Goal: Task Accomplishment & Management: Manage account settings

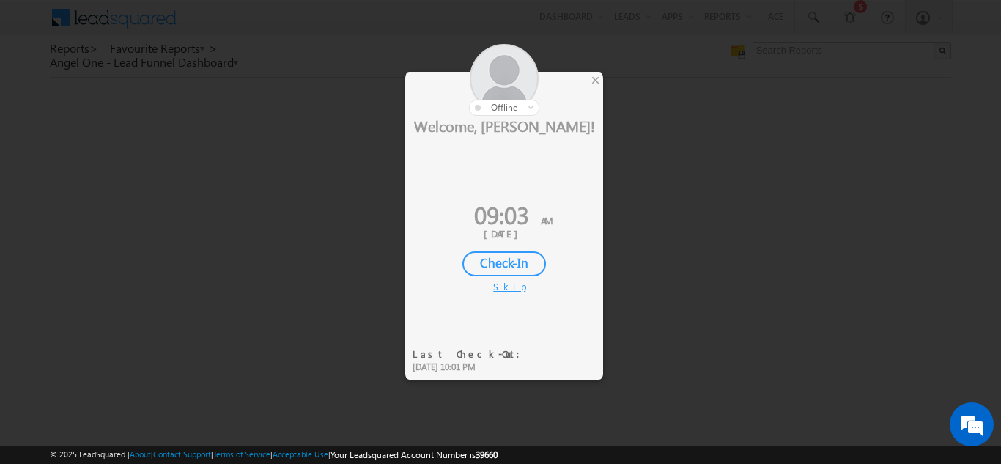
click at [505, 268] on div "Check-In" at bounding box center [504, 263] width 84 height 25
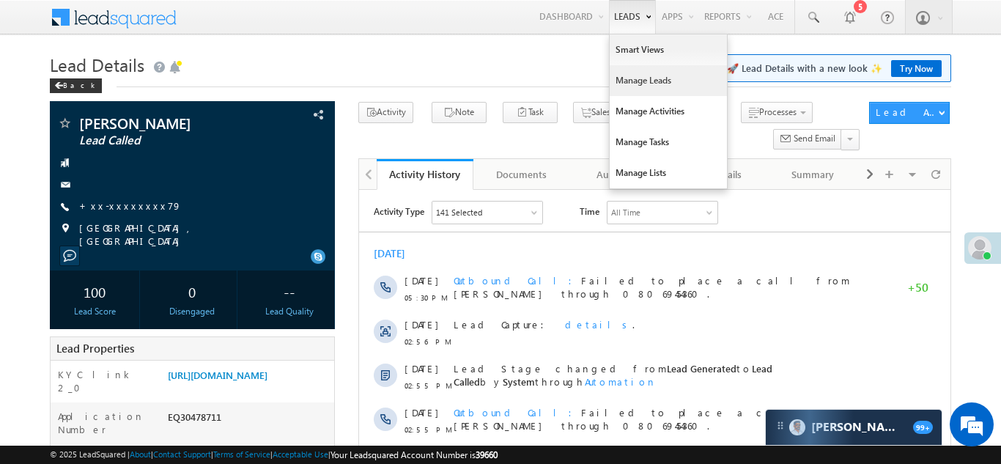
click at [635, 83] on link "Manage Leads" at bounding box center [668, 80] width 117 height 31
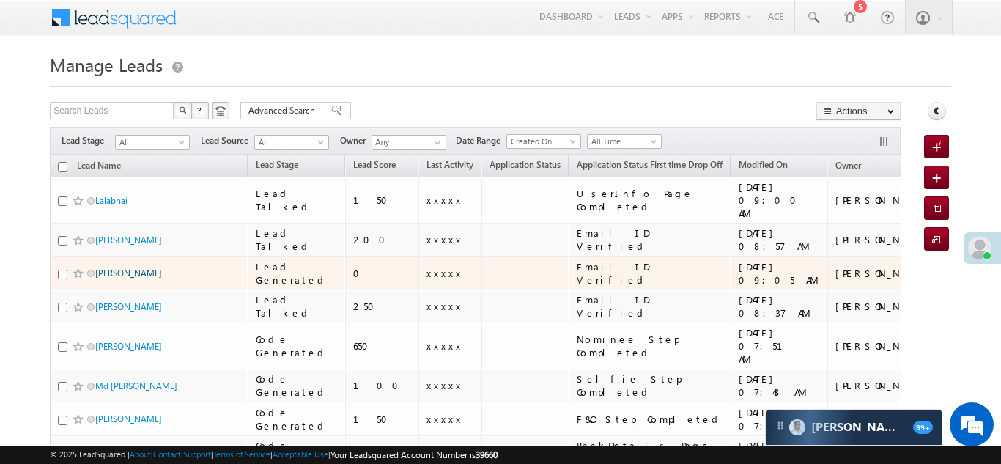
click at [108, 267] on link "[PERSON_NAME]" at bounding box center [128, 272] width 67 height 11
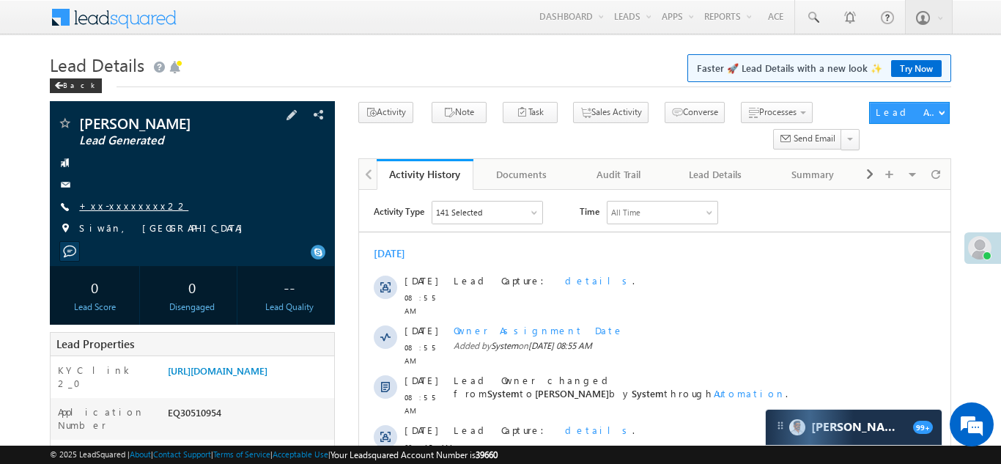
click at [132, 209] on link "+xx-xxxxxxxx22" at bounding box center [133, 205] width 109 height 12
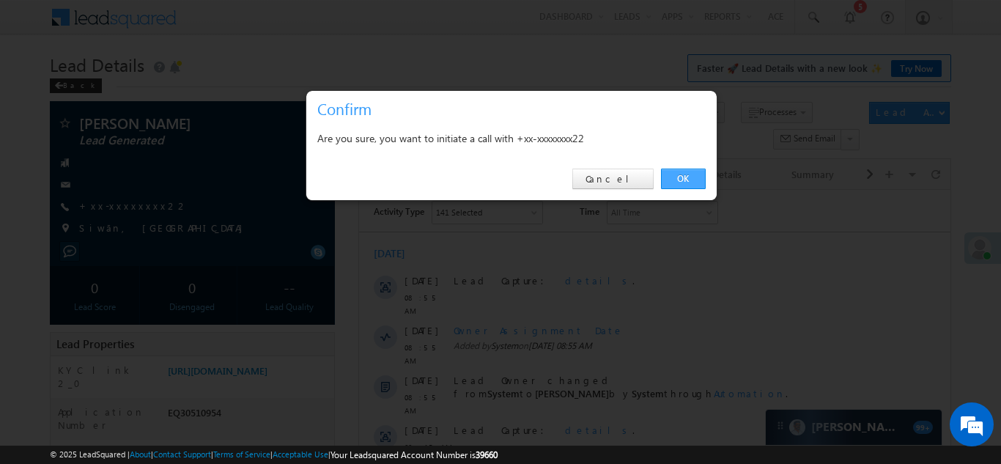
click at [693, 175] on link "OK" at bounding box center [683, 179] width 45 height 21
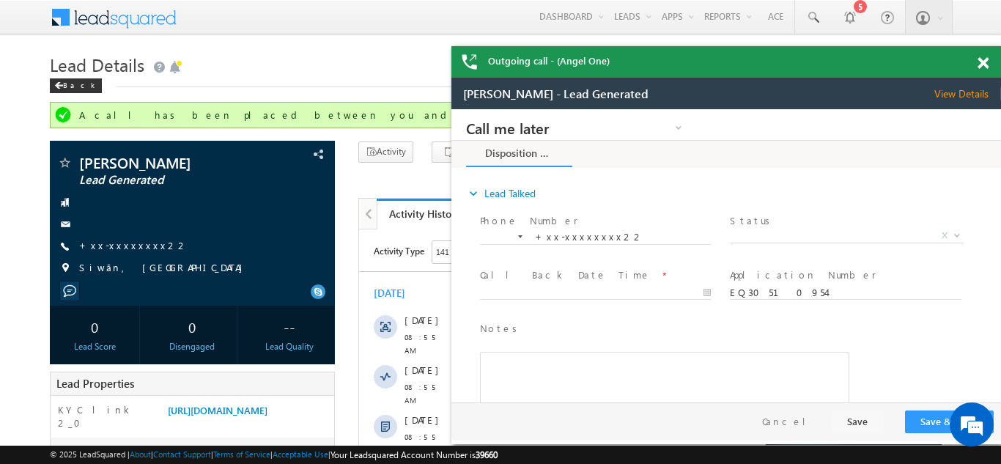
click at [985, 58] on span at bounding box center [983, 63] width 11 height 12
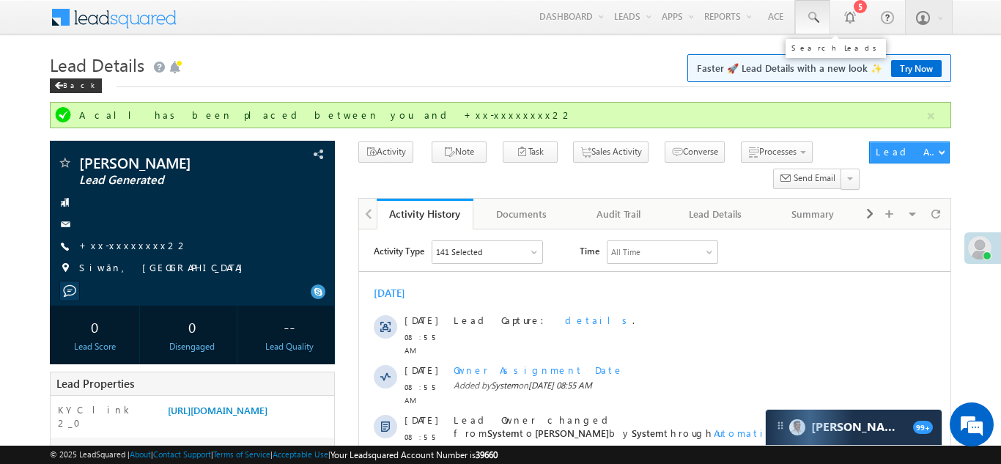
click at [809, 17] on span at bounding box center [812, 17] width 15 height 15
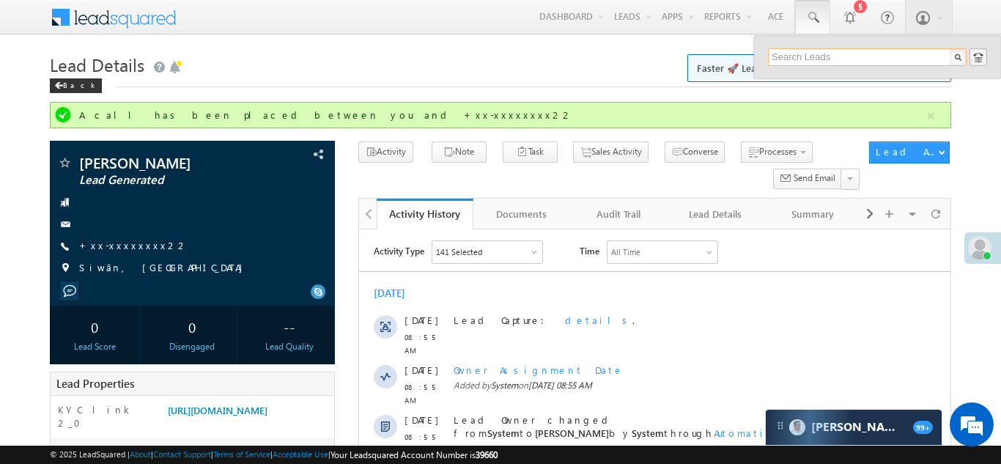
paste input "EQ30132670"
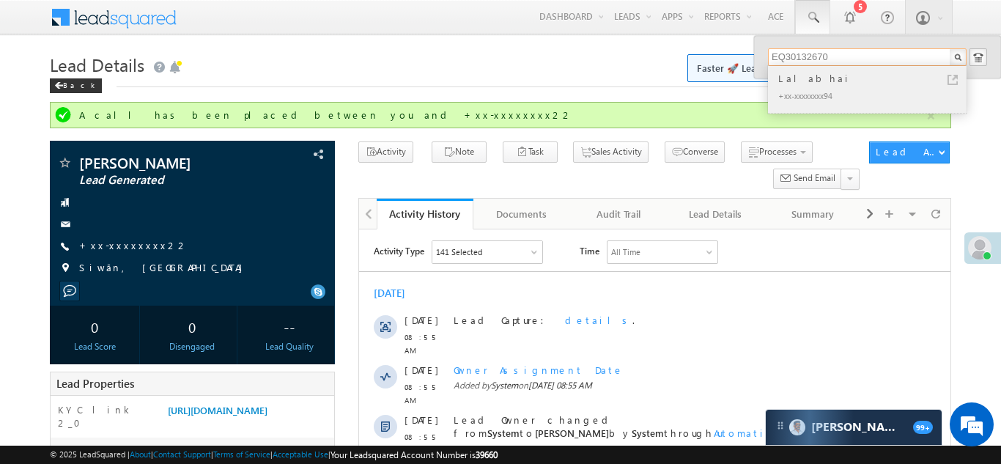
type input "EQ30132670"
click at [790, 80] on div "Lalabhai" at bounding box center [873, 78] width 196 height 16
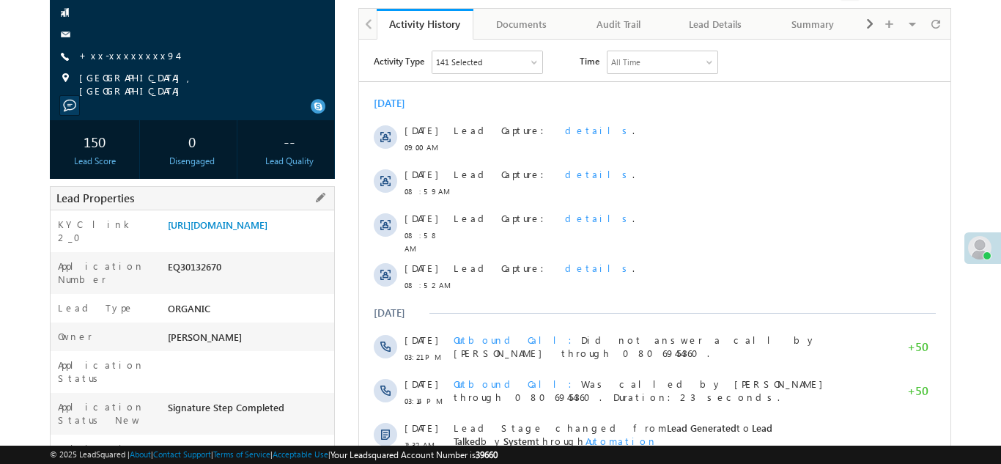
scroll to position [201, 0]
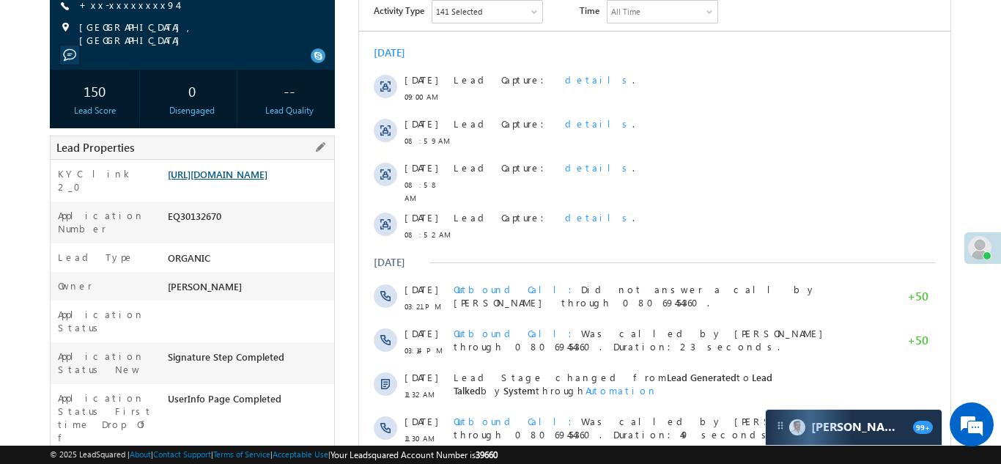
click at [238, 180] on link "https://angelbroking1-pk3em7sa.customui-test.leadsquared.com?leadId=01f9dbbe-ca…" at bounding box center [218, 174] width 100 height 12
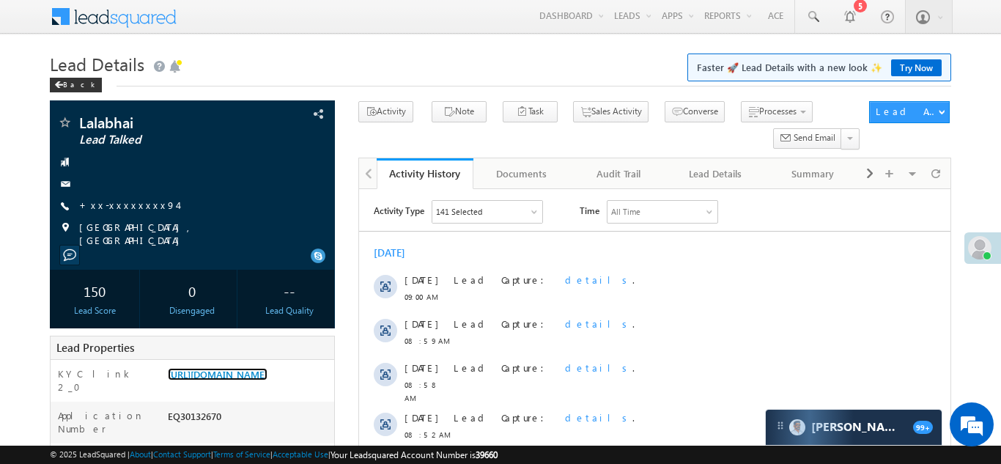
scroll to position [0, 0]
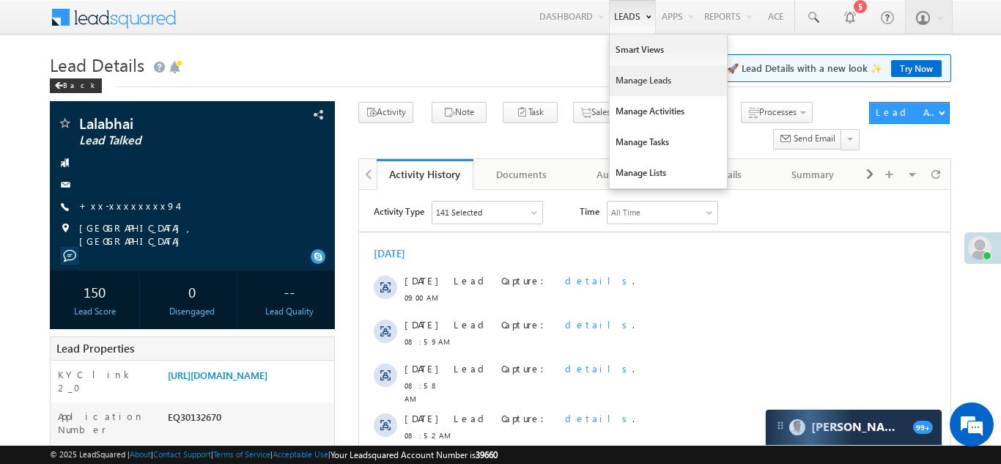
click at [624, 86] on link "Manage Leads" at bounding box center [668, 80] width 117 height 31
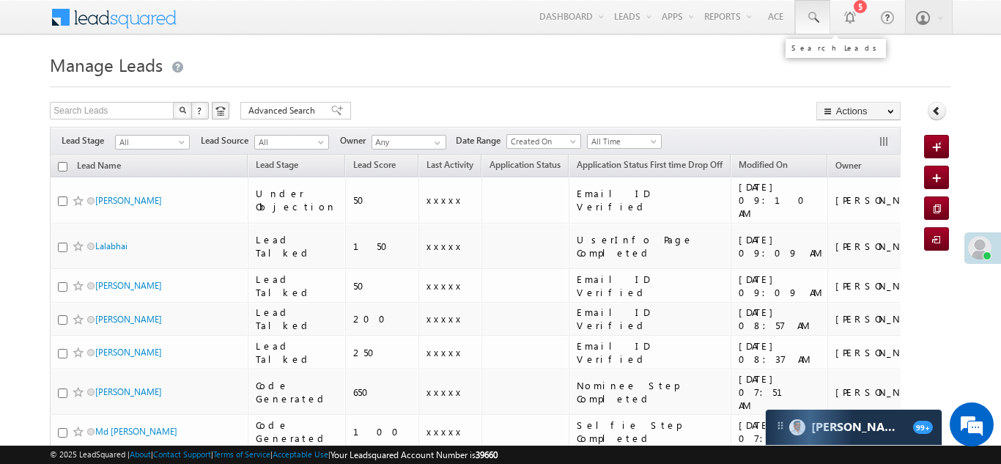
click at [808, 14] on span at bounding box center [812, 17] width 15 height 15
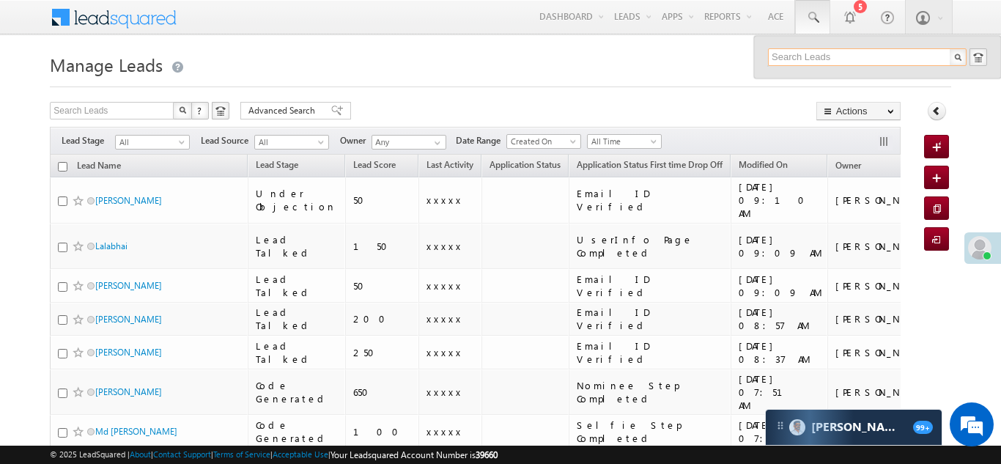
paste input "EQ25982552"
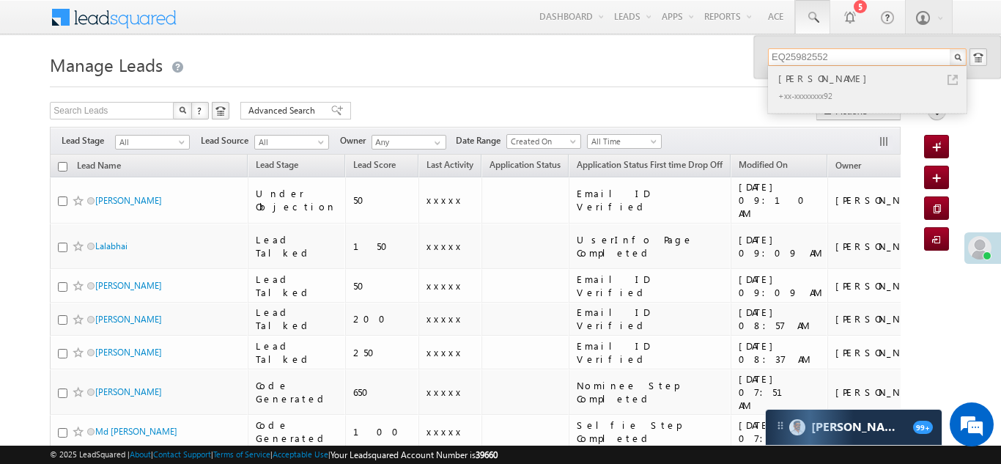
type input "EQ25982552"
click at [808, 87] on div "+xx-xxxxxxxx92" at bounding box center [873, 95] width 196 height 18
click at [794, 76] on div "[PERSON_NAME]" at bounding box center [873, 78] width 196 height 16
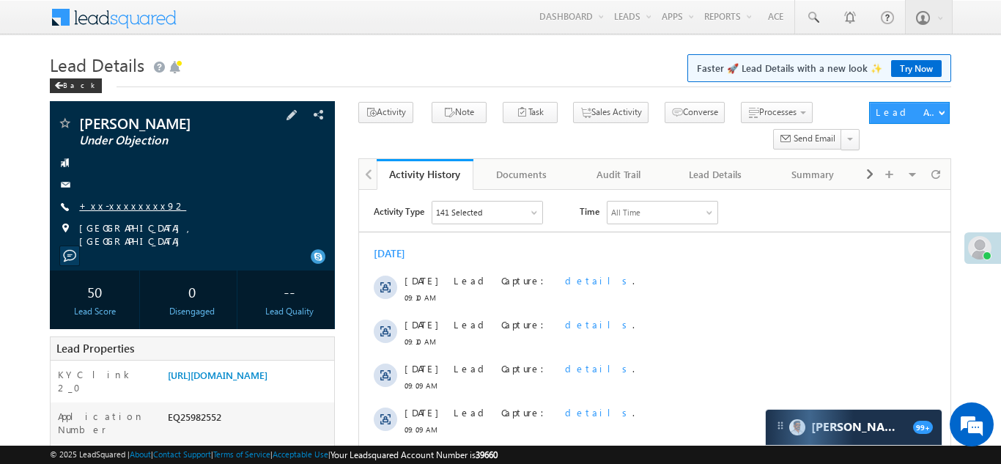
click at [127, 204] on link "+xx-xxxxxxxx92" at bounding box center [132, 205] width 107 height 12
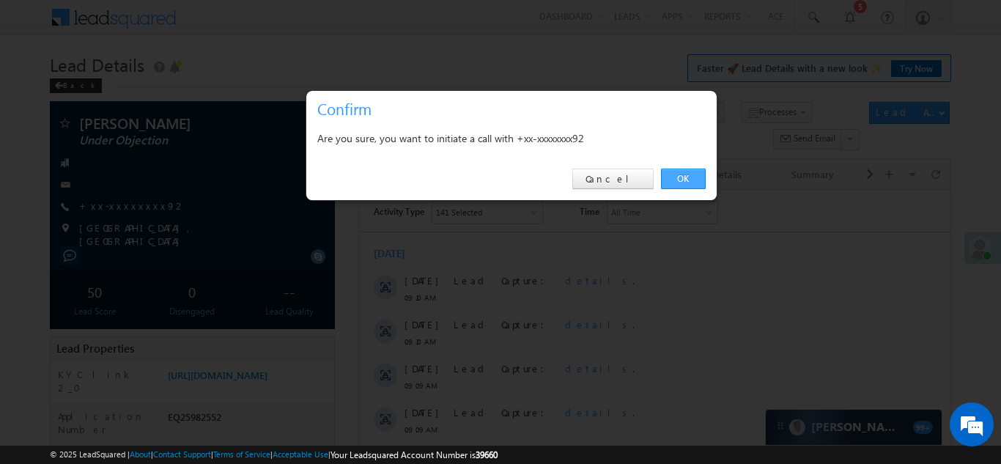
click at [692, 174] on link "OK" at bounding box center [683, 179] width 45 height 21
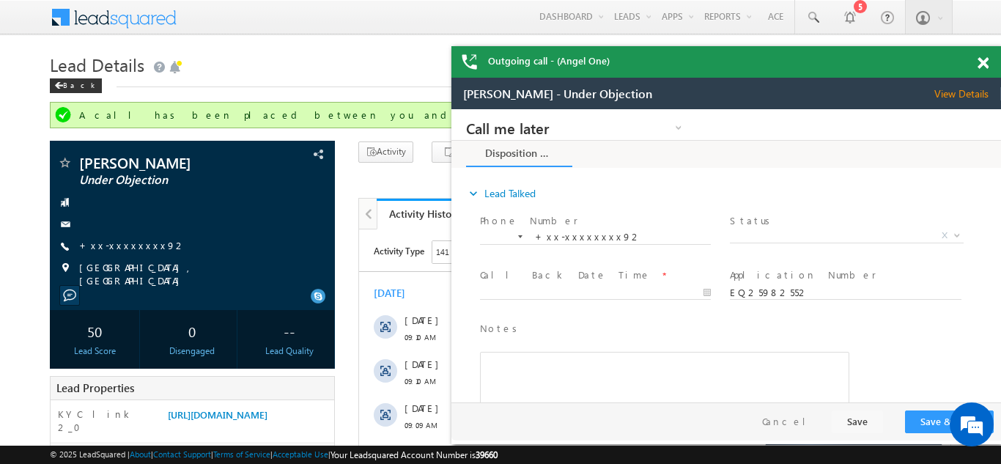
click at [983, 59] on span at bounding box center [983, 63] width 11 height 12
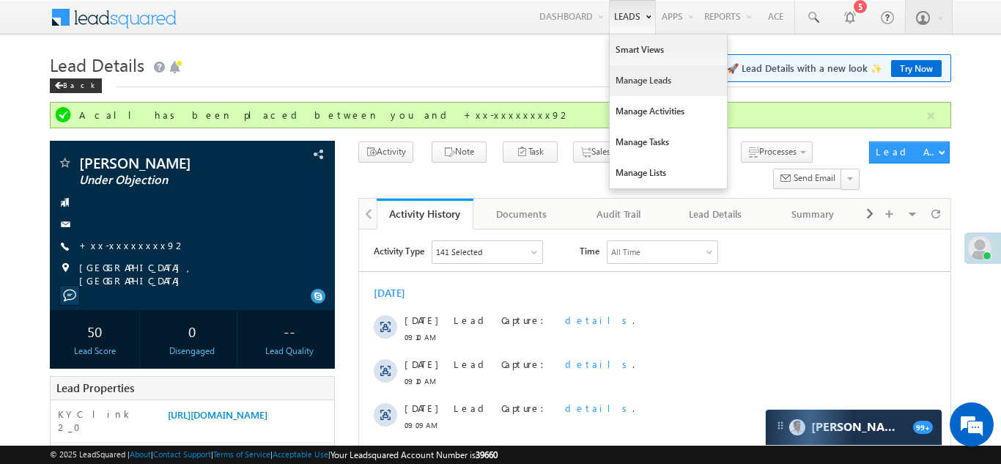
click at [635, 87] on link "Manage Leads" at bounding box center [668, 80] width 117 height 31
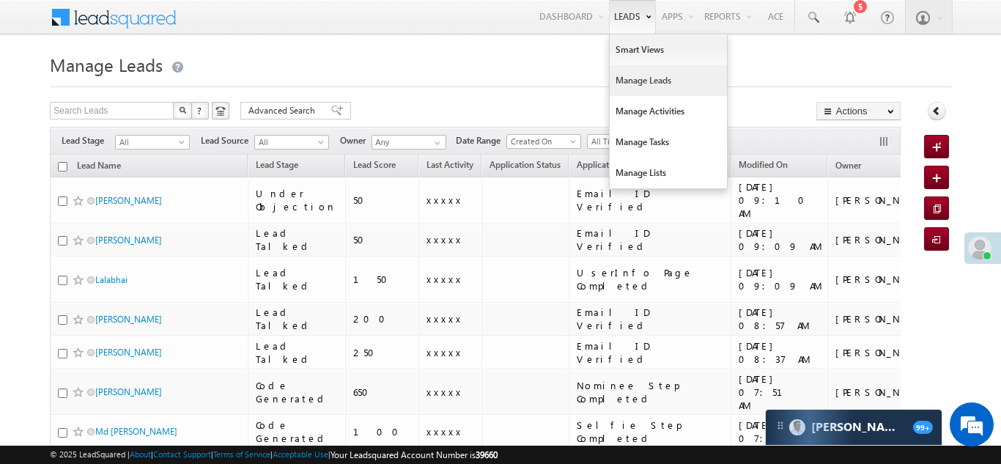
click at [635, 80] on link "Manage Leads" at bounding box center [668, 80] width 117 height 31
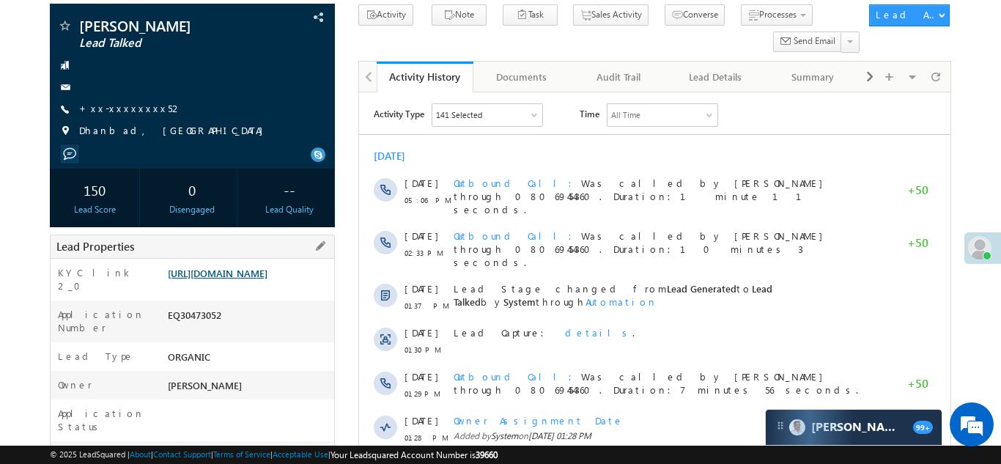
click at [237, 279] on link "https://angelbroking1-pk3em7sa.customui-test.leadsquared.com?leadId=30b0f269-91…" at bounding box center [218, 273] width 100 height 12
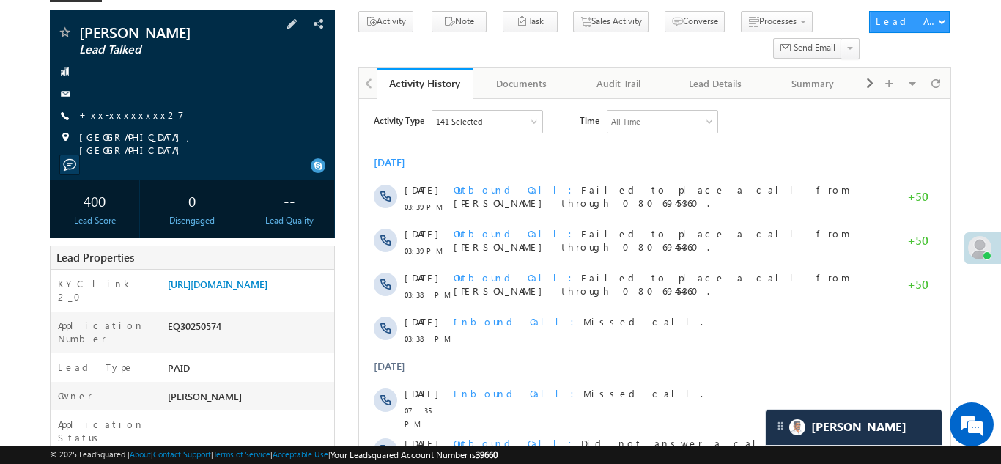
scroll to position [19, 0]
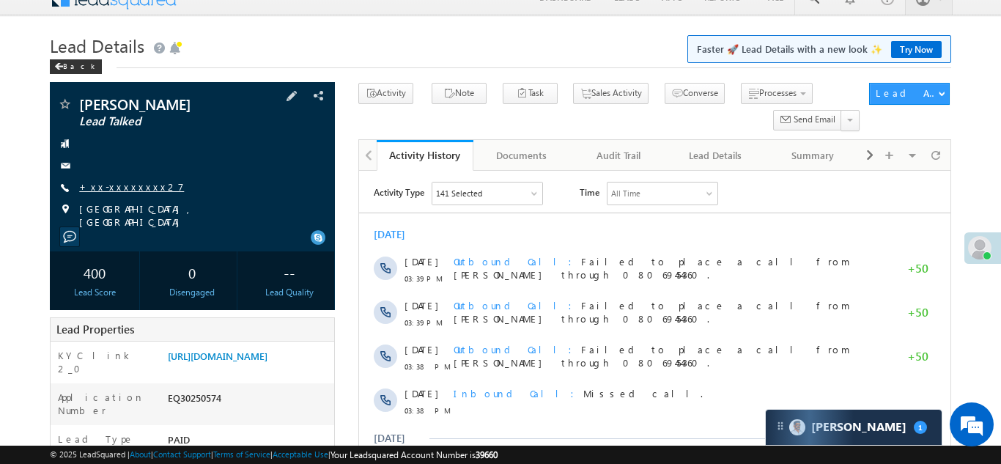
click at [129, 182] on link "+xx-xxxxxxxx27" at bounding box center [131, 186] width 105 height 12
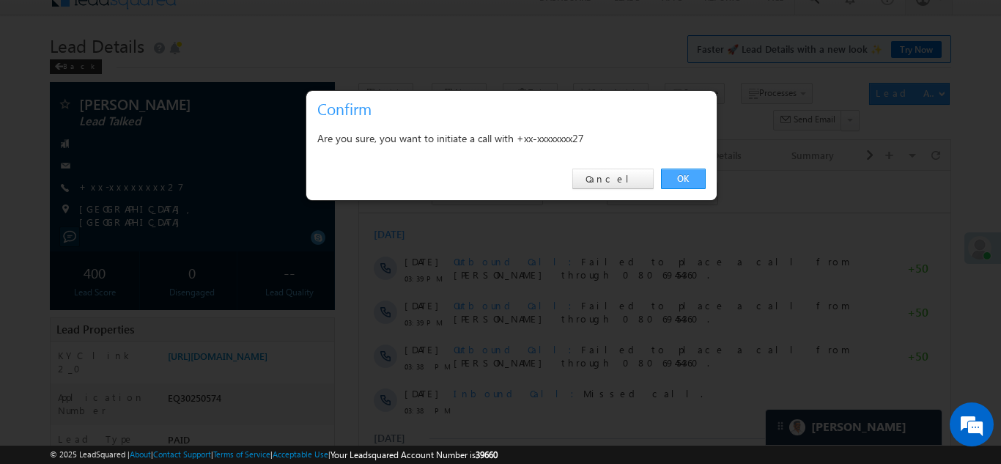
click at [682, 181] on link "OK" at bounding box center [683, 179] width 45 height 21
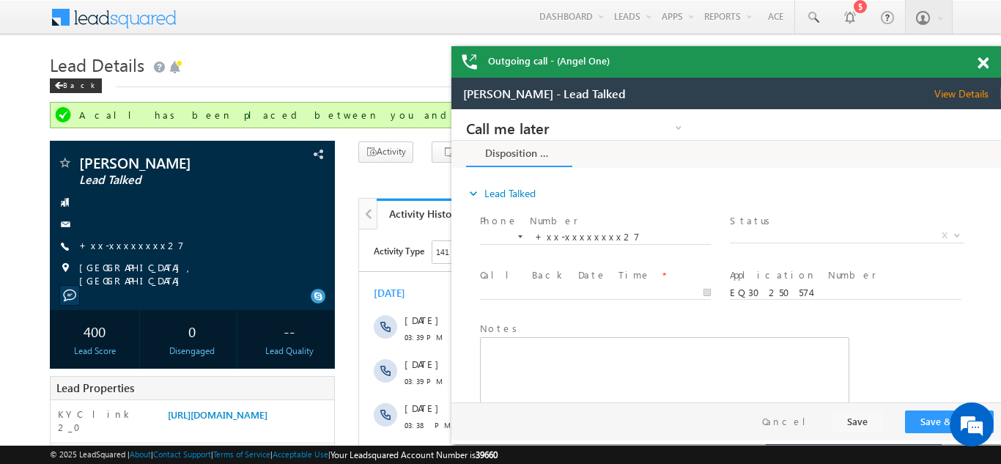
scroll to position [0, 0]
click at [976, 57] on div "Outgoing call - (Angel One)" at bounding box center [726, 62] width 550 height 32
click at [985, 62] on span at bounding box center [983, 63] width 11 height 12
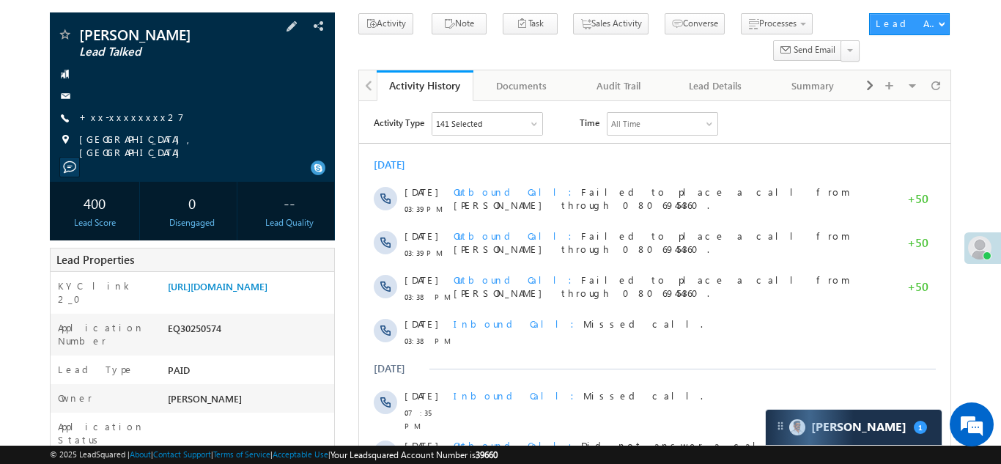
scroll to position [133, 0]
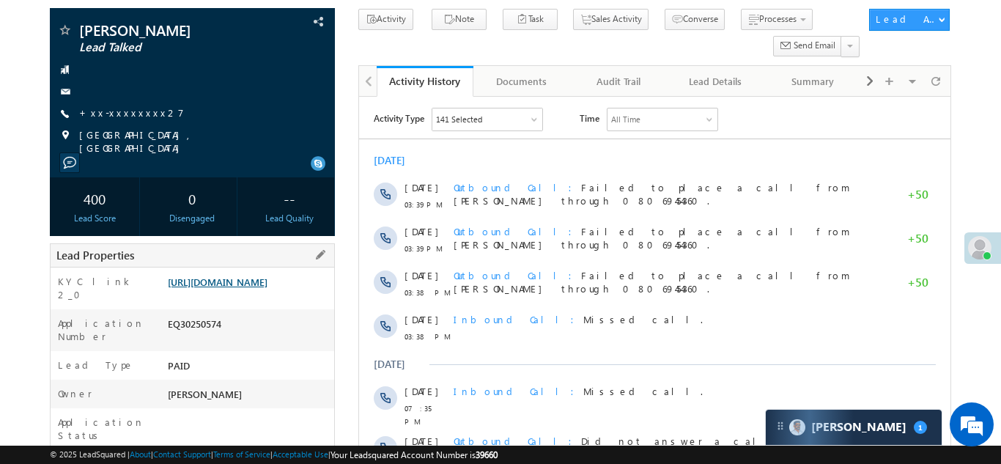
click at [243, 285] on link "https://angelbroking1-pk3em7sa.customui-test.leadsquared.com?leadId=41713c10-21…" at bounding box center [218, 282] width 100 height 12
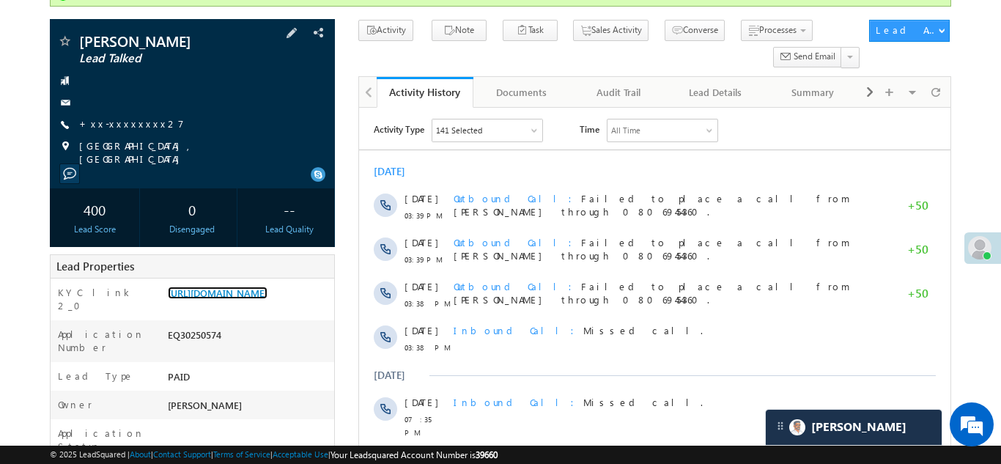
scroll to position [131, 0]
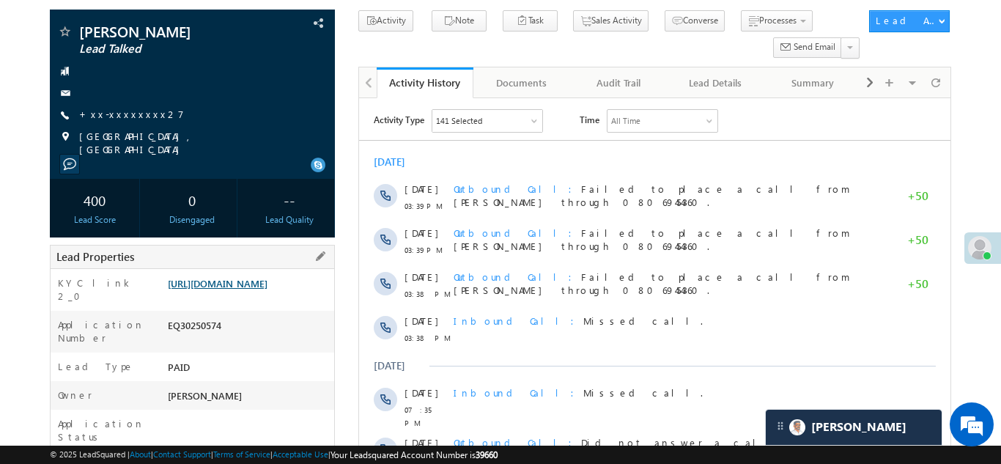
click at [254, 287] on link "https://angelbroking1-pk3em7sa.customui-test.leadsquared.com?leadId=41713c10-21…" at bounding box center [218, 283] width 100 height 12
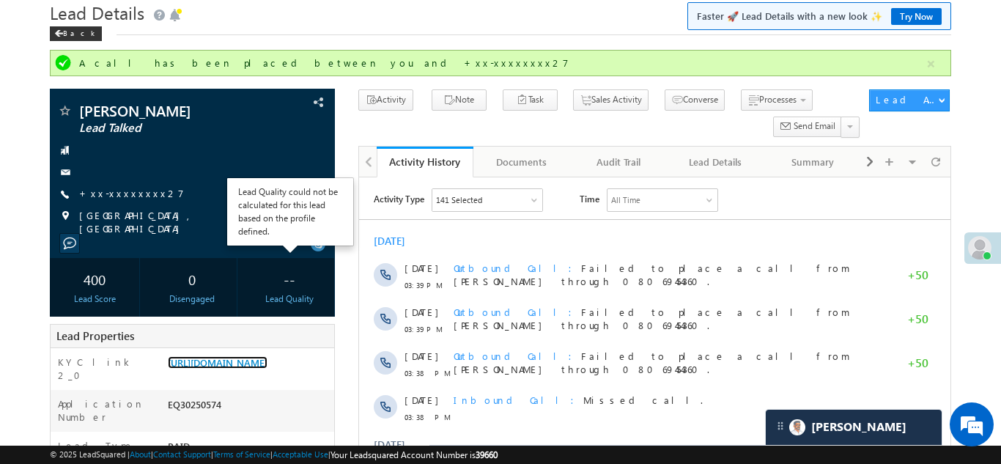
scroll to position [43, 0]
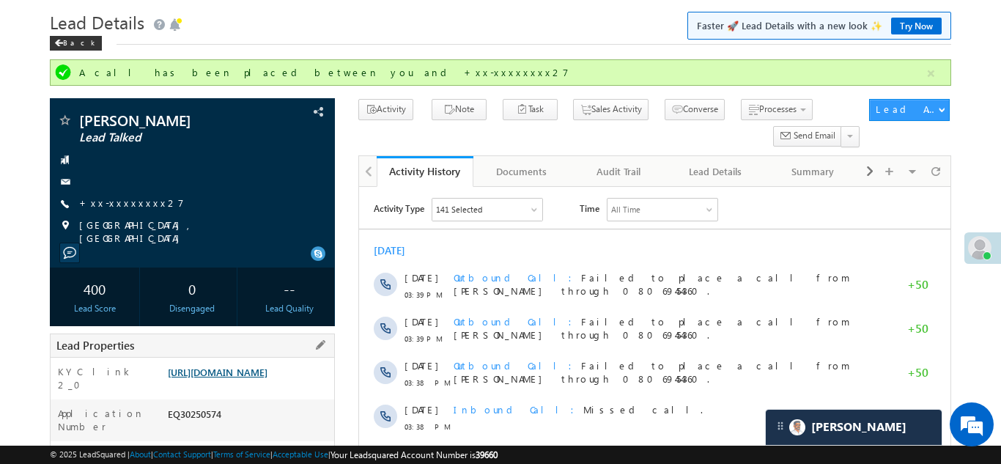
click at [245, 368] on link "https://angelbroking1-pk3em7sa.customui-test.leadsquared.com?leadId=41713c10-21…" at bounding box center [218, 372] width 100 height 12
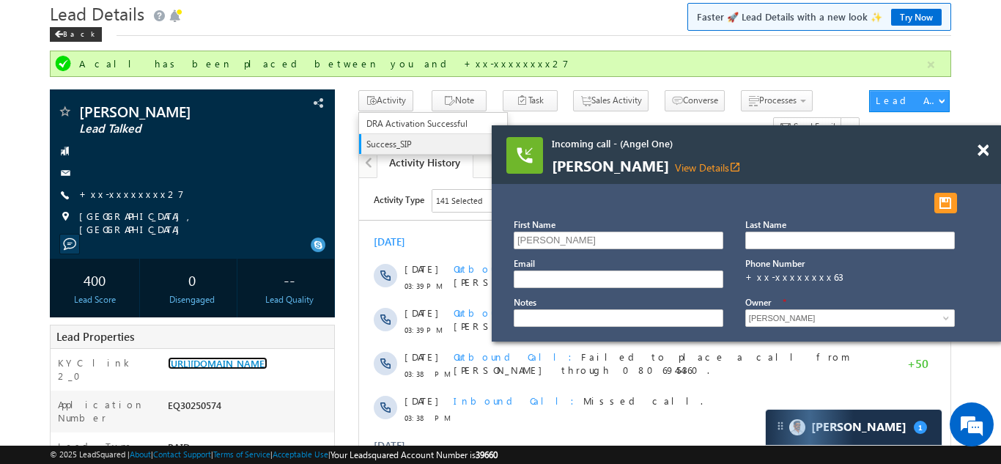
scroll to position [97, 0]
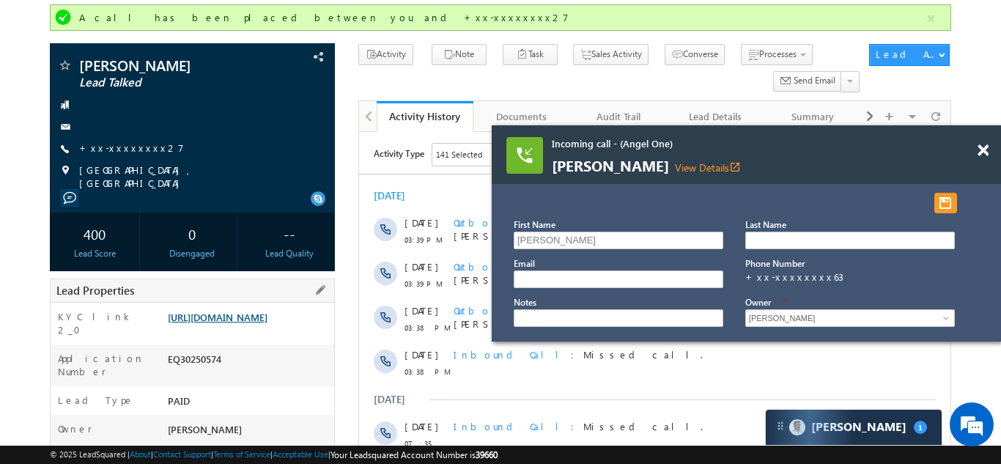
click at [224, 323] on link "https://angelbroking1-pk3em7sa.customui-test.leadsquared.com?leadId=41713c10-21…" at bounding box center [218, 317] width 100 height 12
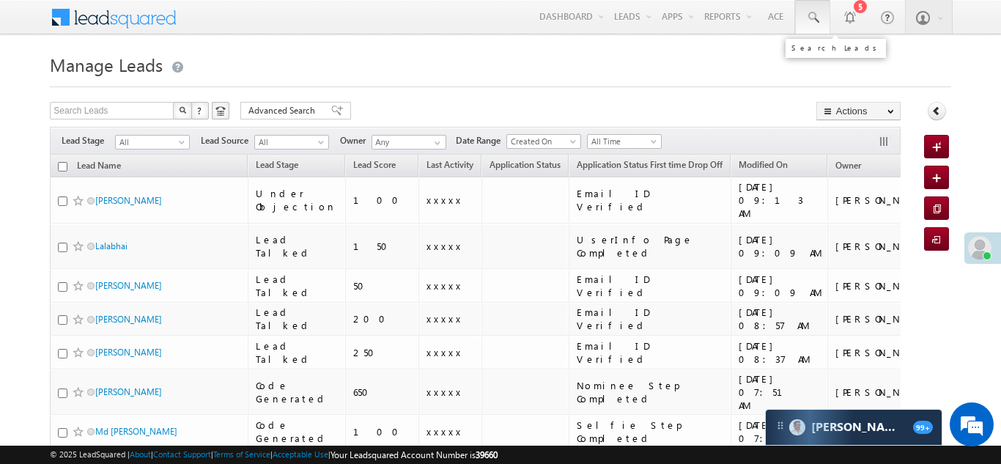
click at [811, 12] on span at bounding box center [812, 17] width 15 height 15
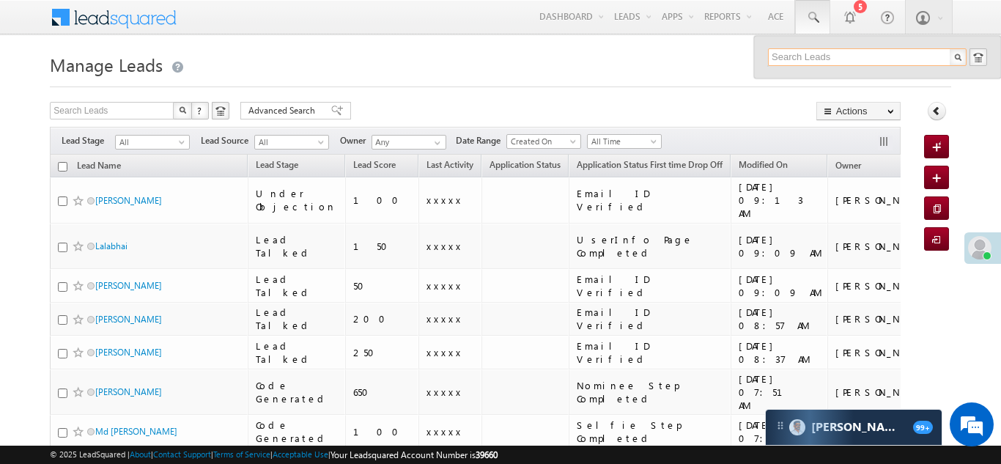
paste input "EQ29383742"
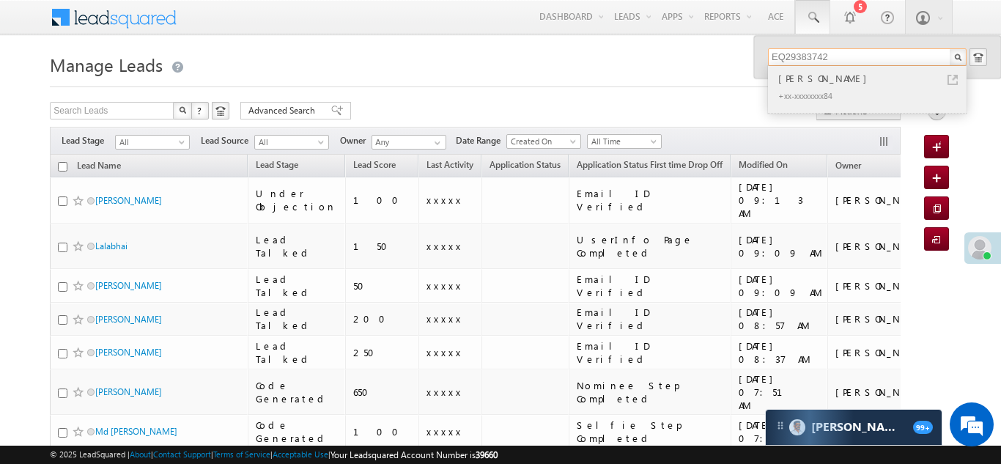
type input "EQ29383742"
click at [805, 82] on div "Vivek Baghel" at bounding box center [873, 78] width 196 height 16
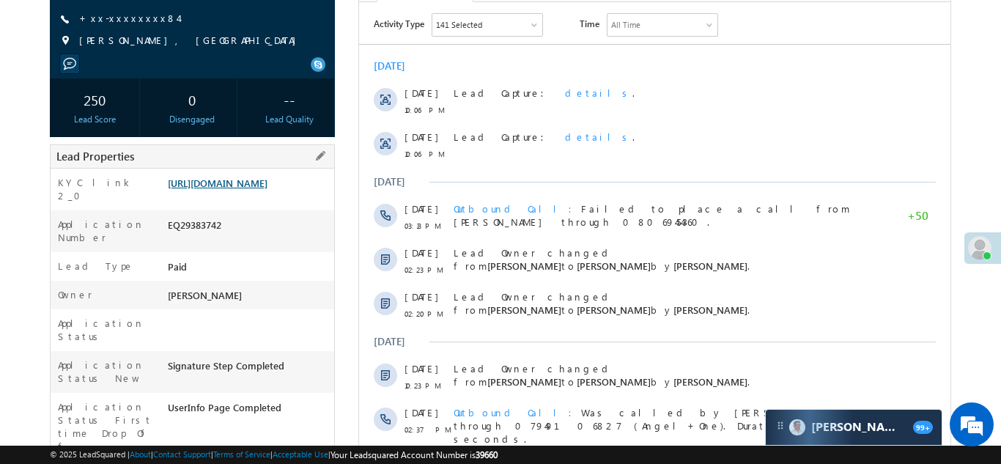
scroll to position [193, 0]
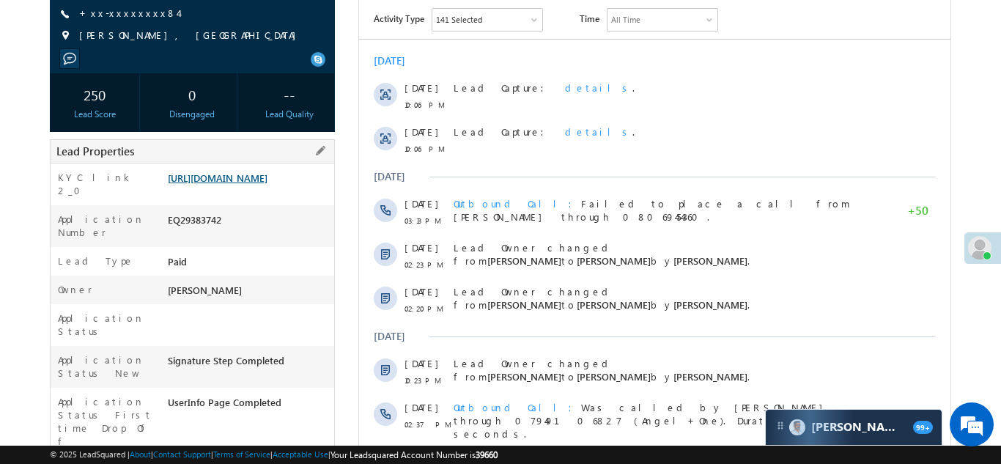
click at [245, 184] on link "https://angelbroking1-pk3em7sa.customui-test.leadsquared.com?leadId=734e25f9-13…" at bounding box center [218, 177] width 100 height 12
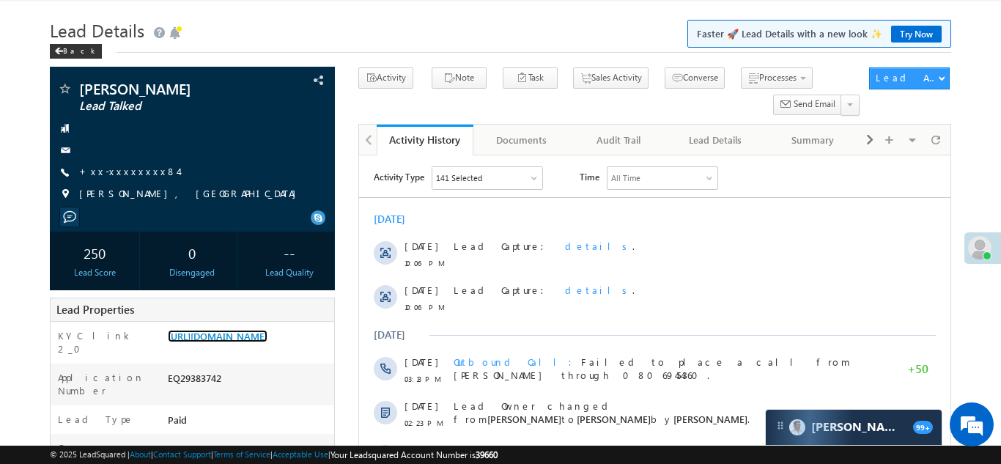
scroll to position [0, 0]
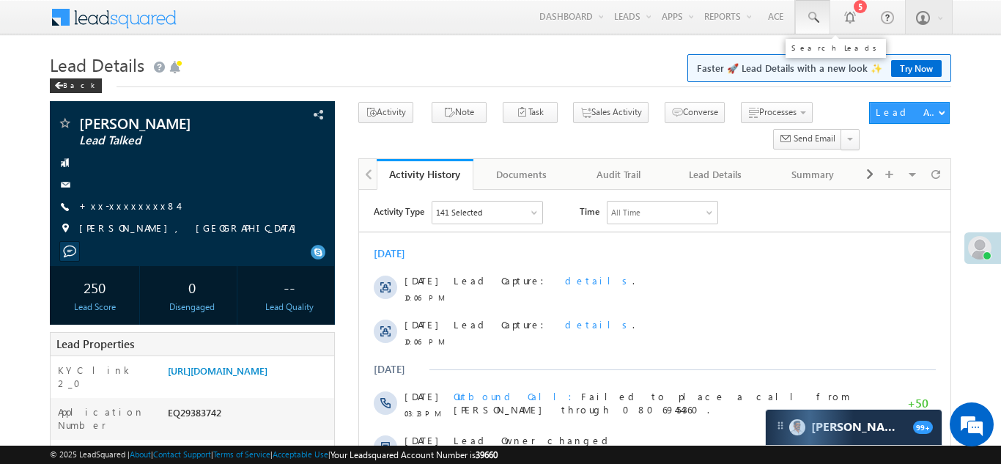
click at [809, 14] on span at bounding box center [812, 17] width 15 height 15
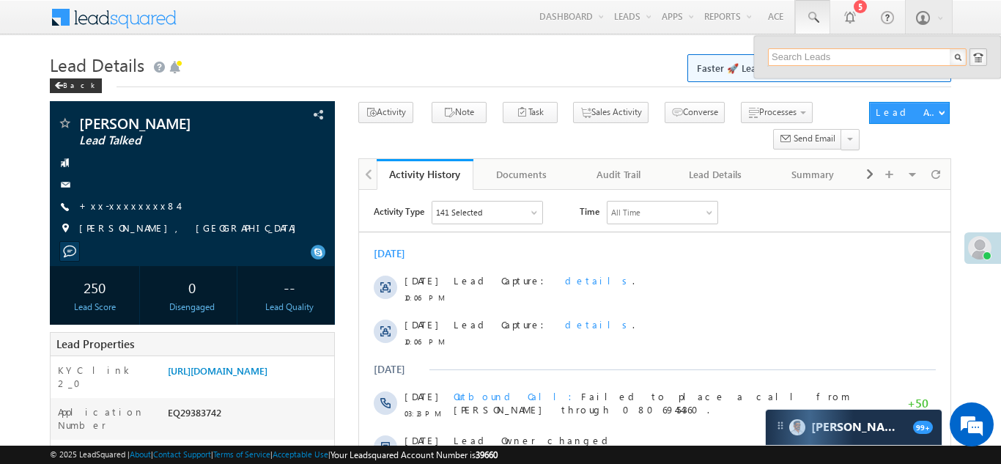
paste input "EQ28713961"
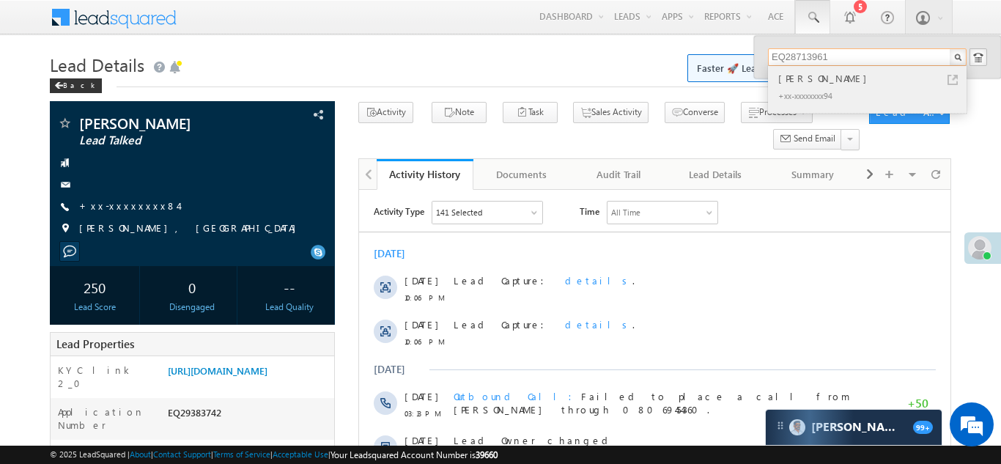
type input "EQ28713961"
click at [801, 81] on div "Prashant sonane" at bounding box center [873, 78] width 196 height 16
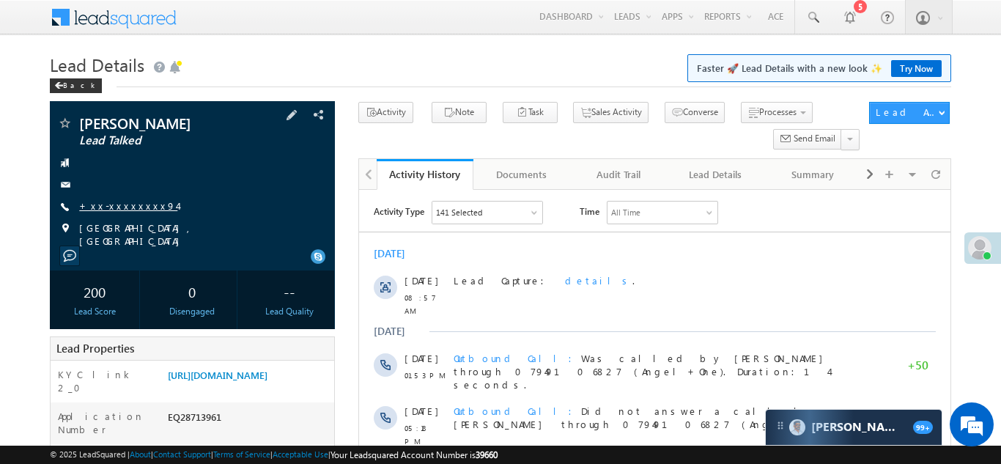
click at [125, 204] on link "+xx-xxxxxxxx94" at bounding box center [128, 205] width 98 height 12
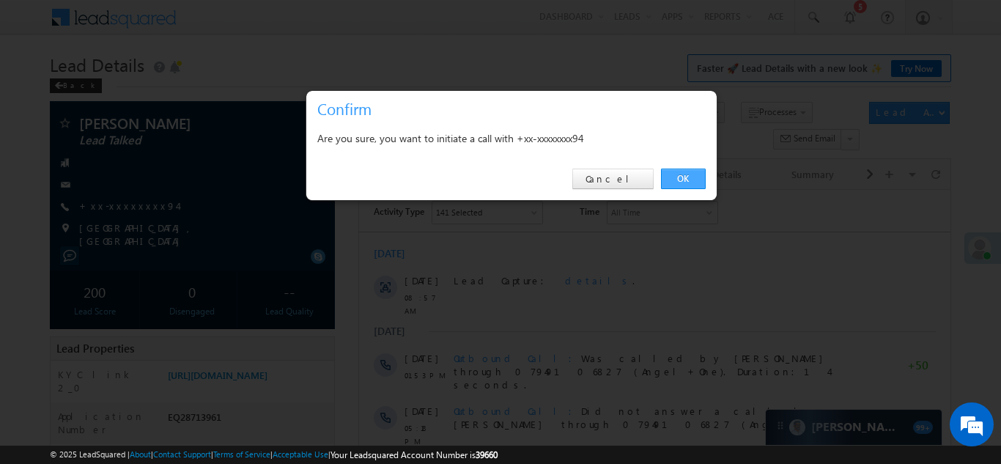
click at [679, 175] on link "OK" at bounding box center [683, 179] width 45 height 21
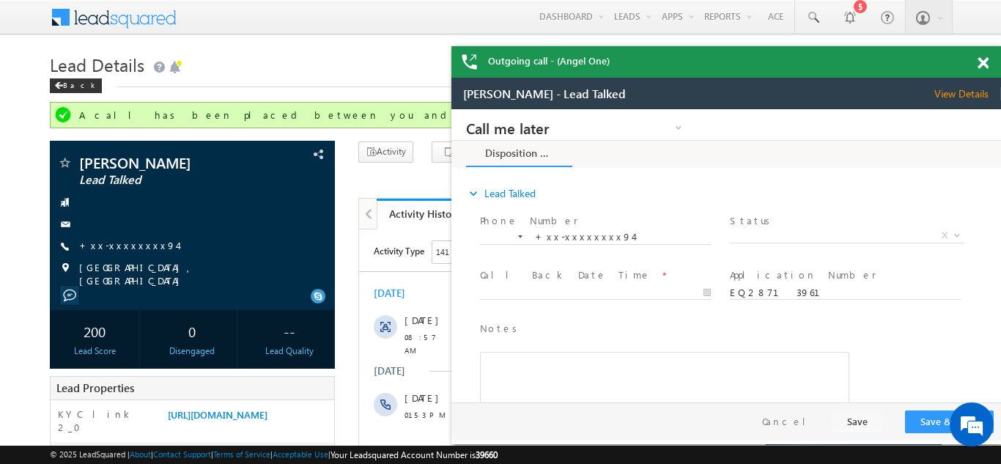
click at [981, 64] on span at bounding box center [983, 63] width 11 height 12
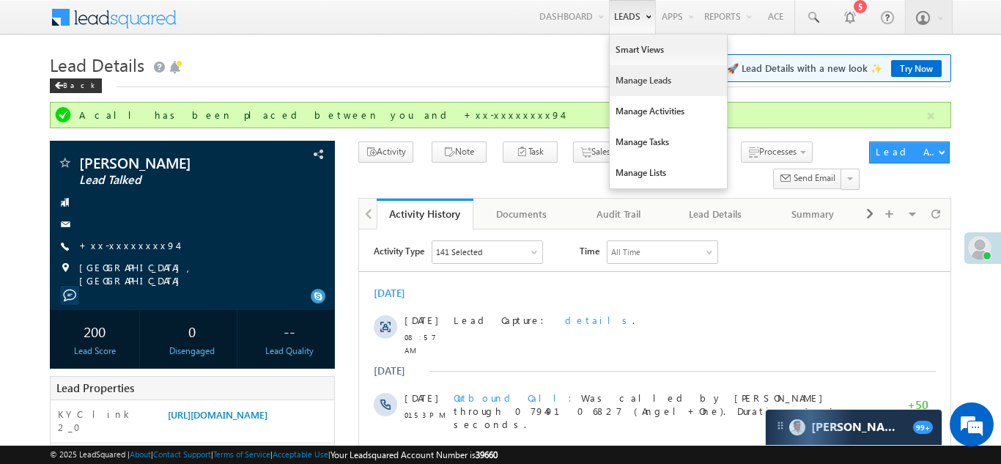
click at [626, 86] on link "Manage Leads" at bounding box center [668, 80] width 117 height 31
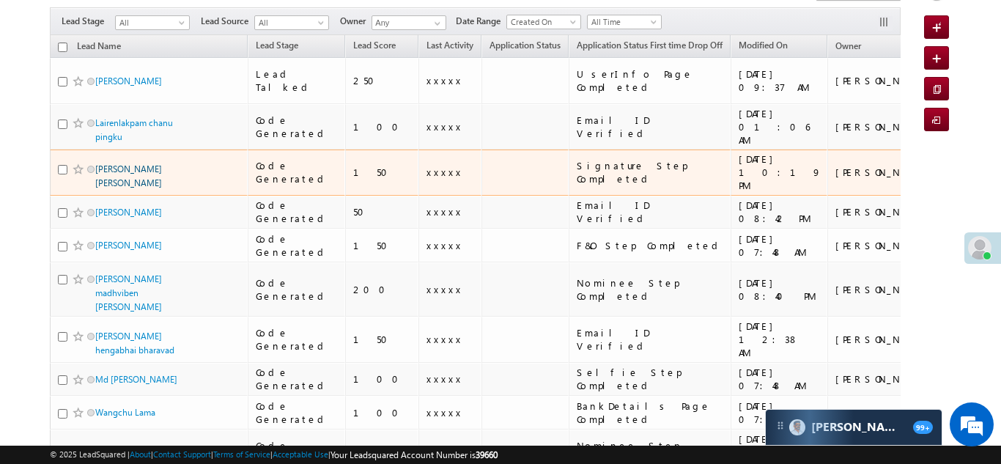
click at [121, 163] on link "Shivshankar ashok Vighne" at bounding box center [128, 175] width 67 height 25
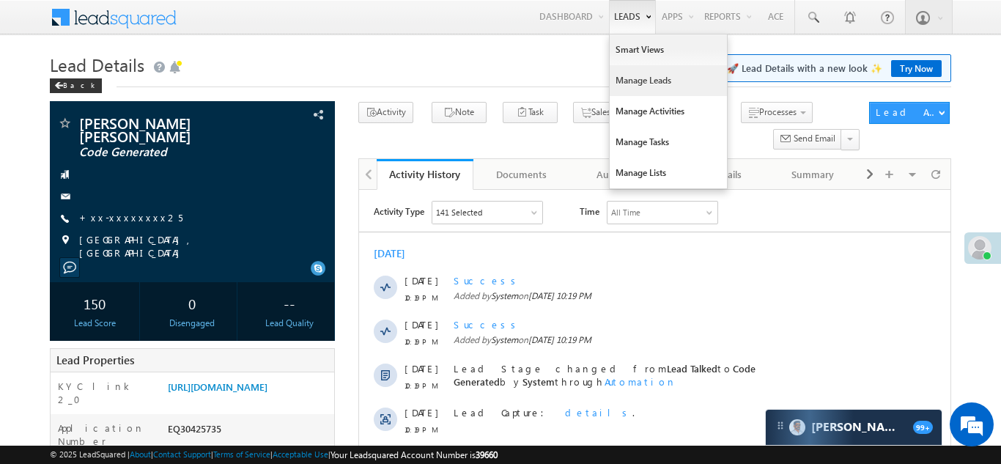
click at [630, 80] on link "Manage Leads" at bounding box center [668, 80] width 117 height 31
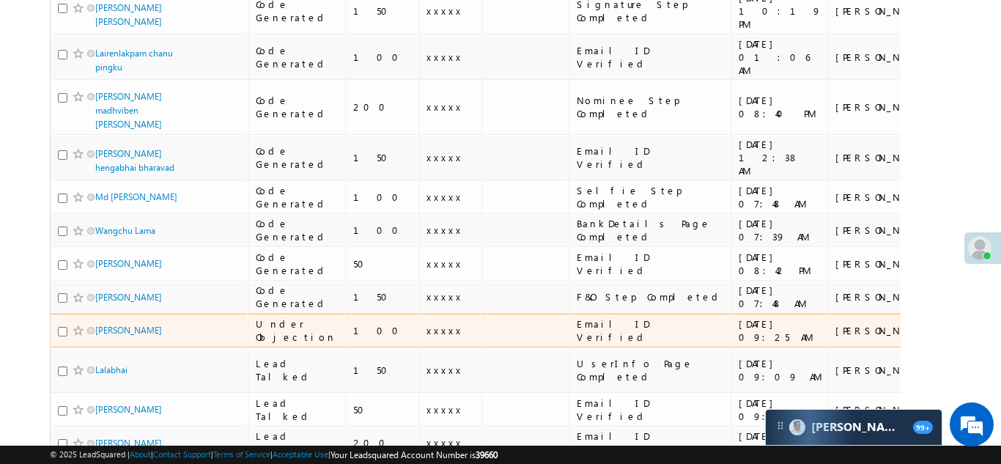
scroll to position [291, 0]
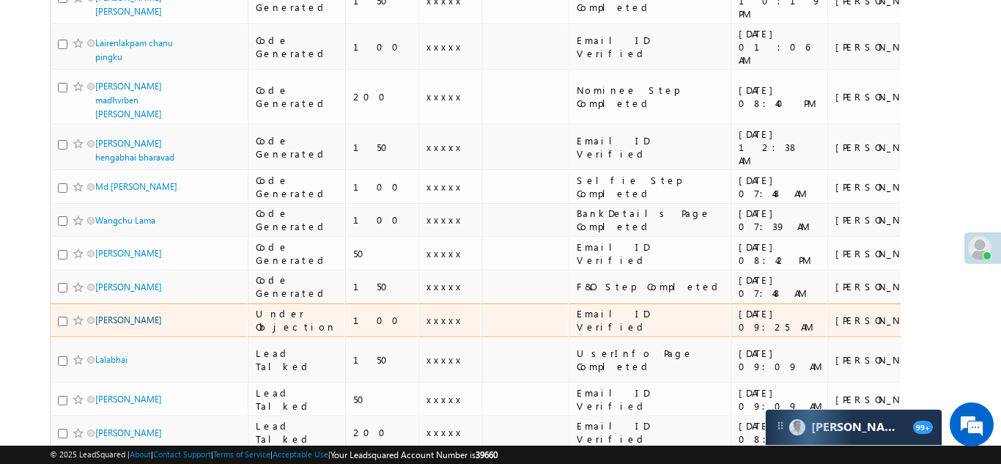
click at [122, 314] on link "[PERSON_NAME]" at bounding box center [128, 319] width 67 height 11
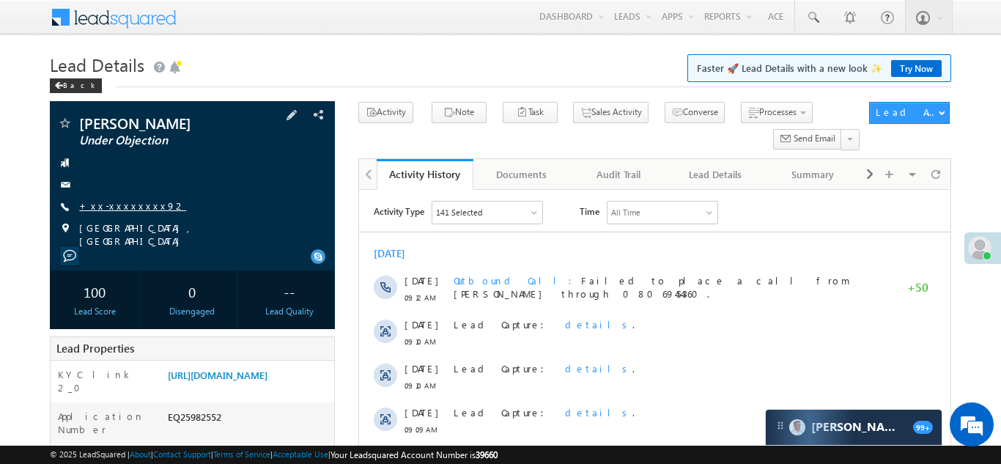
click at [131, 203] on link "+xx-xxxxxxxx92" at bounding box center [132, 205] width 107 height 12
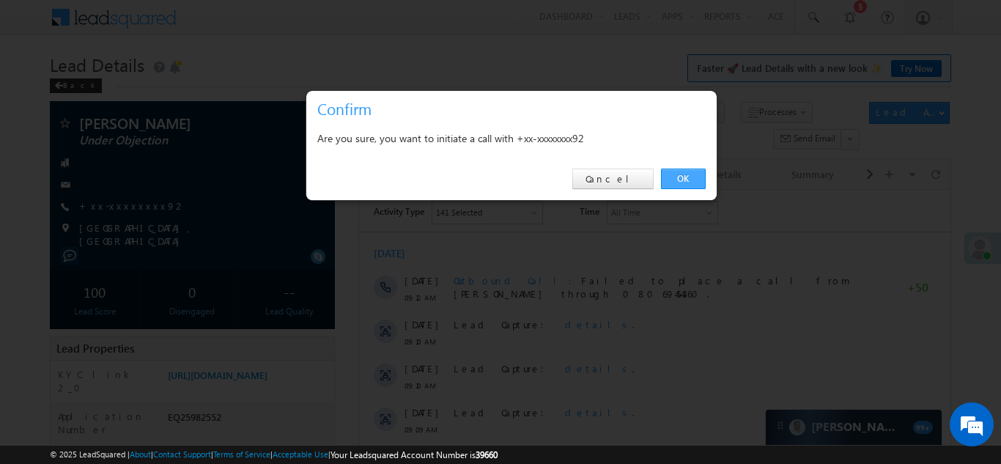
click at [685, 174] on link "OK" at bounding box center [683, 179] width 45 height 21
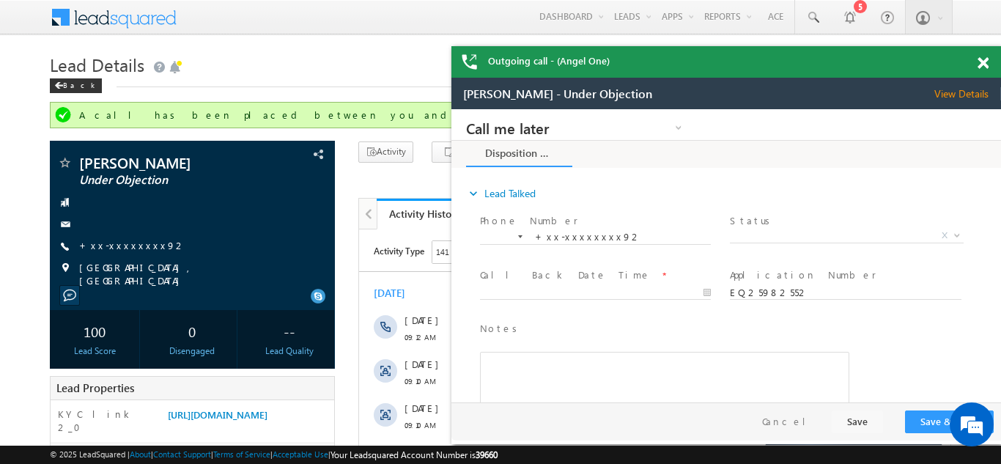
click at [985, 62] on span at bounding box center [983, 63] width 11 height 12
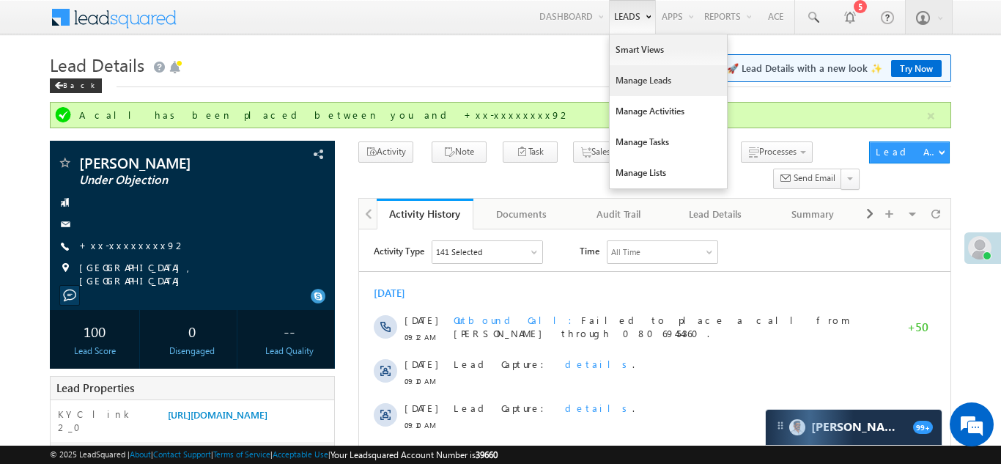
click at [632, 75] on link "Manage Leads" at bounding box center [668, 80] width 117 height 31
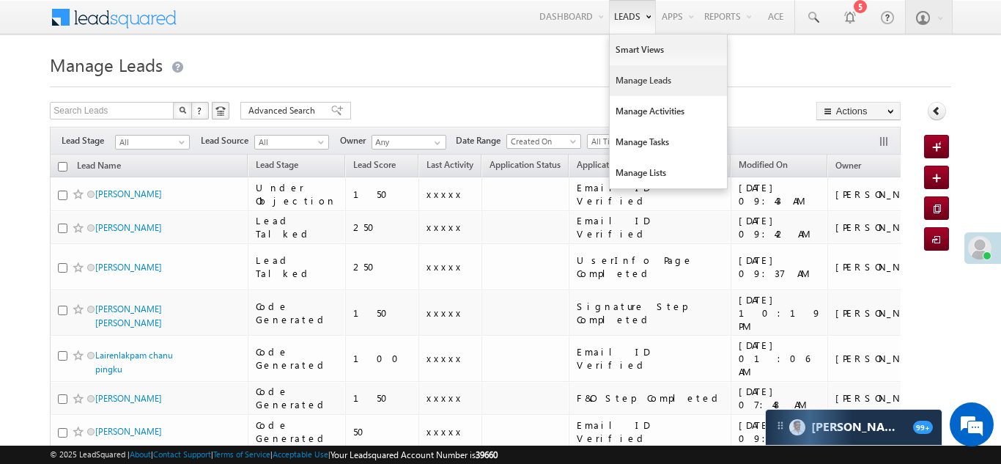
click at [632, 82] on link "Manage Leads" at bounding box center [668, 80] width 117 height 31
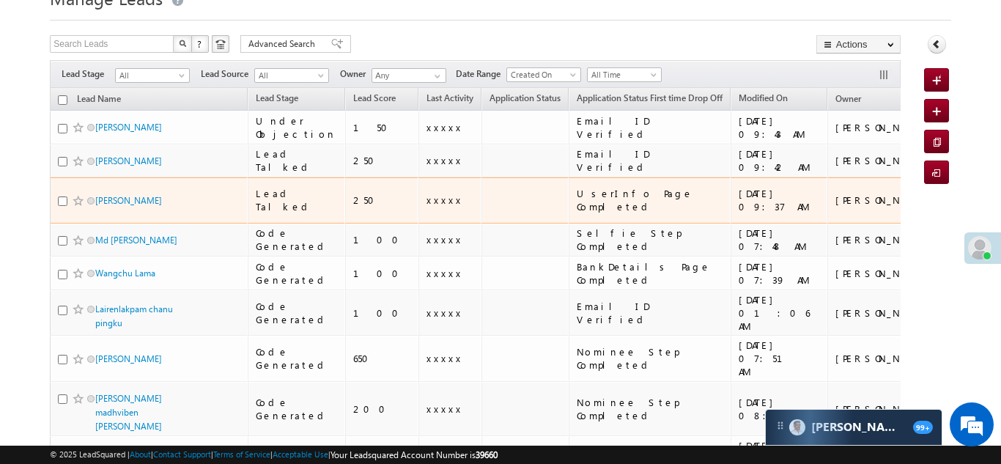
scroll to position [47, 0]
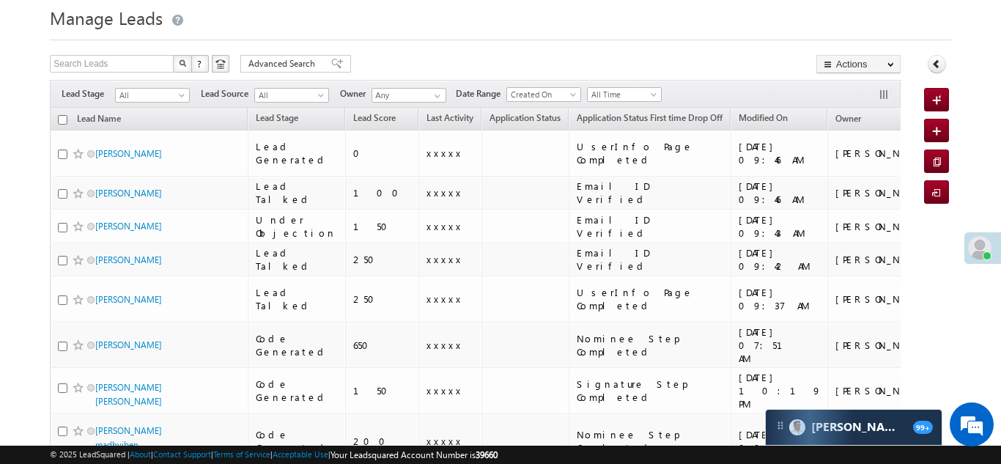
scroll to position [47, 0]
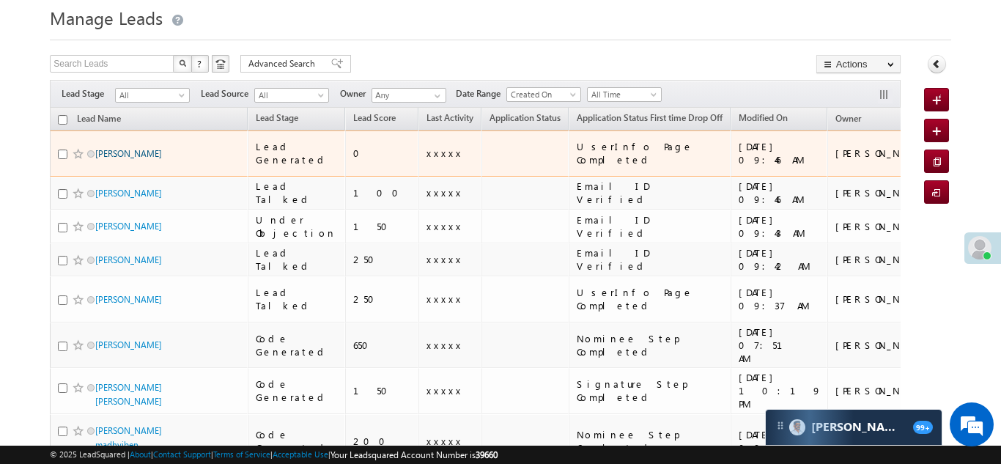
click at [141, 148] on link "[PERSON_NAME]" at bounding box center [128, 153] width 67 height 11
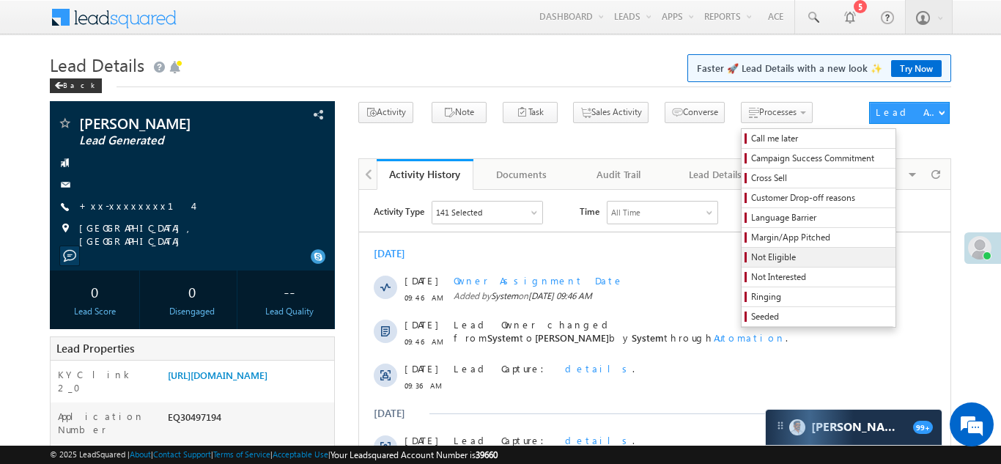
click at [751, 259] on span "Not Eligible" at bounding box center [820, 257] width 139 height 13
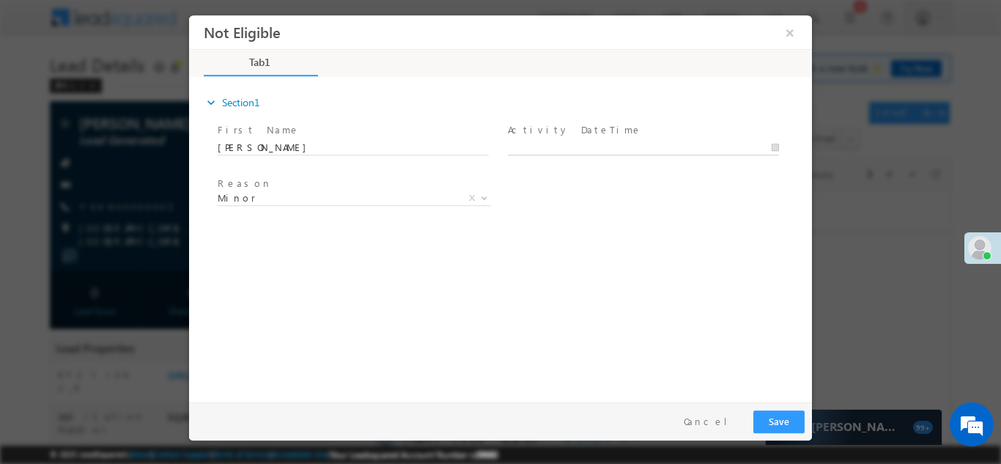
type input "10/14/25 9:47 AM"
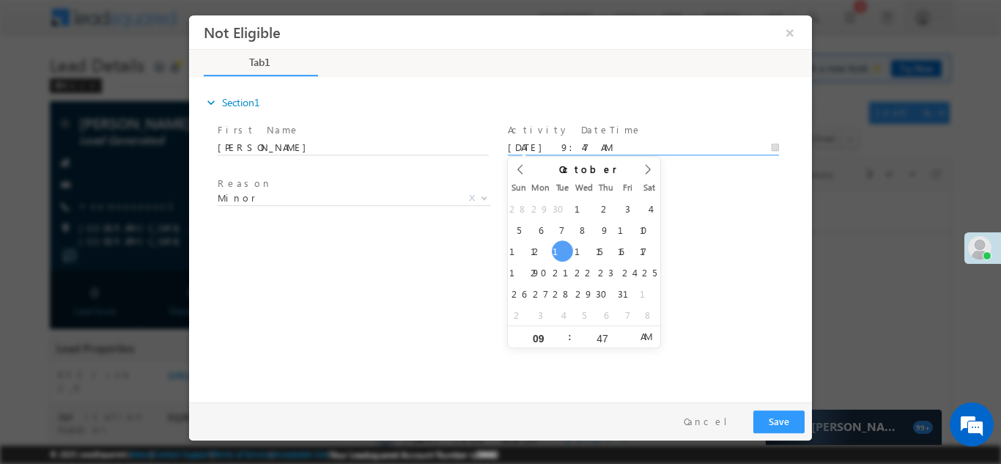
click at [569, 141] on input "10/14/25 9:47 AM" at bounding box center [643, 147] width 271 height 15
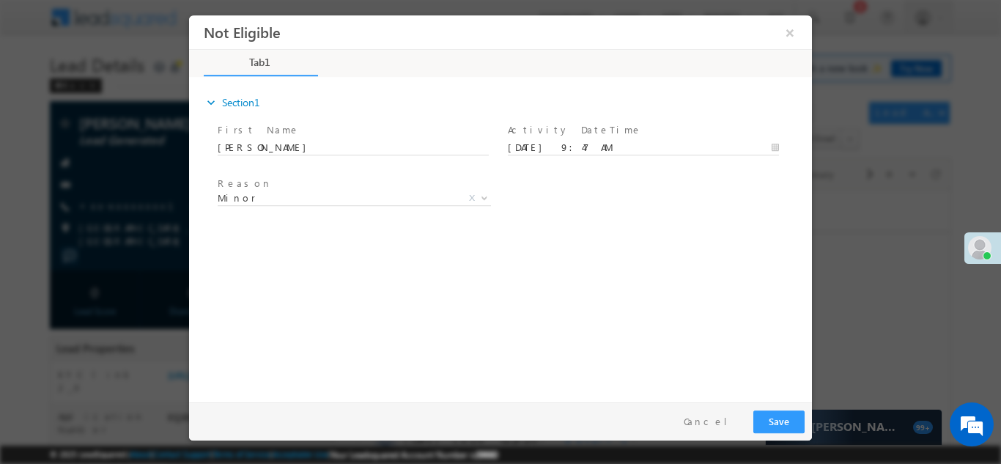
click at [684, 273] on div "expand_more Section1 First Name *" at bounding box center [504, 236] width 616 height 317
click at [794, 425] on button "Save" at bounding box center [778, 421] width 51 height 23
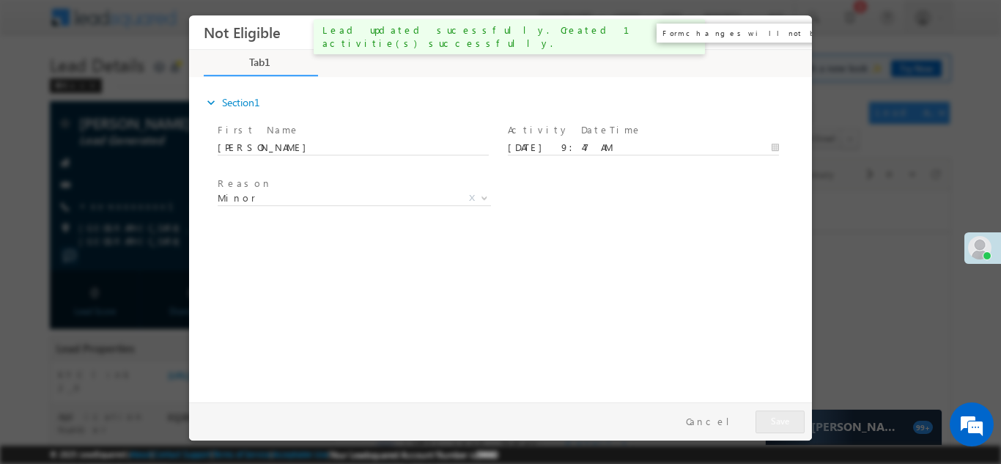
click at [794, 33] on button "×" at bounding box center [790, 31] width 25 height 27
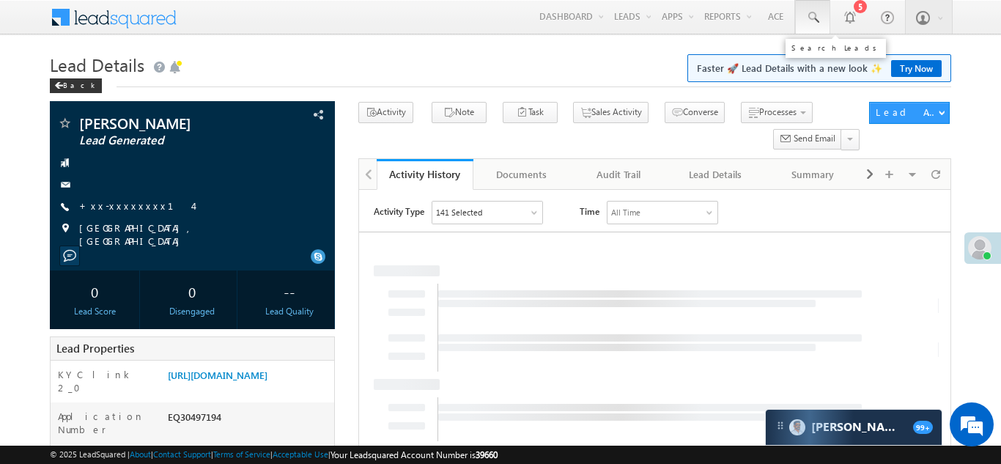
click at [808, 15] on span at bounding box center [812, 17] width 15 height 15
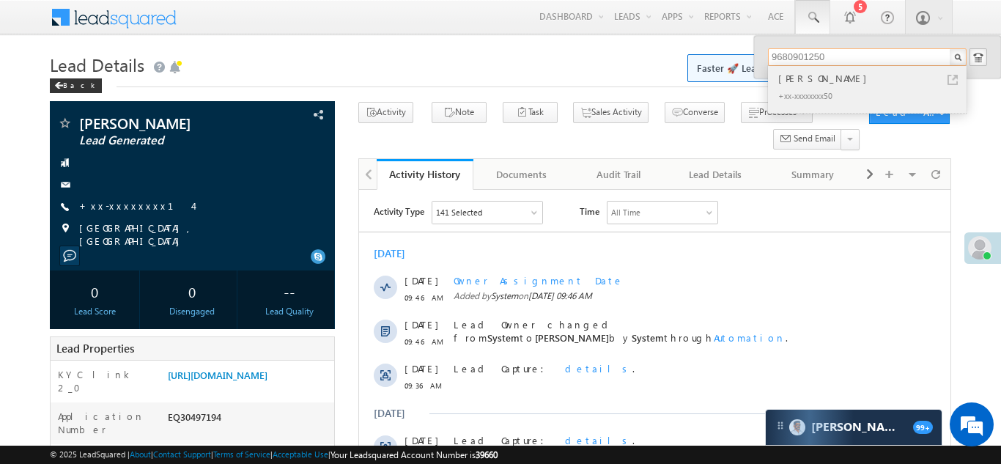
type input "9680901250"
click at [824, 75] on div "Ram chandra Gajraj" at bounding box center [873, 78] width 196 height 16
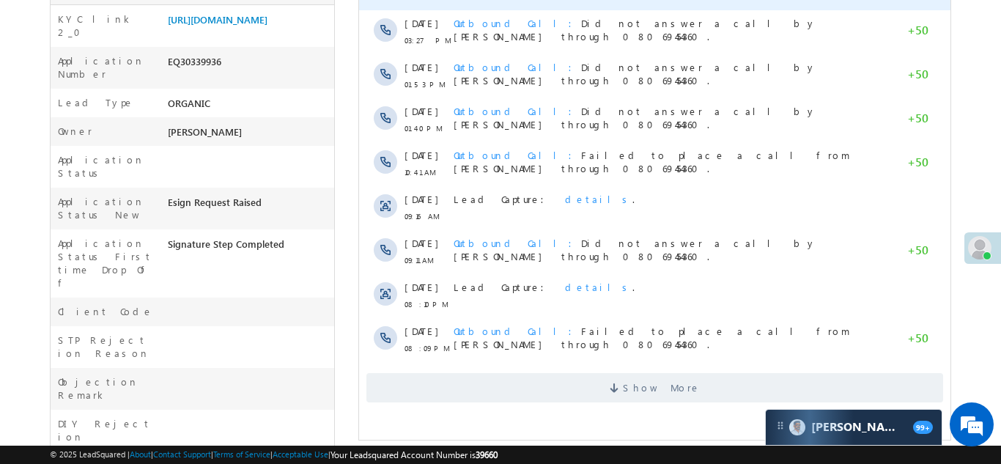
scroll to position [391, 0]
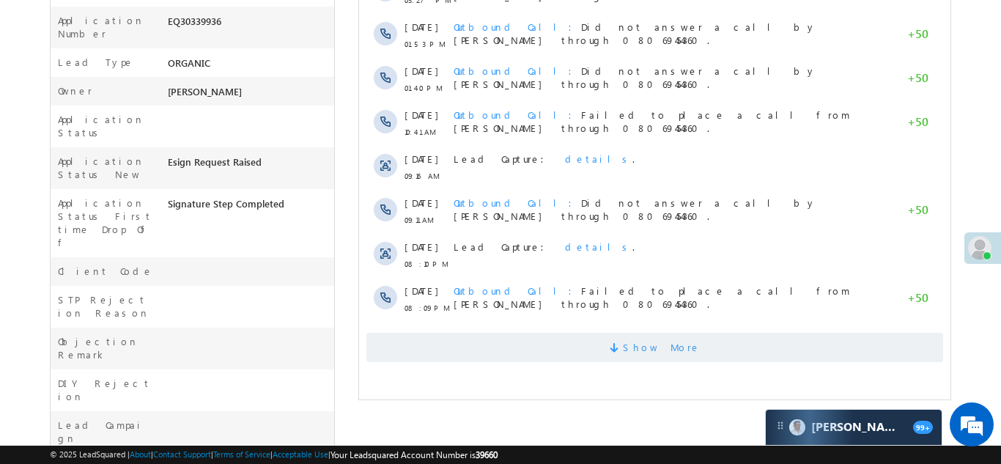
click at [622, 343] on span at bounding box center [615, 350] width 13 height 14
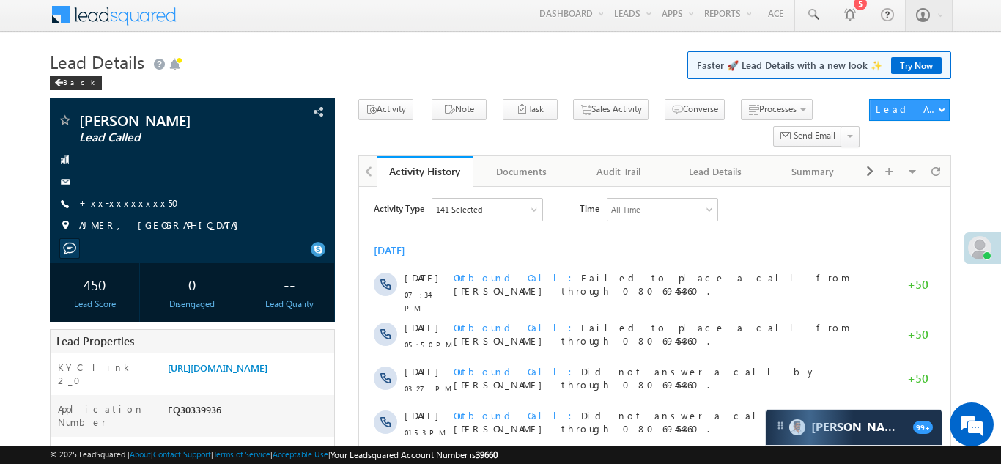
scroll to position [0, 0]
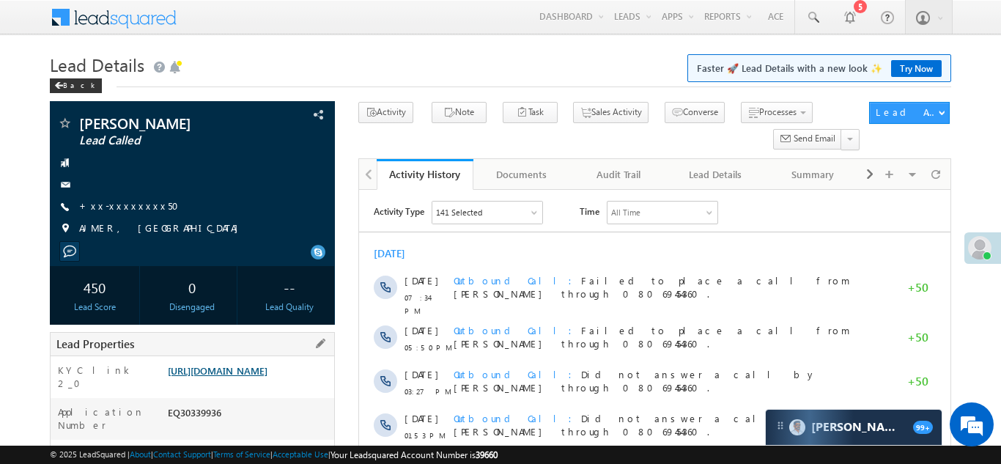
click at [239, 377] on link "https://angelbroking1-pk3em7sa.customui-test.leadsquared.com?leadId=5d41b31e-20…" at bounding box center [218, 370] width 100 height 12
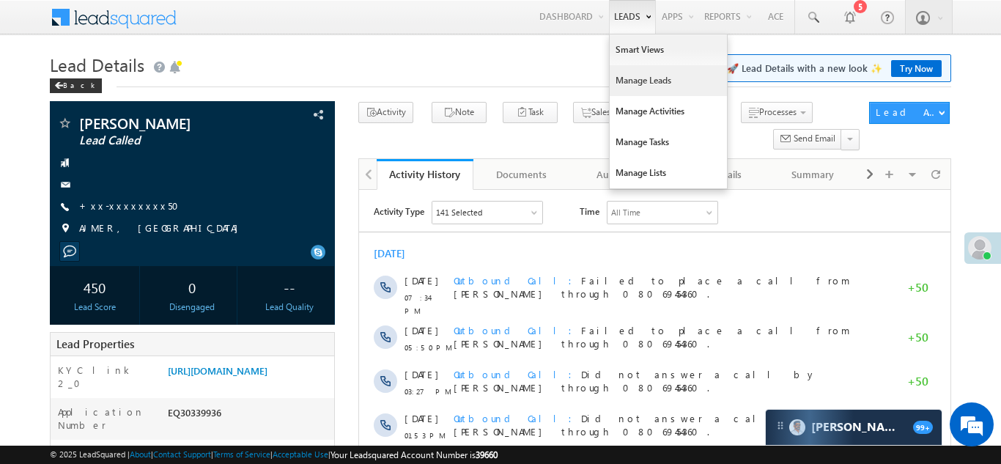
click at [615, 75] on link "Manage Leads" at bounding box center [668, 80] width 117 height 31
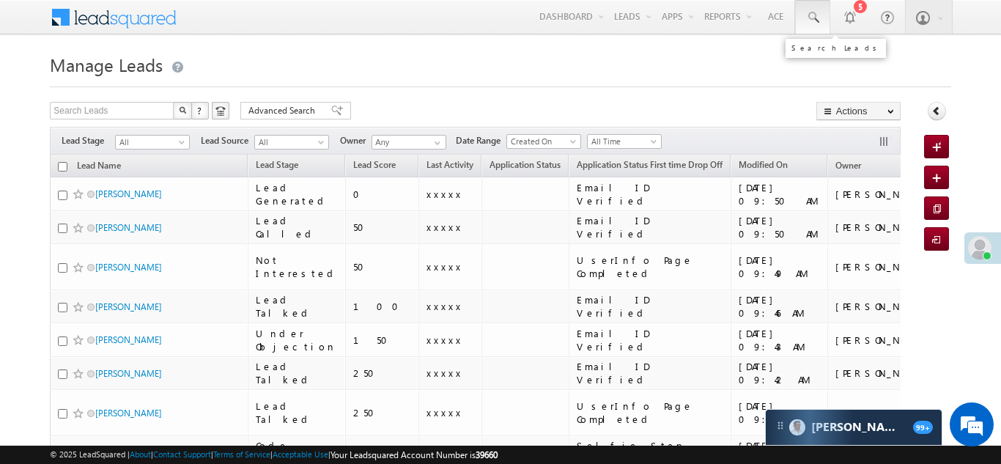
click at [813, 18] on span at bounding box center [812, 17] width 15 height 15
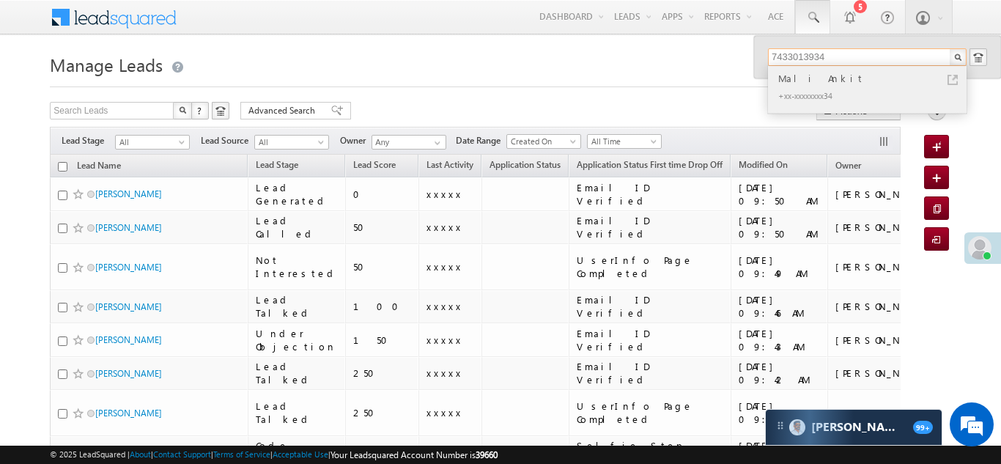
type input "7433013934"
click at [800, 81] on div "Mali Ankit" at bounding box center [873, 78] width 196 height 16
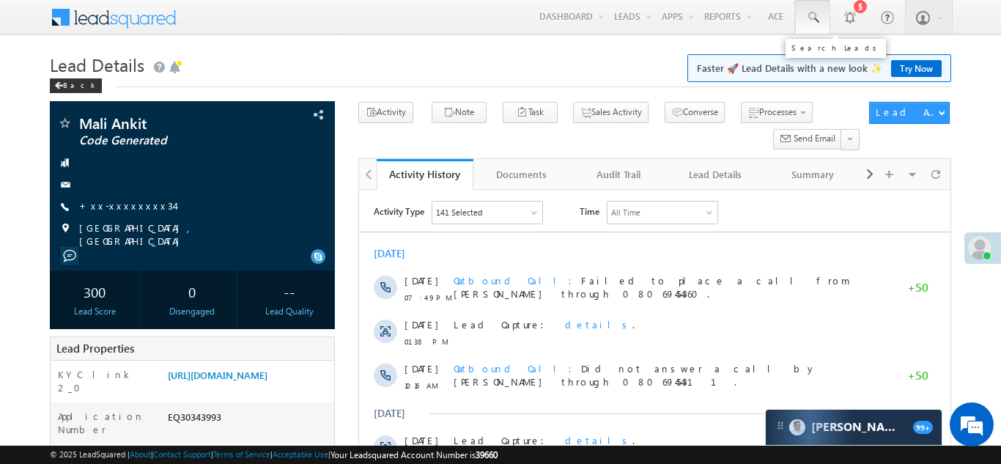
click at [809, 18] on span at bounding box center [812, 17] width 15 height 15
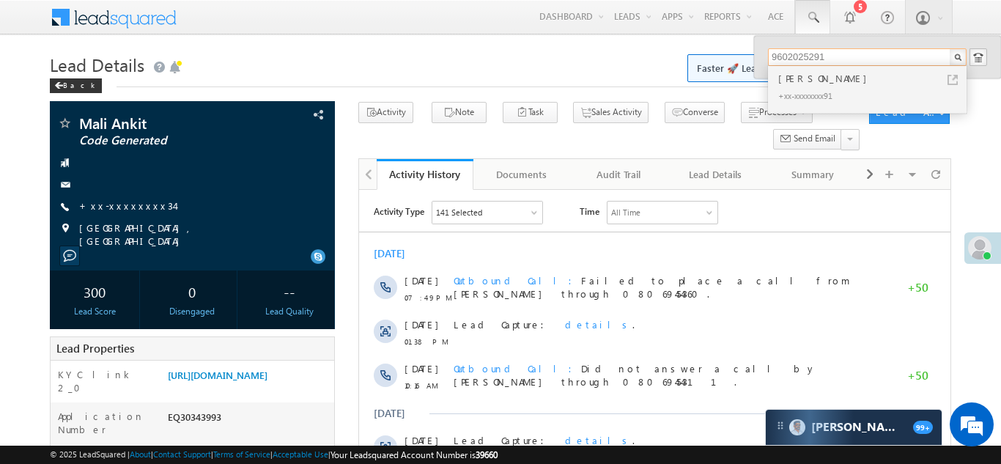
type input "9602025291"
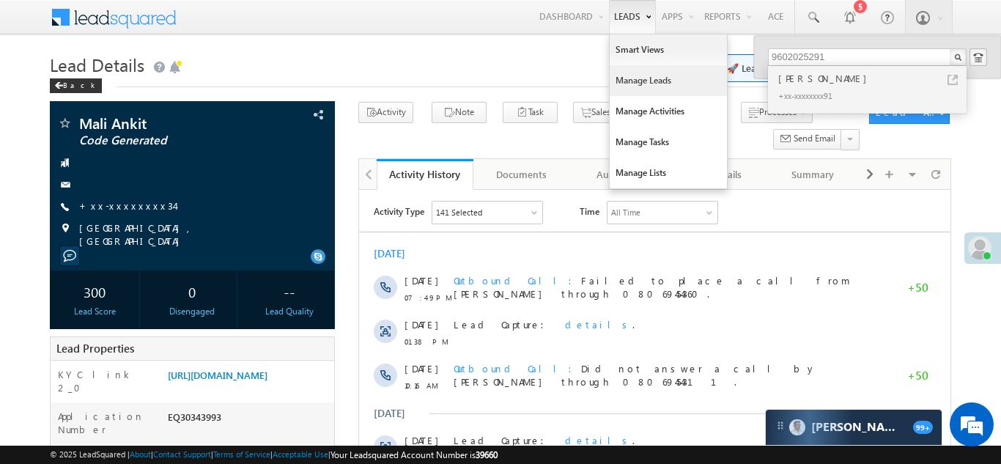
click at [635, 85] on link "Manage Leads" at bounding box center [668, 80] width 117 height 31
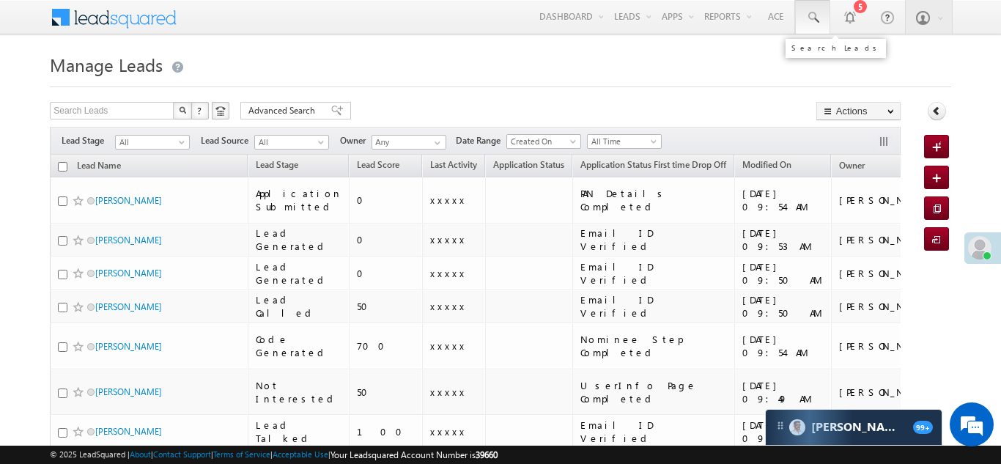
click at [808, 17] on span at bounding box center [812, 17] width 15 height 15
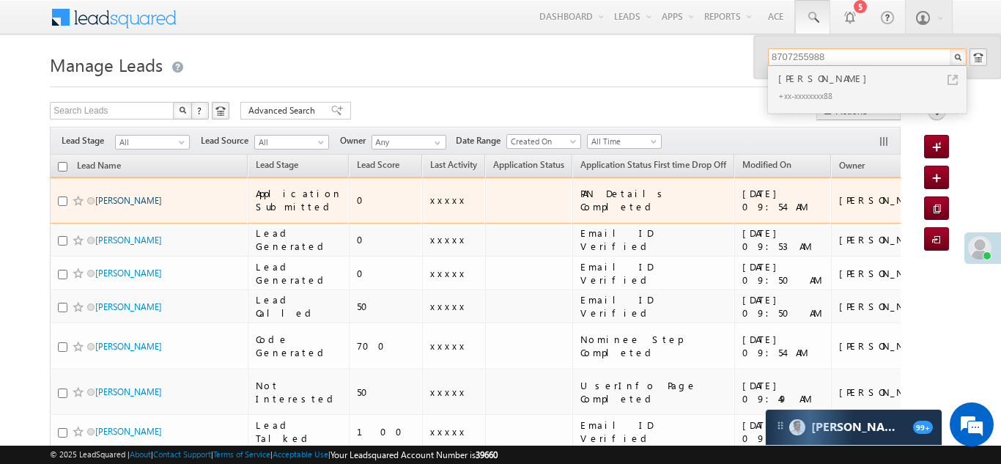
type input "8707255988"
click at [110, 197] on link "Dhruv Parmar" at bounding box center [128, 200] width 67 height 11
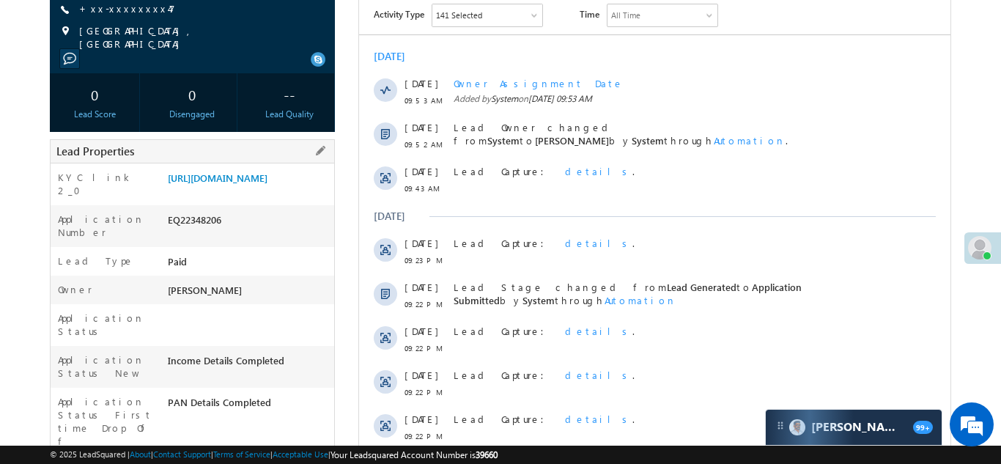
scroll to position [200, 0]
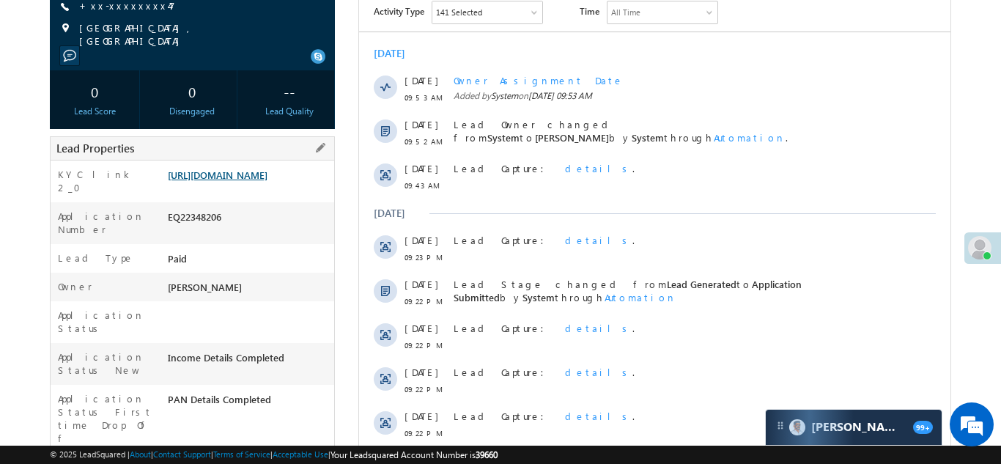
click at [245, 180] on link "[URL][DOMAIN_NAME]" at bounding box center [218, 175] width 100 height 12
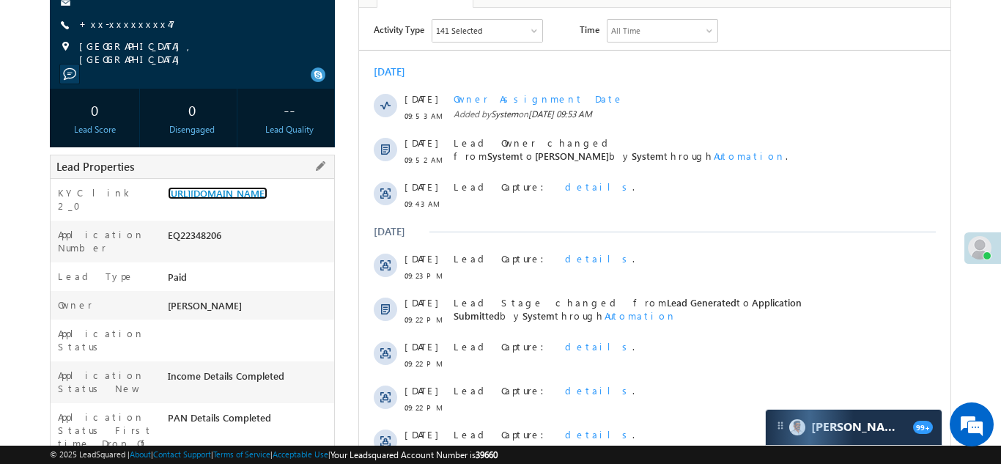
scroll to position [0, 0]
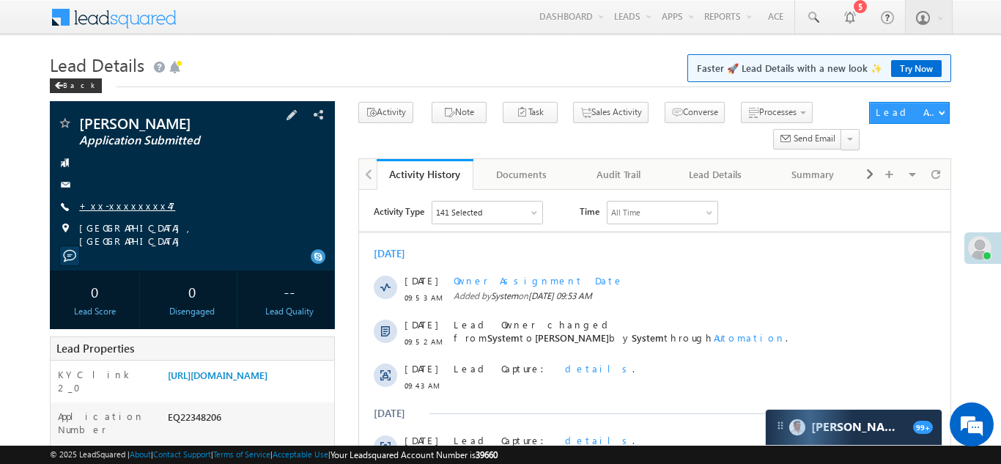
click at [118, 207] on link "+xx-xxxxxxxx47" at bounding box center [127, 205] width 96 height 12
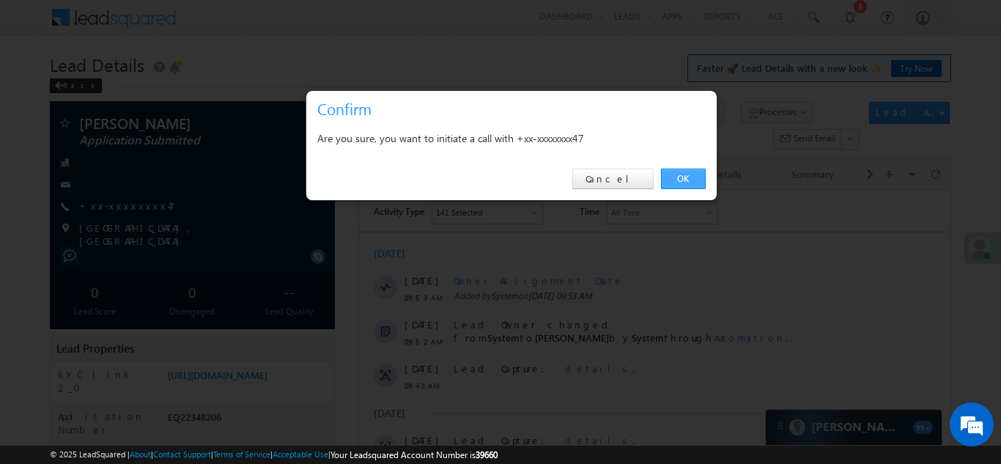
click at [682, 179] on link "OK" at bounding box center [683, 179] width 45 height 21
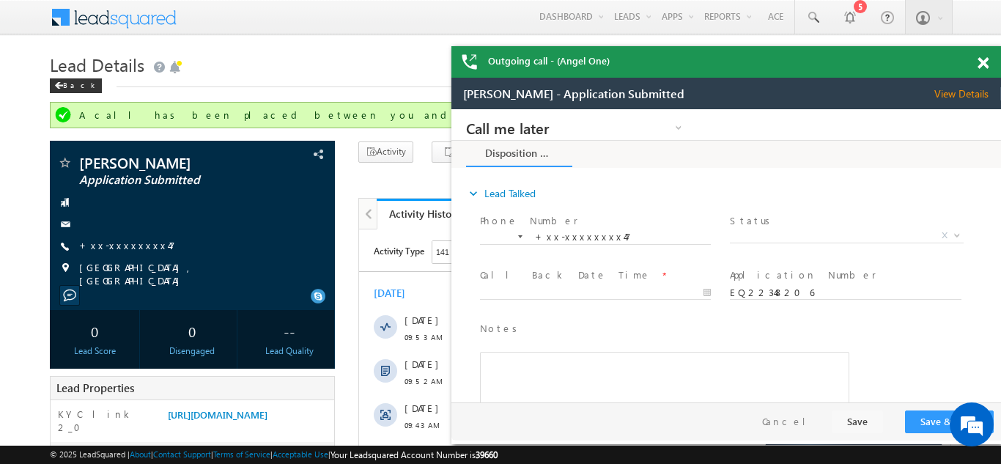
click at [980, 64] on span at bounding box center [983, 63] width 11 height 12
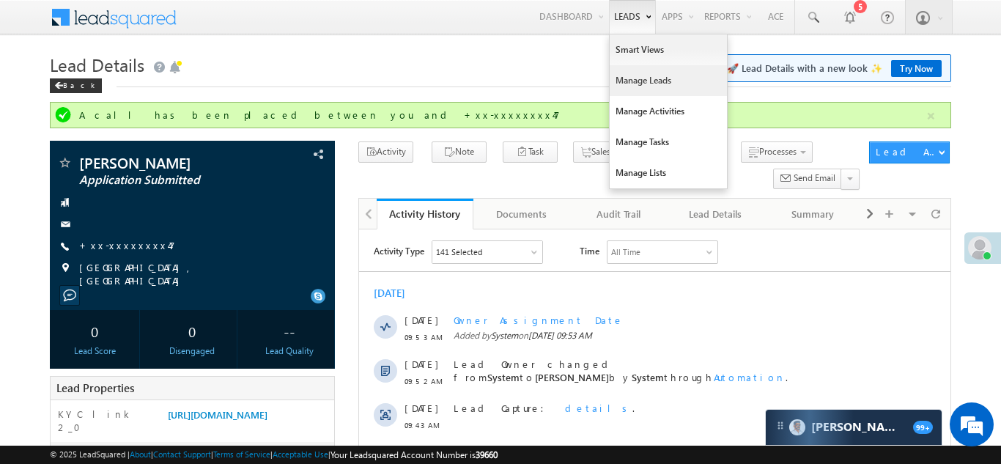
click at [613, 83] on link "Manage Leads" at bounding box center [668, 80] width 117 height 31
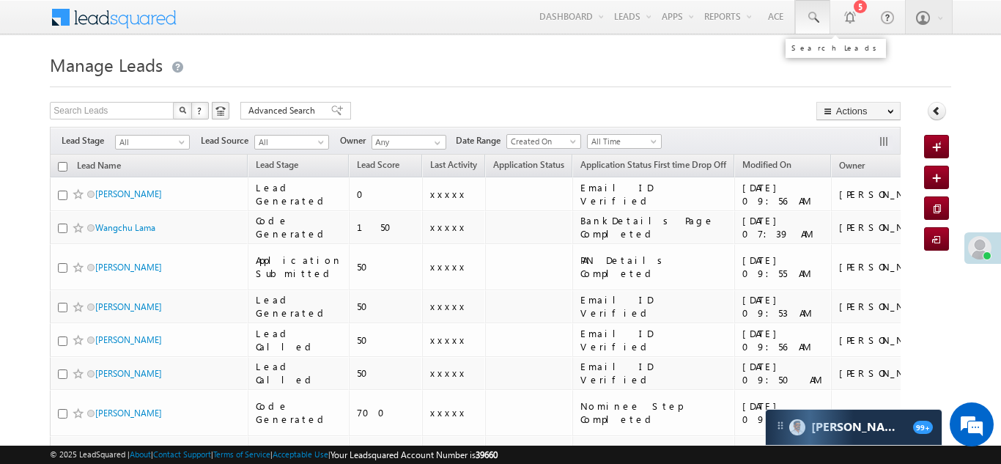
click at [813, 14] on span at bounding box center [812, 17] width 15 height 15
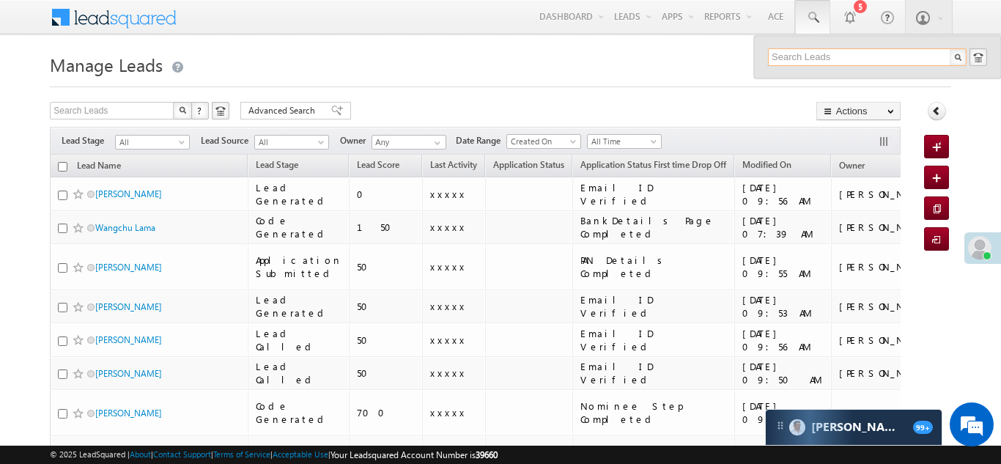
paste input "EQ26594875"
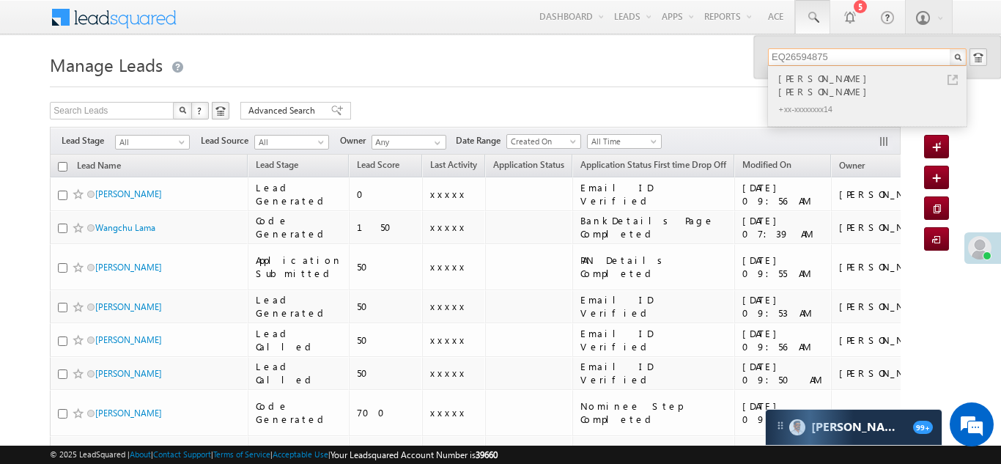
type input "EQ26594875"
click at [831, 67] on div "Ridhan BipinKumar Patel +xx-xxxxxxxx14" at bounding box center [866, 96] width 196 height 60
click at [828, 84] on div "Ridhan BipinKumar Patel" at bounding box center [873, 84] width 196 height 29
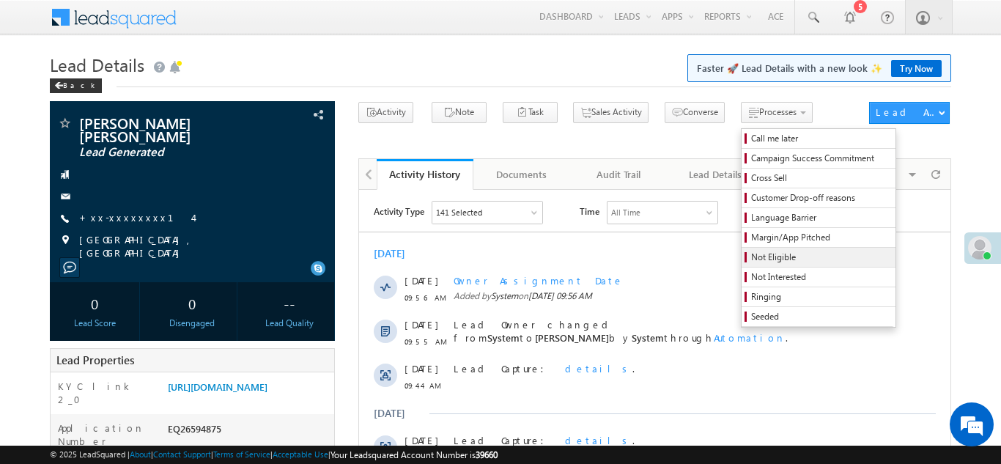
click at [751, 263] on span "Not Eligible" at bounding box center [820, 257] width 139 height 13
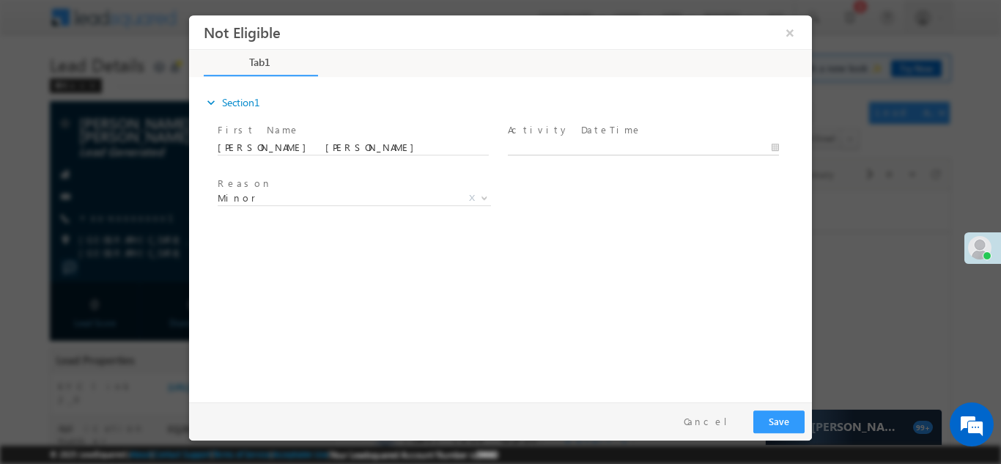
type input "10/14/25 9:58 AM"
click at [545, 144] on input "10/14/25 9:58 AM" at bounding box center [643, 147] width 271 height 15
click at [711, 263] on div "expand_more Section1 First Name *" at bounding box center [504, 236] width 616 height 317
click at [774, 424] on button "Save" at bounding box center [778, 421] width 51 height 23
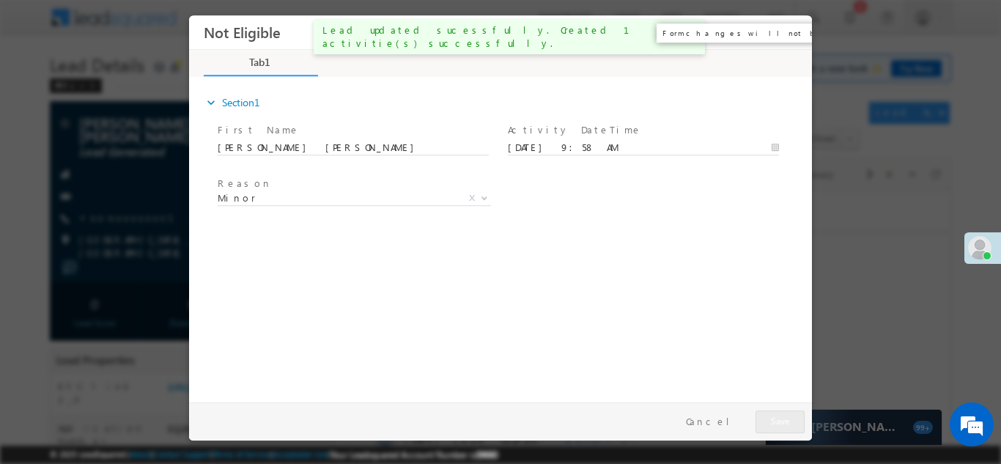
click at [791, 30] on button "×" at bounding box center [790, 31] width 25 height 27
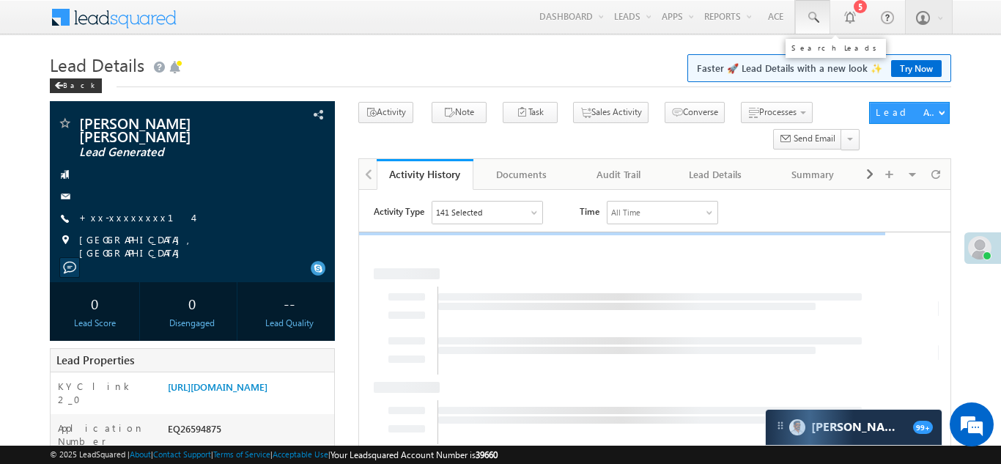
click at [806, 18] on span at bounding box center [812, 17] width 15 height 15
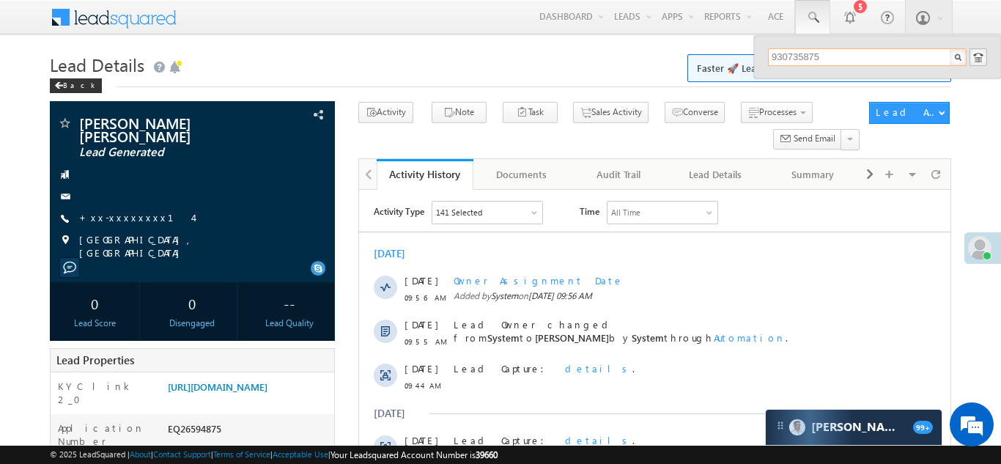
type input "9307358753"
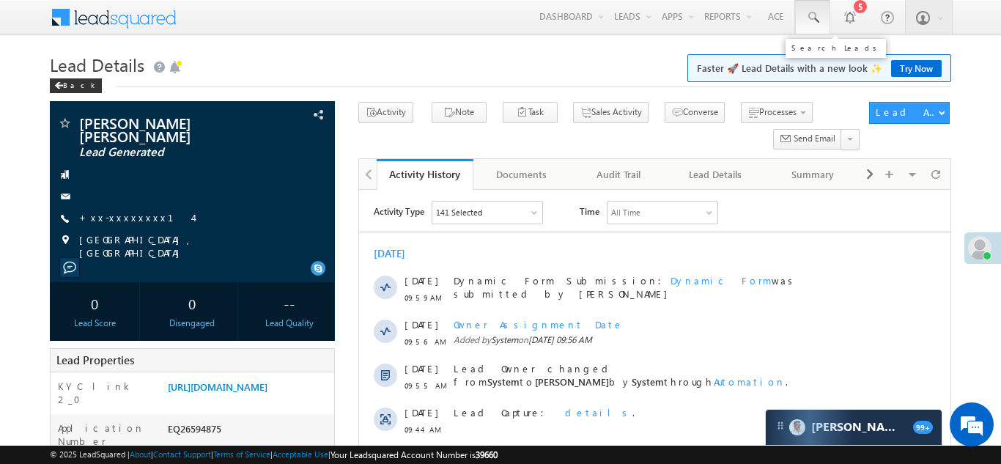
click at [809, 10] on span at bounding box center [812, 17] width 15 height 15
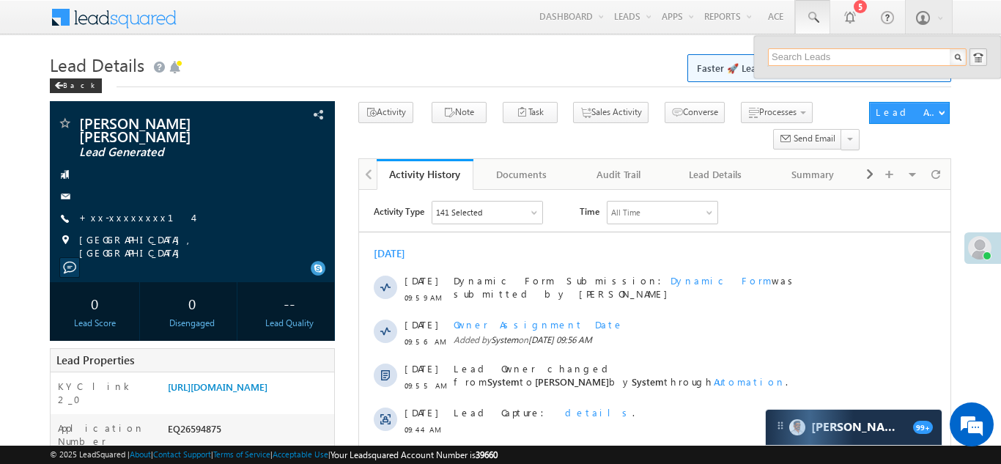
paste input "9307358753"
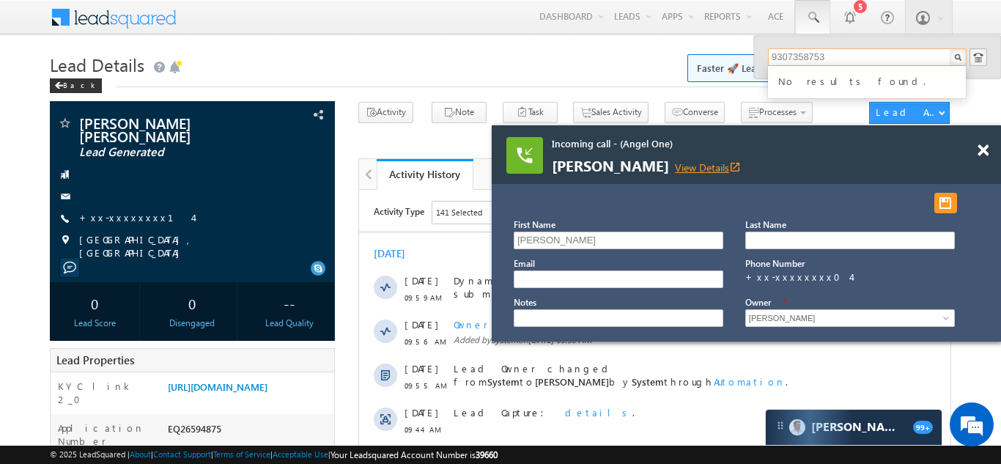
click at [675, 163] on link "View Details open_in_new" at bounding box center [708, 167] width 66 height 14
type input "9307358753"
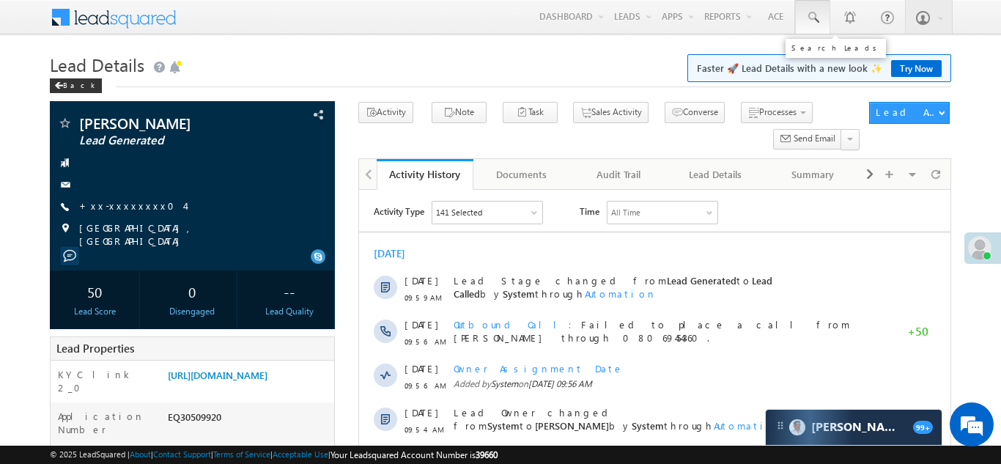
click at [812, 15] on span at bounding box center [812, 17] width 15 height 15
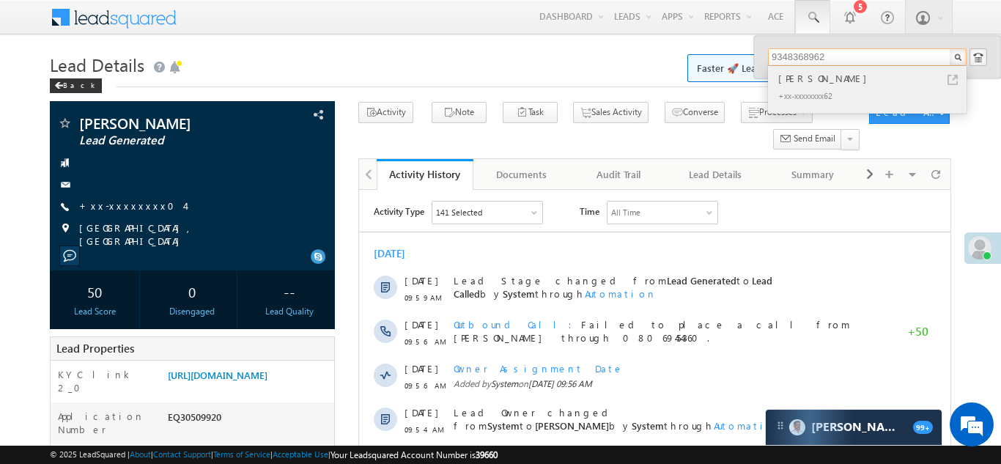
type input "9348368962"
click at [816, 81] on div "[PERSON_NAME]" at bounding box center [873, 78] width 196 height 16
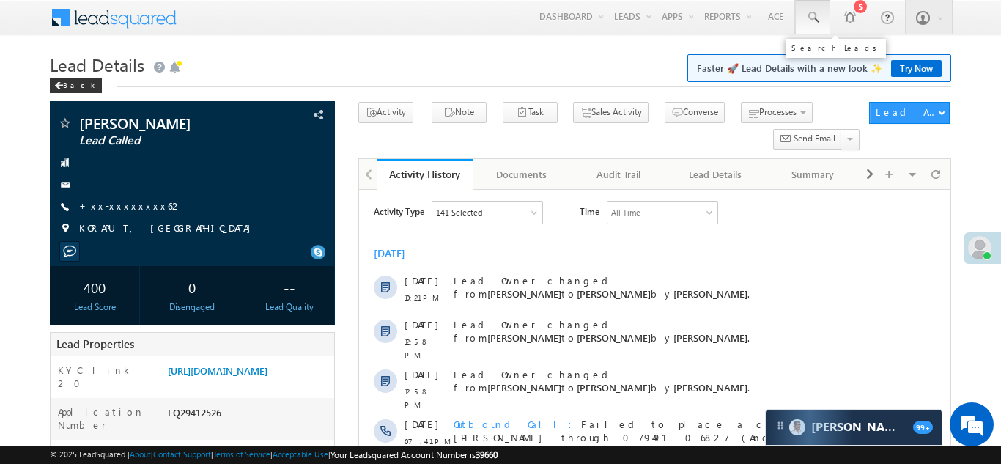
click at [813, 12] on span at bounding box center [812, 17] width 15 height 15
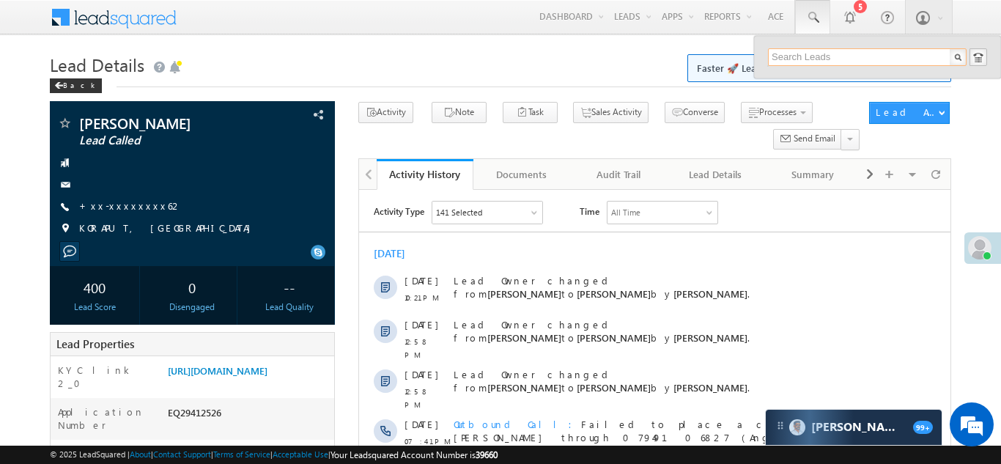
paste input "EQ30506161"
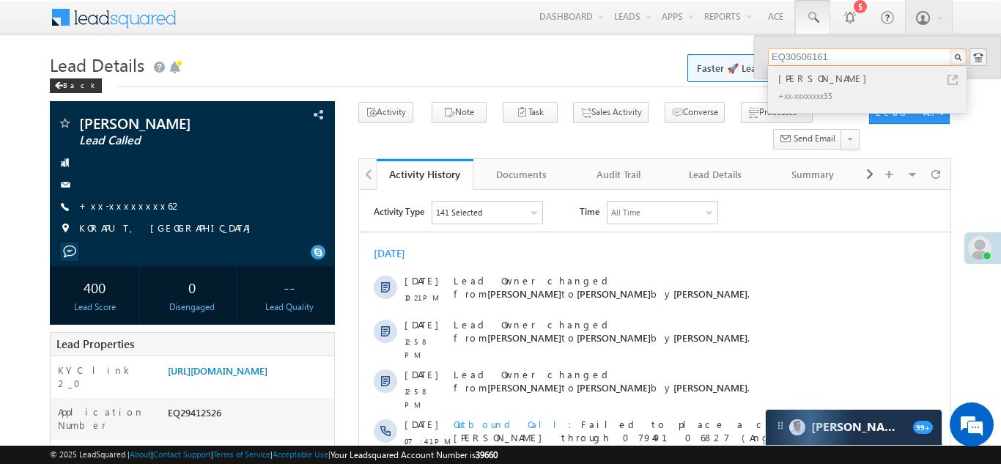
type input "EQ30506161"
click at [794, 85] on div "[PERSON_NAME]" at bounding box center [873, 78] width 196 height 16
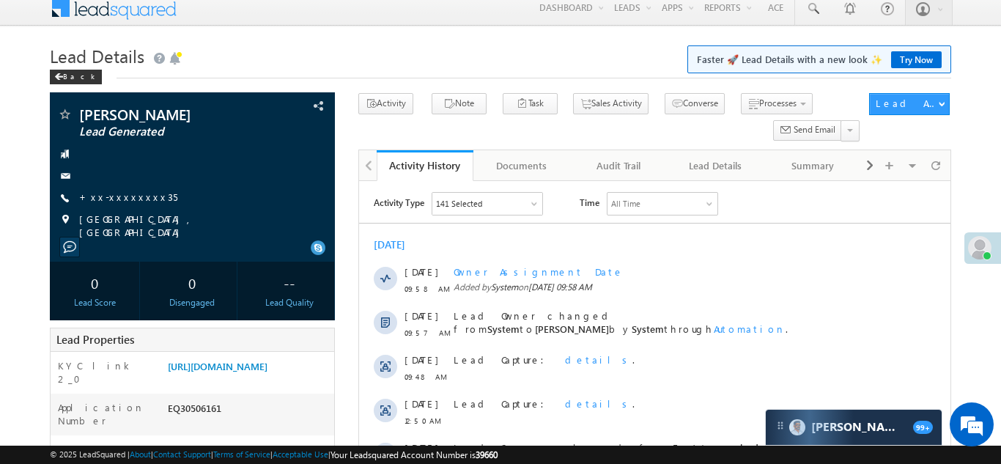
scroll to position [3, 0]
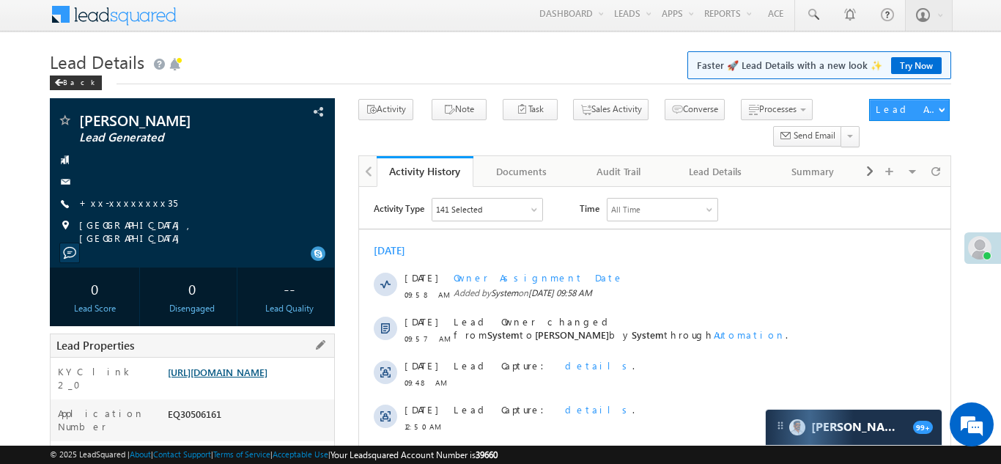
click at [235, 371] on link "https://angelbroking1-pk3em7sa.customui-test.leadsquared.com?leadId=fbcad15c-ee…" at bounding box center [218, 372] width 100 height 12
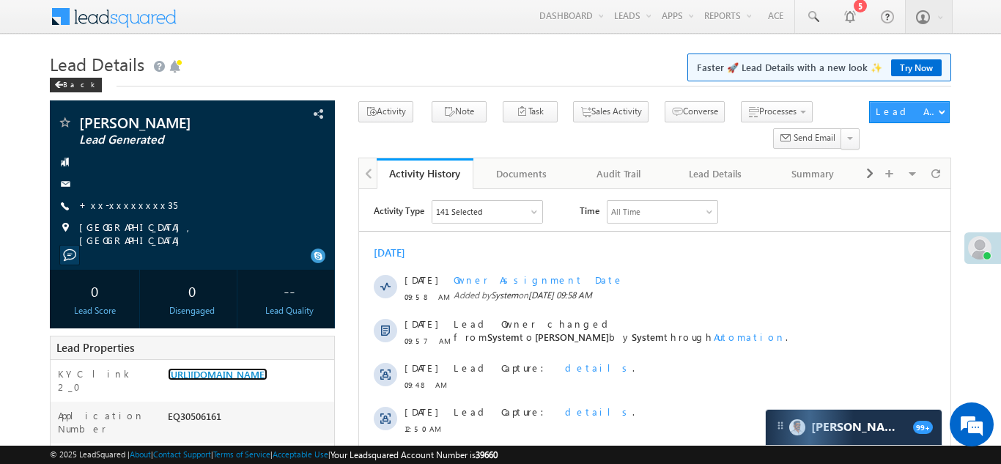
scroll to position [0, 0]
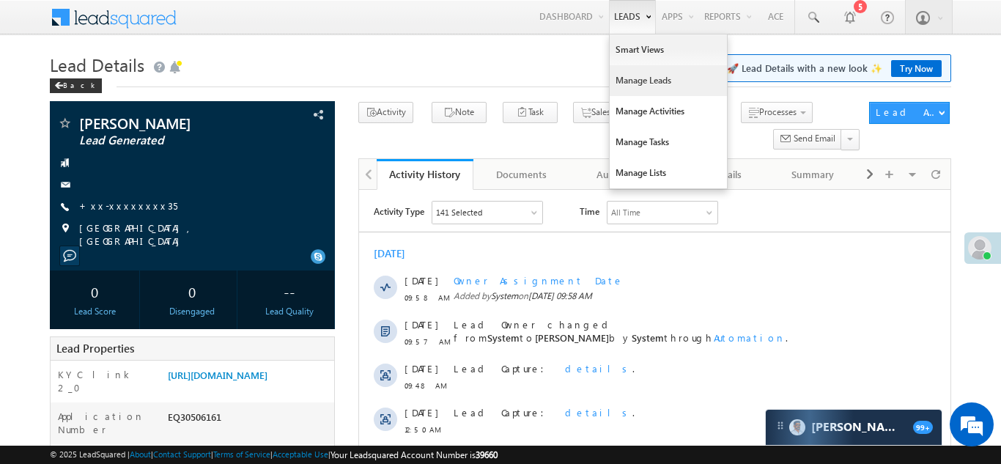
click at [632, 79] on link "Manage Leads" at bounding box center [668, 80] width 117 height 31
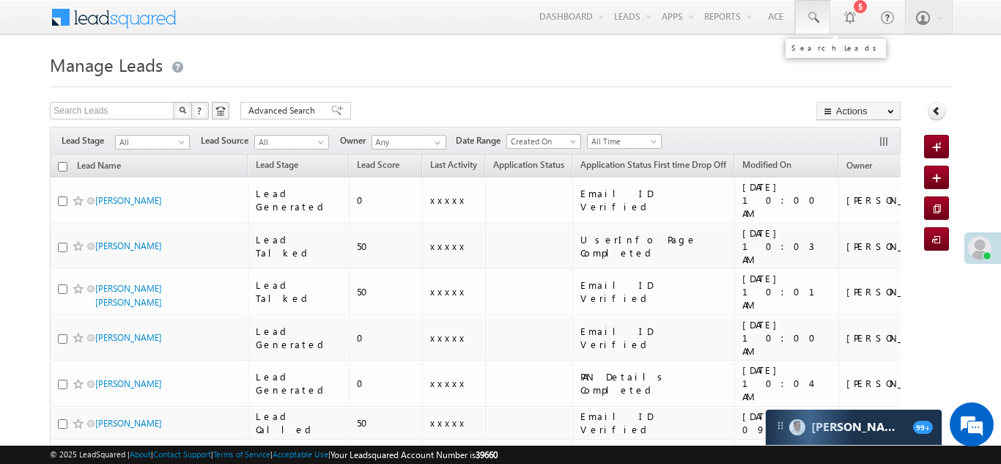
click at [811, 10] on span at bounding box center [812, 17] width 15 height 15
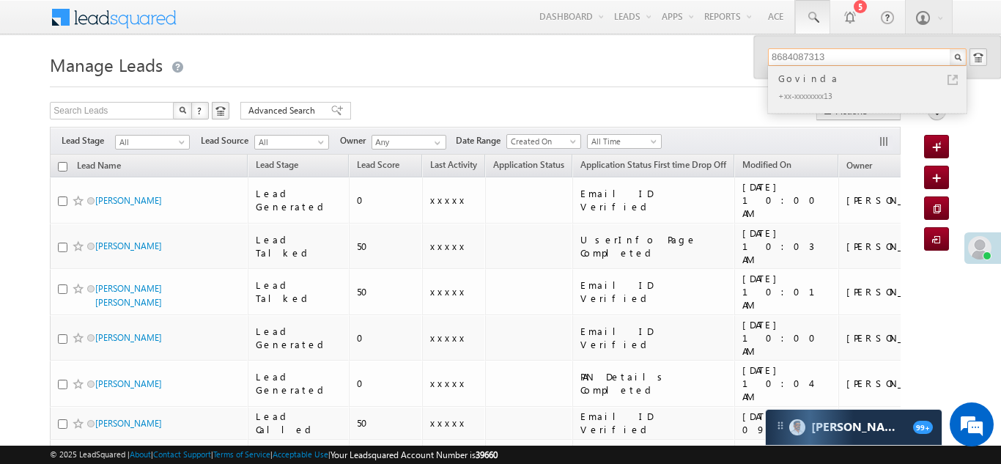
type input "8684087313"
click at [797, 81] on div "Govinda" at bounding box center [873, 78] width 196 height 16
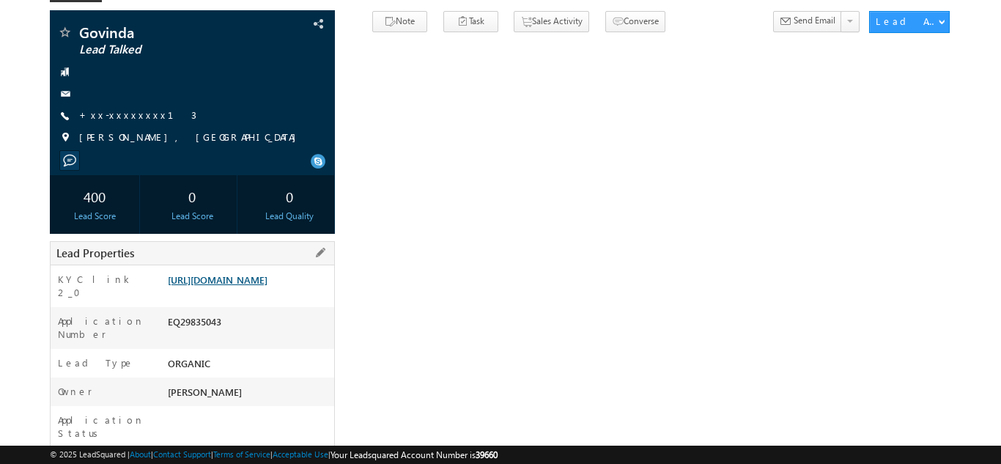
scroll to position [141, 0]
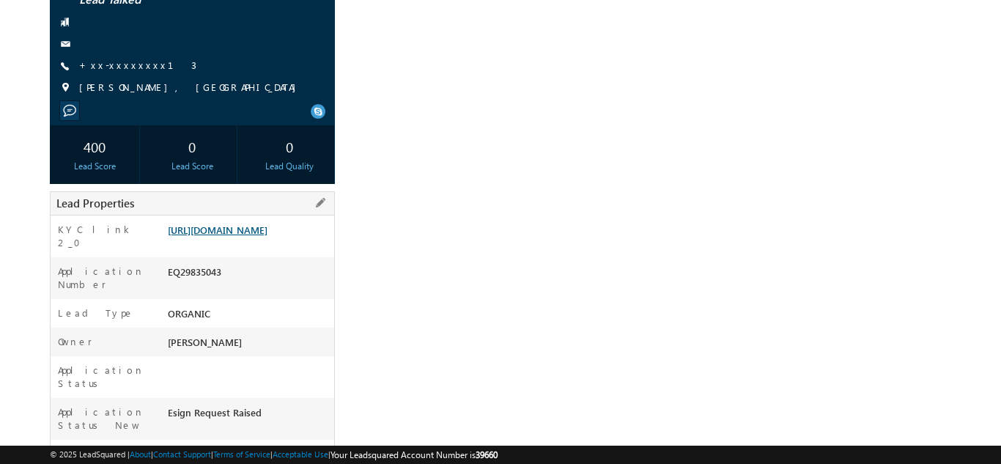
click at [245, 236] on link "[URL][DOMAIN_NAME]" at bounding box center [218, 230] width 100 height 12
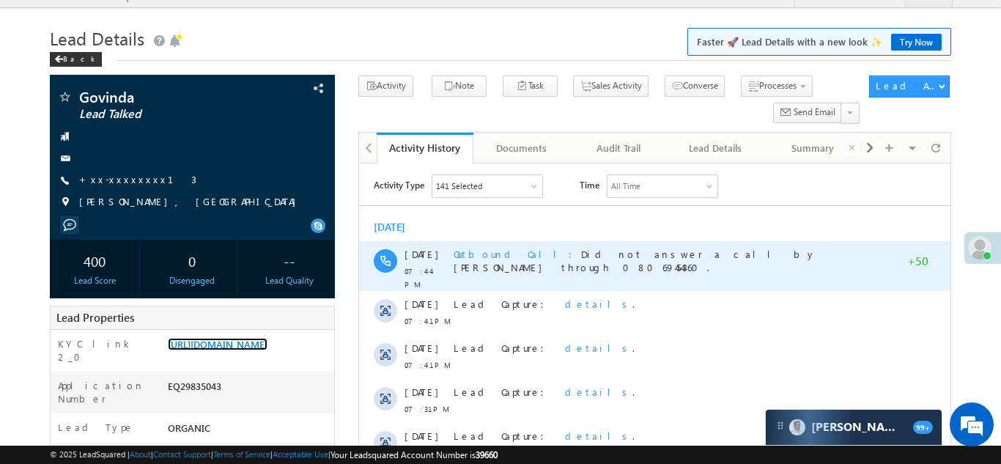
scroll to position [0, 0]
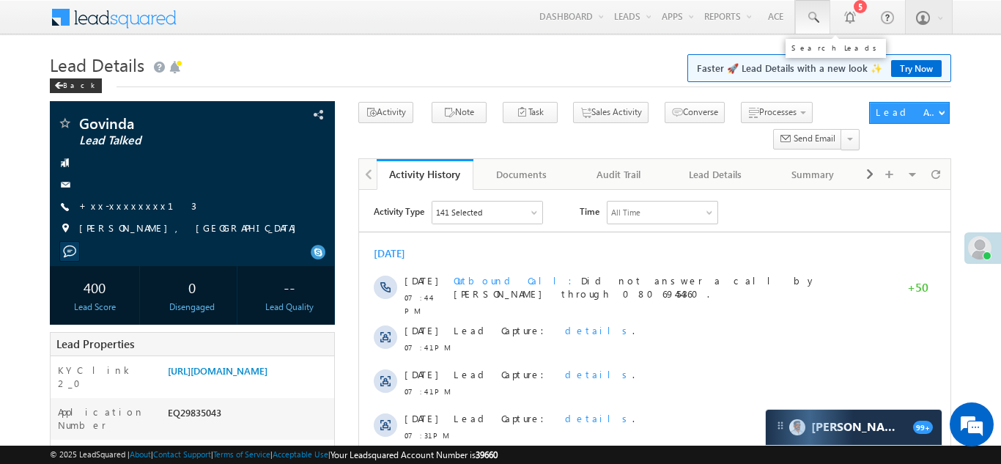
click at [811, 13] on span at bounding box center [812, 17] width 15 height 15
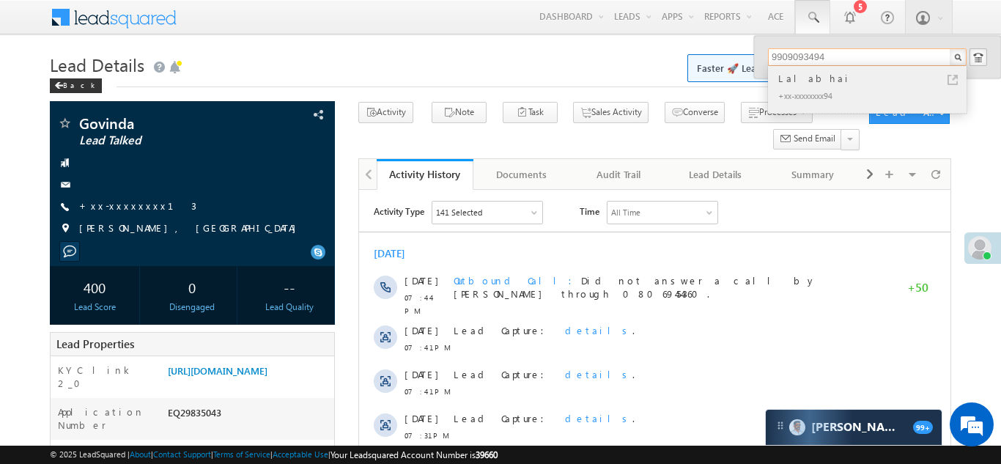
type input "9909093494"
click at [791, 77] on div "Lalabhai" at bounding box center [873, 78] width 196 height 16
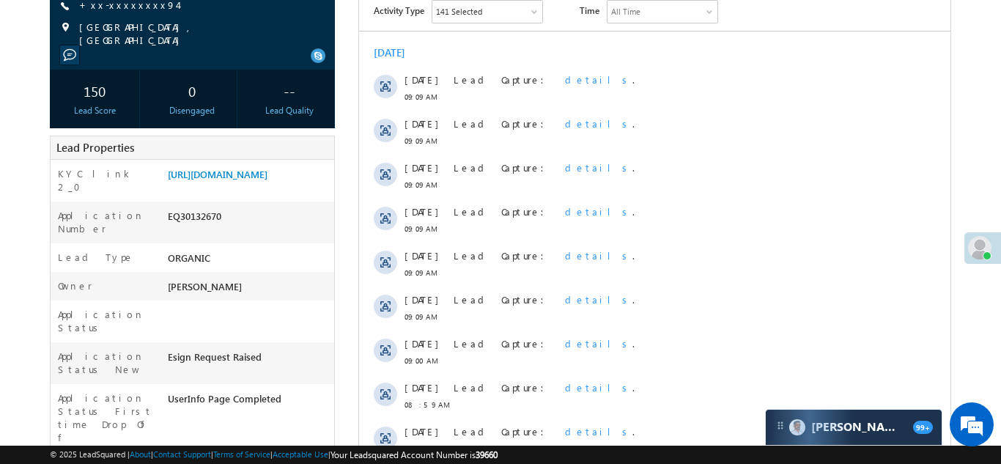
scroll to position [223, 0]
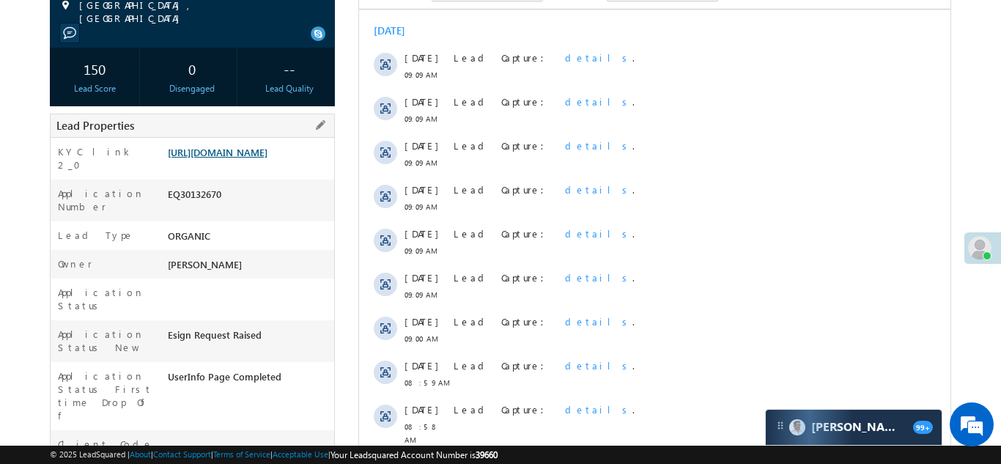
click at [238, 149] on link "https://angelbroking1-pk3em7sa.customui-test.leadsquared.com?leadId=01f9dbbe-ca…" at bounding box center [218, 152] width 100 height 12
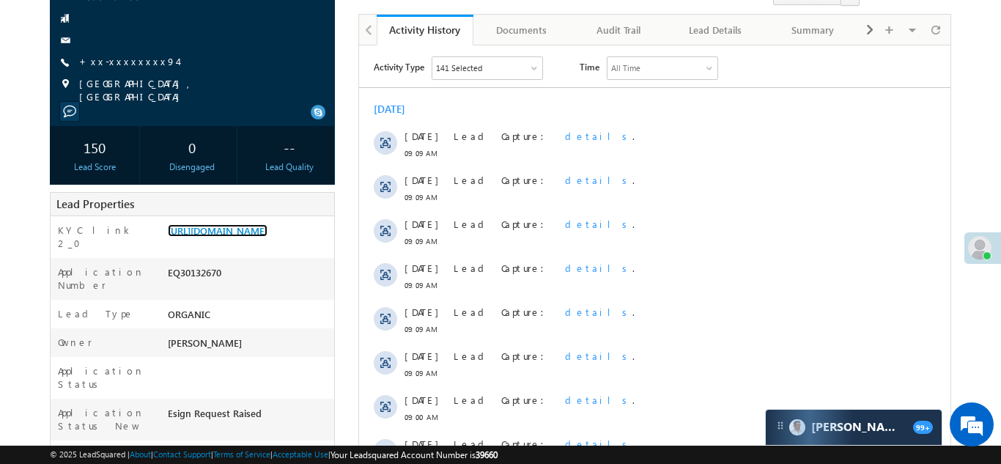
scroll to position [0, 0]
click at [112, 59] on link "+xx-xxxxxxxx94" at bounding box center [128, 61] width 98 height 12
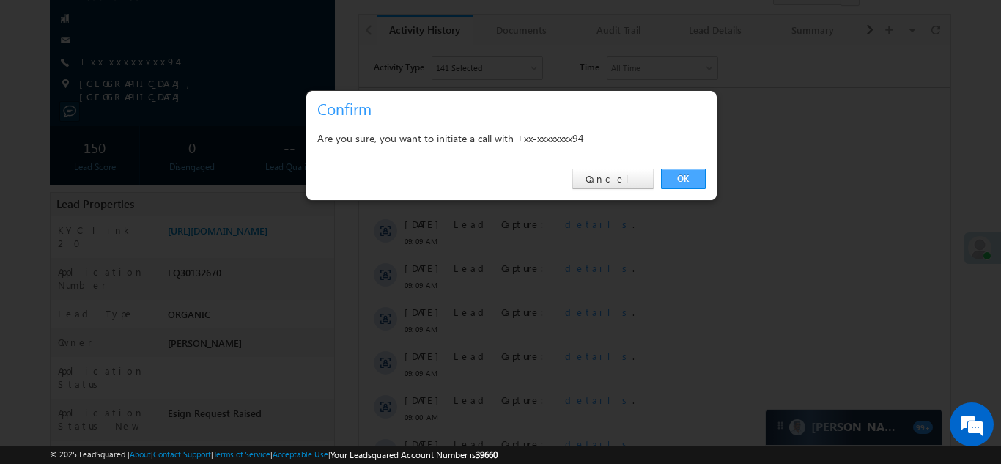
click at [678, 175] on link "OK" at bounding box center [683, 179] width 45 height 21
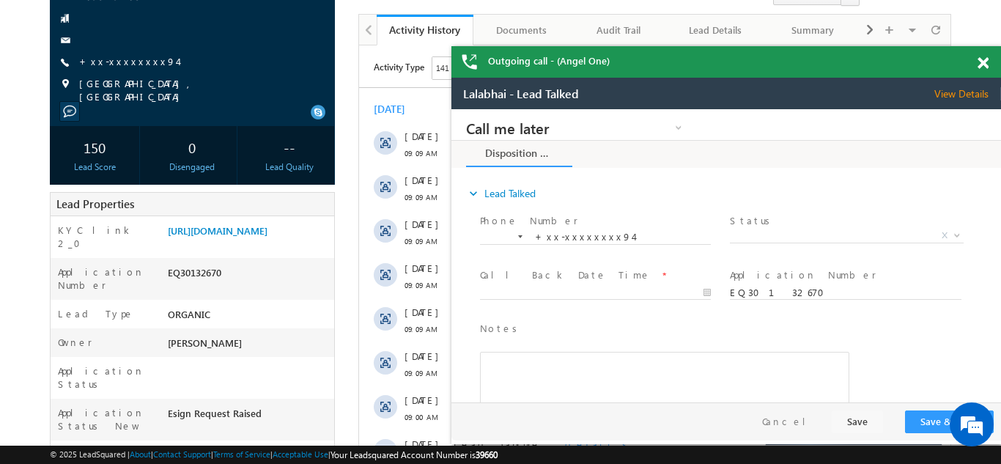
click at [983, 63] on span at bounding box center [983, 63] width 11 height 12
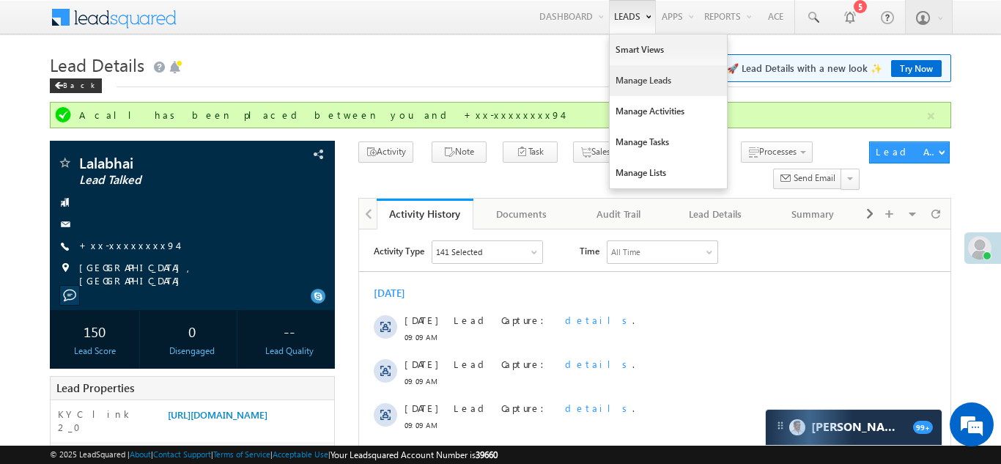
click at [630, 85] on link "Manage Leads" at bounding box center [668, 80] width 117 height 31
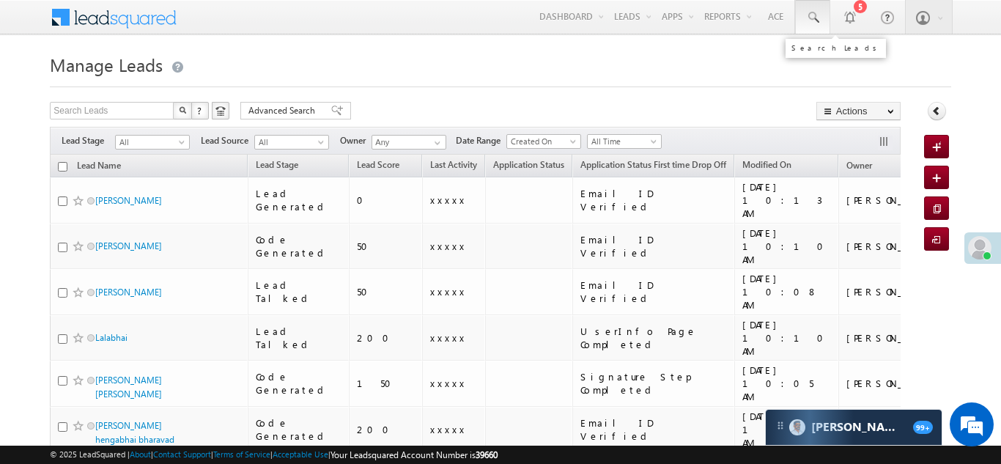
click at [815, 17] on span at bounding box center [812, 17] width 15 height 15
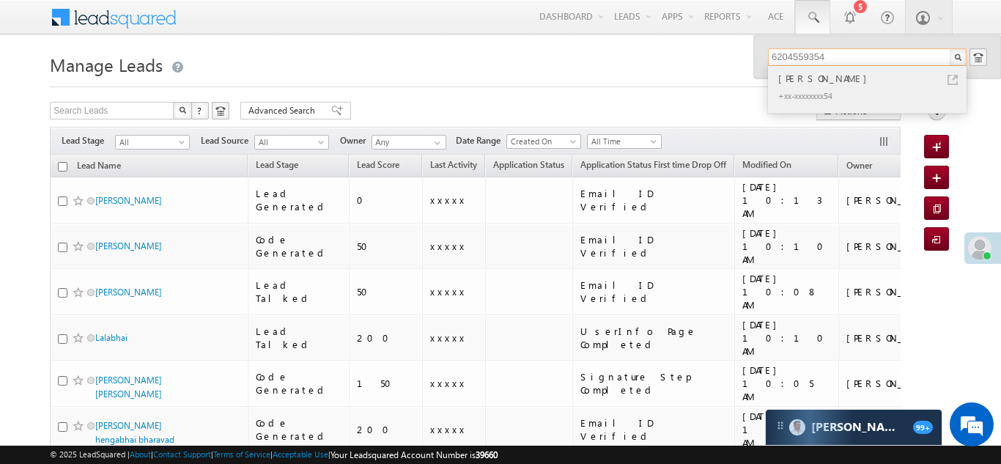
type input "6204559354"
click at [791, 78] on div "Sarita devi" at bounding box center [873, 78] width 196 height 16
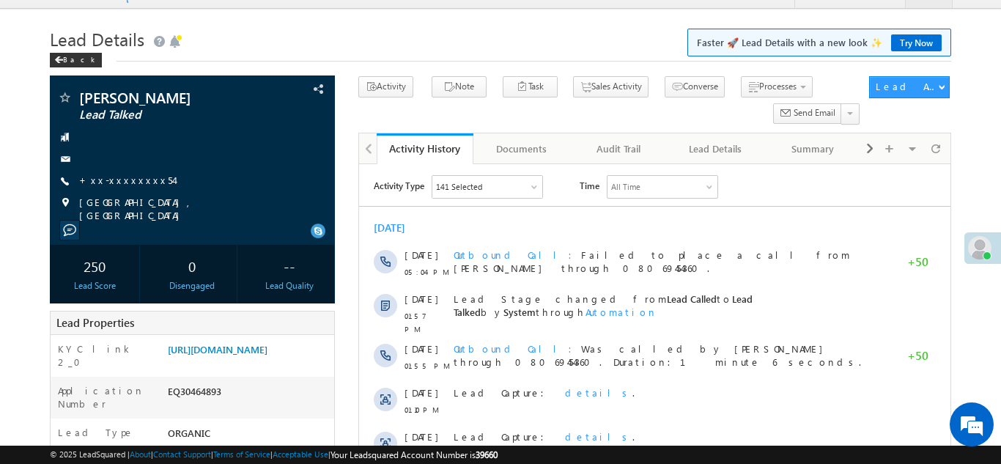
scroll to position [47, 0]
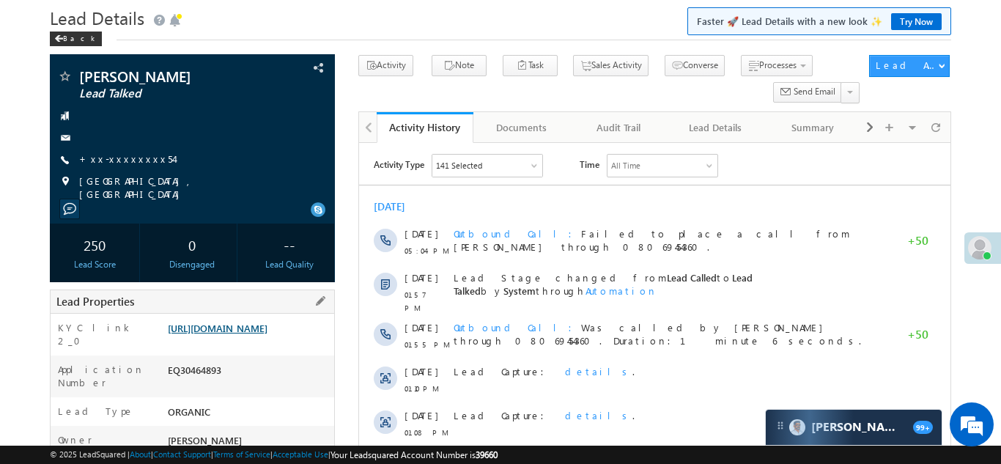
click at [255, 325] on link "https://angelbroking1-pk3em7sa.customui-test.leadsquared.com?leadId=c88131d0-90…" at bounding box center [218, 328] width 100 height 12
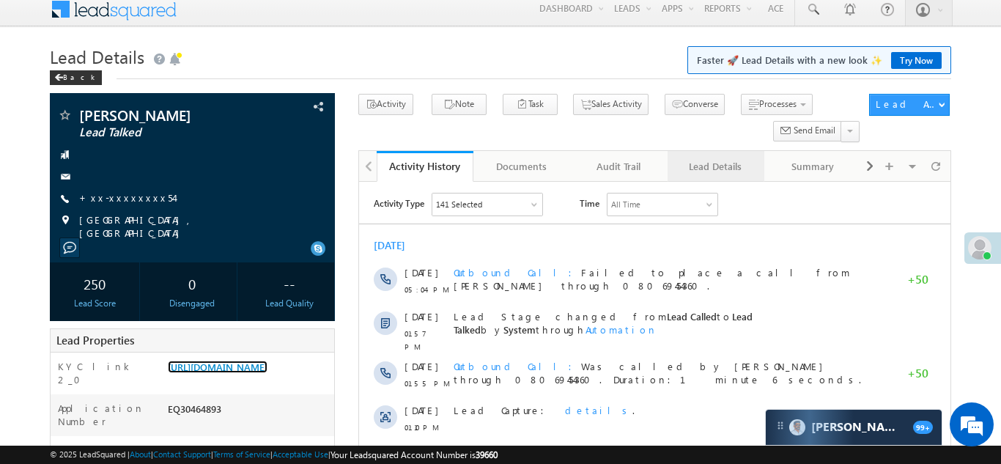
scroll to position [0, 0]
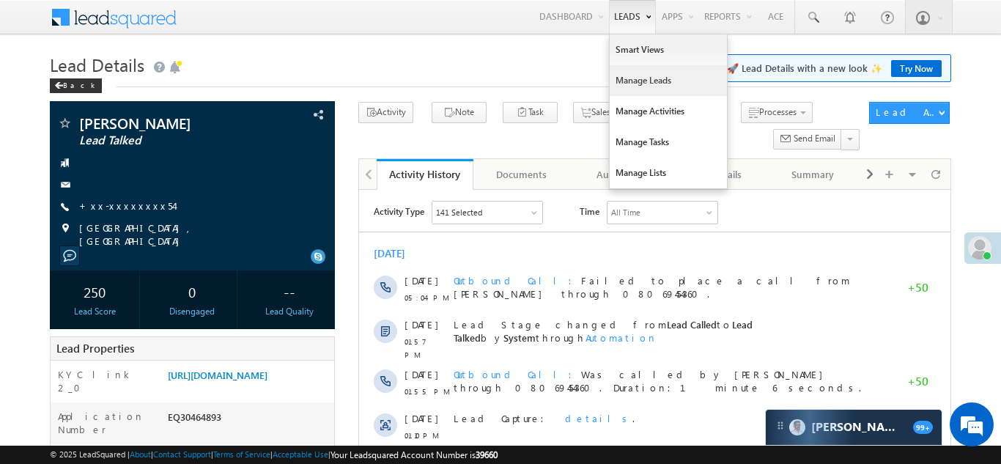
click at [625, 81] on link "Manage Leads" at bounding box center [668, 80] width 117 height 31
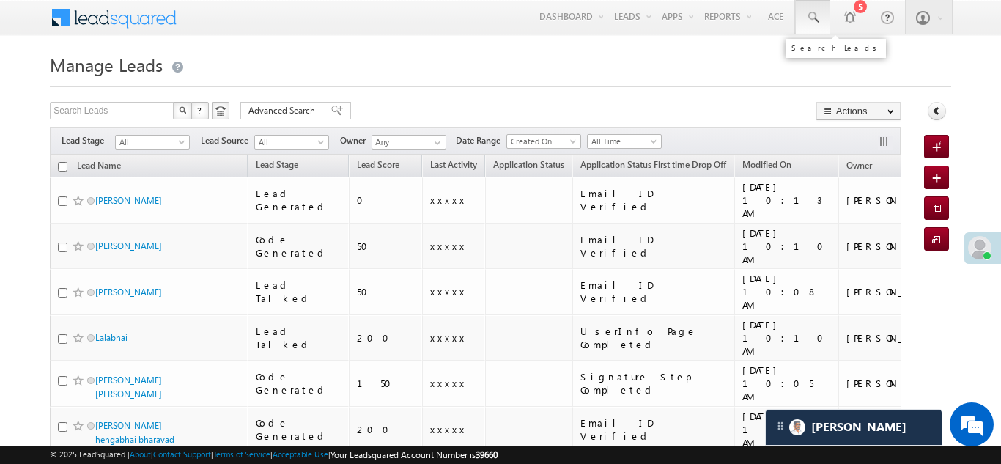
click at [802, 13] on link at bounding box center [812, 17] width 35 height 34
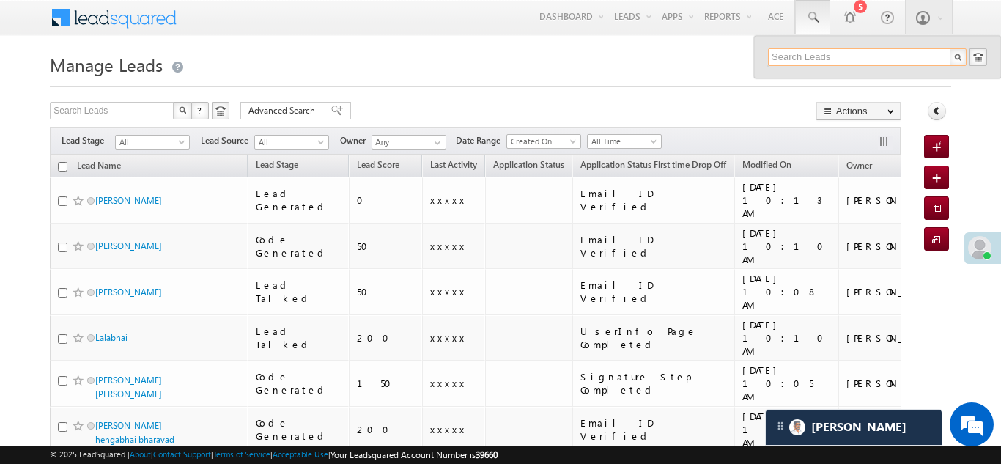
paste input "9634762584"
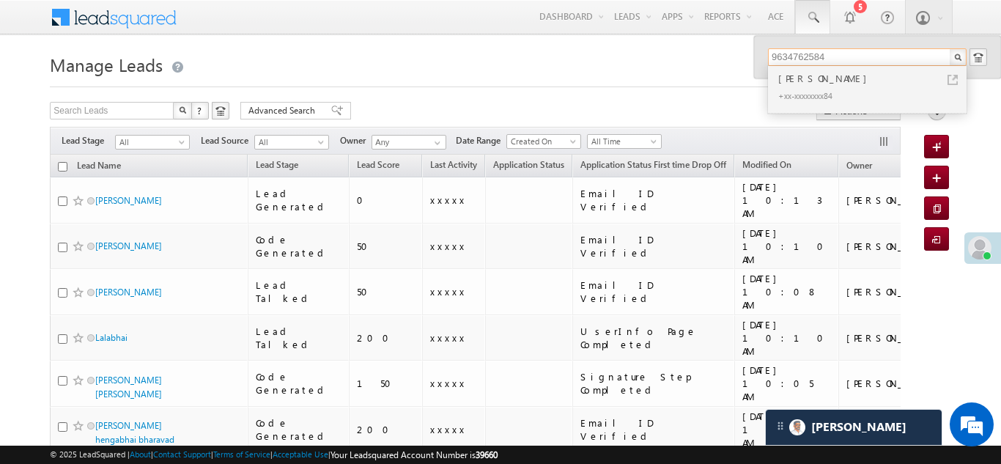
type input "9634762584"
click at [813, 78] on div "[PERSON_NAME]" at bounding box center [873, 78] width 196 height 16
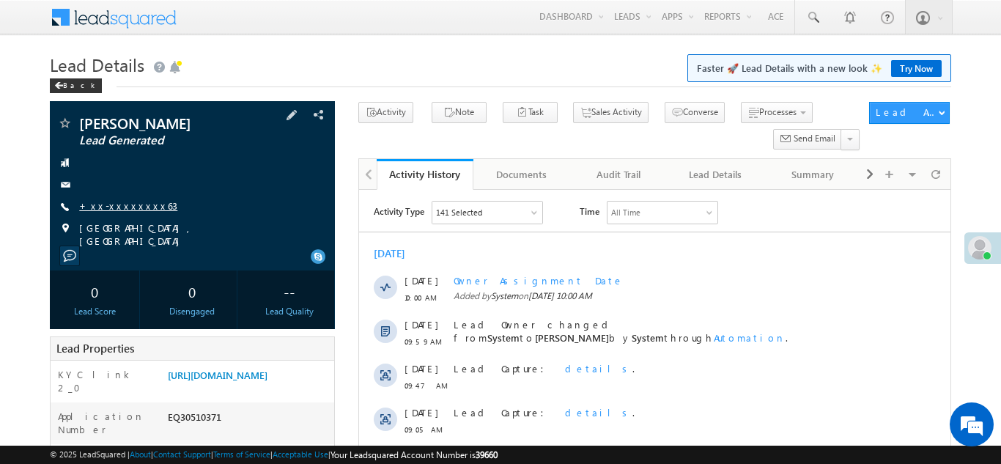
click at [118, 204] on link "+xx-xxxxxxxx63" at bounding box center [128, 205] width 98 height 12
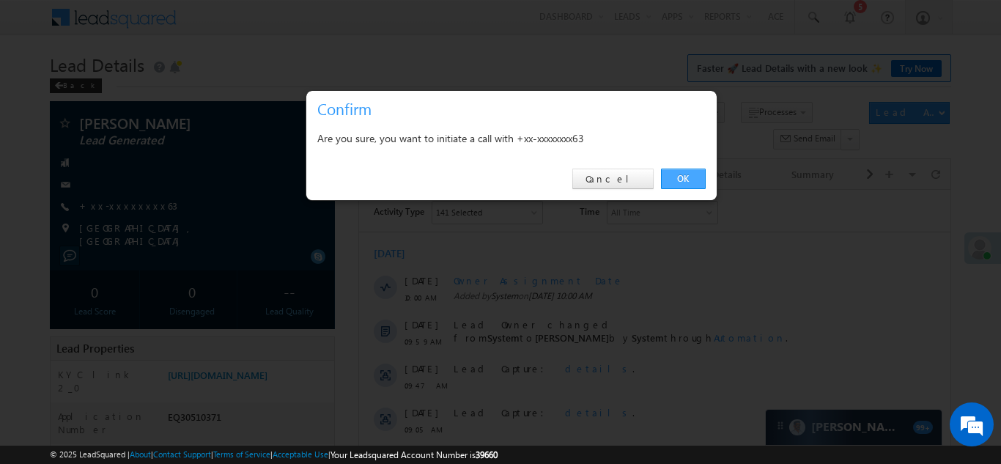
click at [676, 174] on link "OK" at bounding box center [683, 179] width 45 height 21
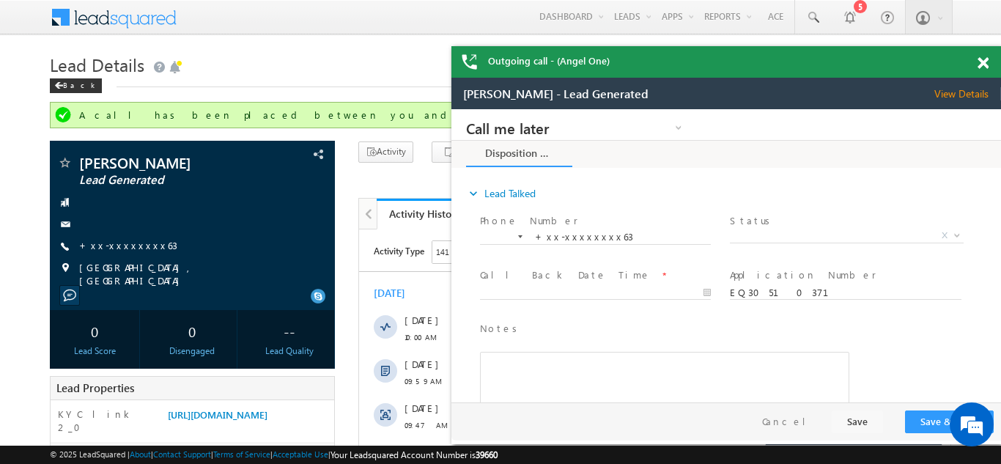
click at [982, 62] on span at bounding box center [983, 63] width 11 height 12
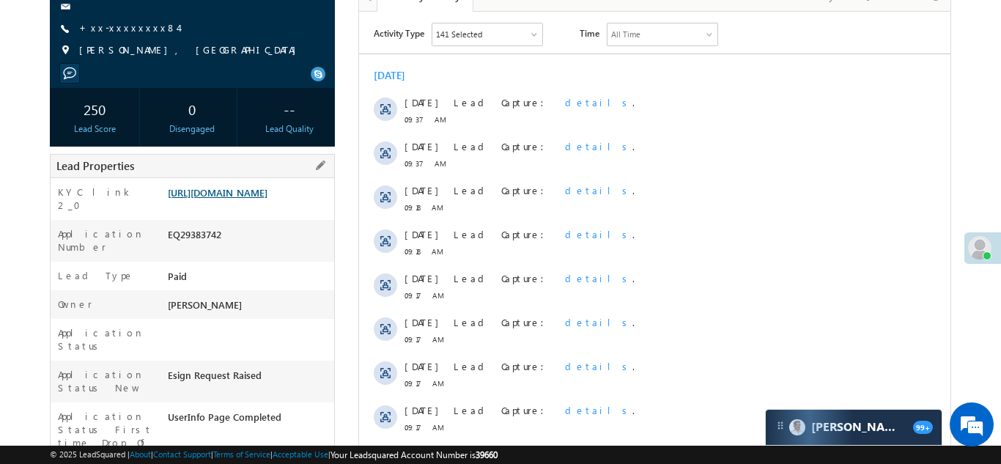
click at [225, 199] on link "https://angelbroking1-pk3em7sa.customui-test.leadsquared.com?leadId=734e25f9-13…" at bounding box center [218, 192] width 100 height 12
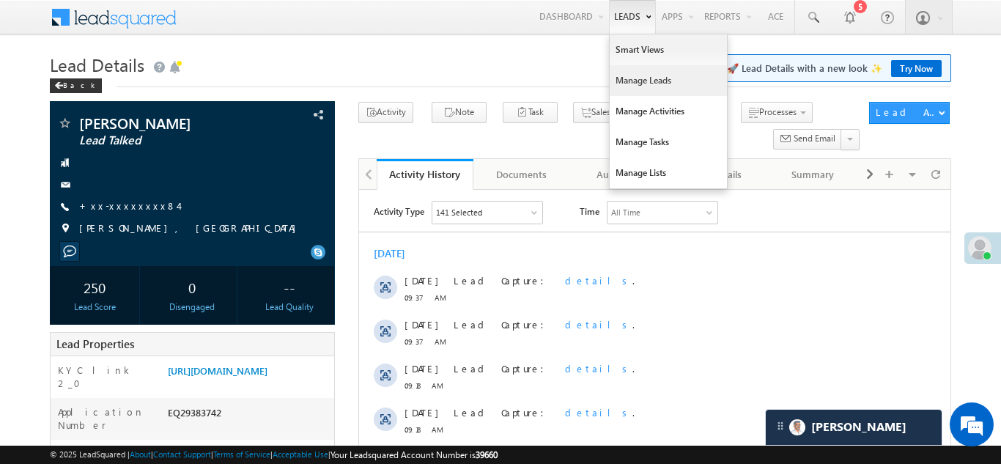
click at [627, 89] on link "Manage Leads" at bounding box center [668, 80] width 117 height 31
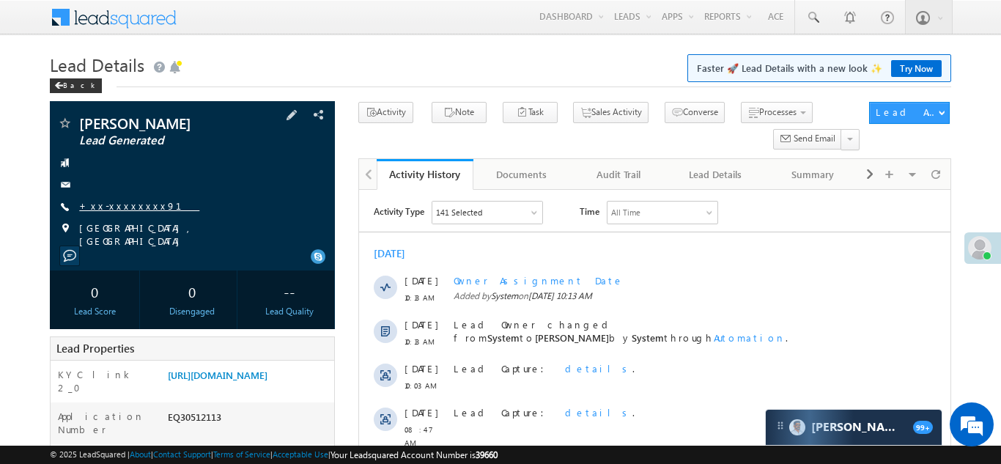
click at [120, 205] on link "+xx-xxxxxxxx91" at bounding box center [139, 205] width 120 height 12
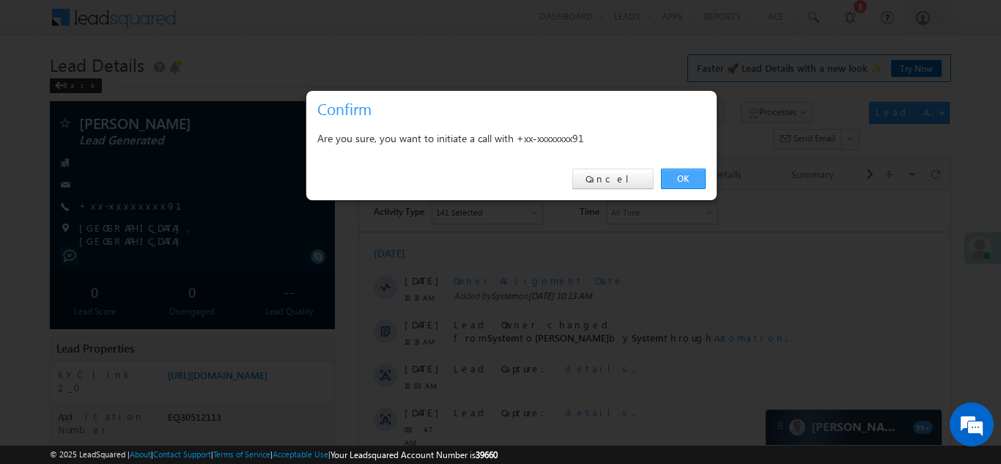
click at [687, 178] on link "OK" at bounding box center [683, 179] width 45 height 21
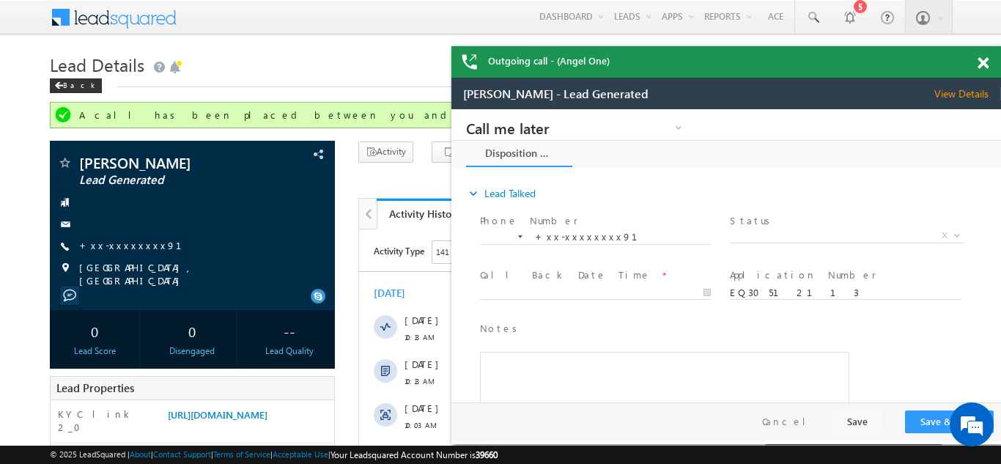
click at [983, 62] on span at bounding box center [983, 63] width 11 height 12
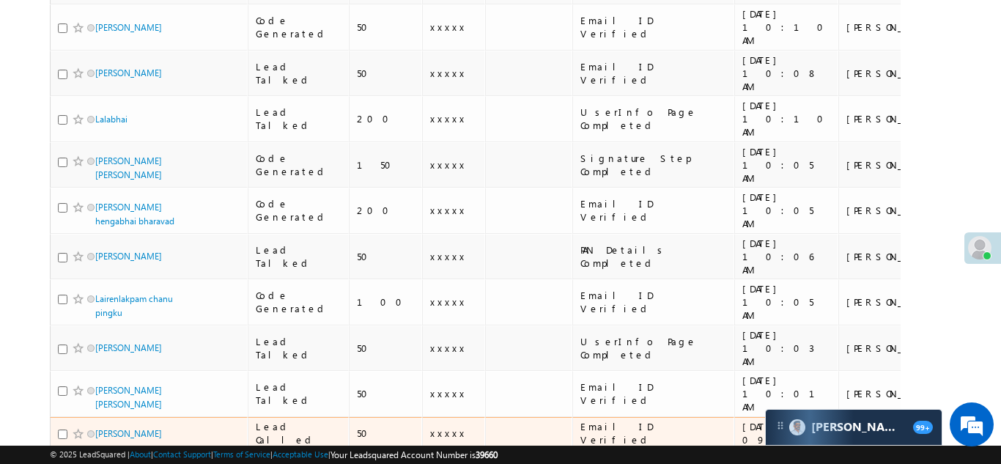
scroll to position [275, 0]
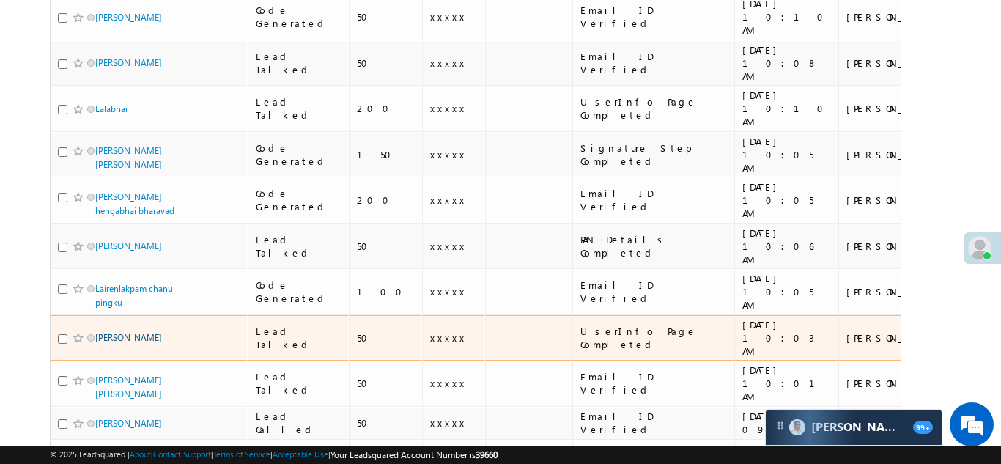
click at [114, 332] on link "[PERSON_NAME]" at bounding box center [128, 337] width 67 height 11
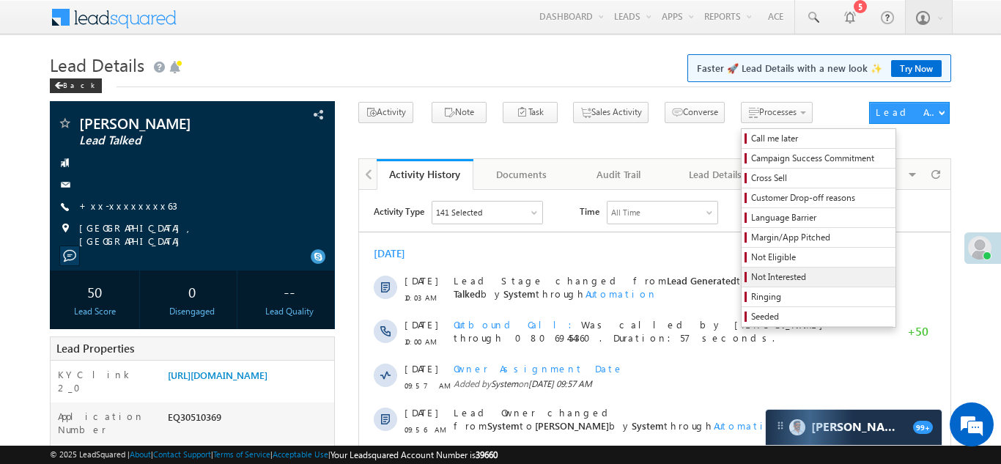
click at [758, 275] on span "Not Interested" at bounding box center [820, 276] width 139 height 13
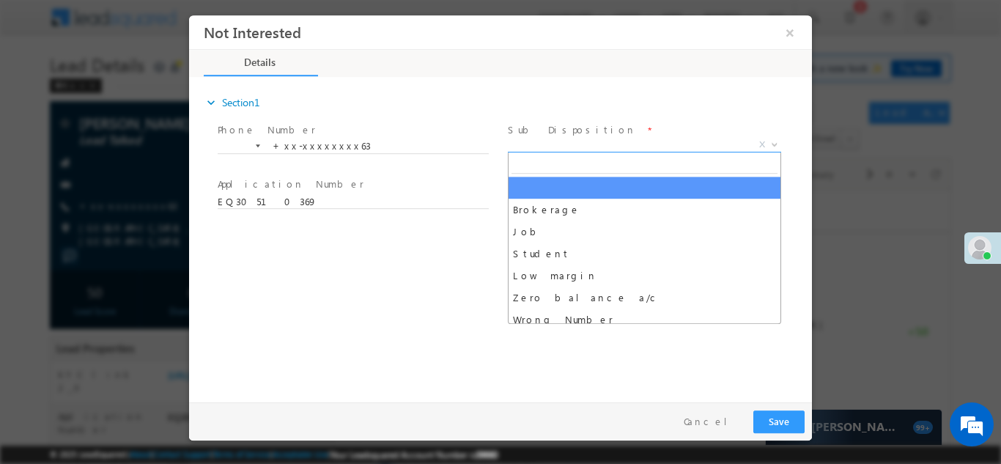
click at [562, 137] on span "X" at bounding box center [644, 144] width 273 height 15
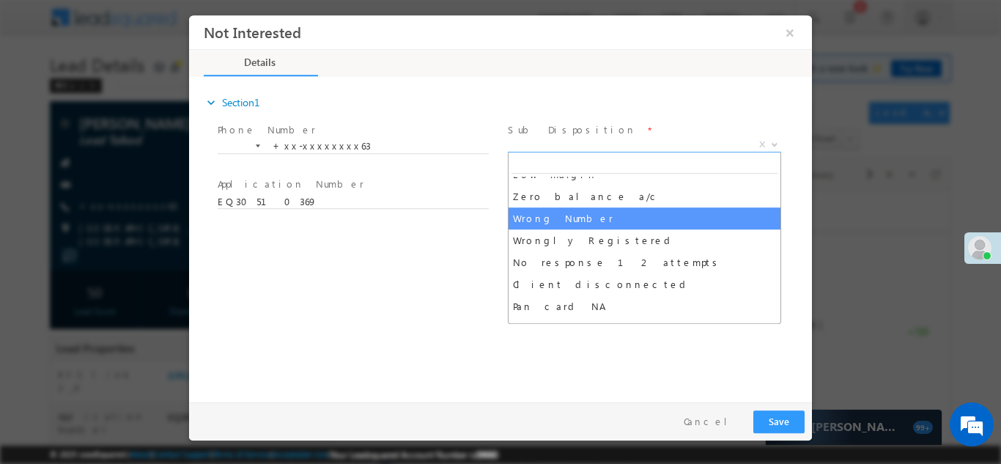
scroll to position [103, 0]
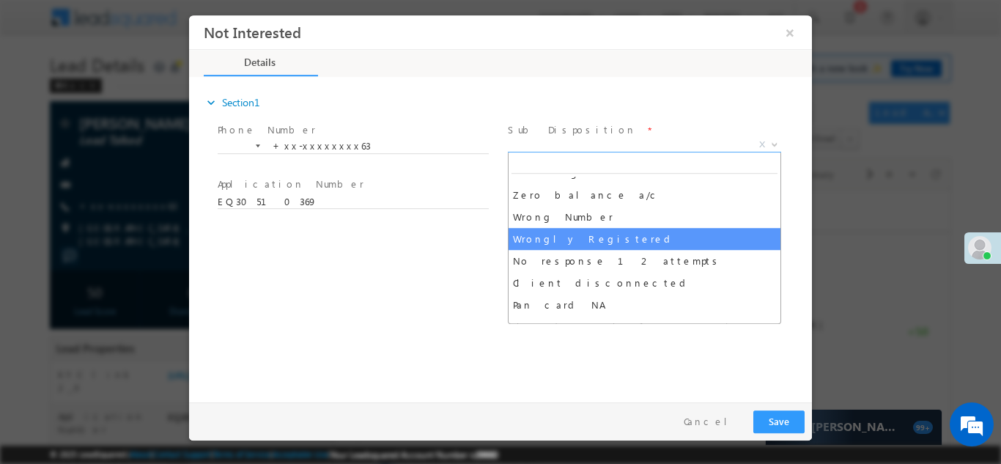
select select "Wrongly Registered"
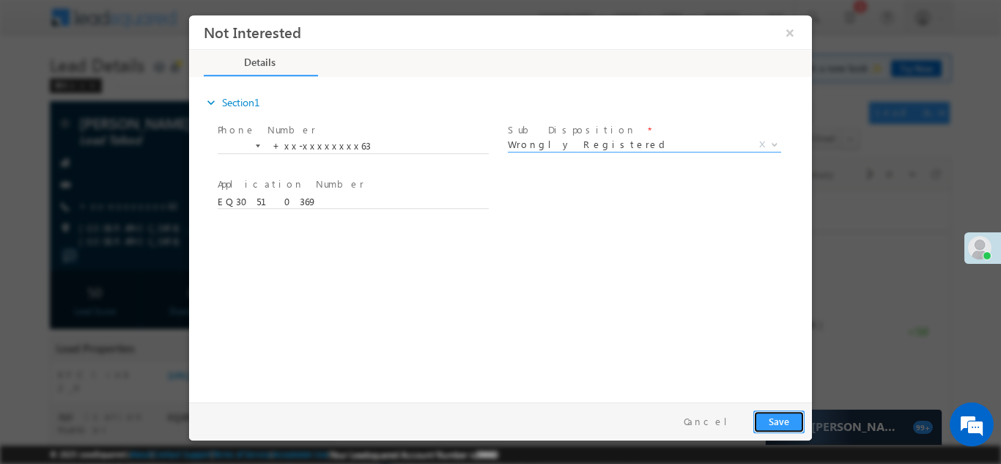
click at [767, 422] on button "Save" at bounding box center [778, 421] width 51 height 23
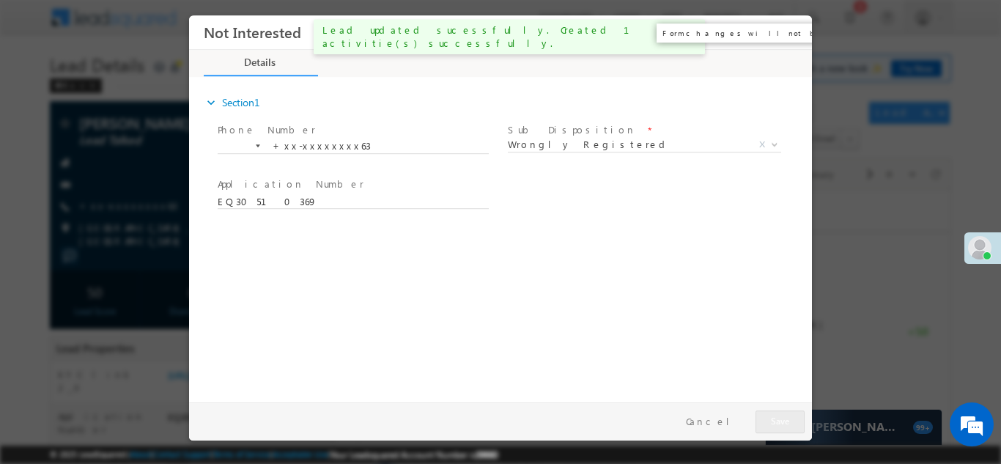
click at [789, 29] on button "×" at bounding box center [790, 31] width 25 height 27
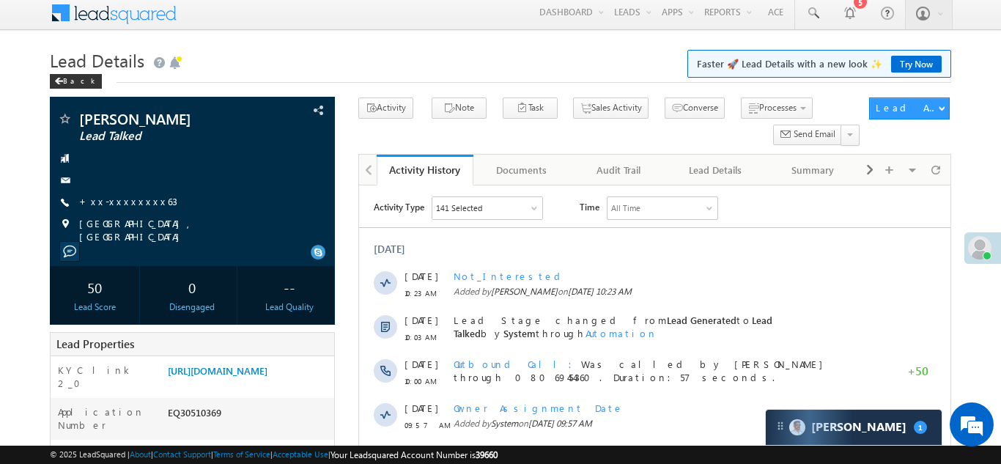
scroll to position [0, 0]
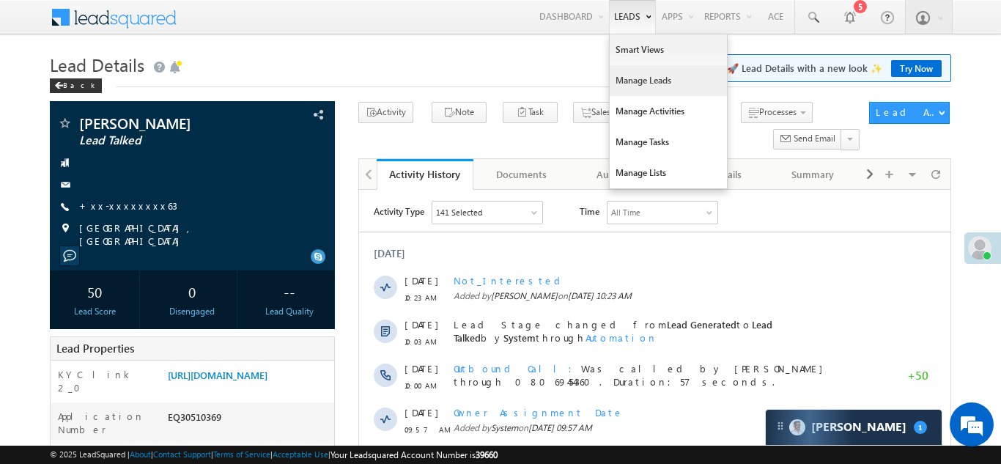
click at [621, 74] on link "Manage Leads" at bounding box center [668, 80] width 117 height 31
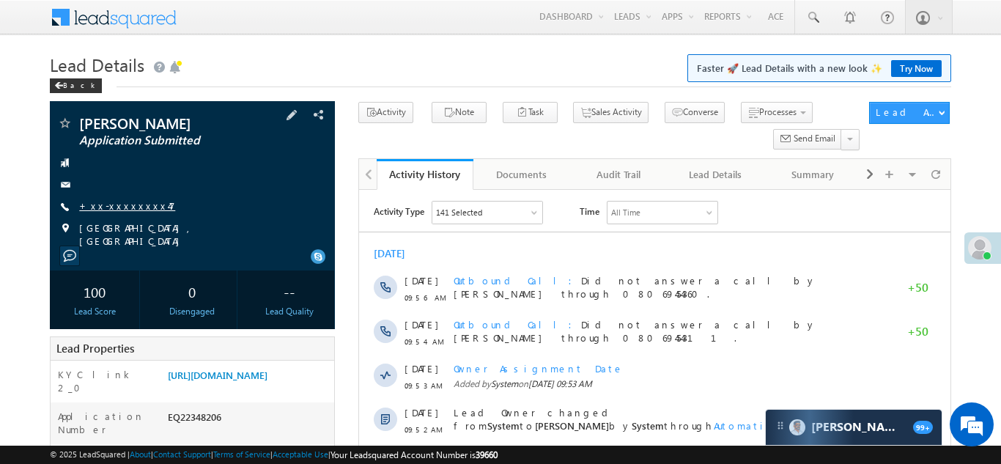
click at [115, 208] on link "+xx-xxxxxxxx47" at bounding box center [127, 205] width 96 height 12
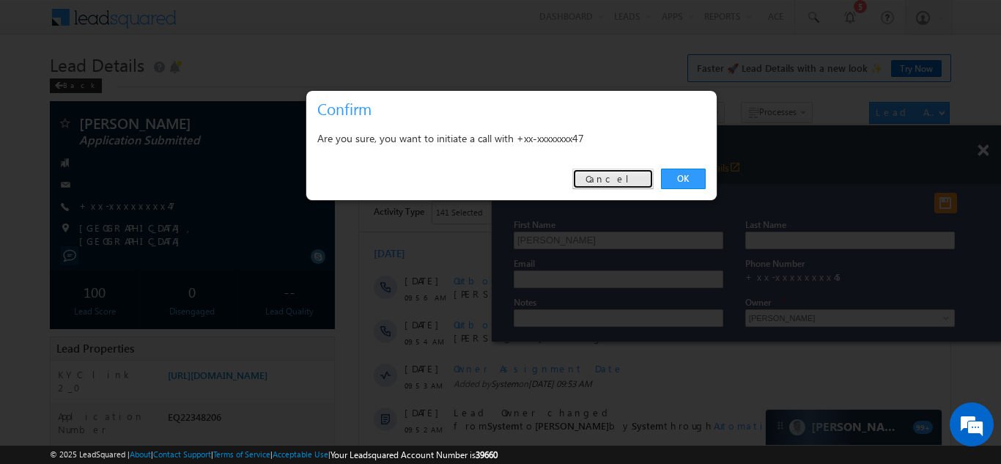
click at [618, 175] on link "Cancel" at bounding box center [612, 179] width 81 height 21
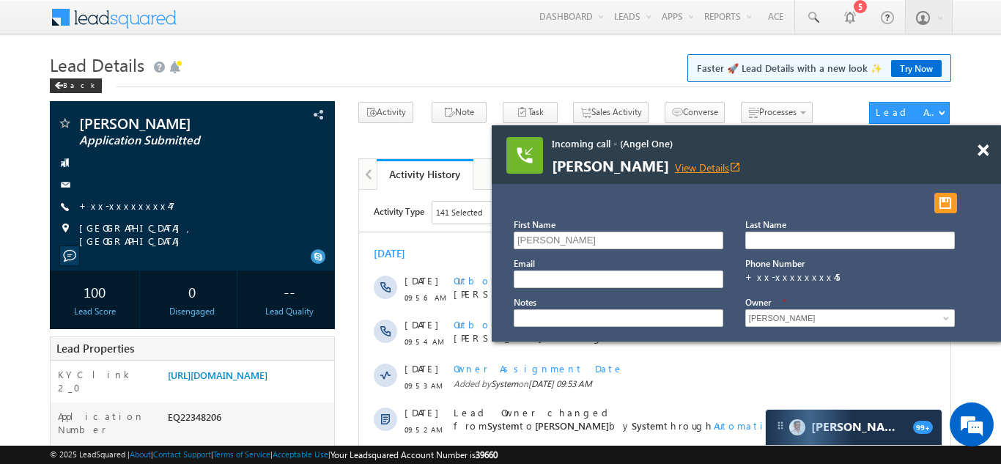
click at [741, 165] on link "View Details open_in_new" at bounding box center [708, 167] width 66 height 14
click at [982, 151] on span at bounding box center [983, 150] width 11 height 12
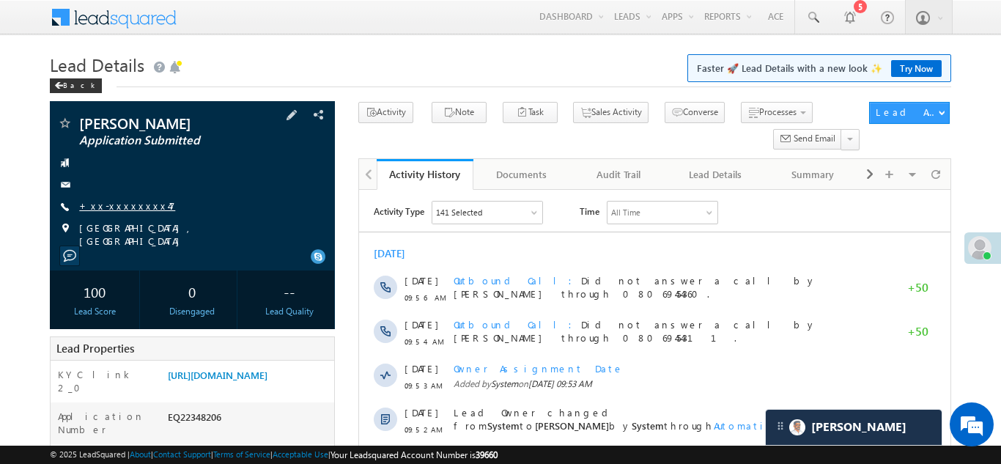
click at [121, 207] on link "+xx-xxxxxxxx47" at bounding box center [127, 205] width 96 height 12
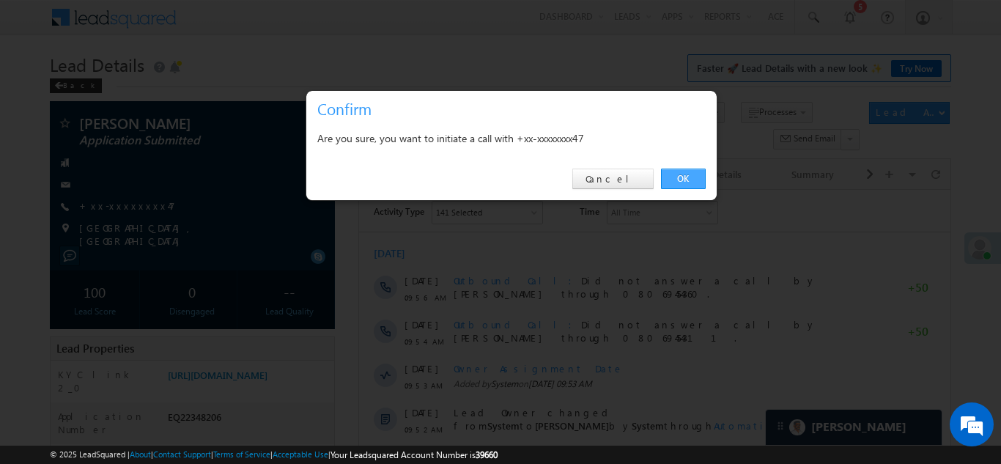
click at [681, 176] on link "OK" at bounding box center [683, 179] width 45 height 21
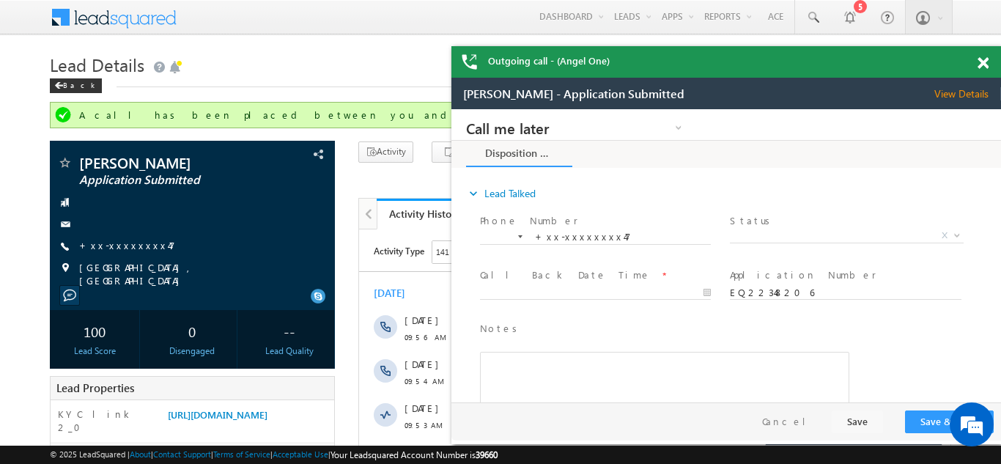
click at [978, 60] on span at bounding box center [983, 63] width 11 height 12
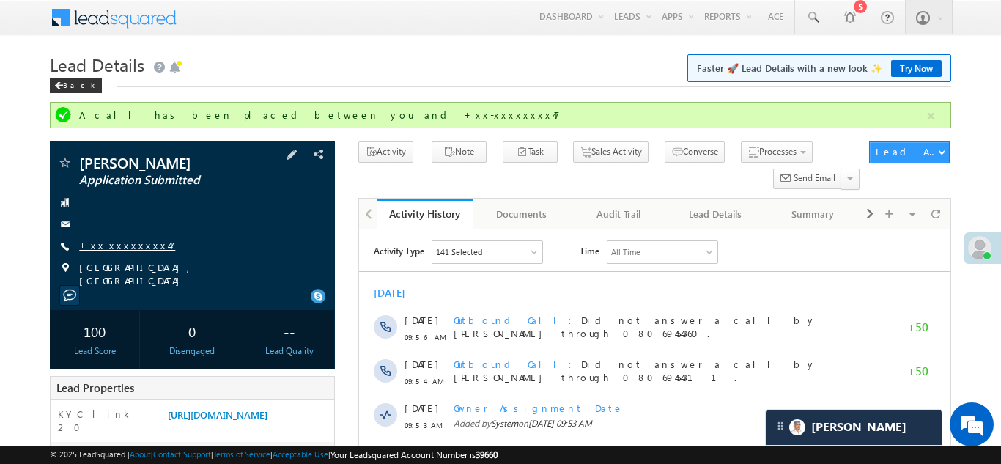
click at [114, 242] on link "+xx-xxxxxxxx47" at bounding box center [127, 245] width 96 height 12
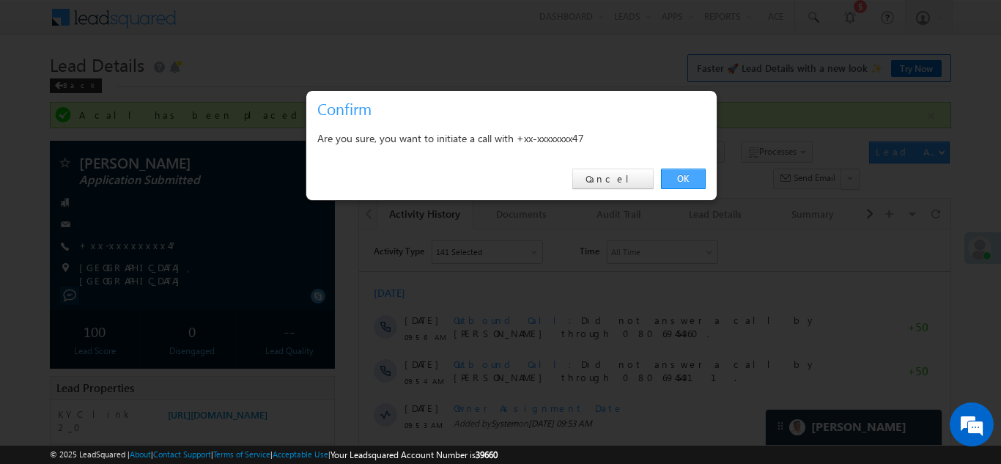
click at [676, 182] on link "OK" at bounding box center [683, 179] width 45 height 21
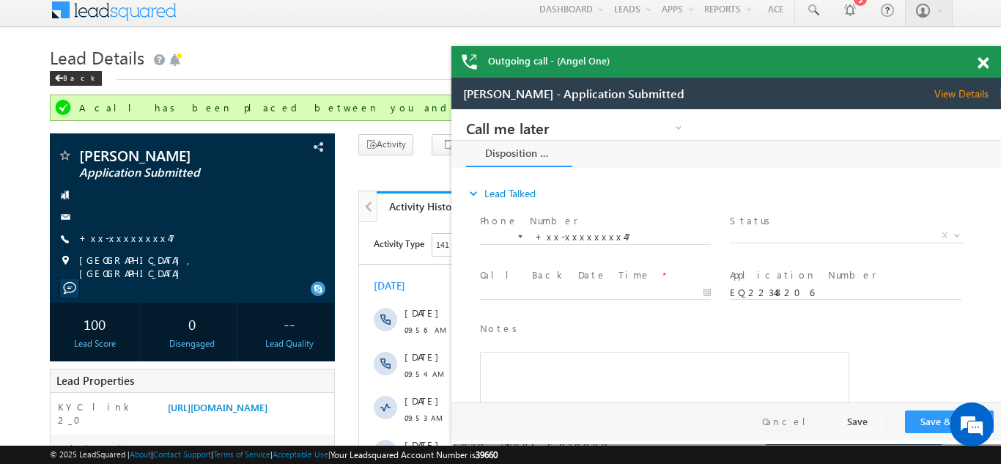
click at [981, 63] on span at bounding box center [983, 63] width 11 height 12
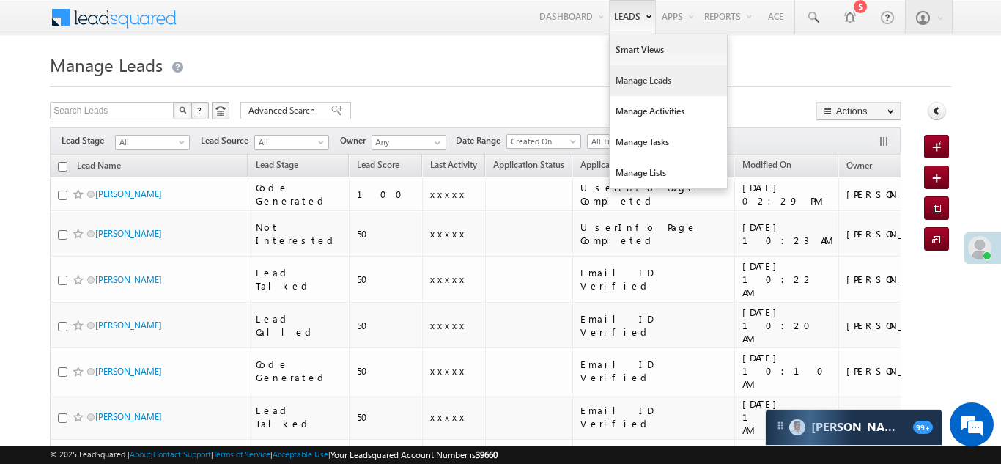
click at [634, 84] on link "Manage Leads" at bounding box center [668, 80] width 117 height 31
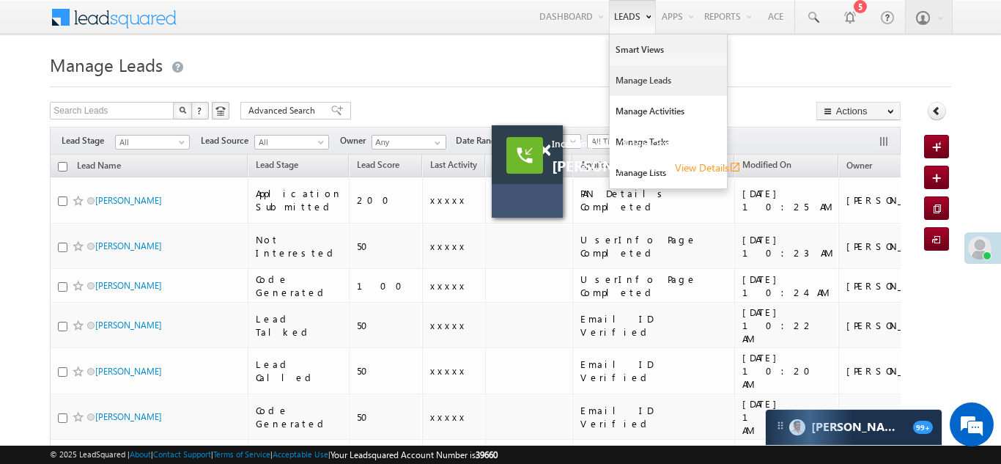
click at [629, 74] on link "Manage Leads" at bounding box center [668, 80] width 117 height 31
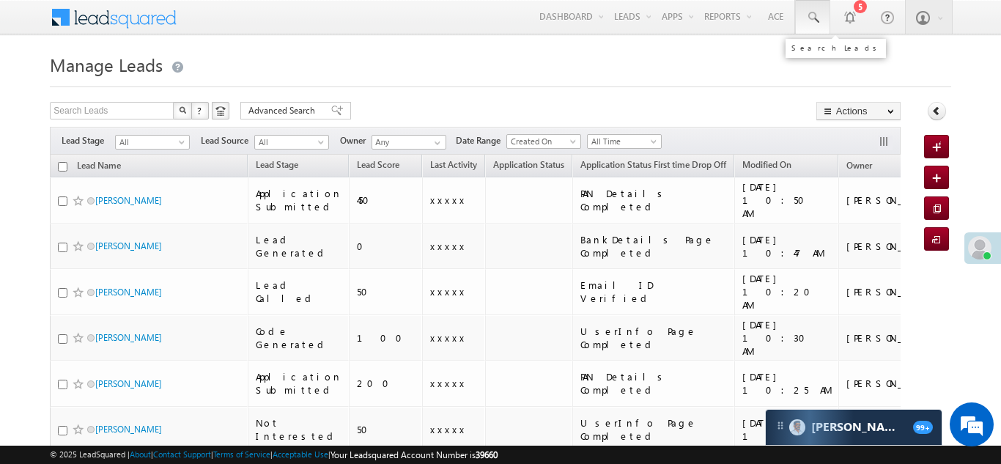
click at [812, 16] on span at bounding box center [812, 17] width 15 height 15
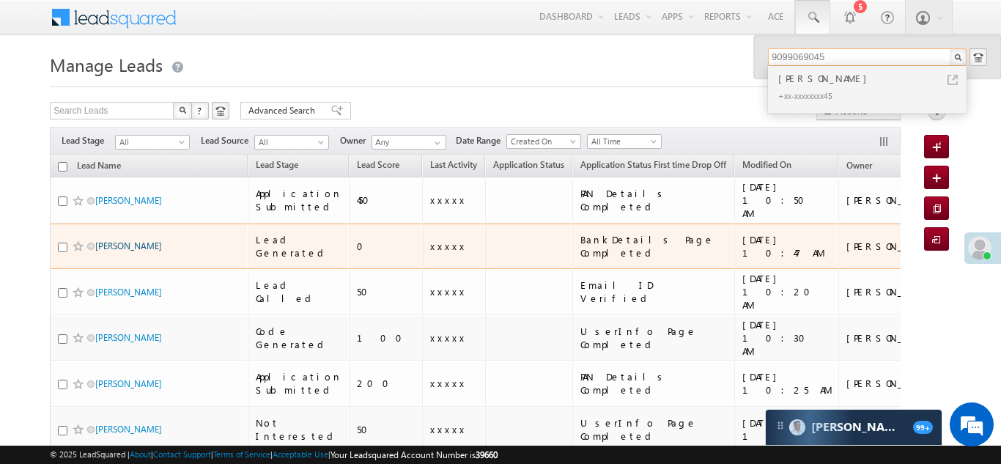
type input "9099069045"
click at [108, 240] on link "[PERSON_NAME]" at bounding box center [128, 245] width 67 height 11
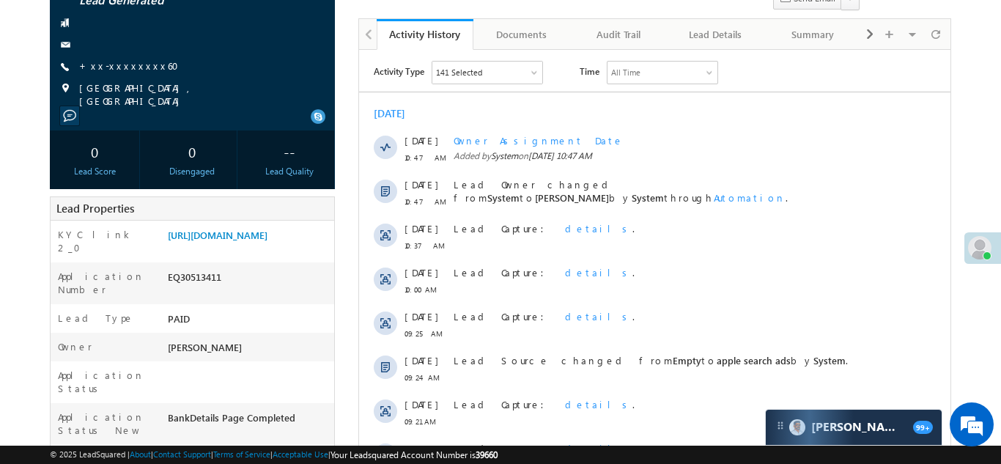
scroll to position [145, 0]
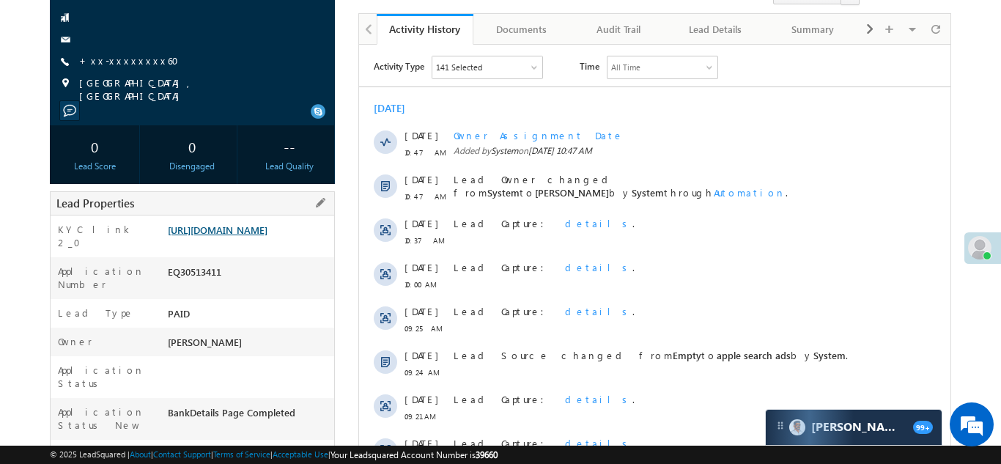
click at [244, 232] on link "https://angelbroking1-pk3em7sa.customui-test.leadsquared.com?leadId=17a2dce0-cf…" at bounding box center [218, 230] width 100 height 12
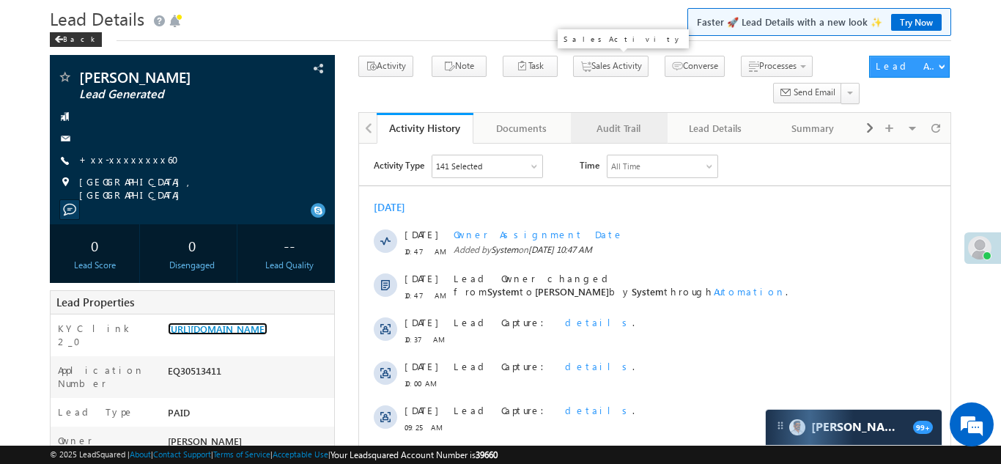
scroll to position [0, 0]
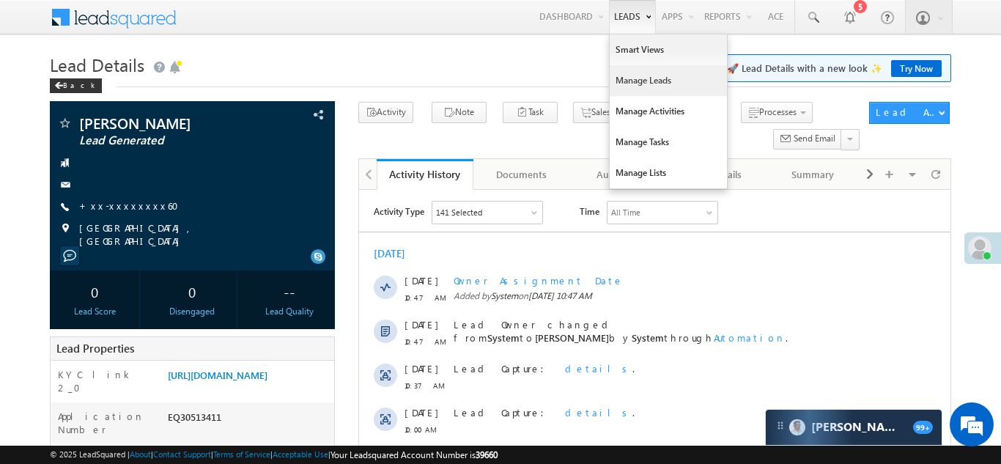
click at [627, 83] on link "Manage Leads" at bounding box center [668, 80] width 117 height 31
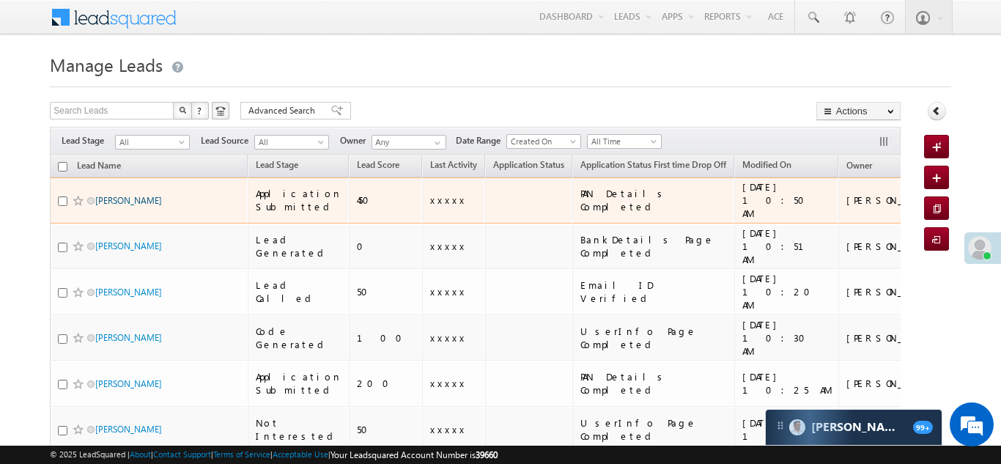
click at [104, 195] on link "[PERSON_NAME]" at bounding box center [128, 200] width 67 height 11
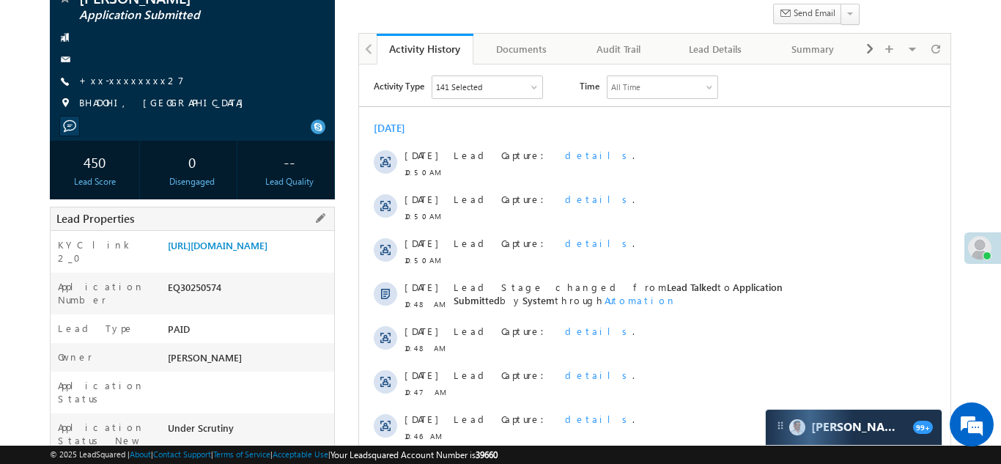
scroll to position [124, 0]
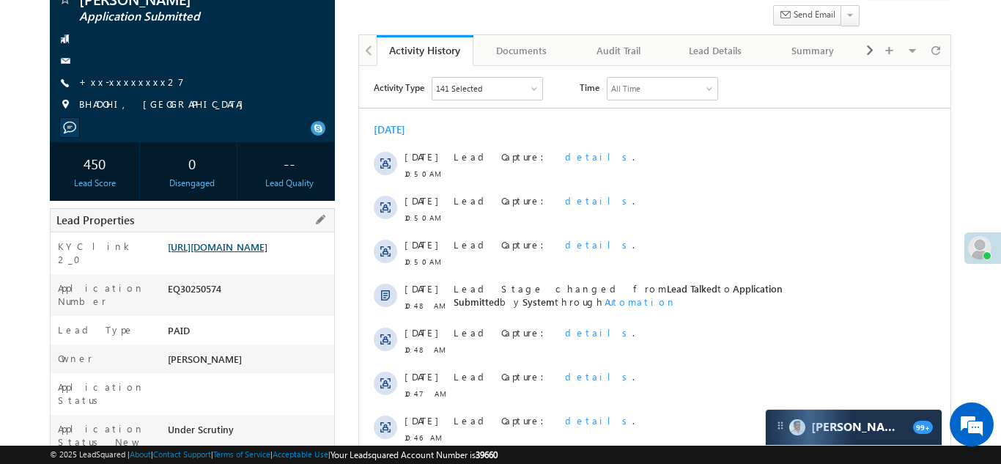
click at [256, 253] on link "https://angelbroking1-pk3em7sa.customui-test.leadsquared.com?leadId=41713c10-21…" at bounding box center [218, 246] width 100 height 12
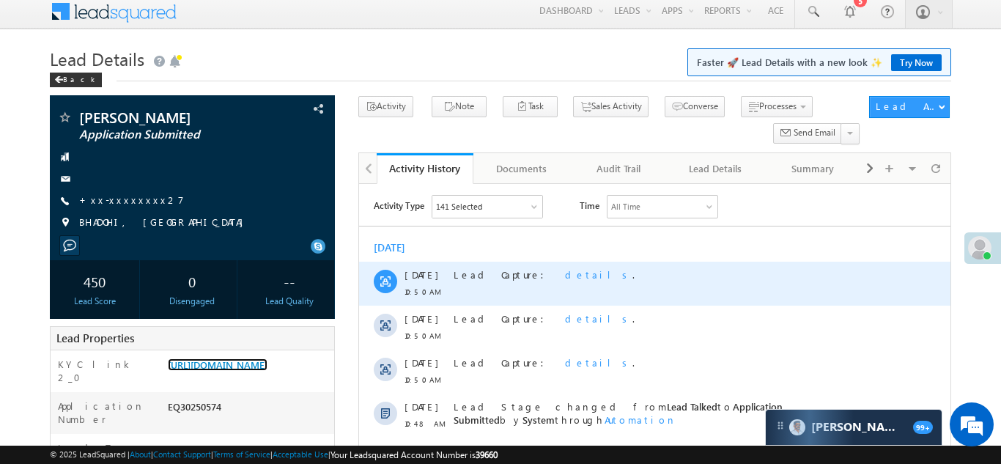
scroll to position [0, 0]
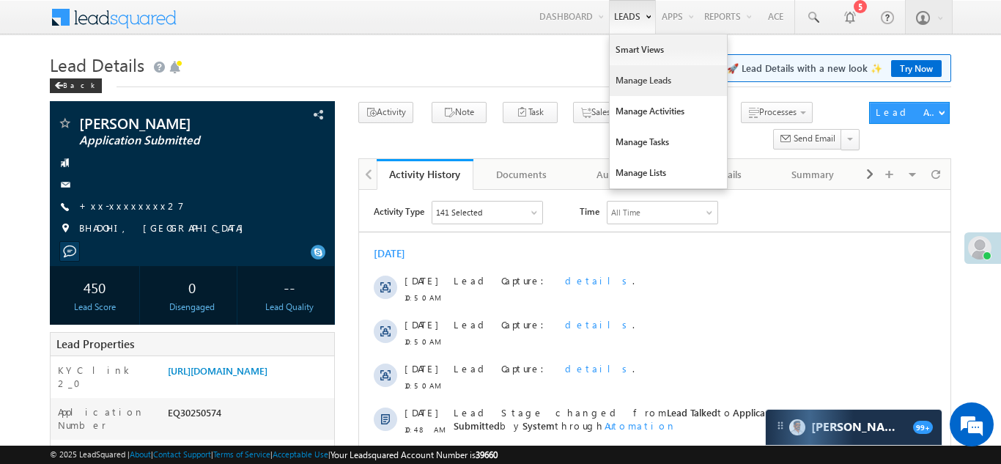
click at [618, 81] on link "Manage Leads" at bounding box center [668, 80] width 117 height 31
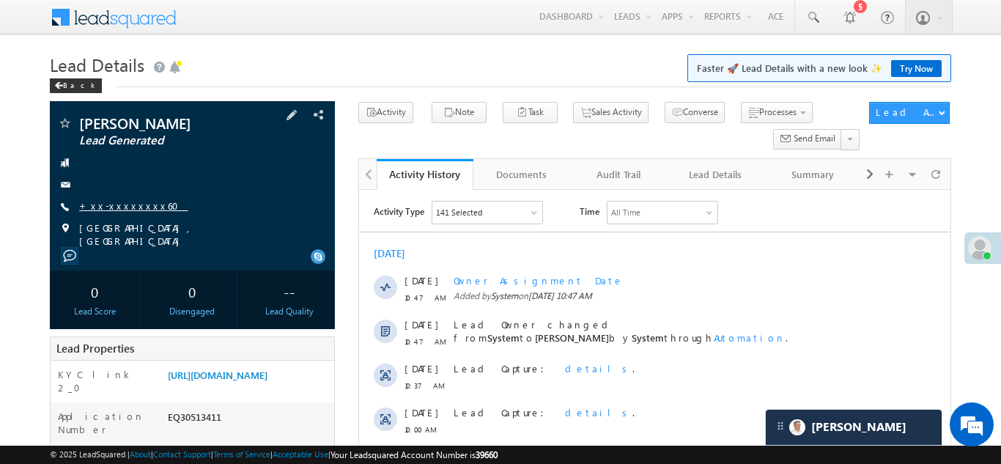
click at [114, 204] on link "+xx-xxxxxxxx60" at bounding box center [133, 205] width 108 height 12
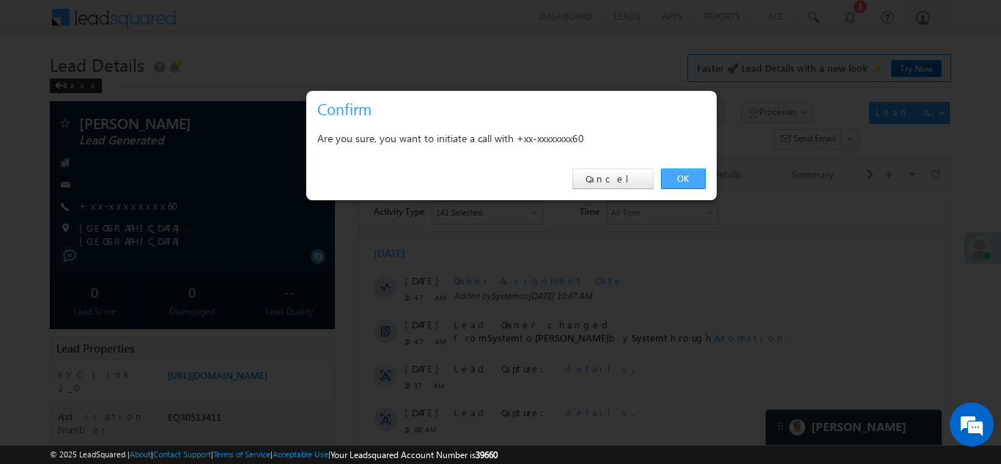
click at [681, 175] on link "OK" at bounding box center [683, 179] width 45 height 21
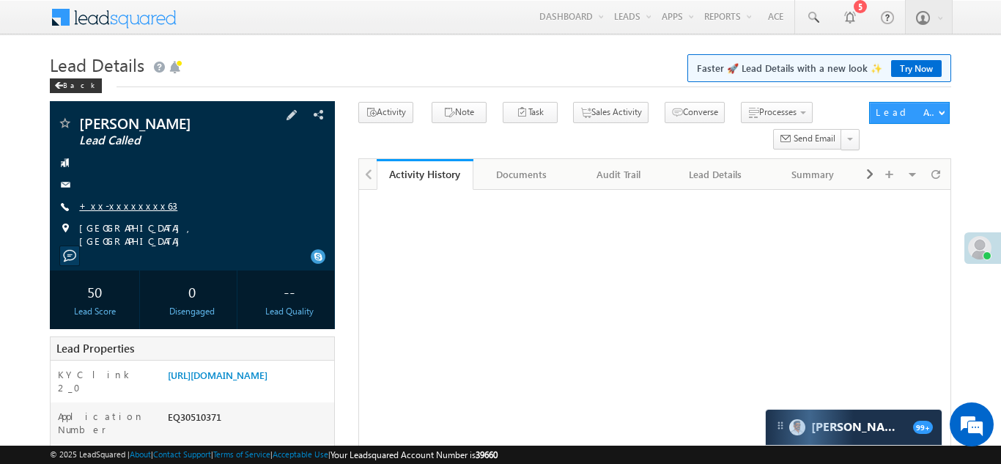
click at [114, 204] on link "+xx-xxxxxxxx63" at bounding box center [128, 205] width 98 height 12
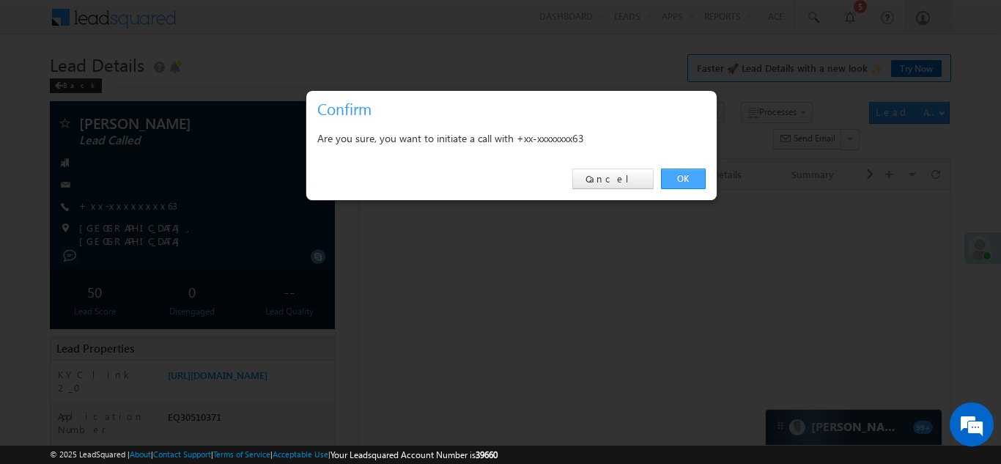
click at [676, 178] on link "OK" at bounding box center [683, 179] width 45 height 21
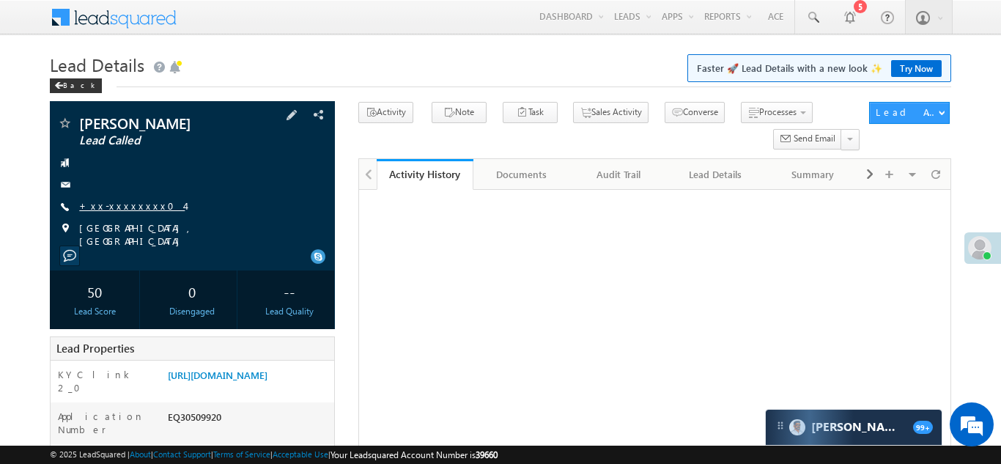
click at [122, 204] on link "+xx-xxxxxxxx04" at bounding box center [132, 205] width 106 height 12
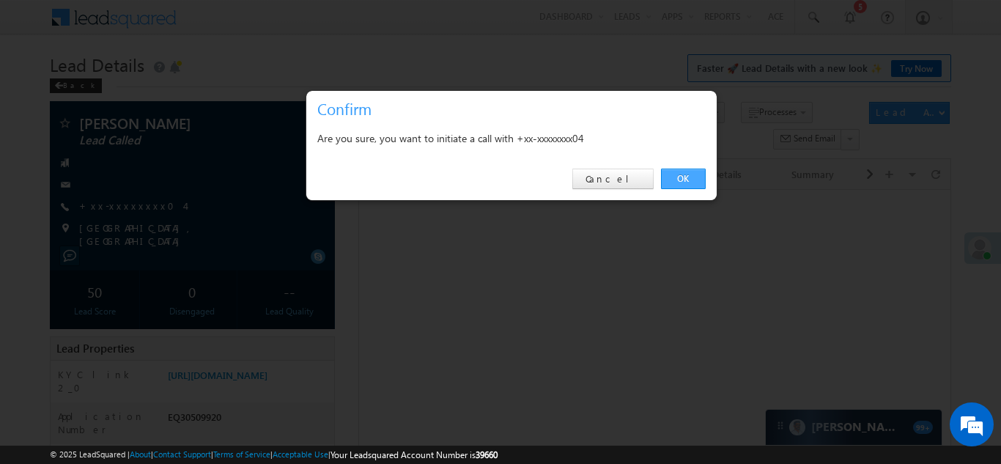
click at [684, 176] on link "OK" at bounding box center [683, 179] width 45 height 21
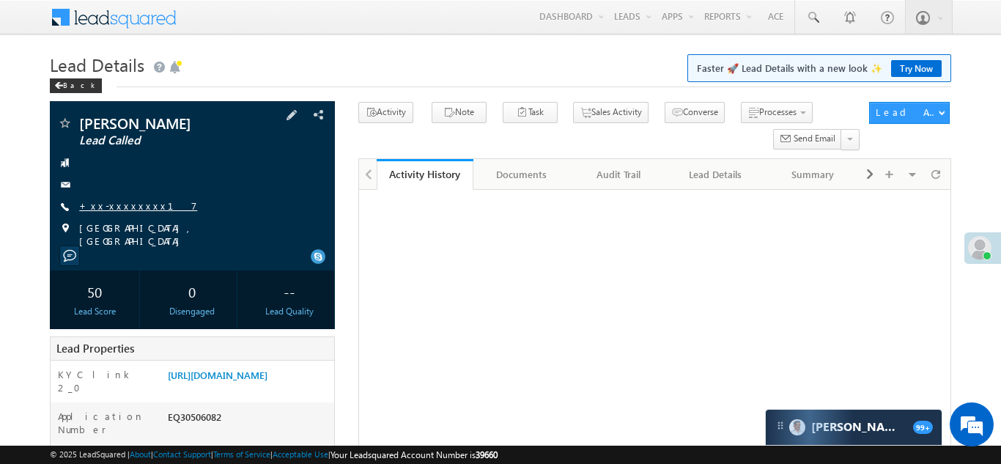
click at [120, 204] on link "+xx-xxxxxxxx17" at bounding box center [138, 205] width 118 height 12
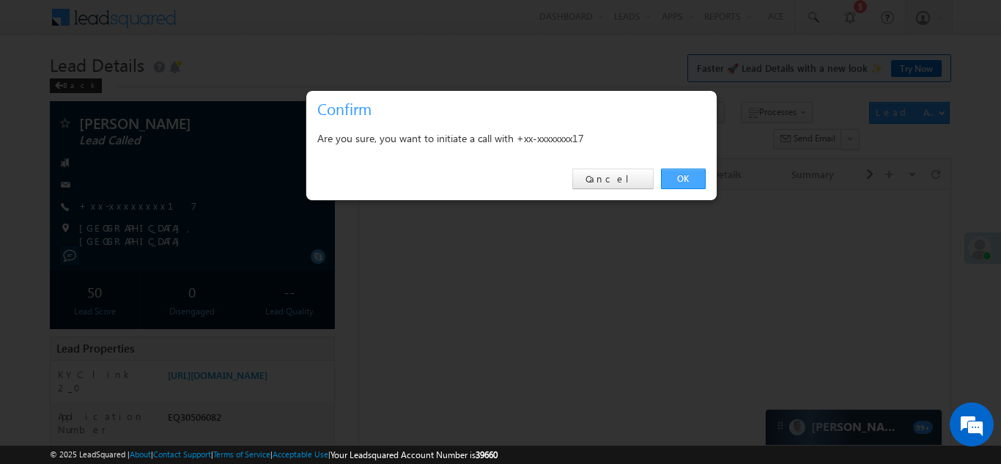
click at [684, 179] on link "OK" at bounding box center [683, 179] width 45 height 21
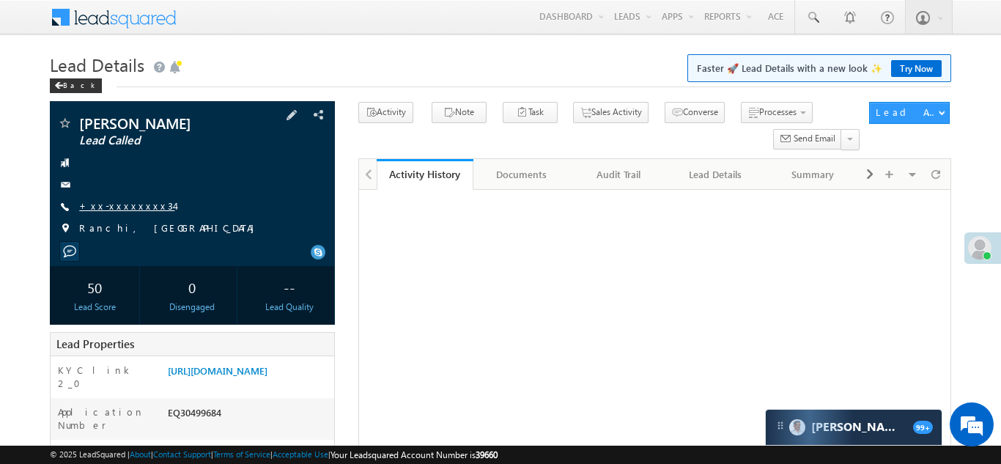
click at [120, 201] on link "+xx-xxxxxxxx34" at bounding box center [126, 205] width 95 height 12
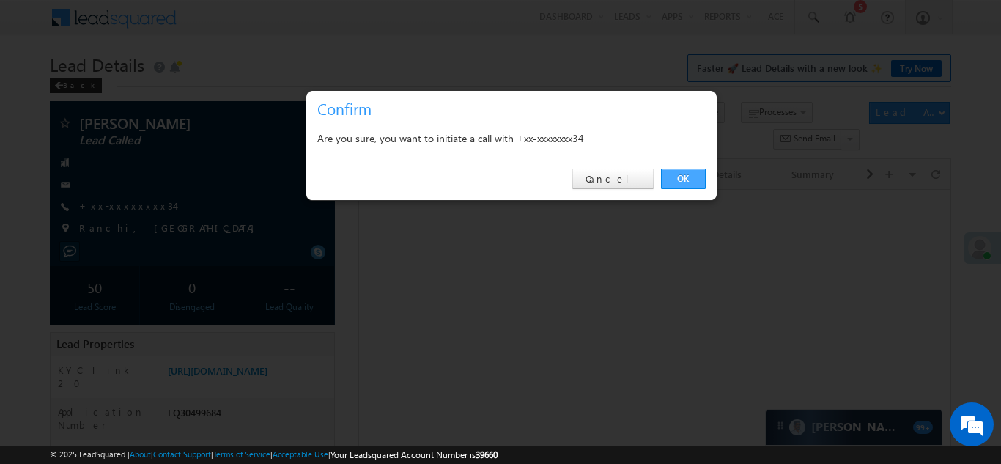
click at [677, 175] on link "OK" at bounding box center [683, 179] width 45 height 21
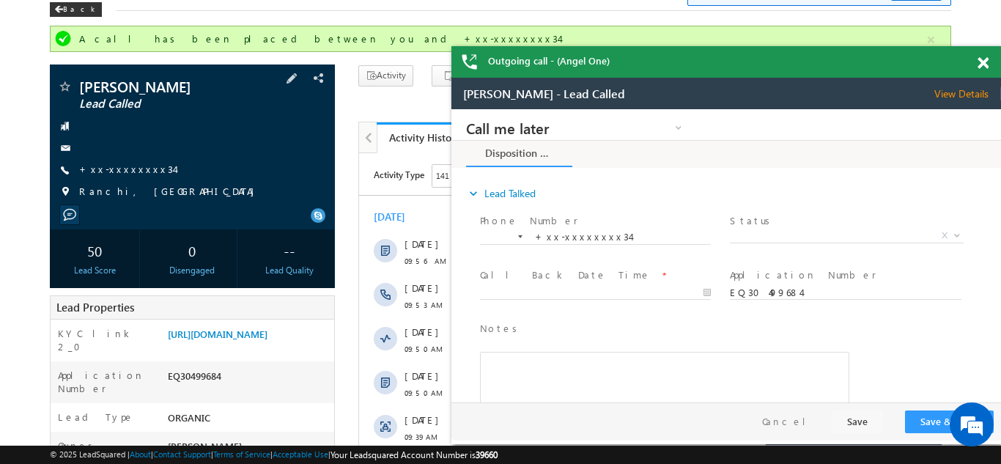
scroll to position [28, 0]
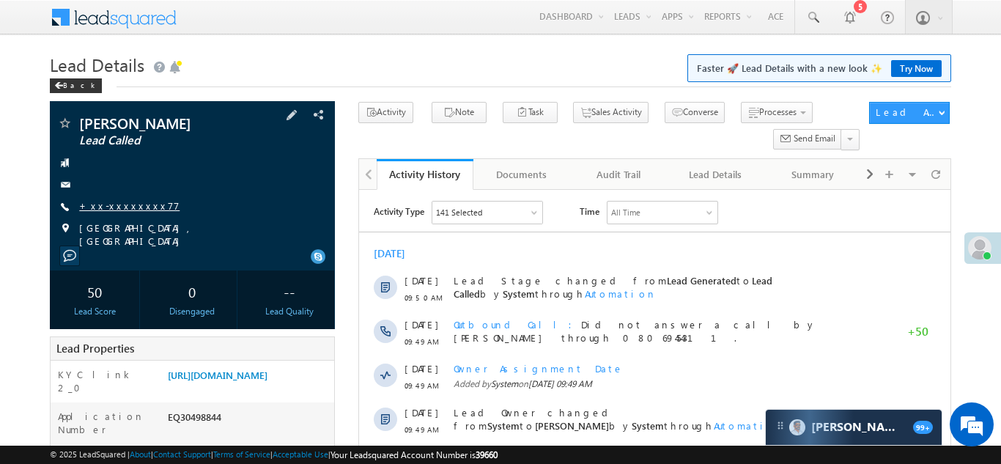
click at [122, 205] on link "+xx-xxxxxxxx77" at bounding box center [129, 205] width 100 height 12
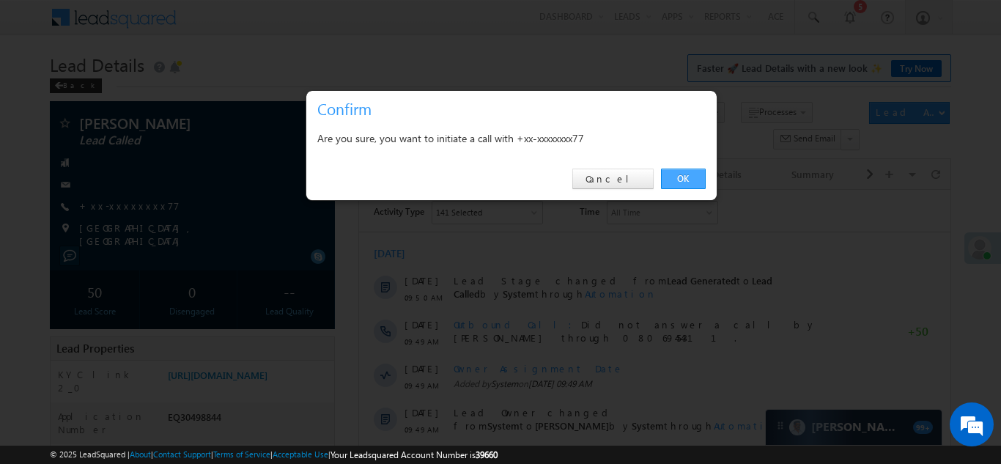
click at [691, 176] on link "OK" at bounding box center [683, 179] width 45 height 21
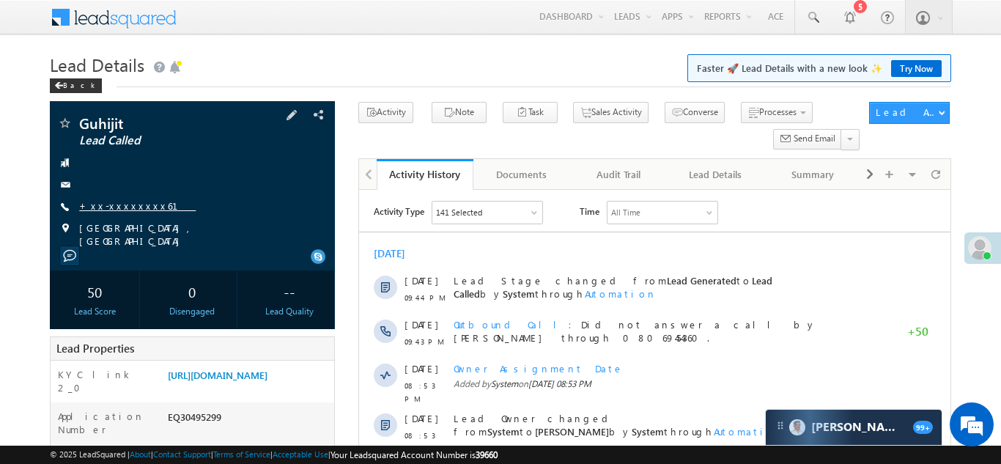
click at [120, 203] on link "+xx-xxxxxxxx61" at bounding box center [137, 205] width 117 height 12
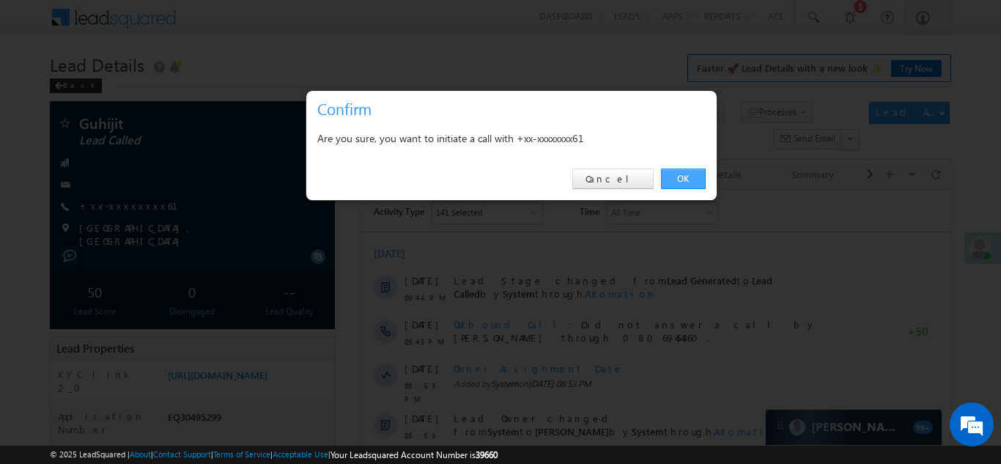
click at [681, 174] on link "OK" at bounding box center [683, 179] width 45 height 21
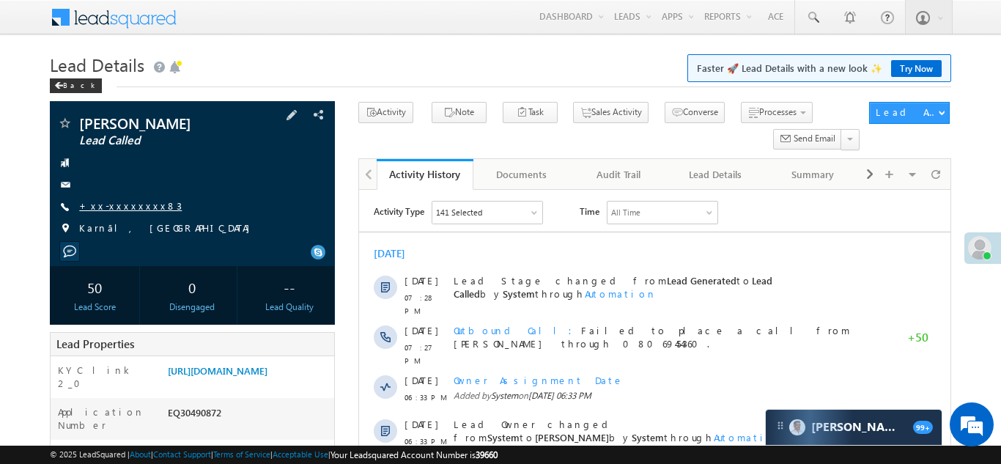
click at [120, 199] on link "+xx-xxxxxxxx83" at bounding box center [130, 205] width 103 height 12
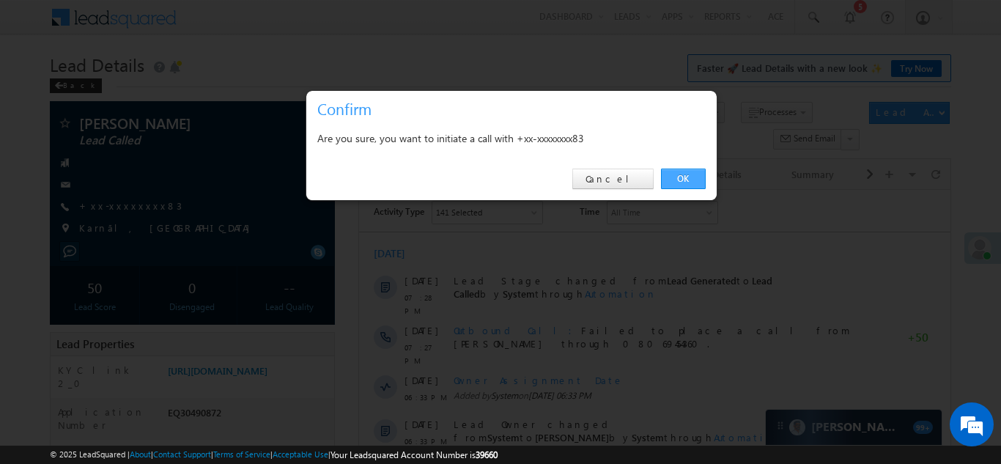
click at [684, 179] on link "OK" at bounding box center [683, 179] width 45 height 21
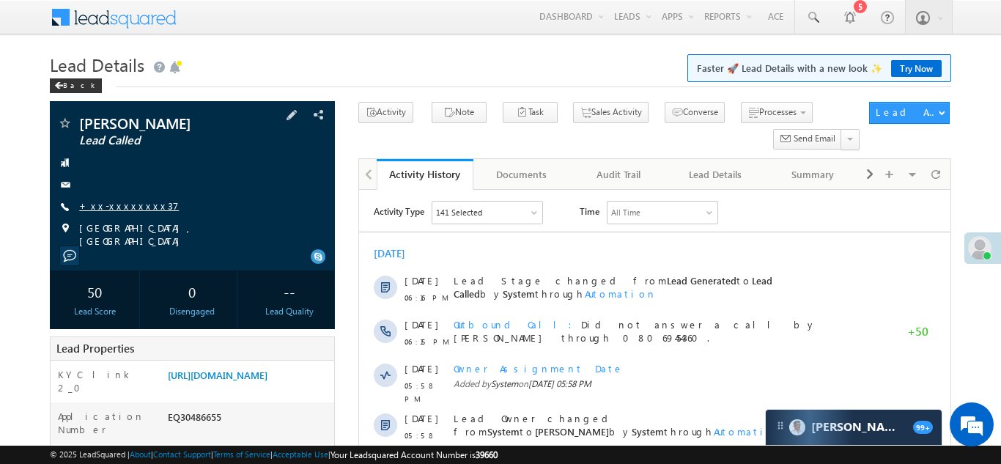
click at [118, 210] on link "+xx-xxxxxxxx37" at bounding box center [129, 205] width 100 height 12
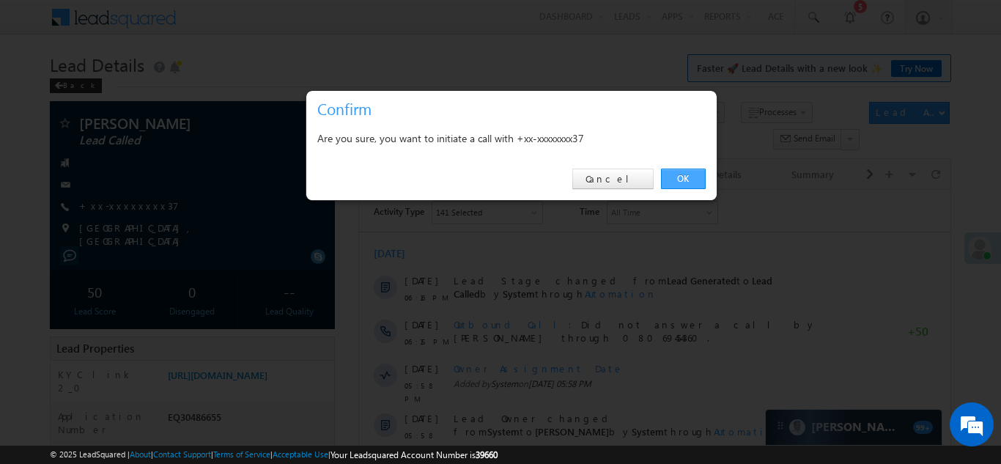
click at [682, 180] on link "OK" at bounding box center [683, 179] width 45 height 21
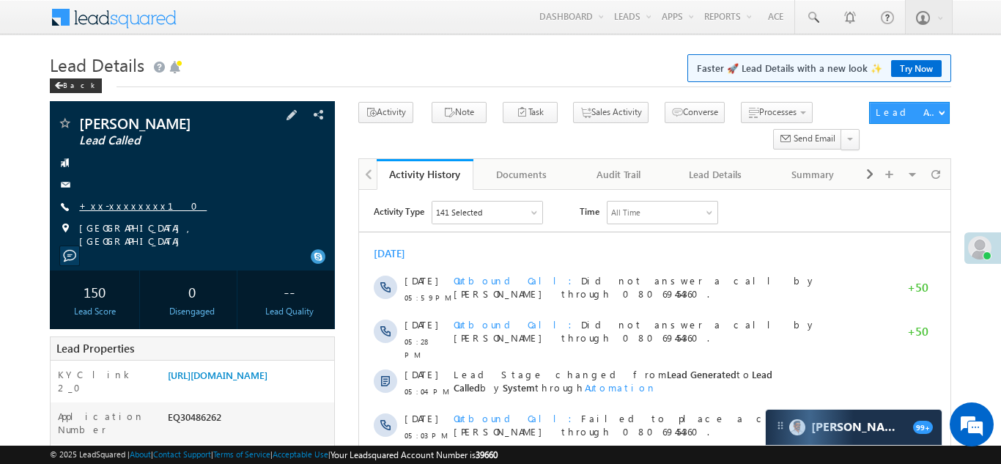
click at [115, 205] on link "+xx-xxxxxxxx10" at bounding box center [143, 205] width 128 height 12
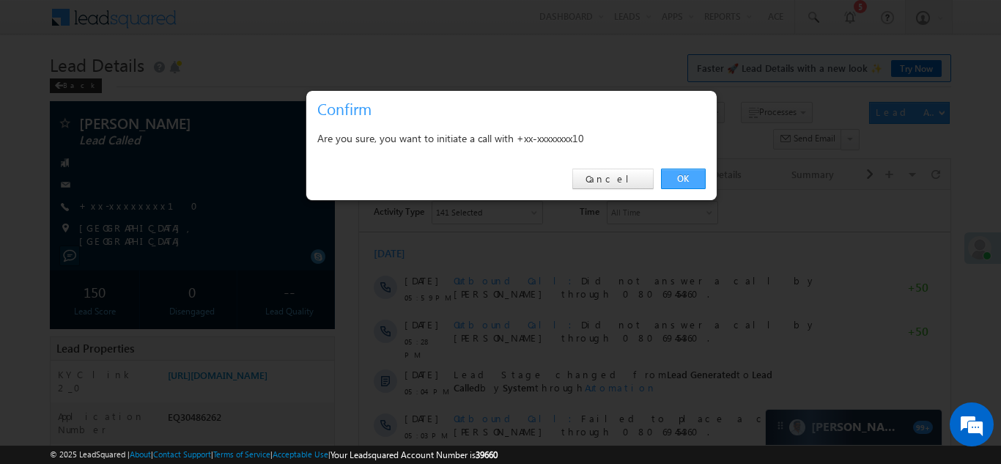
click at [686, 176] on link "OK" at bounding box center [683, 179] width 45 height 21
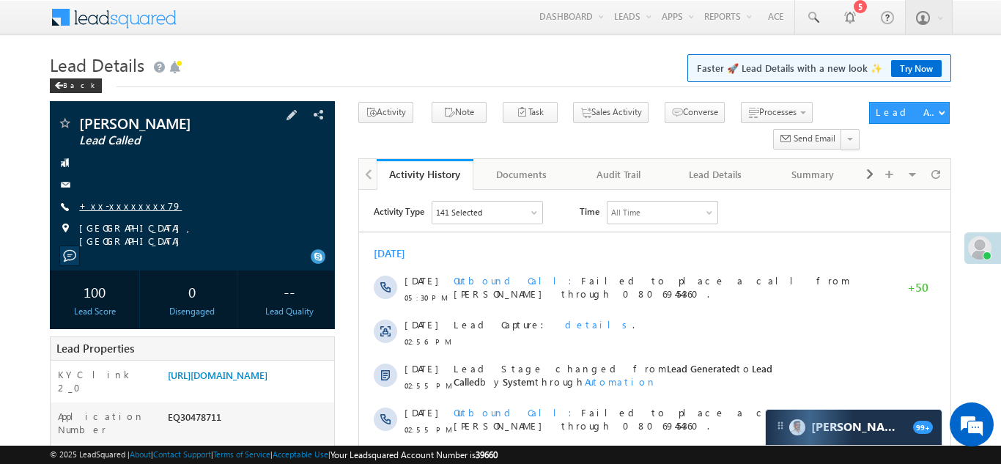
click at [119, 204] on link "+xx-xxxxxxxx79" at bounding box center [130, 205] width 103 height 12
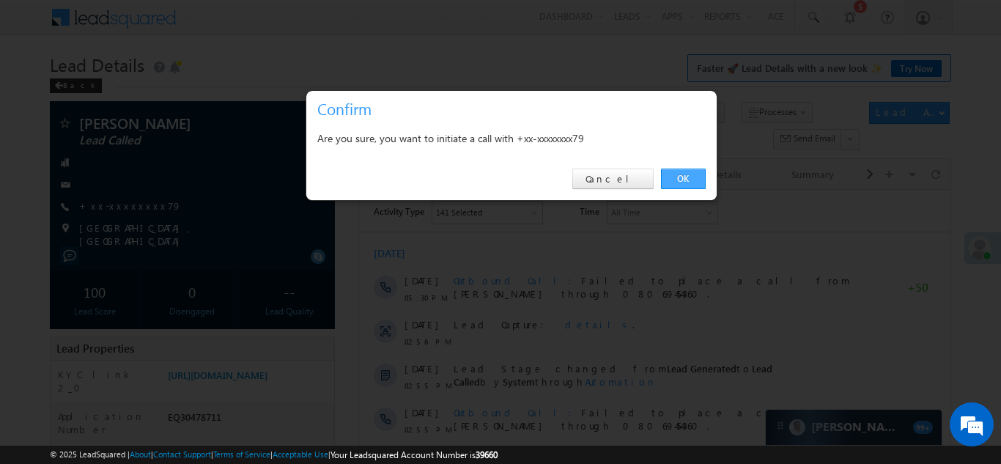
click at [675, 180] on link "OK" at bounding box center [683, 179] width 45 height 21
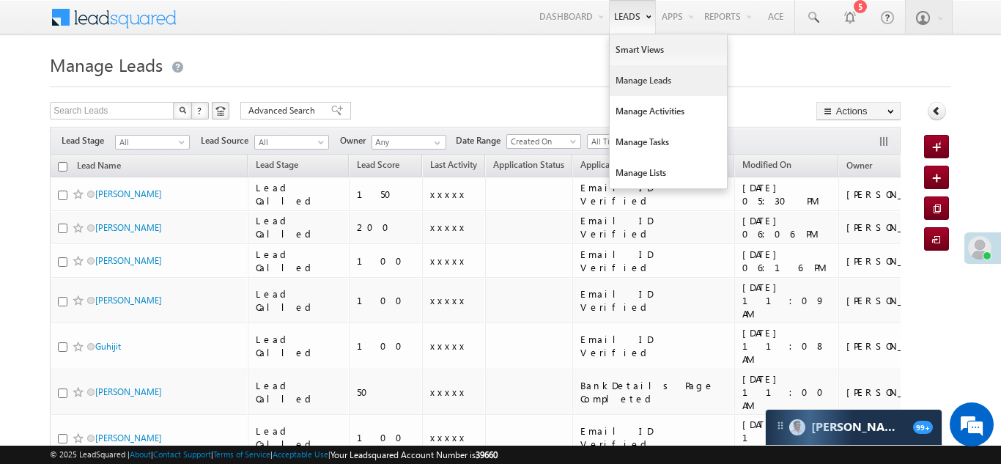
click at [630, 73] on link "Manage Leads" at bounding box center [668, 80] width 117 height 31
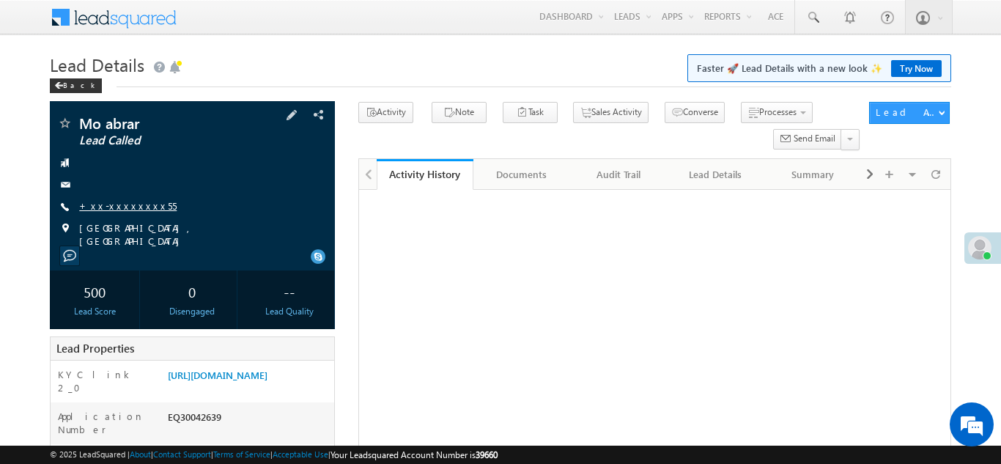
click at [109, 208] on link "+xx-xxxxxxxx55" at bounding box center [127, 205] width 97 height 12
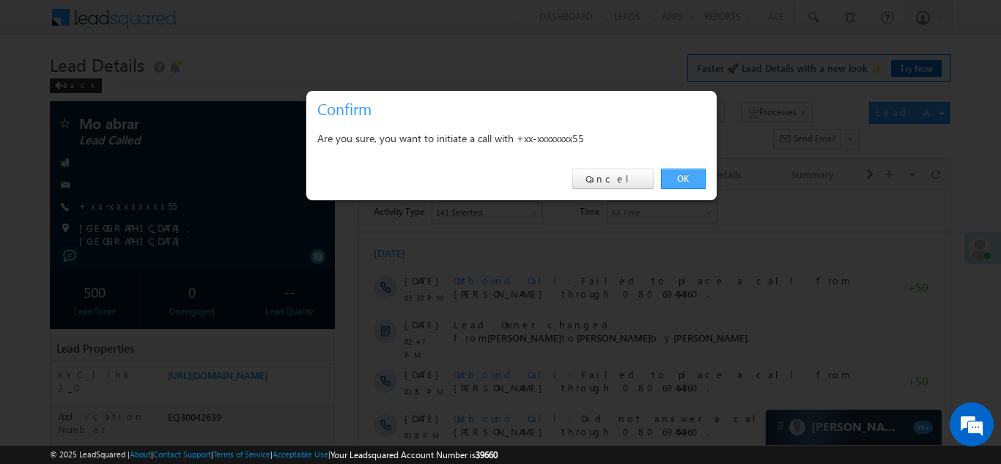
click at [679, 180] on link "OK" at bounding box center [683, 179] width 45 height 21
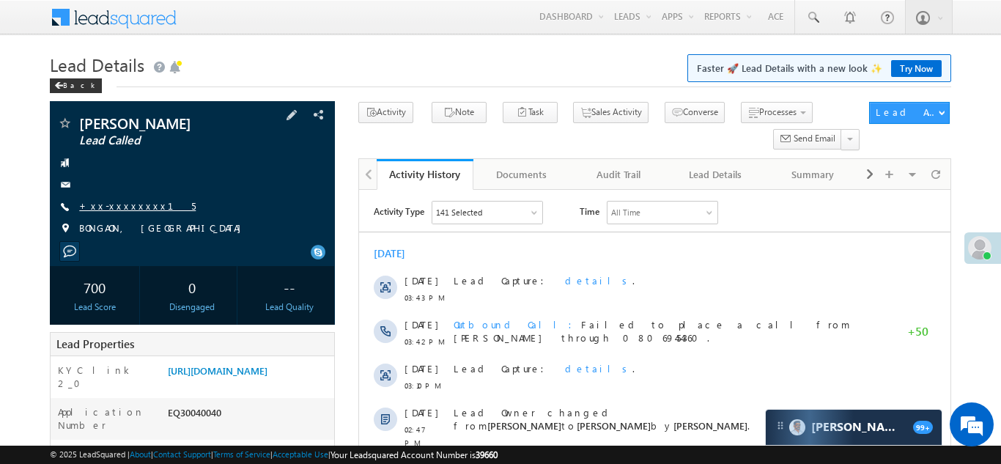
click at [120, 203] on link "+xx-xxxxxxxx15" at bounding box center [137, 205] width 117 height 12
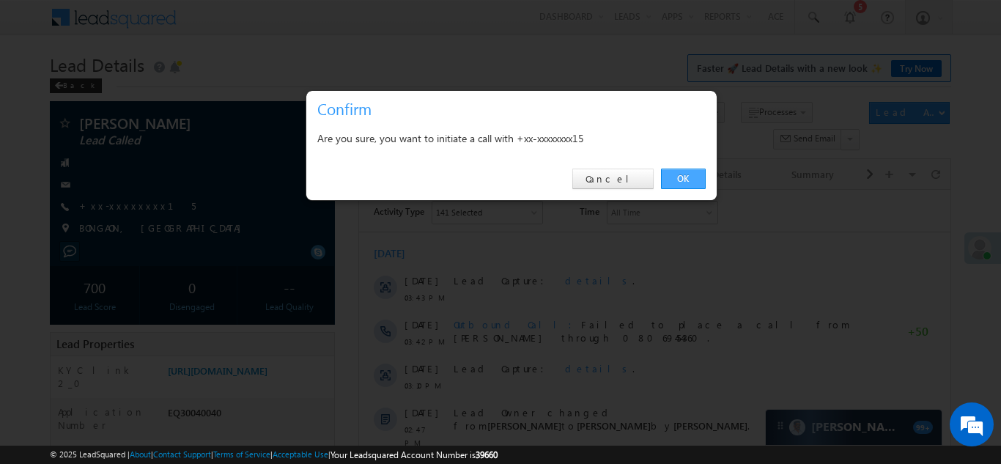
click at [679, 177] on link "OK" at bounding box center [683, 179] width 45 height 21
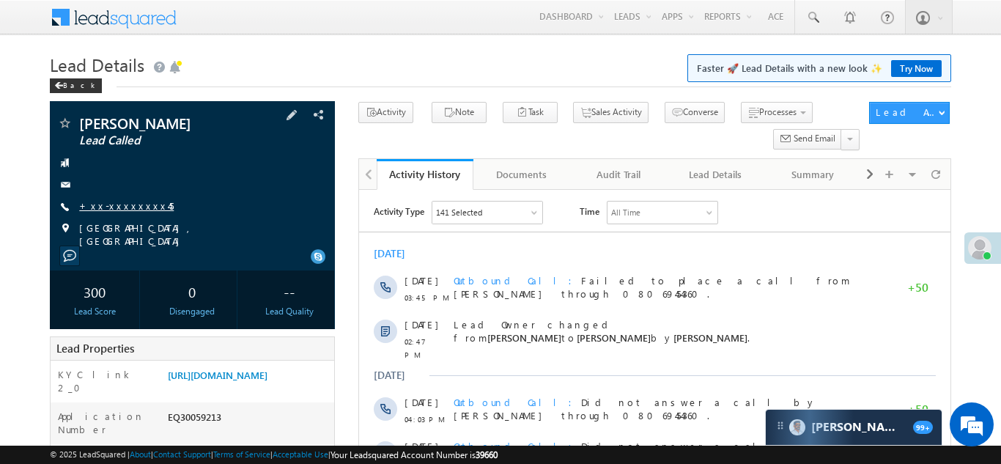
click at [119, 200] on link "+xx-xxxxxxxx45" at bounding box center [126, 205] width 95 height 12
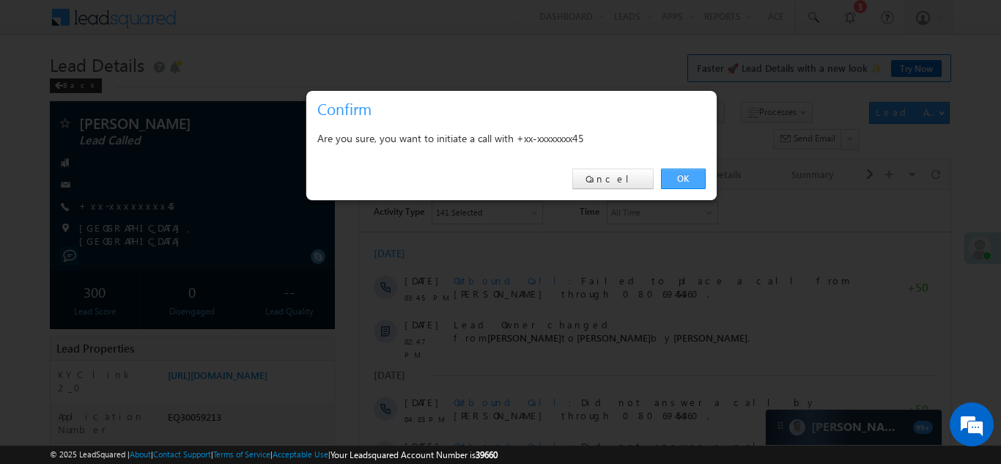
click at [675, 177] on link "OK" at bounding box center [683, 179] width 45 height 21
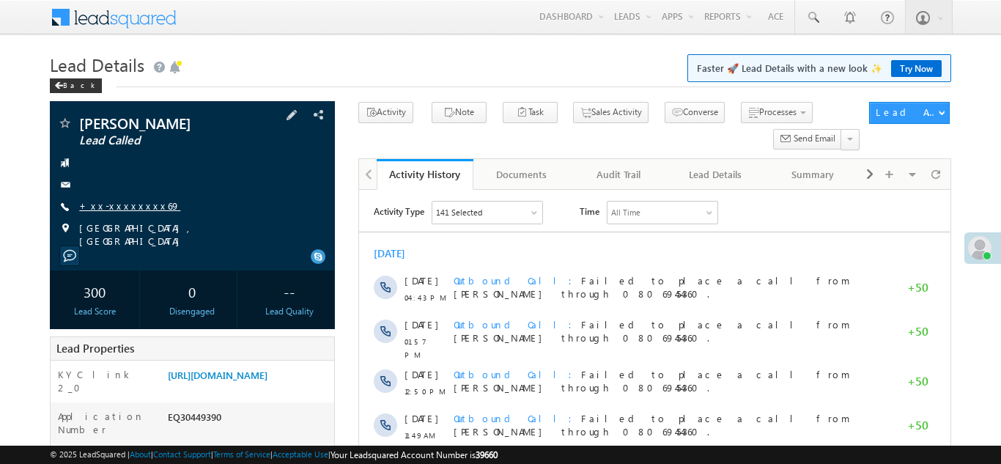
click at [119, 209] on link "+xx-xxxxxxxx69" at bounding box center [129, 205] width 101 height 12
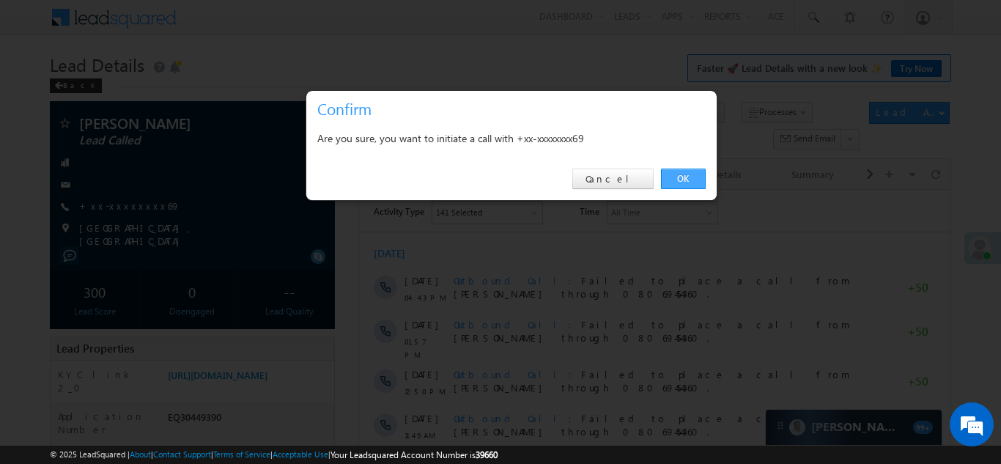
click at [680, 177] on link "OK" at bounding box center [683, 179] width 45 height 21
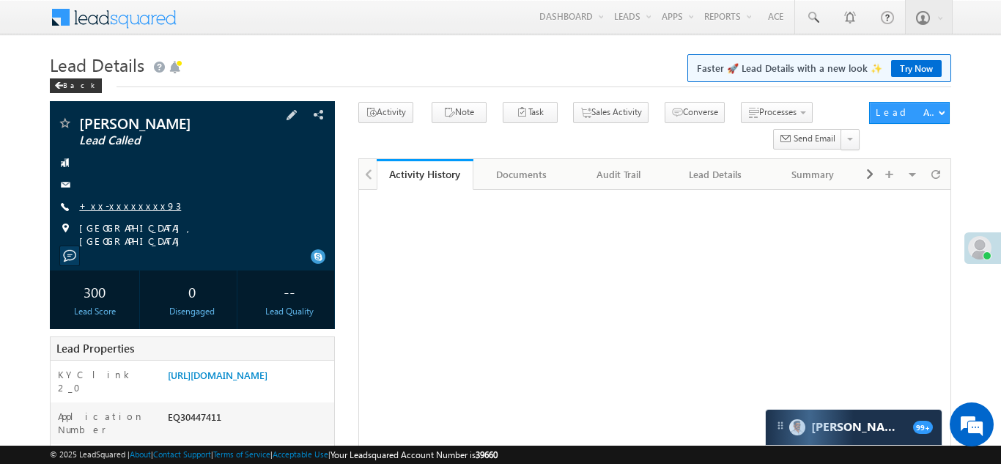
click at [116, 207] on link "+xx-xxxxxxxx93" at bounding box center [130, 205] width 102 height 12
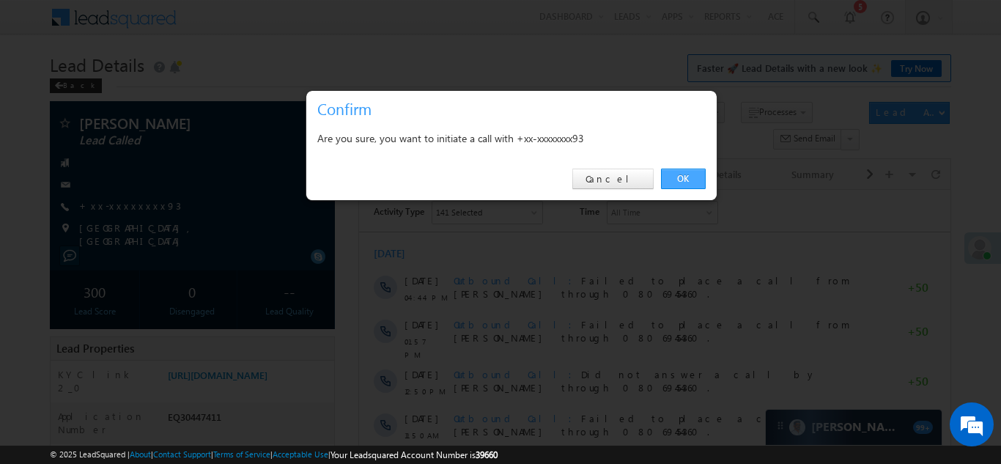
click at [679, 180] on link "OK" at bounding box center [683, 179] width 45 height 21
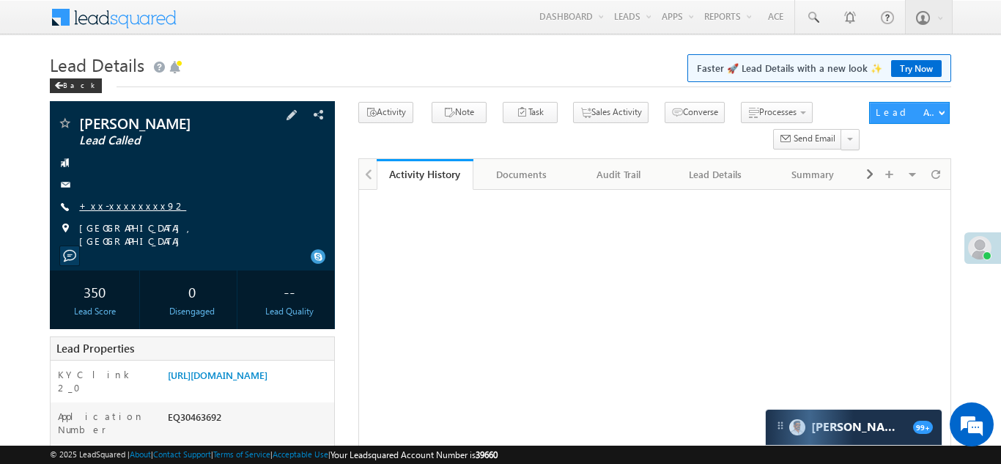
click at [121, 204] on link "+xx-xxxxxxxx92" at bounding box center [132, 205] width 107 height 12
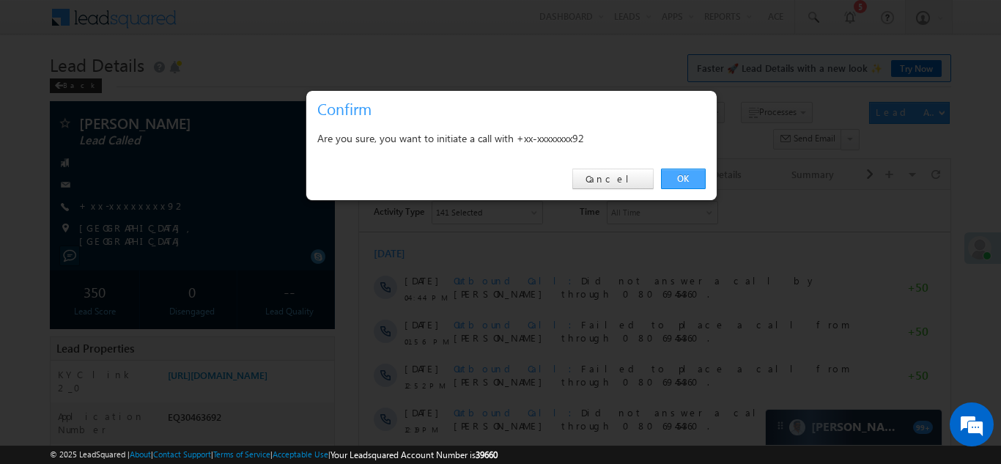
click at [682, 174] on link "OK" at bounding box center [683, 179] width 45 height 21
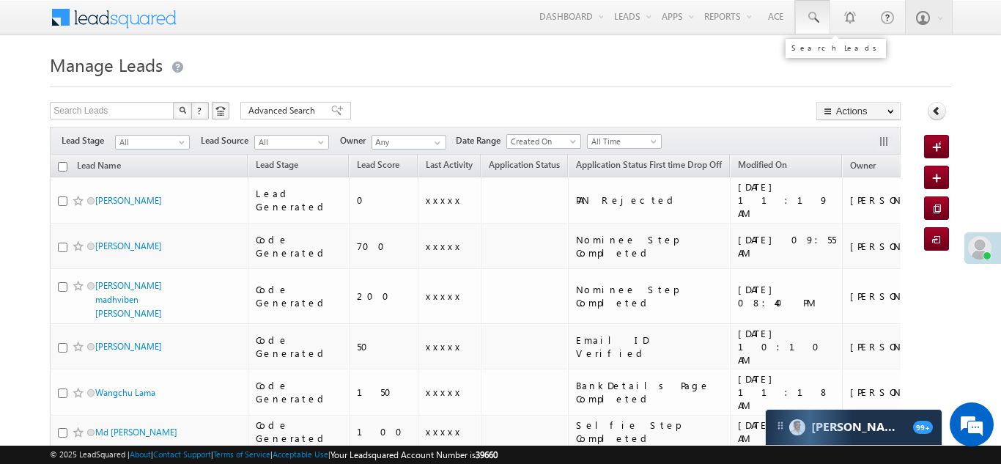
click at [808, 14] on span at bounding box center [812, 17] width 15 height 15
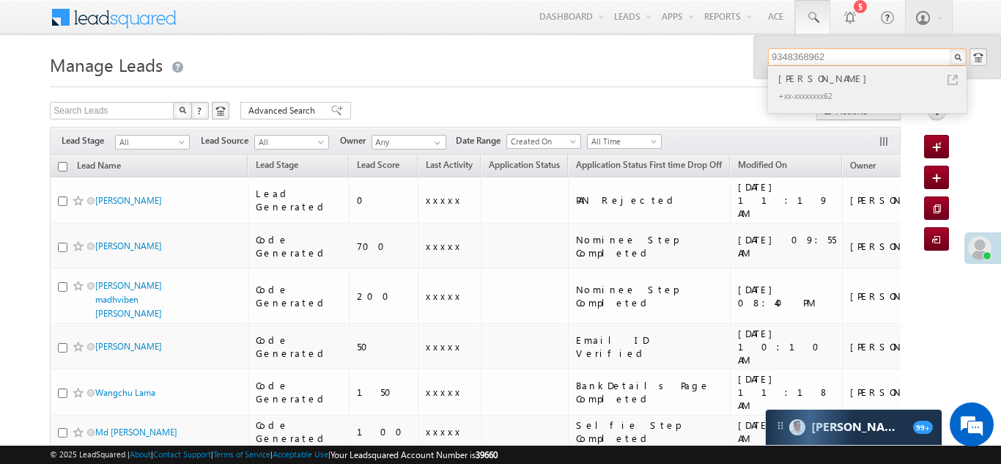
type input "9348368962"
click at [803, 81] on div "Chittaranjan nayak" at bounding box center [873, 78] width 196 height 16
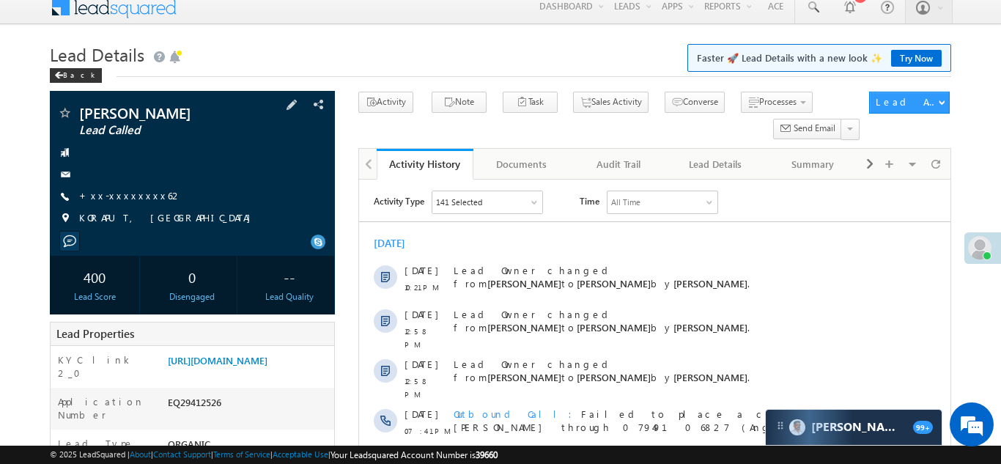
click at [111, 182] on div "Chittaranjan nayak Lead Called +xx-xxxxxxxx62" at bounding box center [192, 170] width 270 height 128
click at [117, 195] on link "+xx-xxxxxxxx62" at bounding box center [130, 195] width 103 height 12
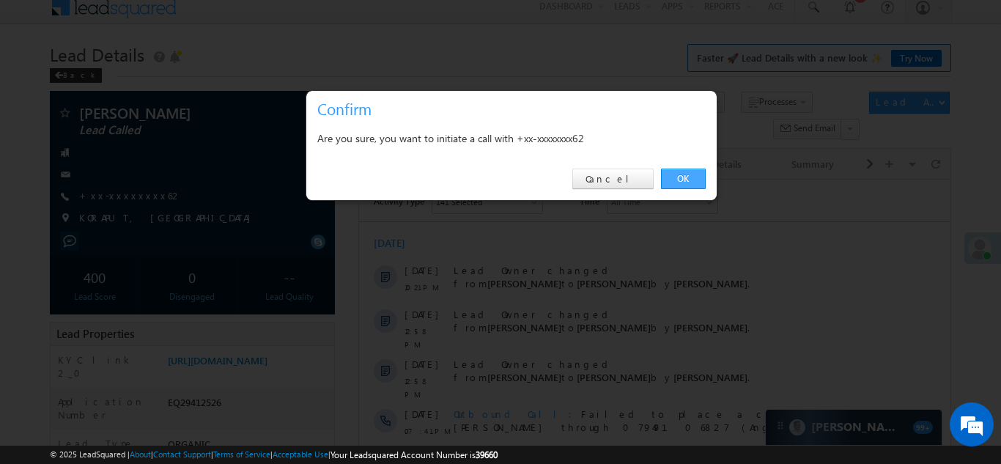
click at [684, 175] on link "OK" at bounding box center [683, 179] width 45 height 21
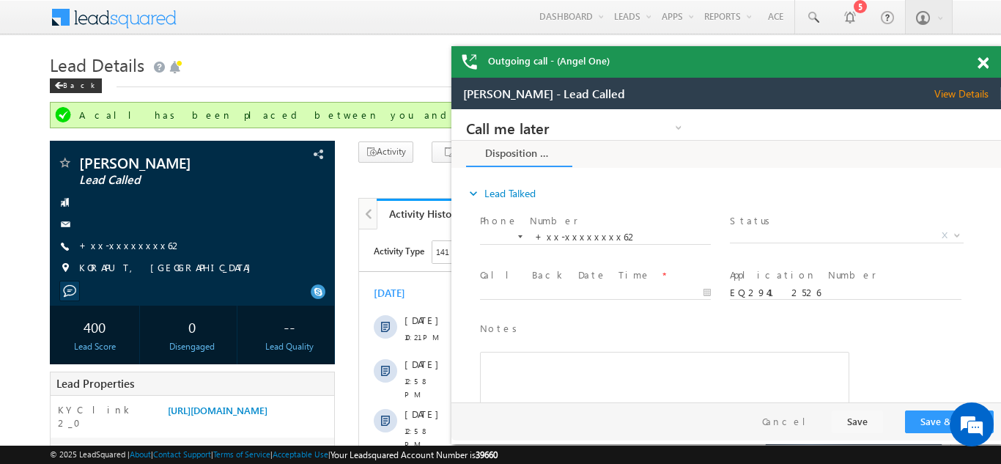
click at [986, 63] on span at bounding box center [983, 63] width 11 height 12
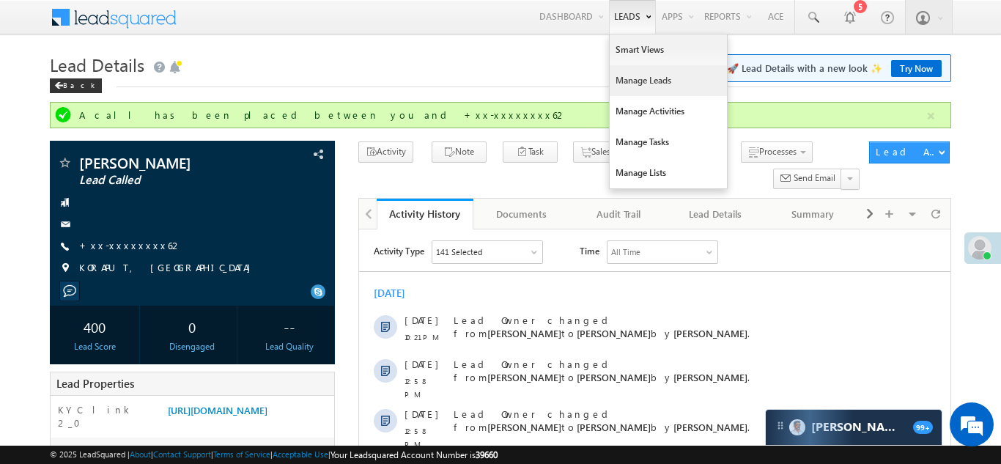
click at [618, 81] on link "Manage Leads" at bounding box center [668, 80] width 117 height 31
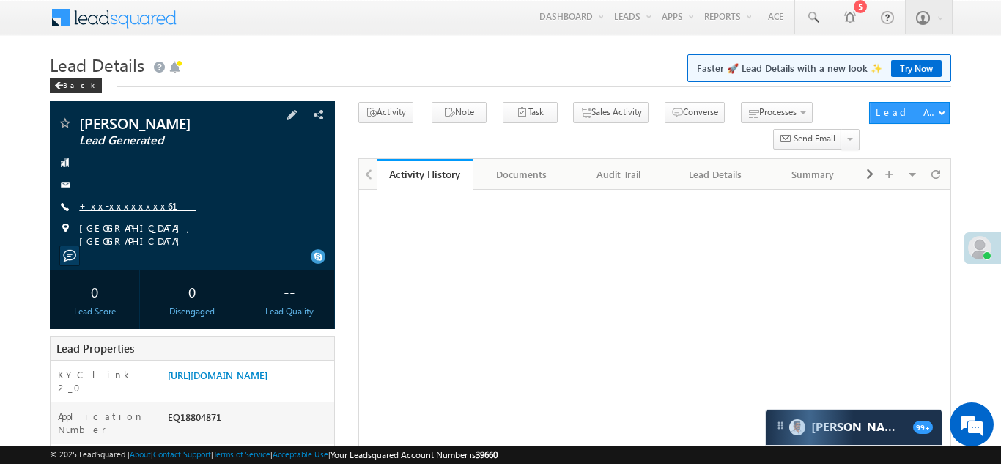
click at [114, 202] on link "+xx-xxxxxxxx61" at bounding box center [137, 205] width 117 height 12
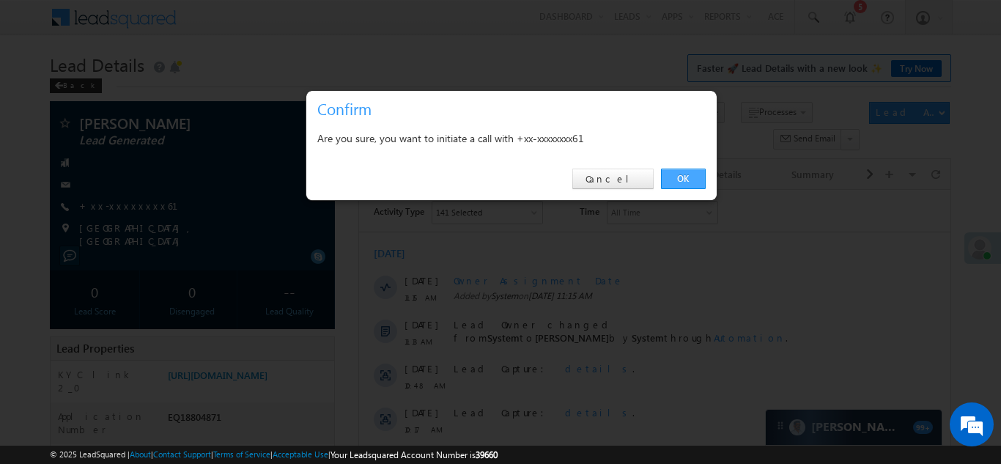
click at [675, 174] on link "OK" at bounding box center [683, 179] width 45 height 21
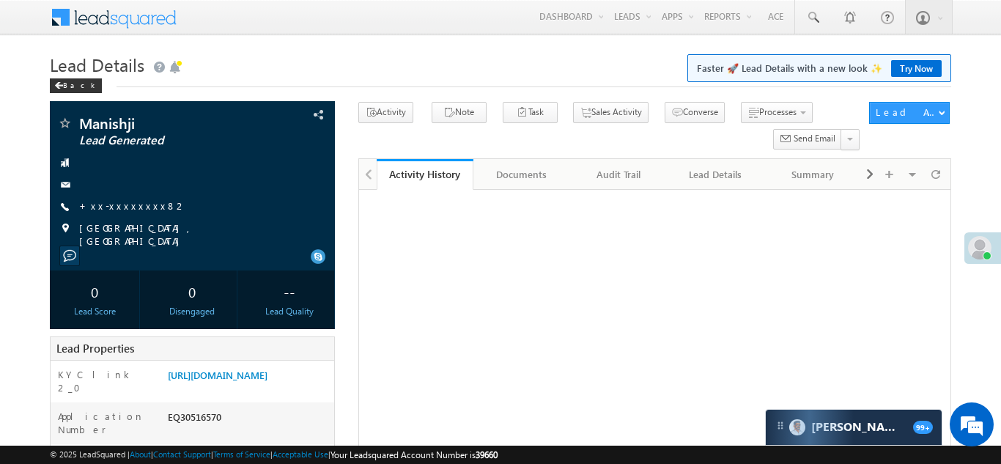
click at [125, 201] on link "+xx-xxxxxxxx82" at bounding box center [133, 205] width 108 height 12
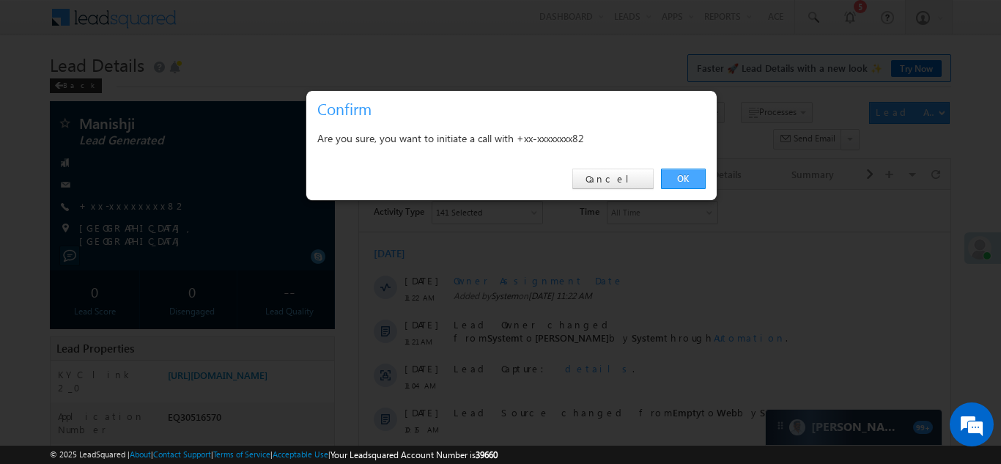
click at [677, 173] on link "OK" at bounding box center [683, 179] width 45 height 21
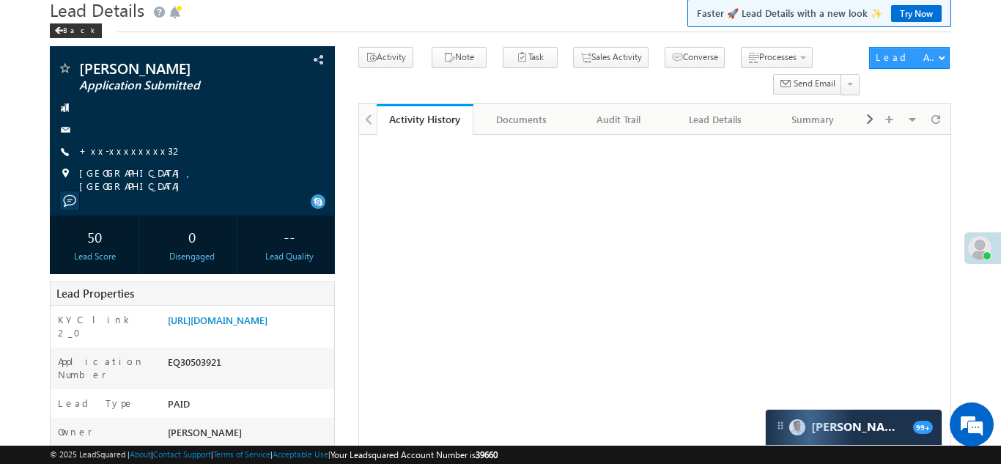
scroll to position [96, 0]
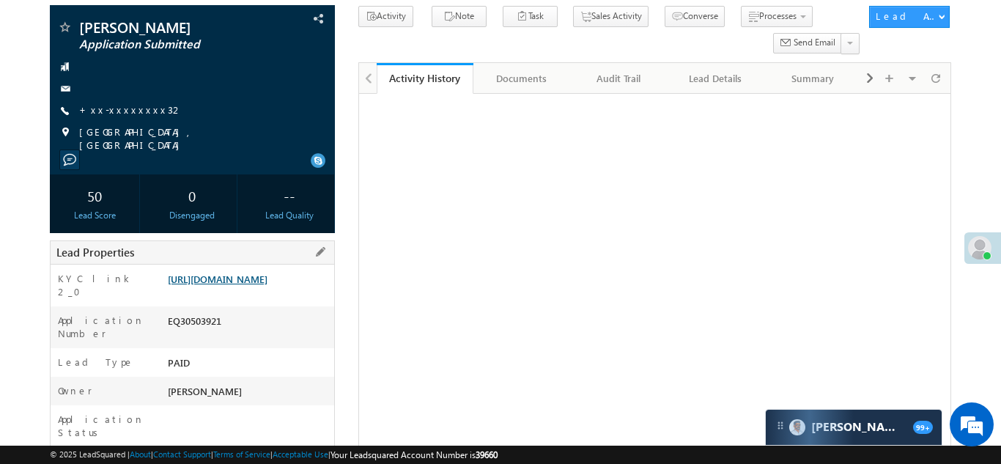
click at [242, 281] on link "https://angelbroking1-pk3em7sa.customui-test.leadsquared.com?leadId=e2b369a9-9d…" at bounding box center [218, 279] width 100 height 12
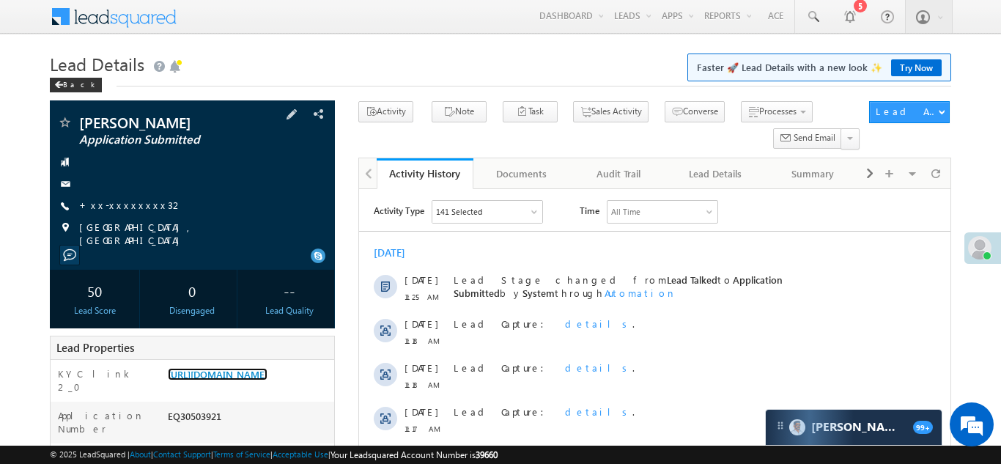
scroll to position [0, 0]
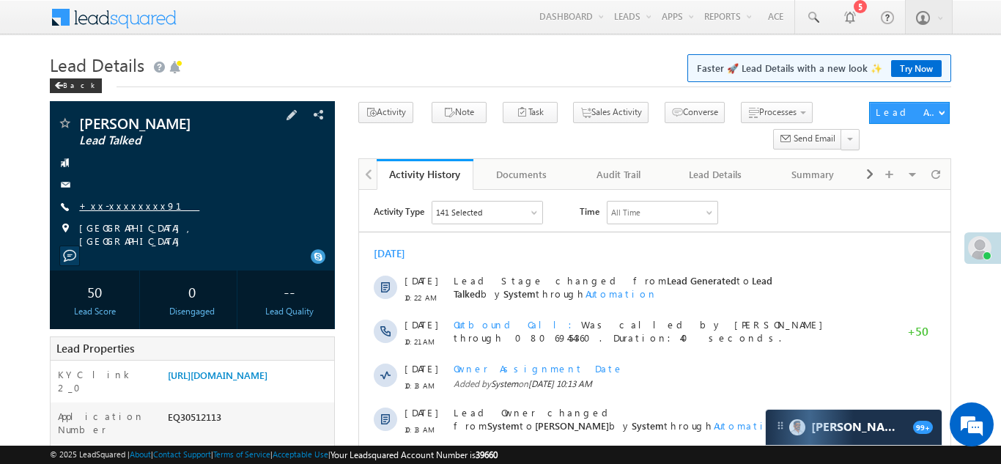
click at [130, 204] on link "+xx-xxxxxxxx91" at bounding box center [139, 205] width 120 height 12
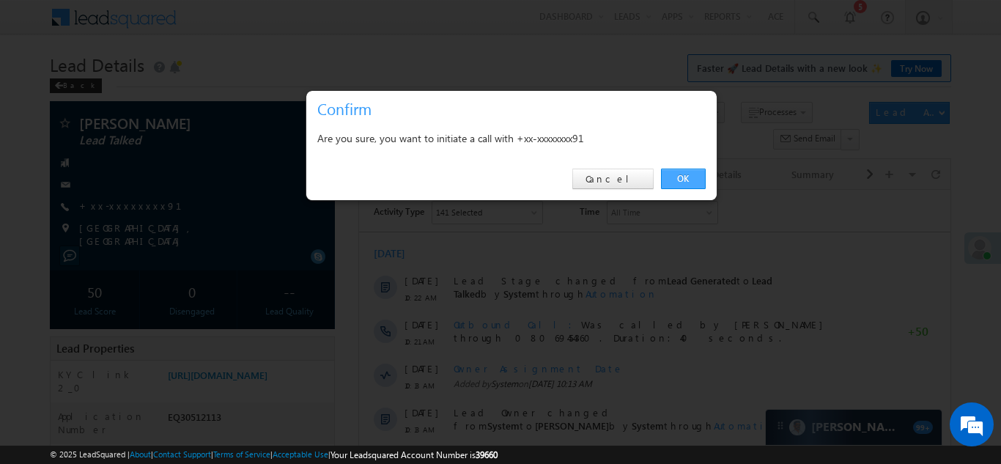
click at [680, 177] on link "OK" at bounding box center [683, 179] width 45 height 21
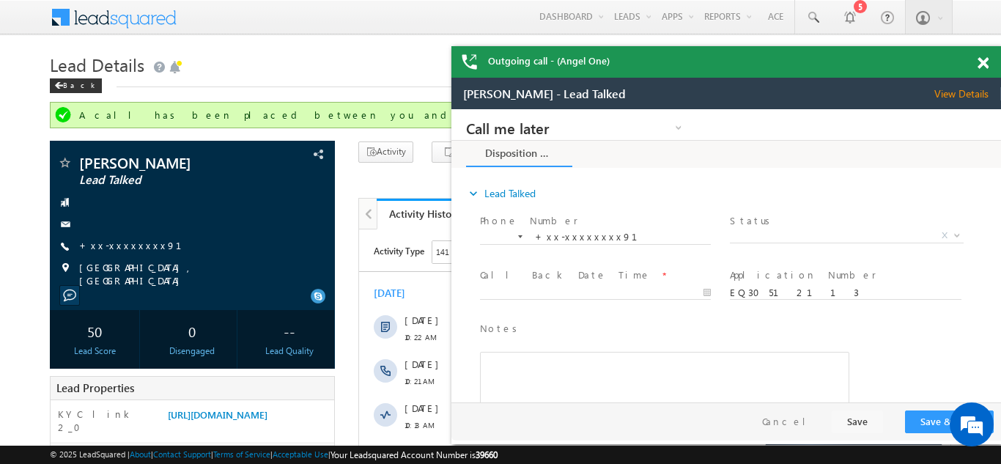
click at [984, 57] on div "Outgoing call - (Angel One)" at bounding box center [726, 62] width 550 height 32
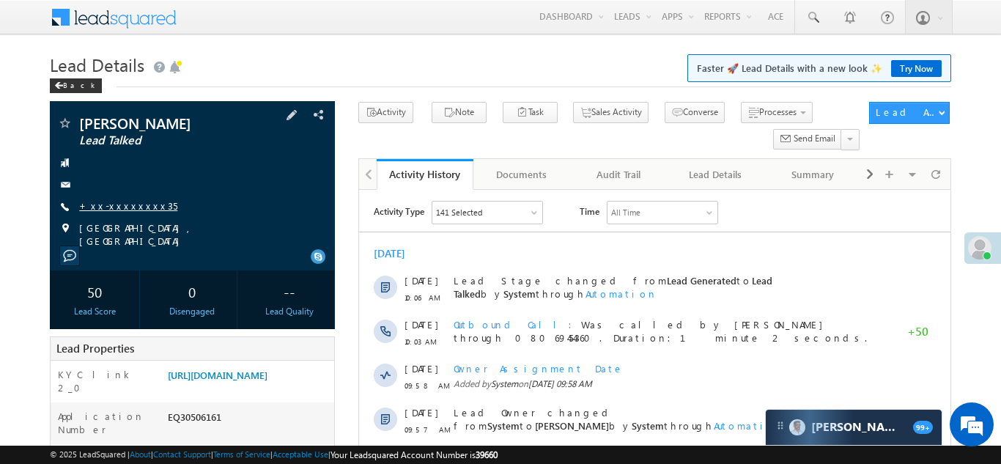
click at [108, 204] on link "+xx-xxxxxxxx35" at bounding box center [128, 205] width 98 height 12
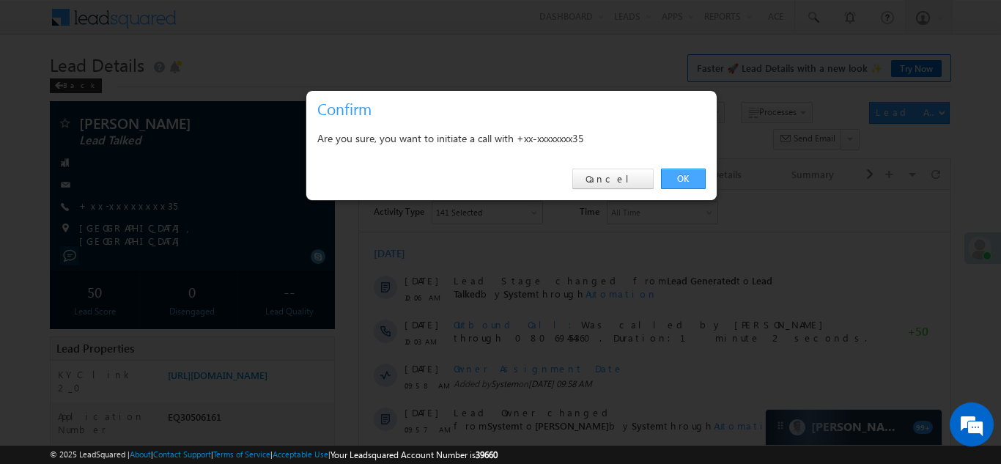
click at [683, 175] on link "OK" at bounding box center [683, 179] width 45 height 21
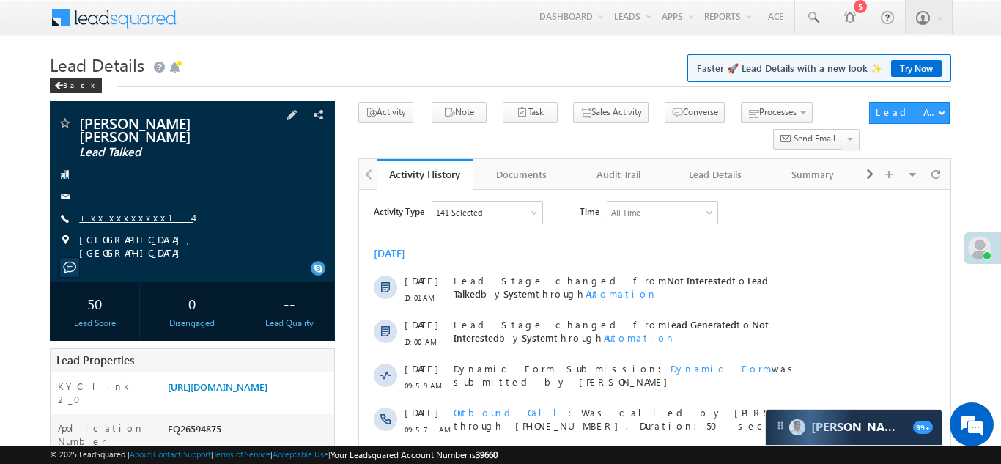
click at [108, 211] on link "+xx-xxxxxxxx14" at bounding box center [136, 217] width 114 height 12
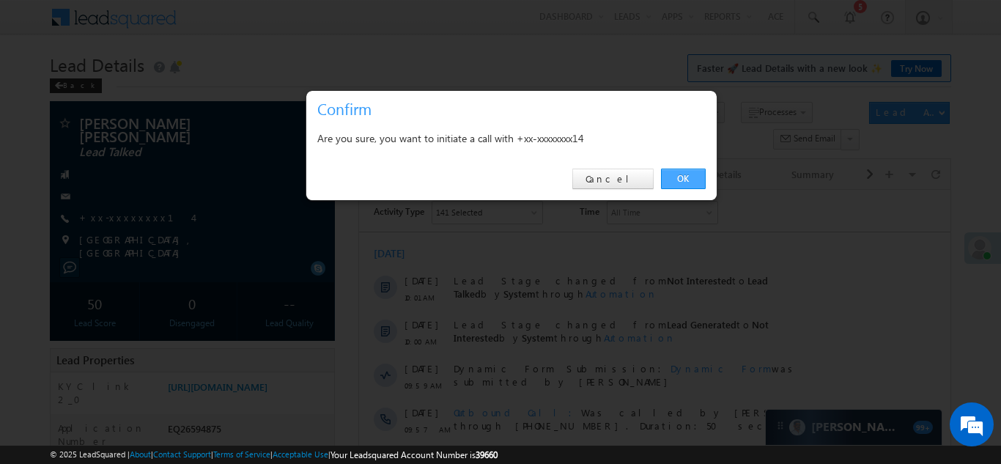
click at [676, 174] on link "OK" at bounding box center [683, 179] width 45 height 21
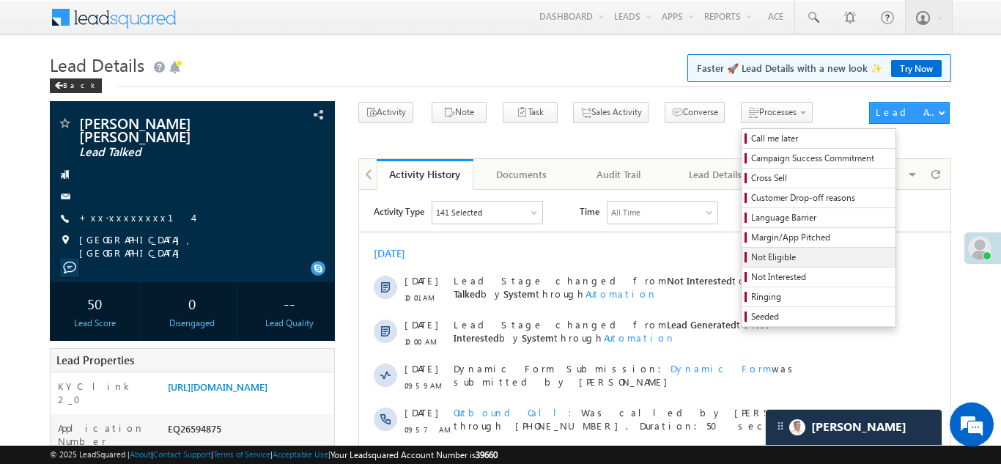
click at [751, 260] on span "Not Eligible" at bounding box center [820, 257] width 139 height 13
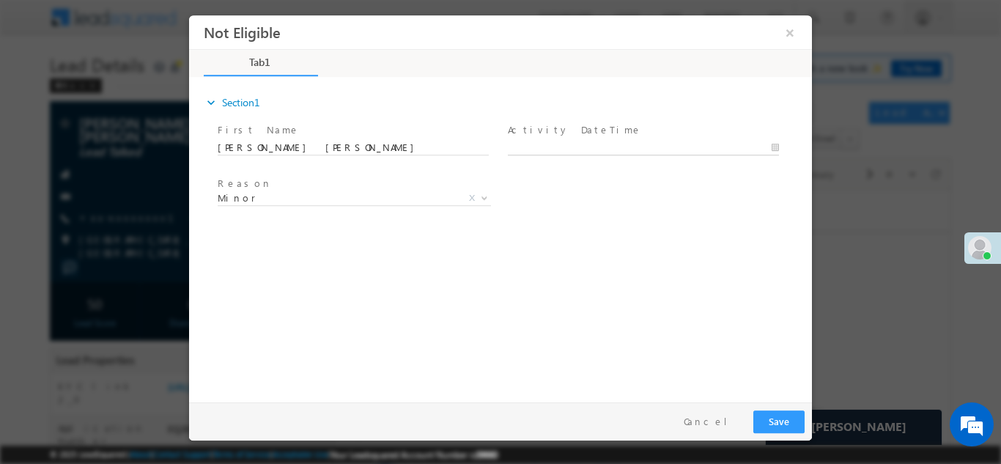
type input "[DATE] 11:31 AM"
click at [556, 144] on input "10/14/25 11:31 AM" at bounding box center [643, 147] width 271 height 15
click at [682, 259] on div "expand_more Section1 First Name *" at bounding box center [504, 236] width 616 height 317
click at [775, 423] on button "Save" at bounding box center [778, 421] width 51 height 23
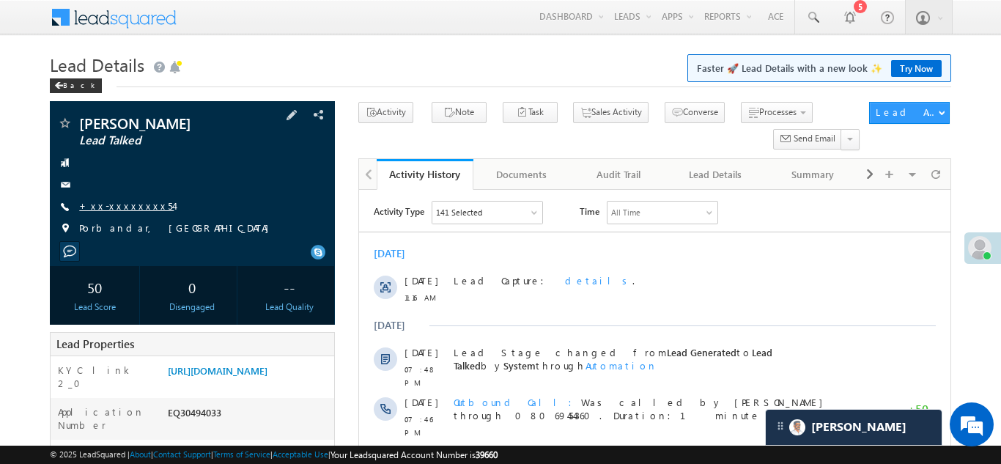
click at [127, 203] on link "+xx-xxxxxxxx54" at bounding box center [126, 205] width 95 height 12
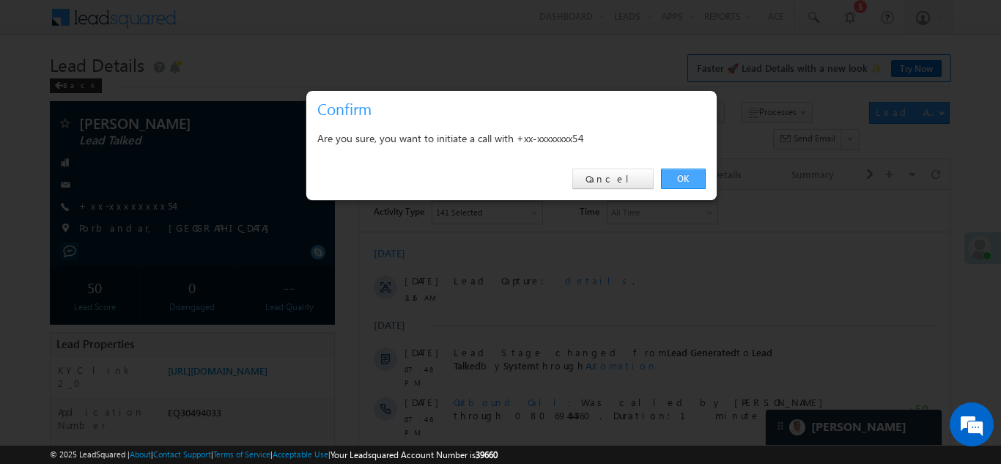
click at [675, 179] on link "OK" at bounding box center [683, 179] width 45 height 21
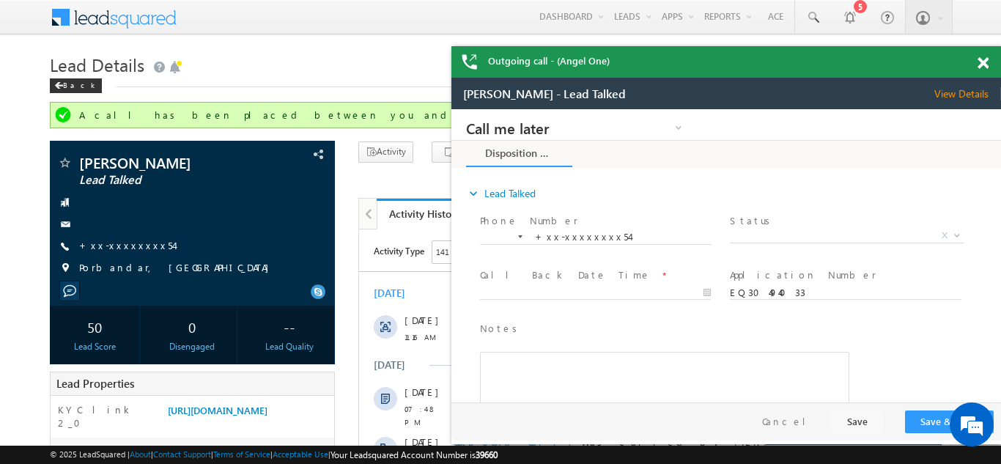
click at [985, 64] on div "Outgoing call - (Angel One)" at bounding box center [726, 62] width 550 height 32
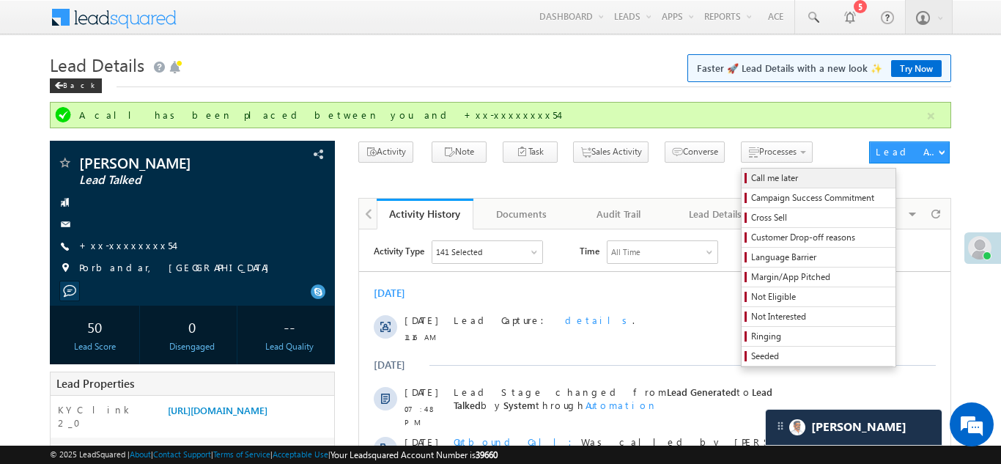
click at [751, 175] on span "Call me later" at bounding box center [820, 177] width 139 height 13
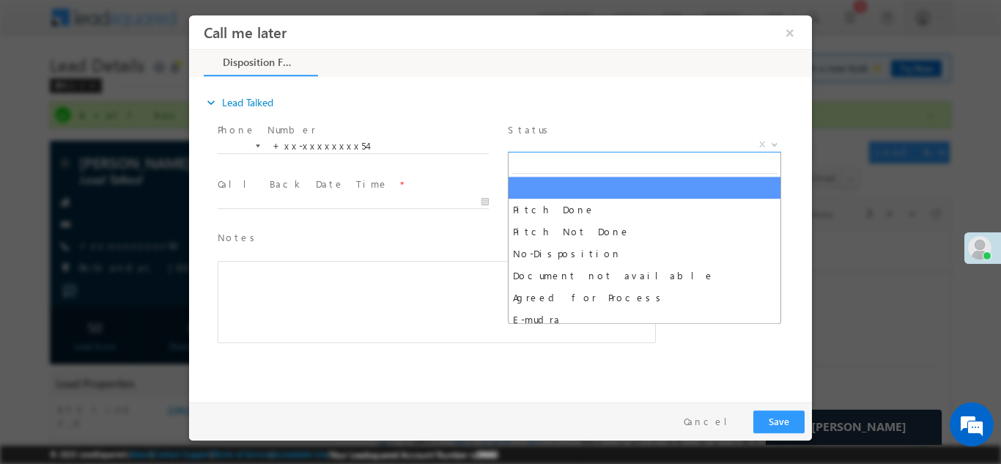
click at [538, 145] on span "X" at bounding box center [644, 144] width 273 height 15
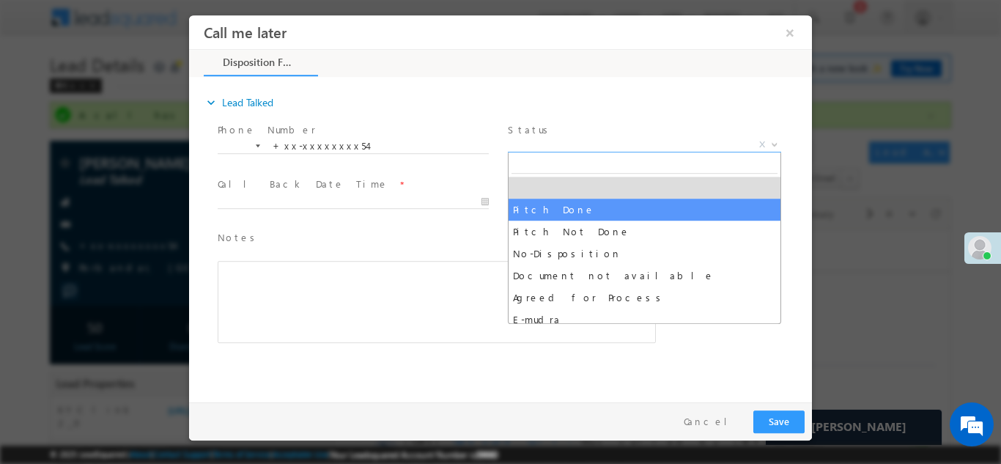
select select "Pitch Done"
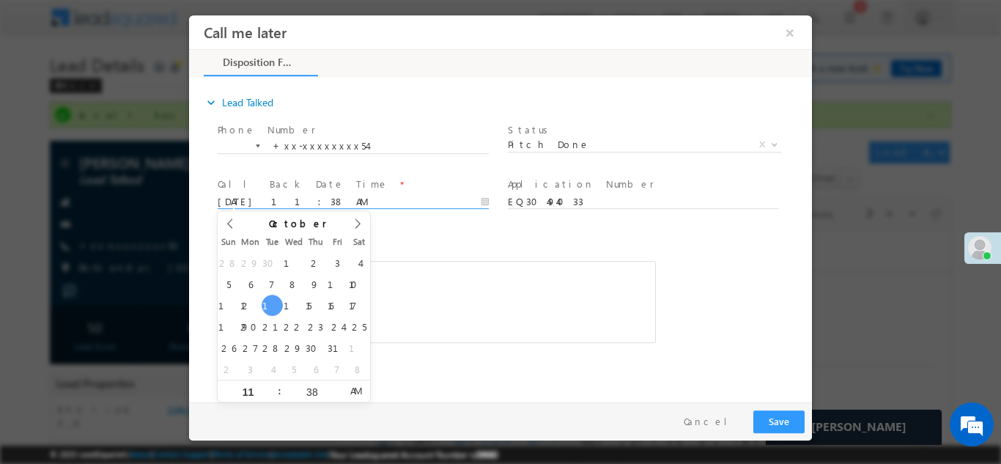
click at [299, 203] on input "10/14/25 11:38 AM" at bounding box center [353, 201] width 271 height 15
type input "10/16/25 11:38 AM"
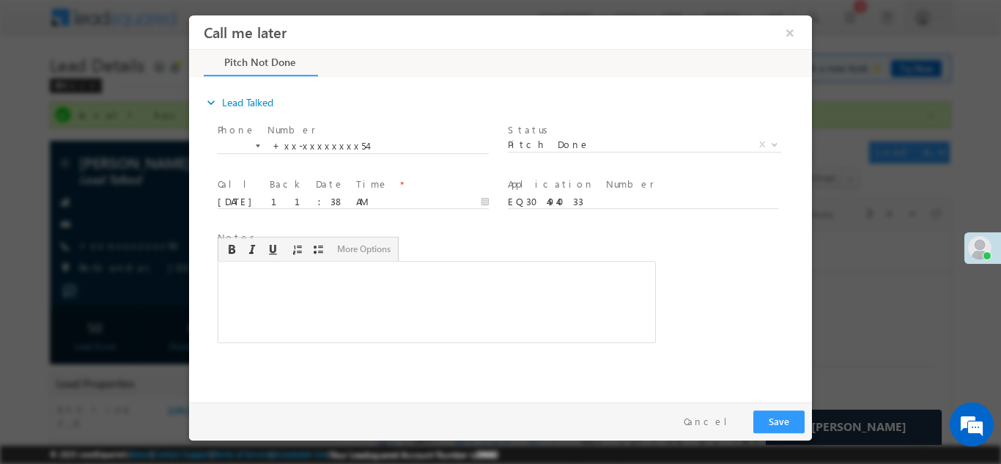
click at [457, 274] on div "Rich Text Editor, 40788eee-0fb2-11ec-a811-0adc8a9d82c2__tab1__section1__Notes__…" at bounding box center [437, 301] width 438 height 82
click at [768, 422] on button "Save" at bounding box center [778, 421] width 51 height 23
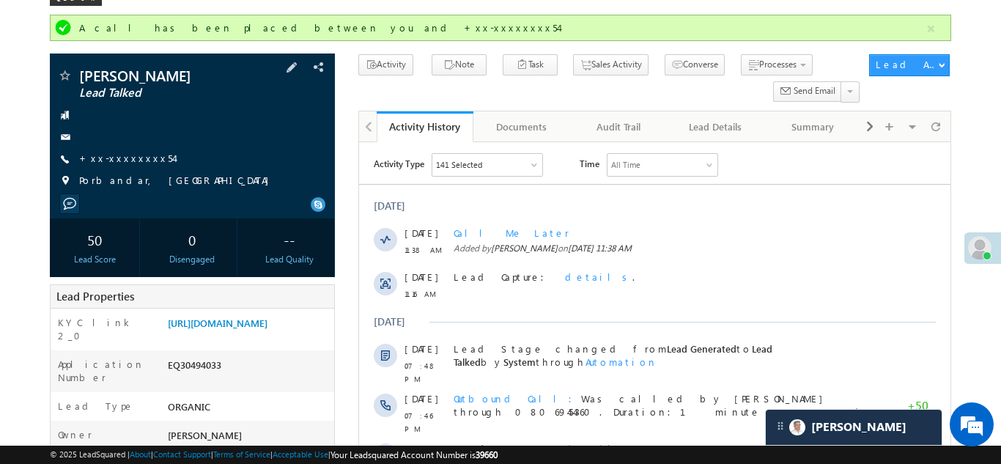
scroll to position [205, 0]
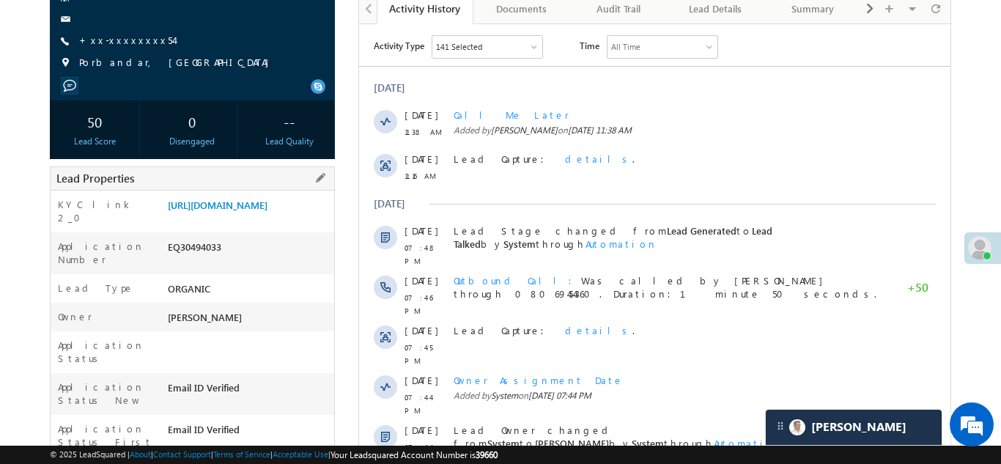
copy div "EQ30494033"
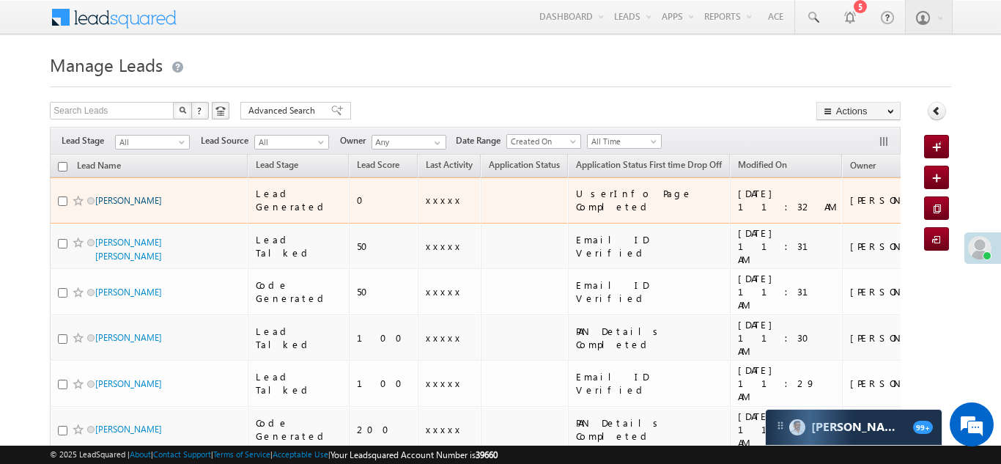
click at [109, 195] on link "[PERSON_NAME]" at bounding box center [128, 200] width 67 height 11
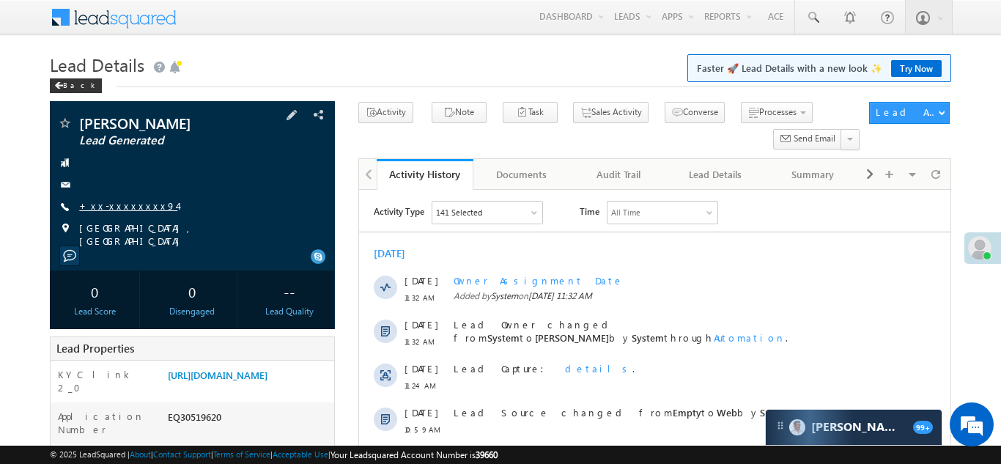
click at [121, 206] on link "+xx-xxxxxxxx94" at bounding box center [128, 205] width 98 height 12
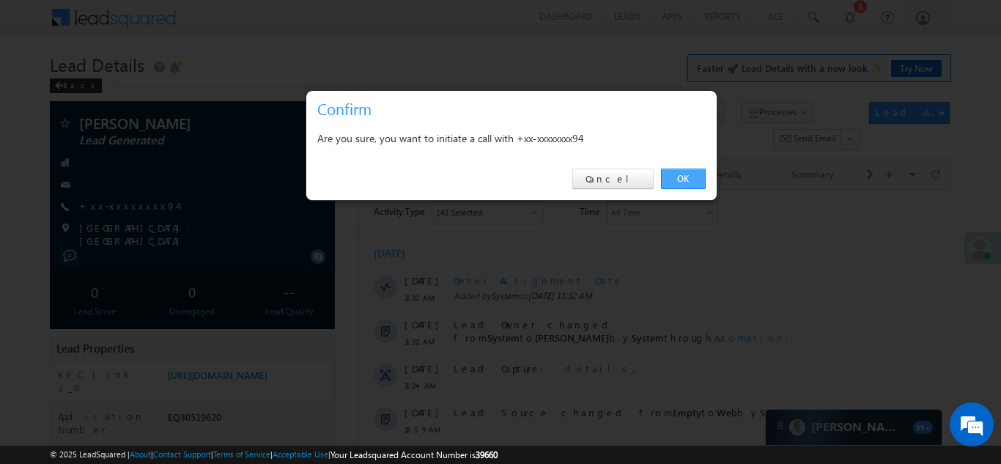
click at [682, 176] on link "OK" at bounding box center [683, 179] width 45 height 21
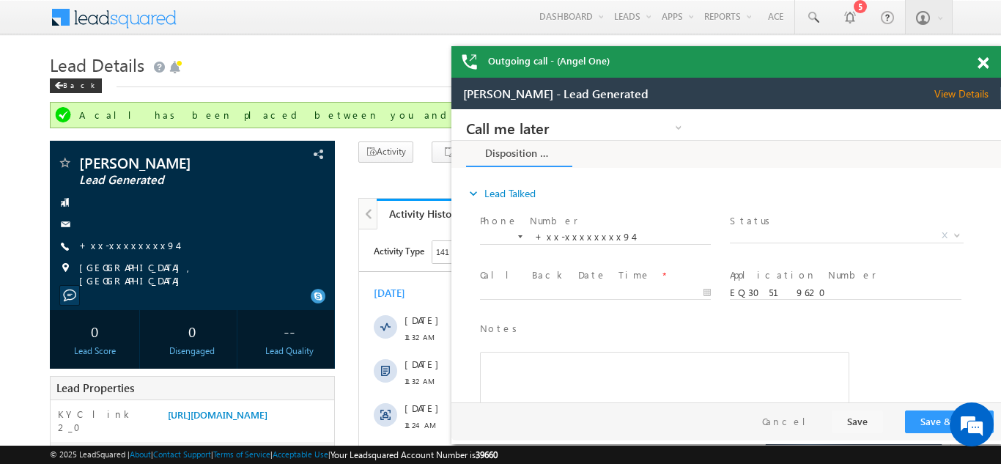
click at [986, 62] on span at bounding box center [983, 63] width 11 height 12
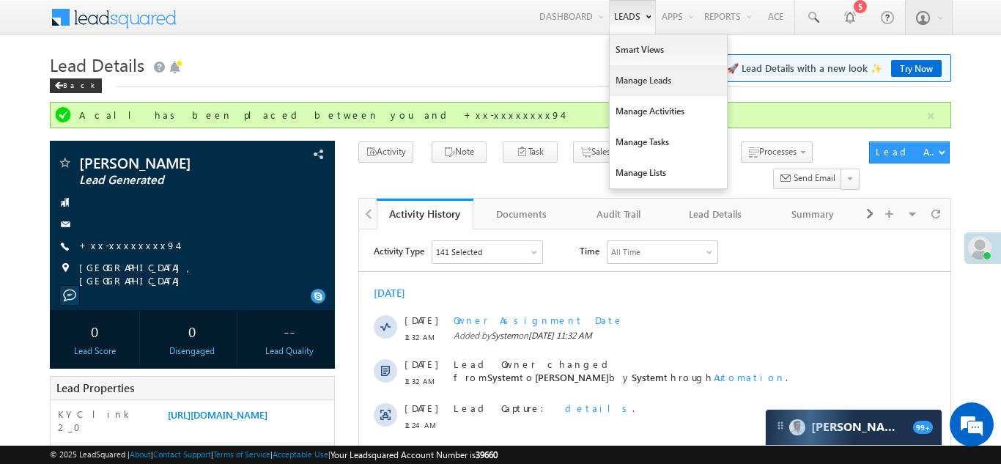
click at [624, 75] on link "Manage Leads" at bounding box center [668, 80] width 117 height 31
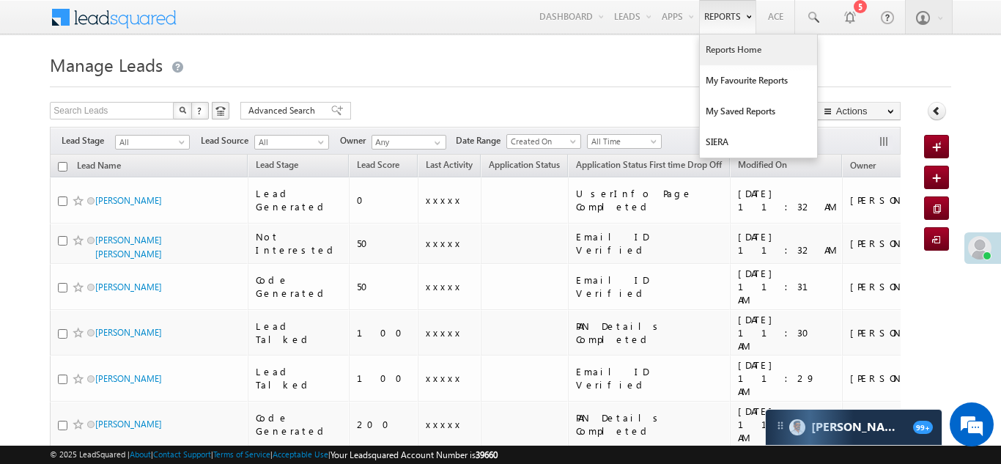
click at [726, 48] on link "Reports Home" at bounding box center [758, 49] width 117 height 31
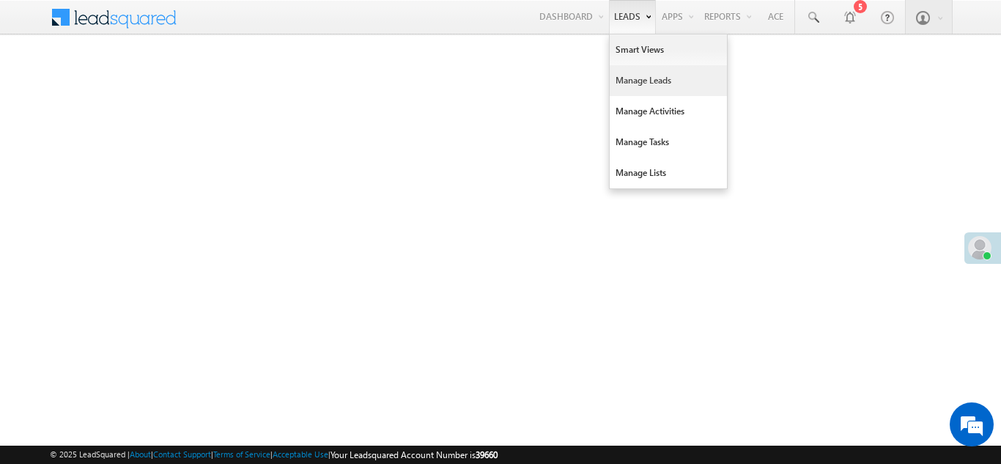
click at [630, 81] on link "Manage Leads" at bounding box center [668, 80] width 117 height 31
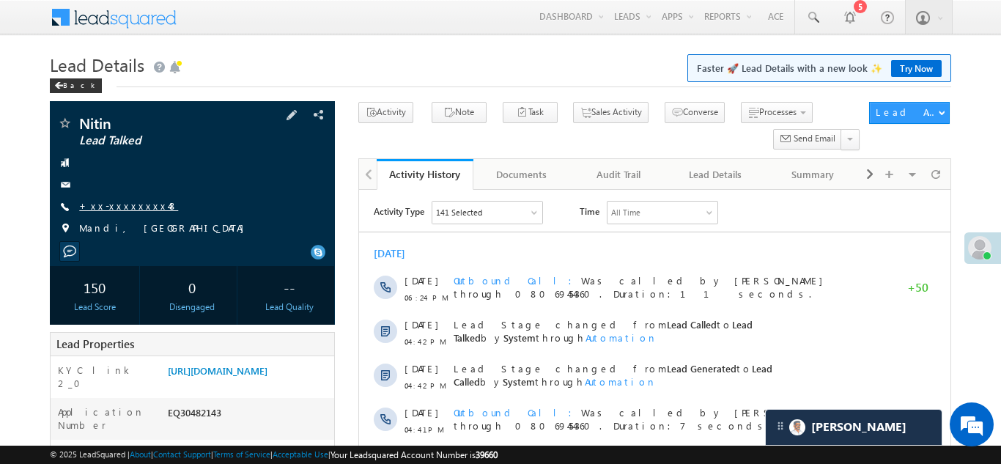
click at [114, 206] on link "+xx-xxxxxxxx48" at bounding box center [128, 205] width 99 height 12
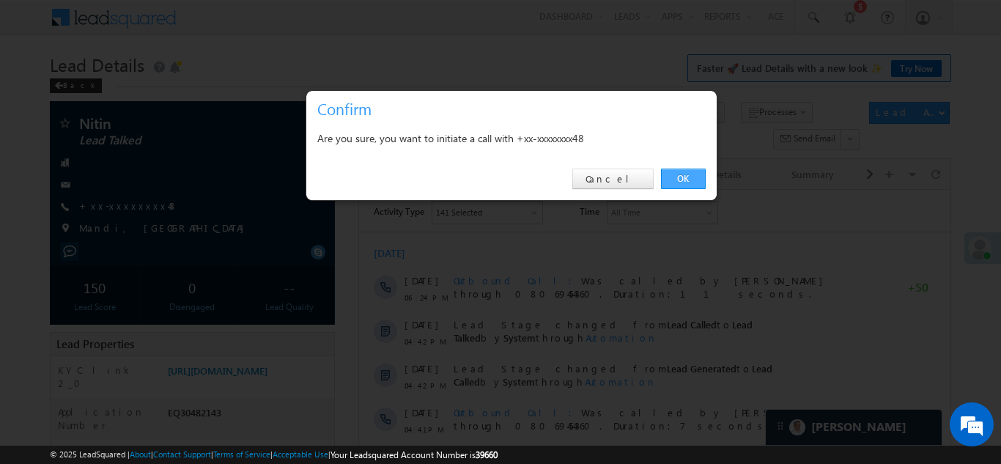
click at [680, 178] on link "OK" at bounding box center [683, 179] width 45 height 21
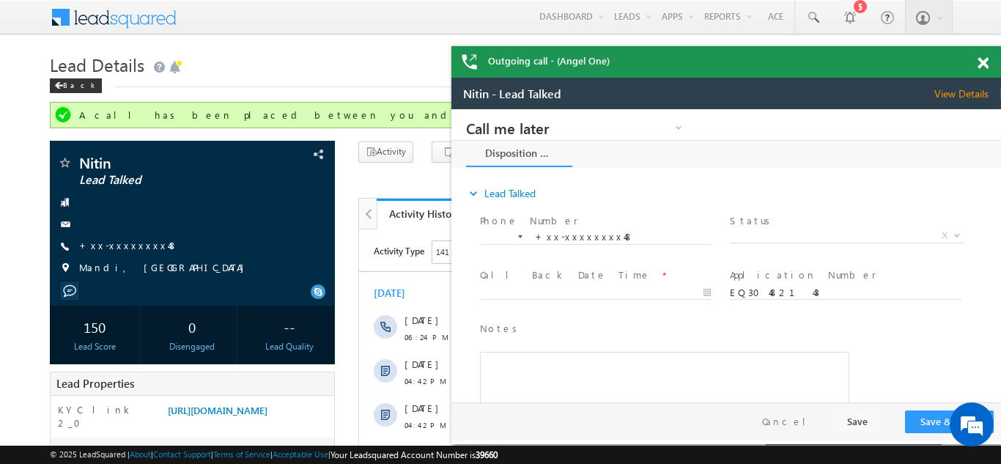
click at [983, 62] on span at bounding box center [983, 63] width 11 height 12
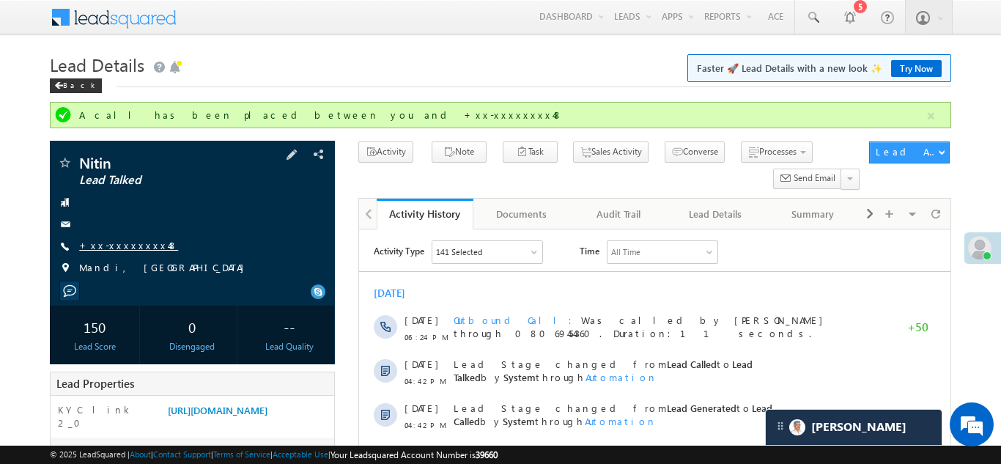
click at [115, 242] on link "+xx-xxxxxxxx48" at bounding box center [128, 245] width 99 height 12
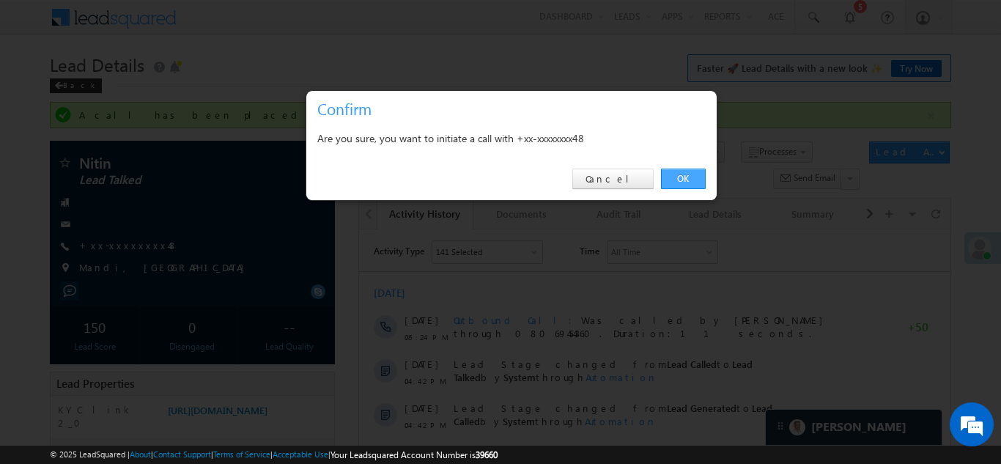
click at [686, 173] on link "OK" at bounding box center [683, 179] width 45 height 21
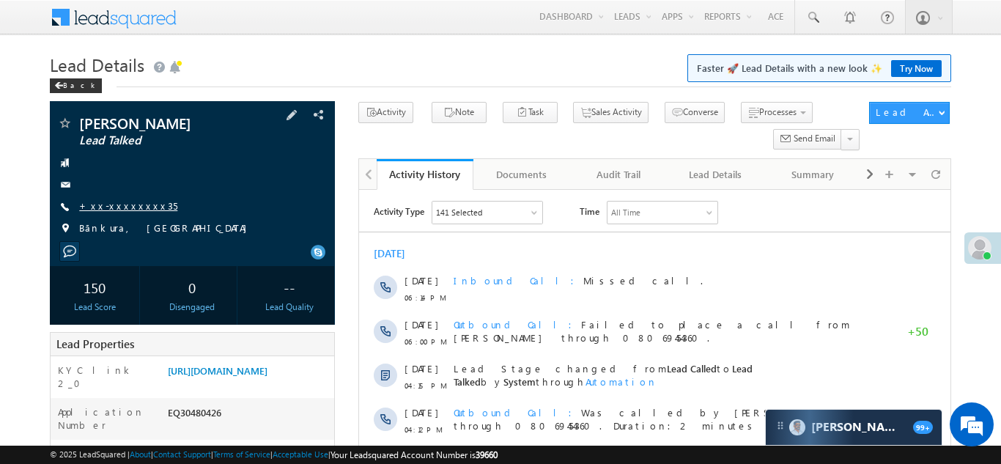
click at [115, 202] on link "+xx-xxxxxxxx35" at bounding box center [128, 205] width 98 height 12
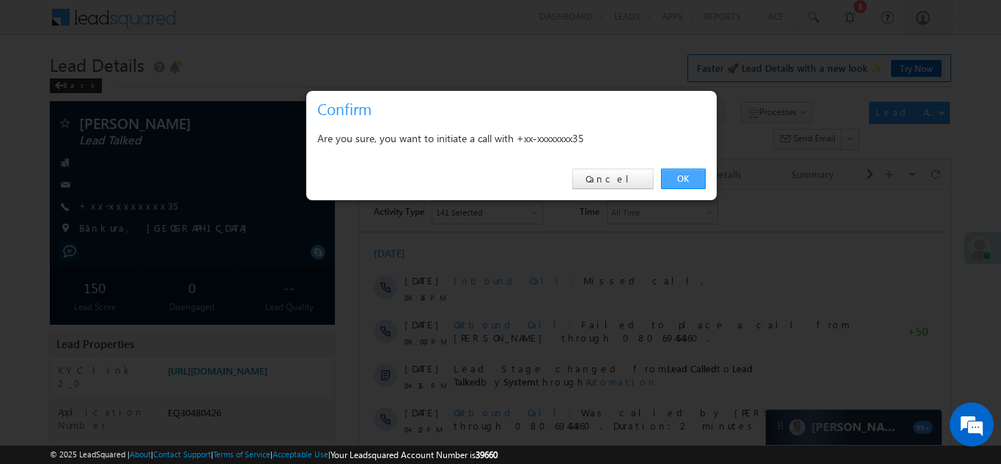
click at [678, 179] on link "OK" at bounding box center [683, 179] width 45 height 21
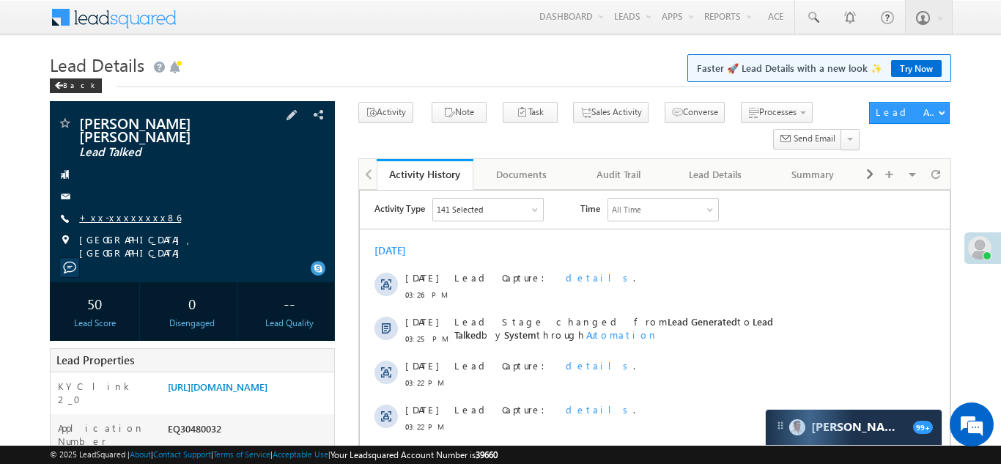
click at [116, 215] on link "+xx-xxxxxxxx86" at bounding box center [130, 217] width 102 height 12
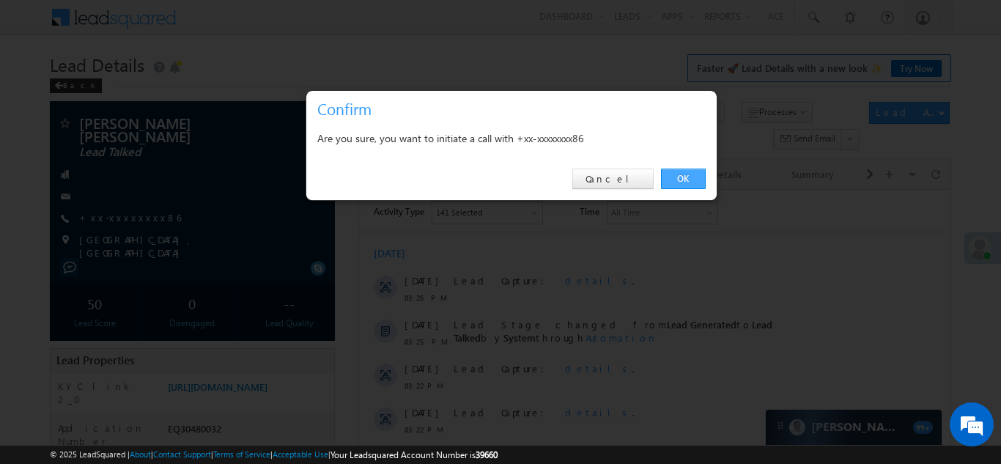
click at [682, 179] on link "OK" at bounding box center [683, 179] width 45 height 21
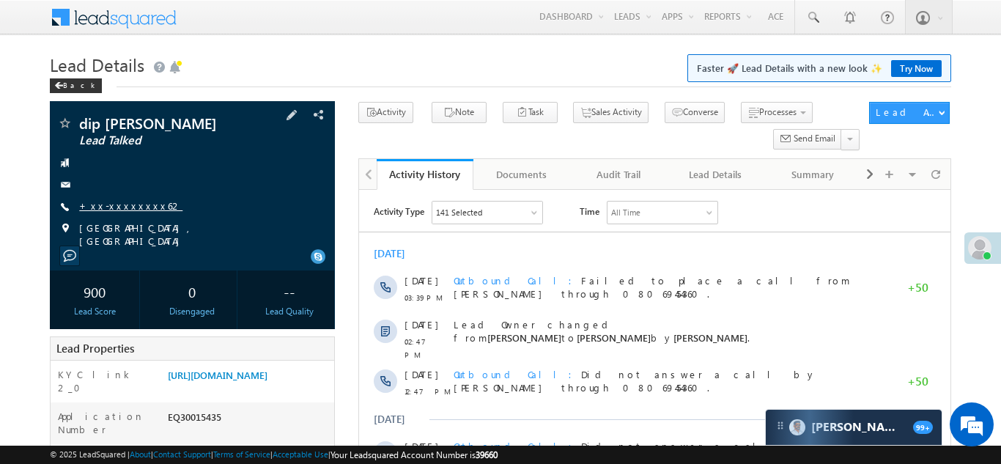
click at [119, 207] on link "+xx-xxxxxxxx62" at bounding box center [130, 205] width 103 height 12
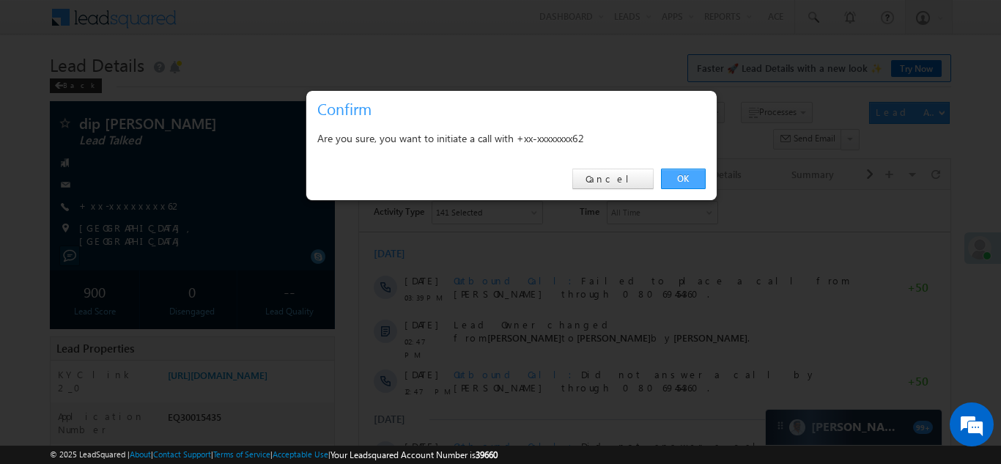
click at [682, 177] on link "OK" at bounding box center [683, 179] width 45 height 21
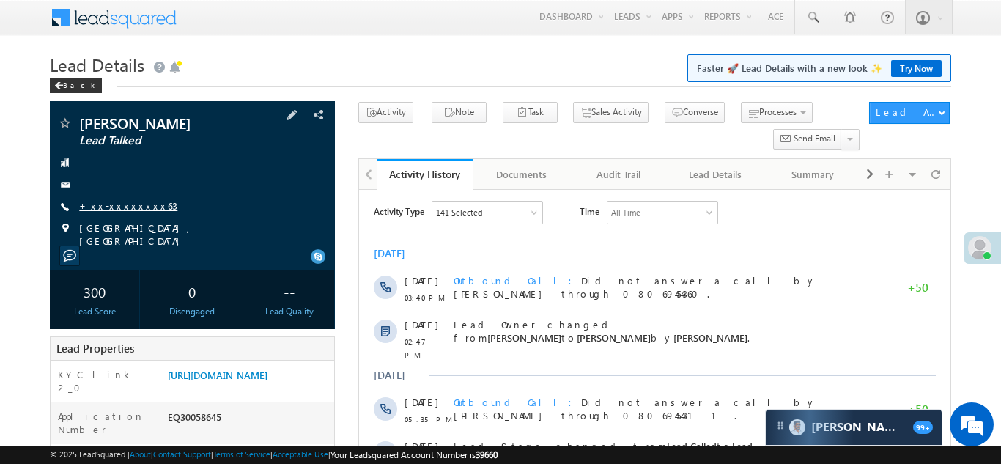
click at [114, 202] on link "+xx-xxxxxxxx63" at bounding box center [128, 205] width 98 height 12
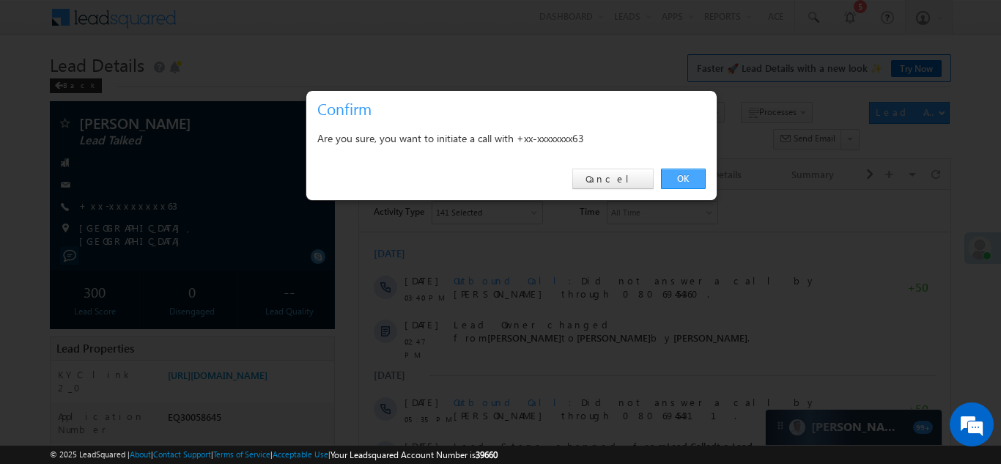
click at [675, 177] on link "OK" at bounding box center [683, 179] width 45 height 21
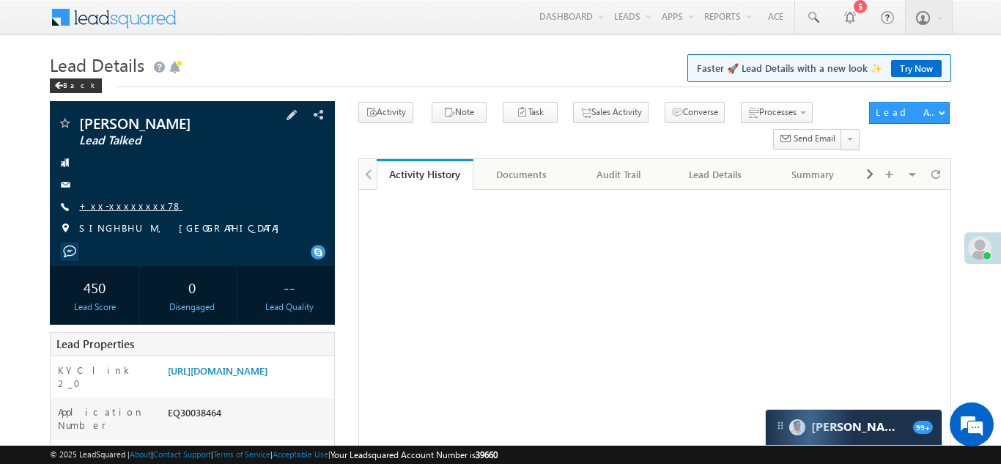
click at [117, 203] on link "+xx-xxxxxxxx78" at bounding box center [130, 205] width 103 height 12
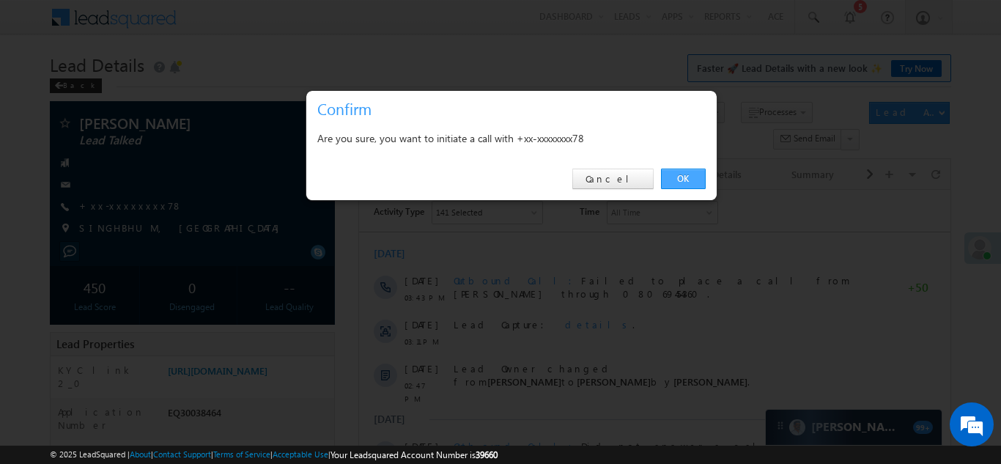
click at [673, 179] on link "OK" at bounding box center [683, 179] width 45 height 21
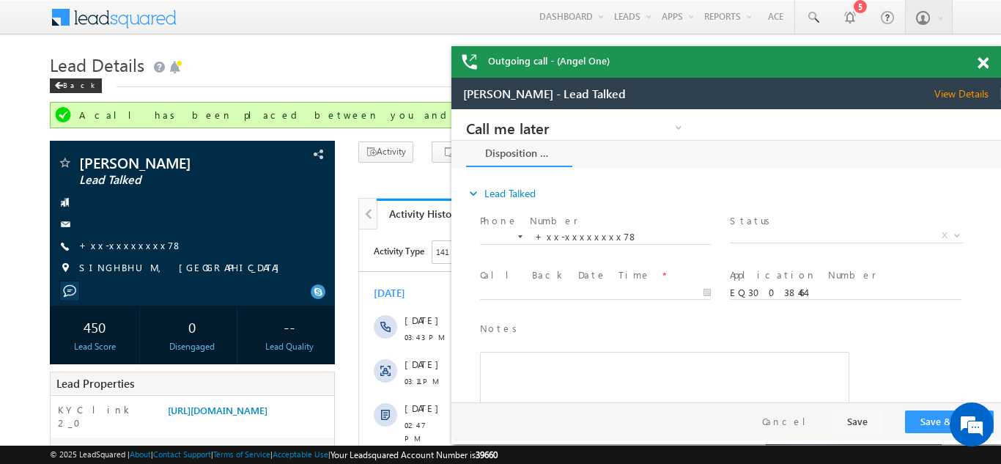
click at [981, 59] on span at bounding box center [983, 63] width 11 height 12
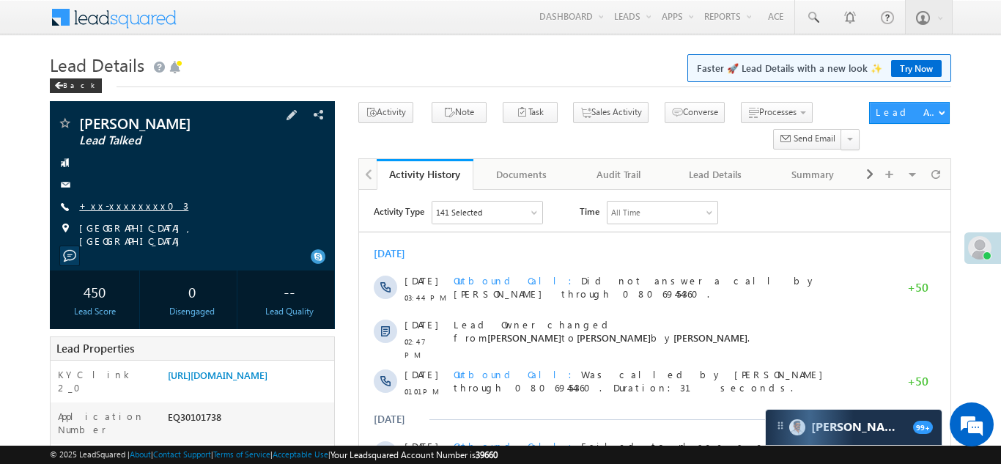
click at [120, 204] on link "+xx-xxxxxxxx03" at bounding box center [133, 205] width 109 height 12
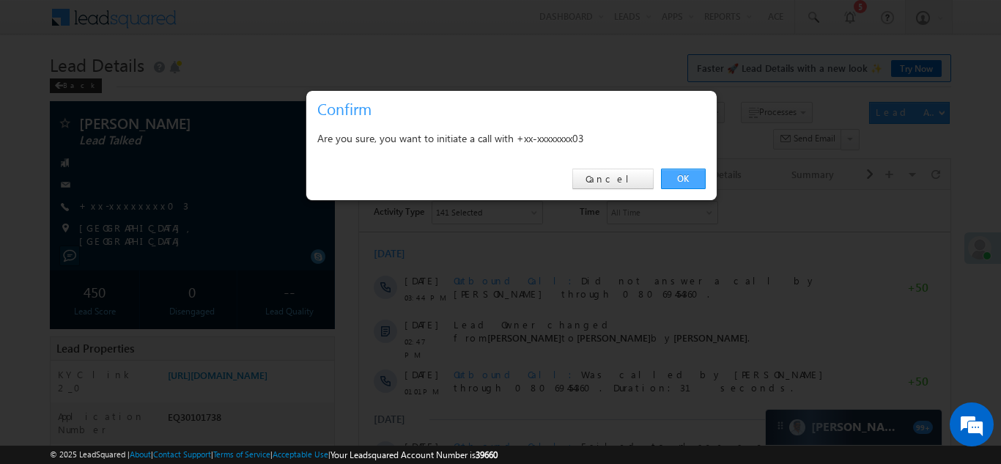
click at [682, 176] on link "OK" at bounding box center [683, 179] width 45 height 21
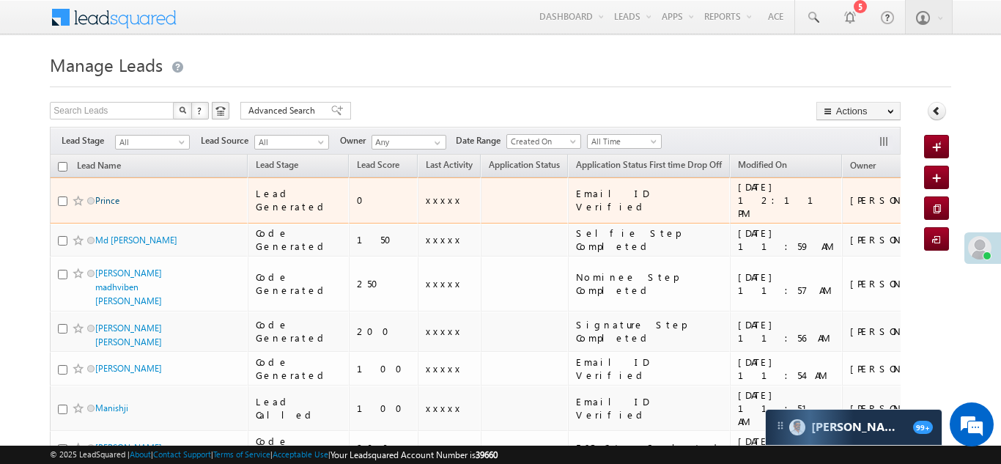
click at [110, 195] on link "Prince" at bounding box center [107, 200] width 24 height 11
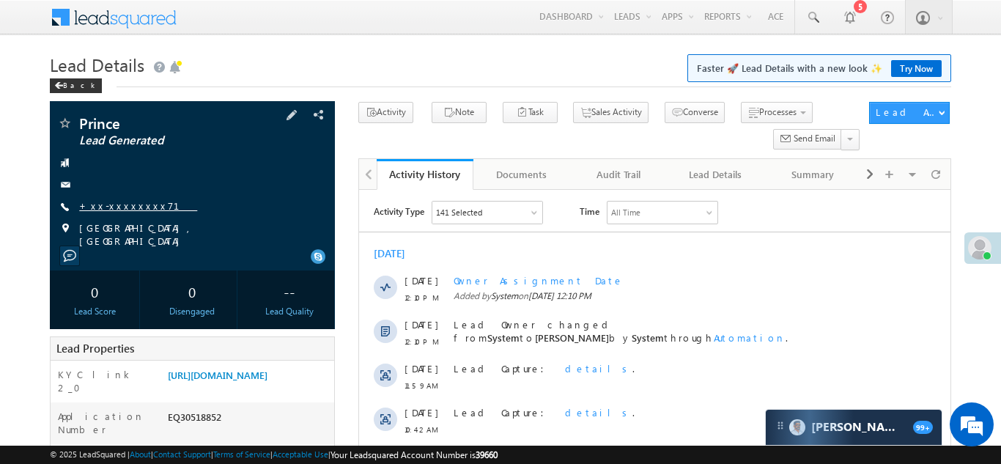
click at [114, 209] on link "+xx-xxxxxxxx71" at bounding box center [138, 205] width 118 height 12
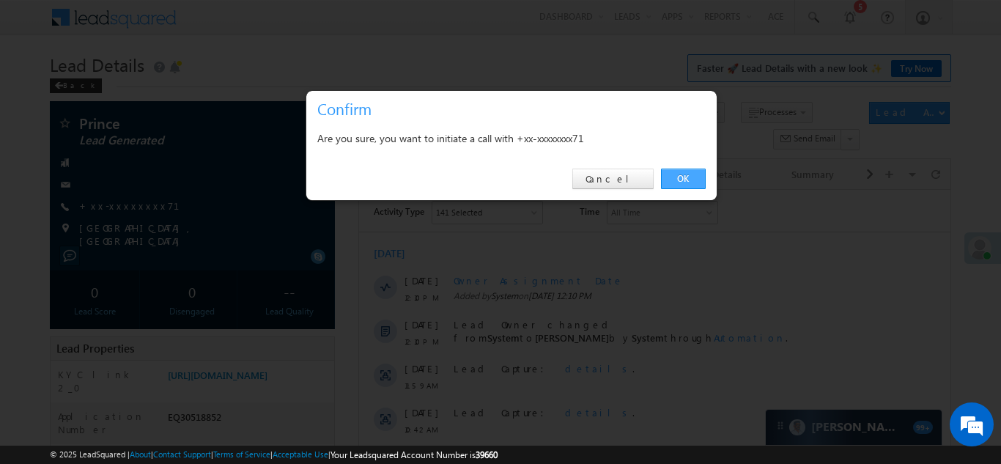
click at [691, 177] on link "OK" at bounding box center [683, 179] width 45 height 21
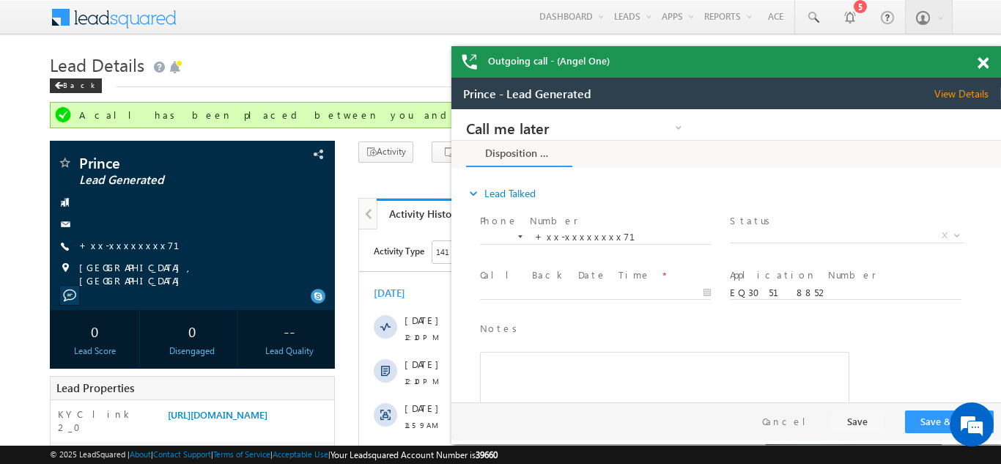
click at [979, 64] on span at bounding box center [983, 63] width 11 height 12
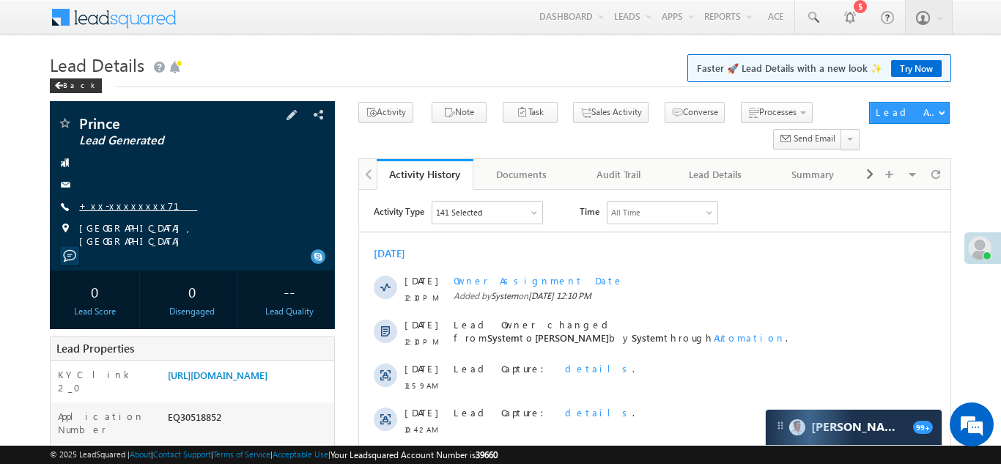
click at [117, 207] on link "+xx-xxxxxxxx71" at bounding box center [138, 205] width 118 height 12
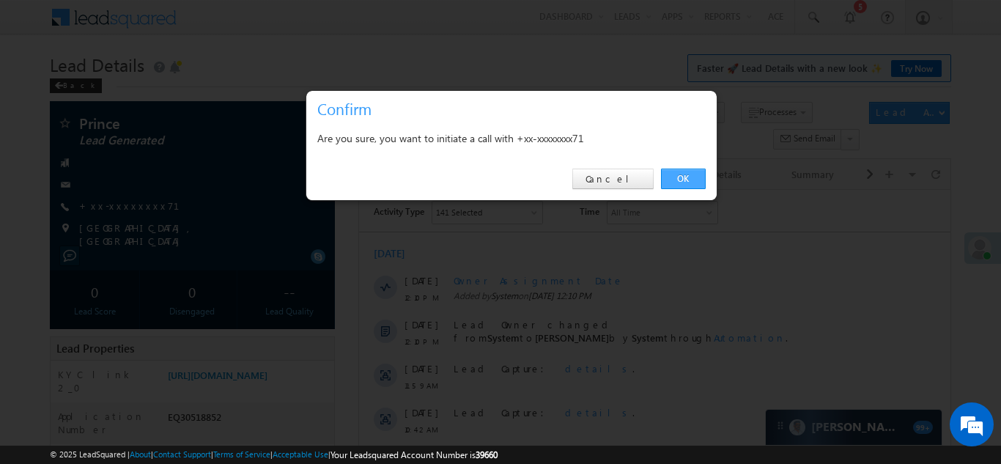
click at [680, 180] on link "OK" at bounding box center [683, 179] width 45 height 21
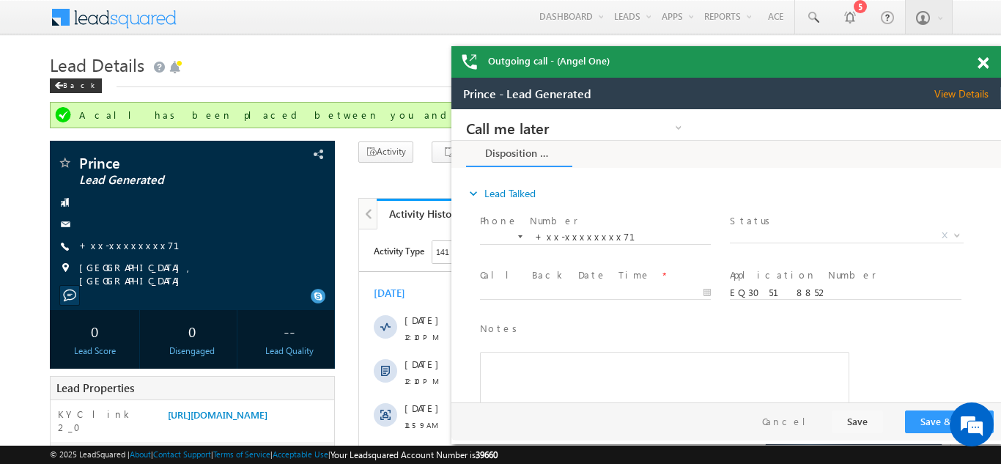
click at [983, 63] on span at bounding box center [983, 63] width 11 height 12
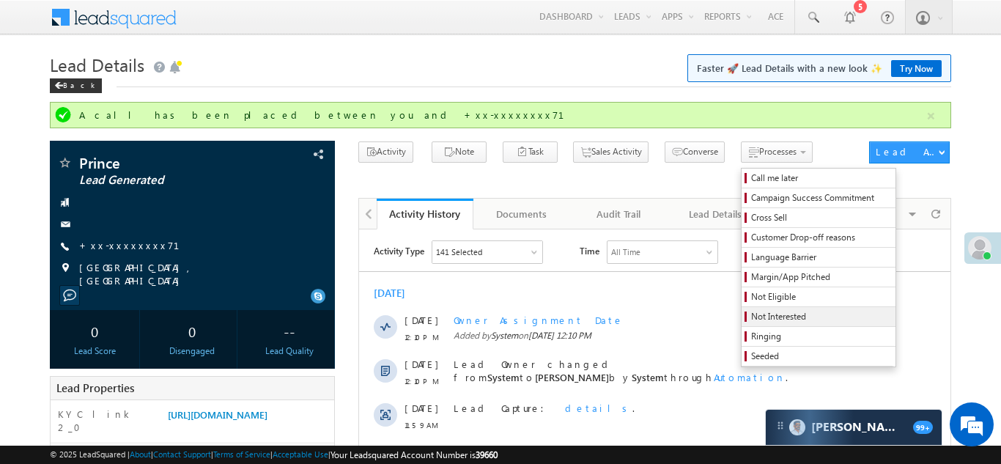
click at [751, 312] on span "Not Interested" at bounding box center [820, 316] width 139 height 13
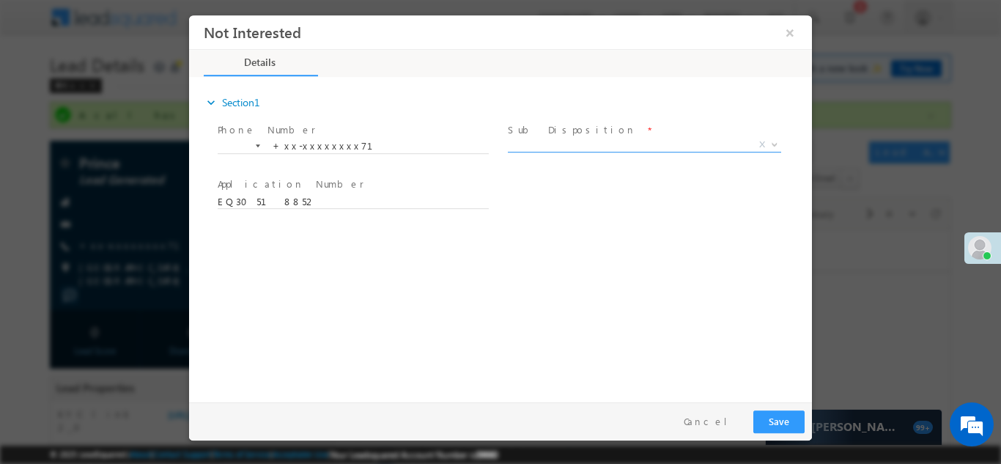
click at [569, 141] on span "X" at bounding box center [644, 144] width 273 height 15
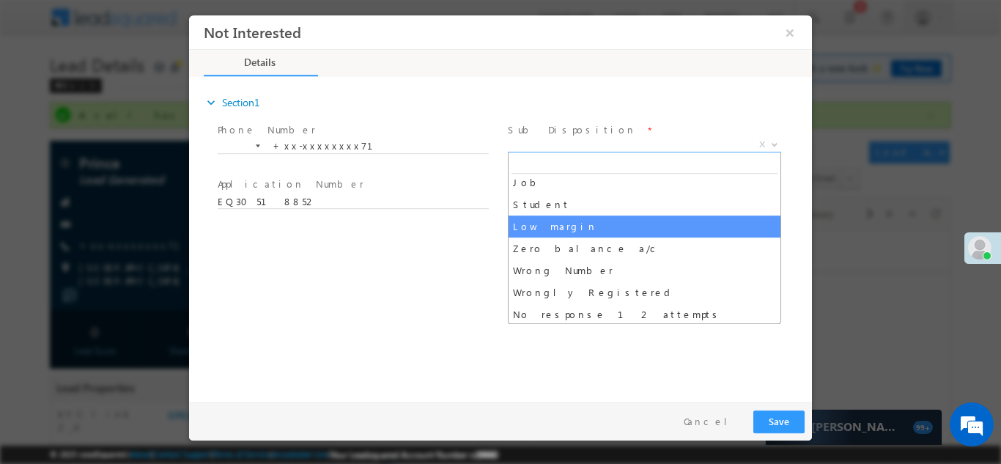
scroll to position [59, 0]
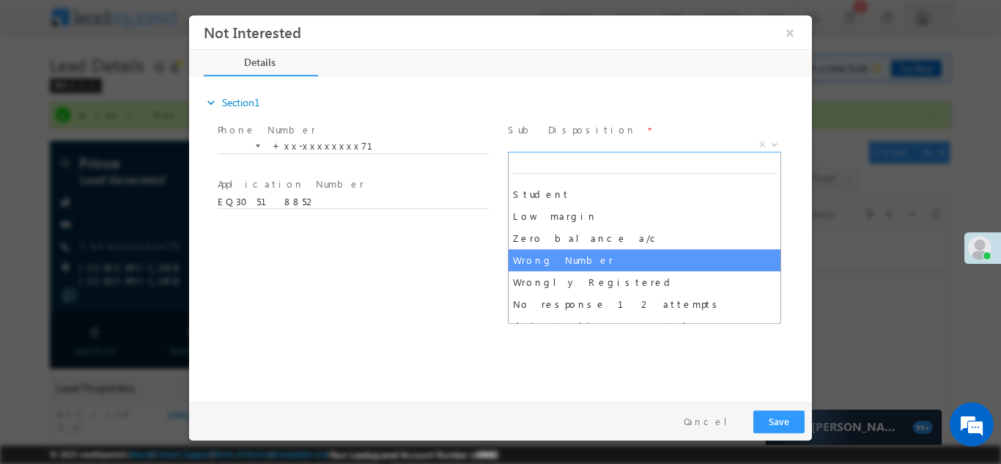
select select "Wrong Number"
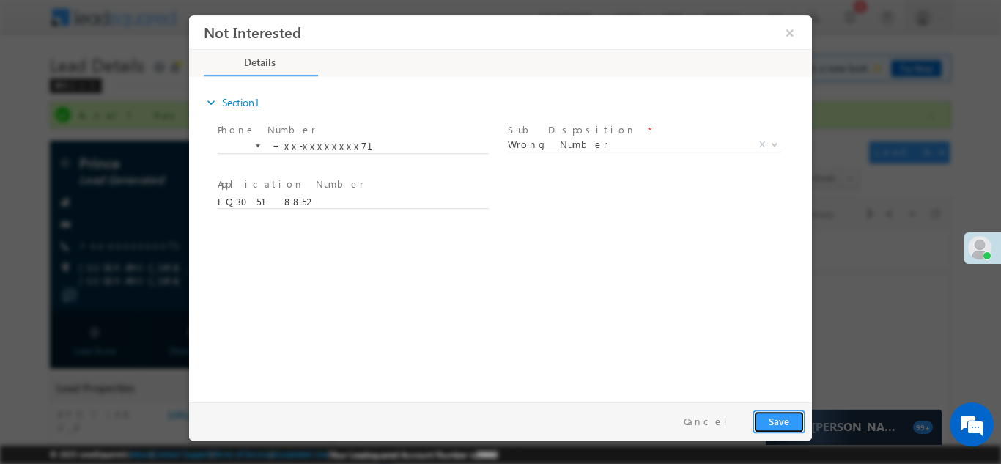
click at [778, 420] on button "Save" at bounding box center [778, 421] width 51 height 23
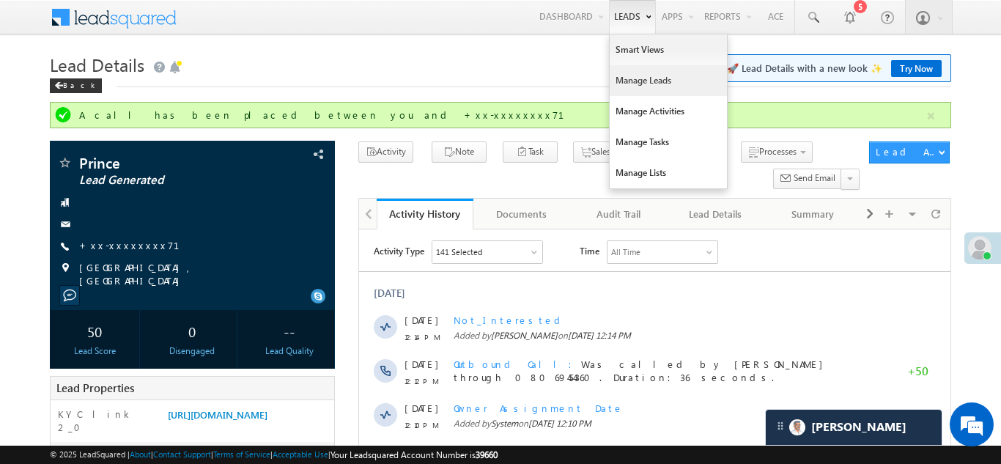
click at [632, 75] on link "Manage Leads" at bounding box center [668, 80] width 117 height 31
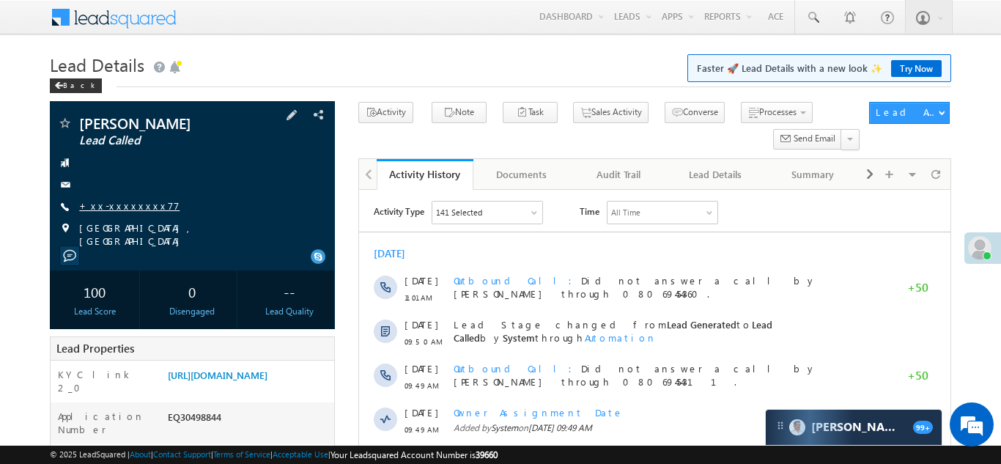
click at [112, 207] on link "+xx-xxxxxxxx77" at bounding box center [129, 205] width 100 height 12
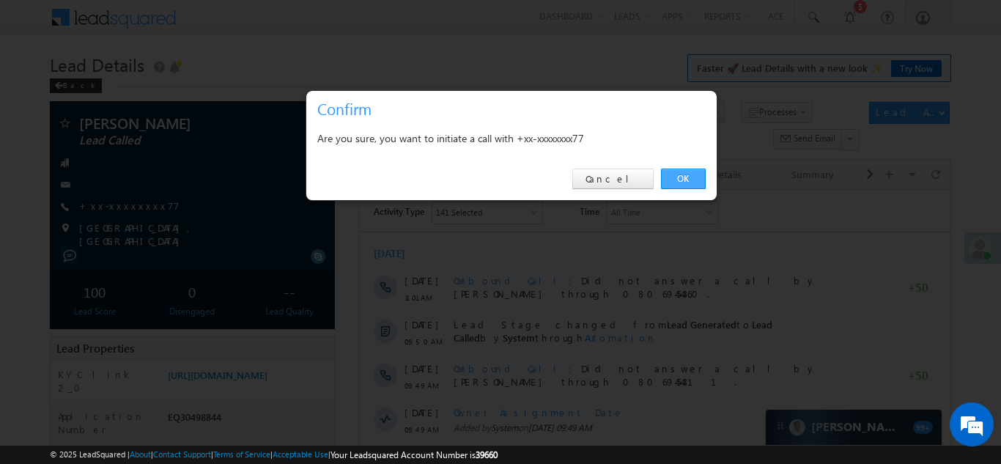
click at [682, 180] on link "OK" at bounding box center [683, 179] width 45 height 21
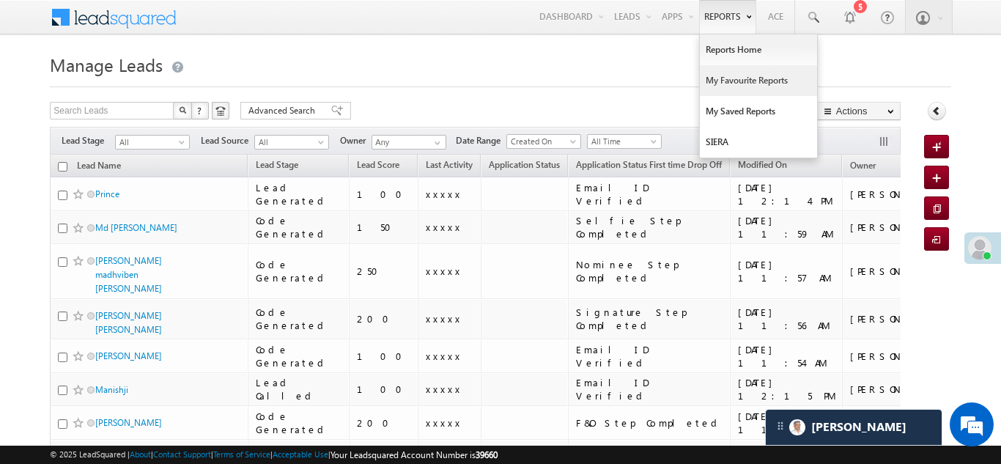
click at [729, 85] on link "My Favourite Reports" at bounding box center [758, 80] width 117 height 31
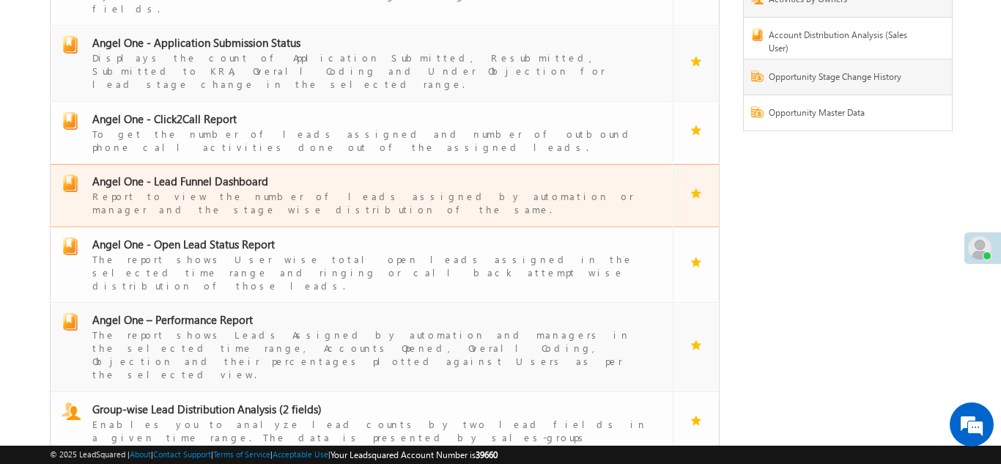
scroll to position [211, 0]
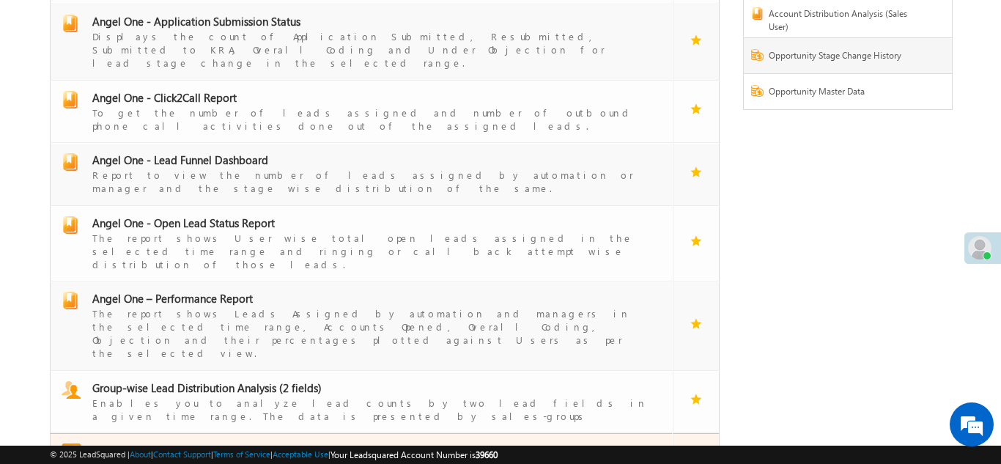
click at [171, 457] on div "Helps analyze the number of leads that you assigned to others" at bounding box center [370, 471] width 556 height 28
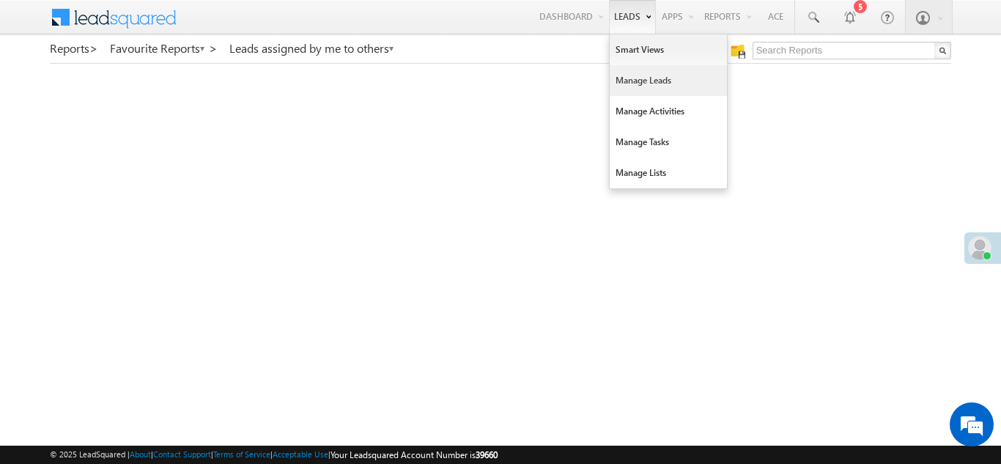
click at [628, 84] on link "Manage Leads" at bounding box center [668, 80] width 117 height 31
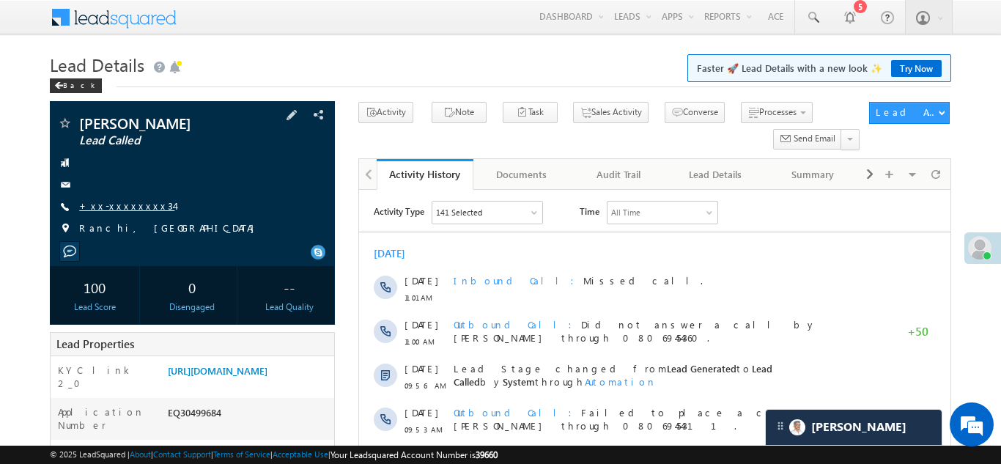
click at [108, 205] on link "+xx-xxxxxxxx34" at bounding box center [126, 205] width 95 height 12
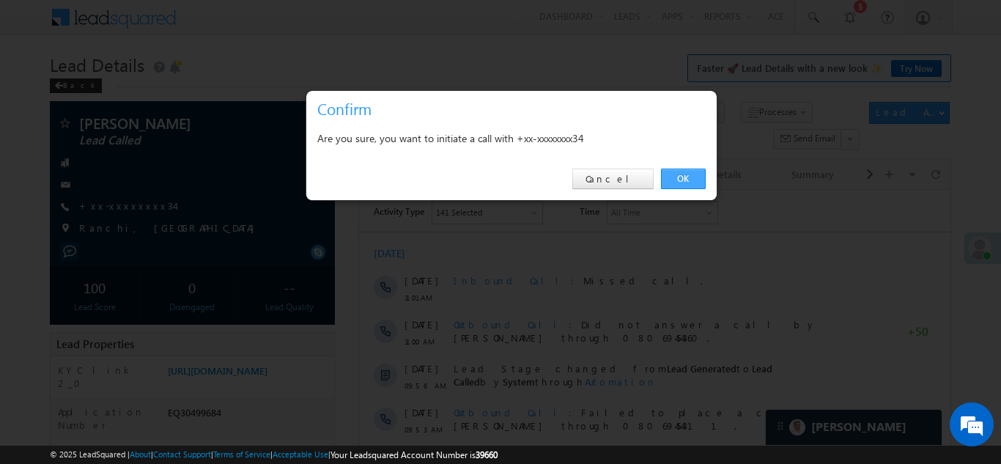
click at [679, 175] on link "OK" at bounding box center [683, 179] width 45 height 21
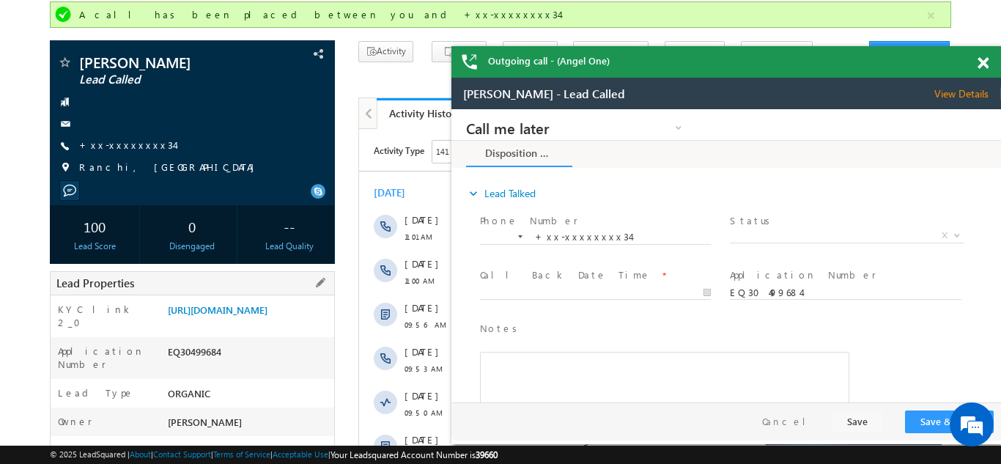
scroll to position [95, 0]
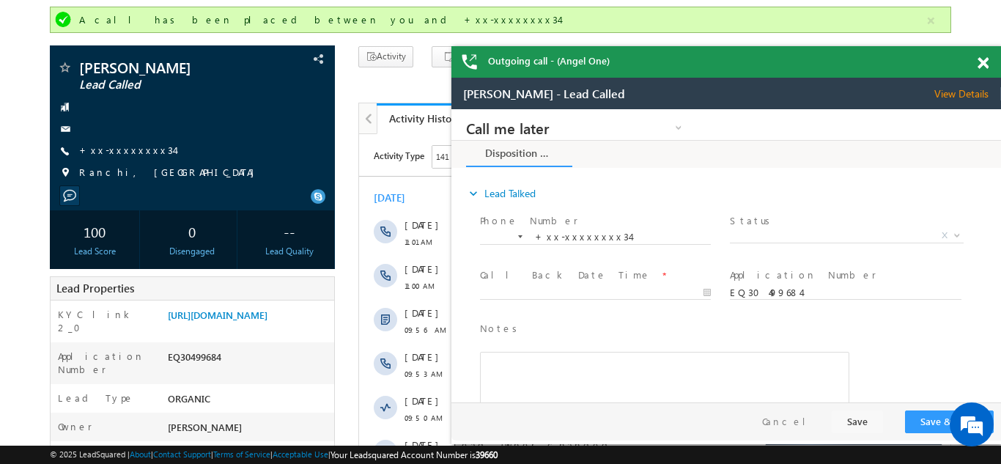
click at [982, 60] on span at bounding box center [983, 63] width 11 height 12
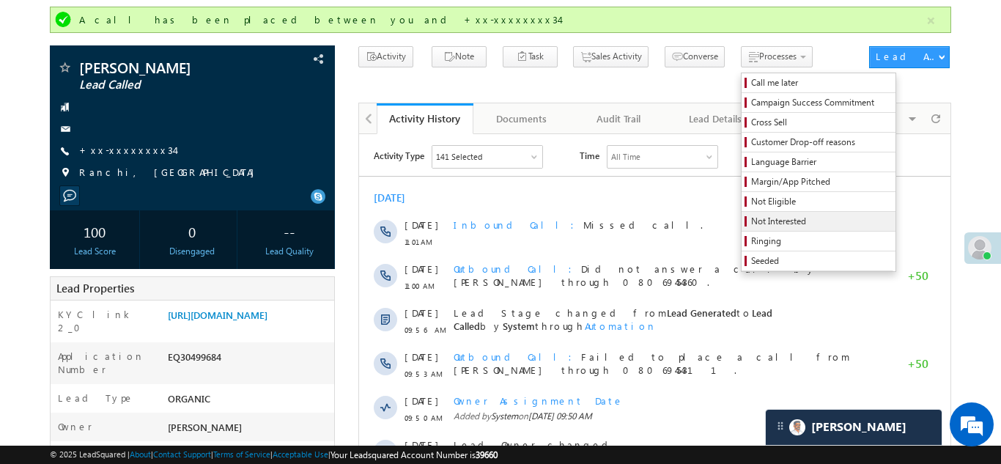
click at [751, 221] on span "Not Interested" at bounding box center [820, 221] width 139 height 13
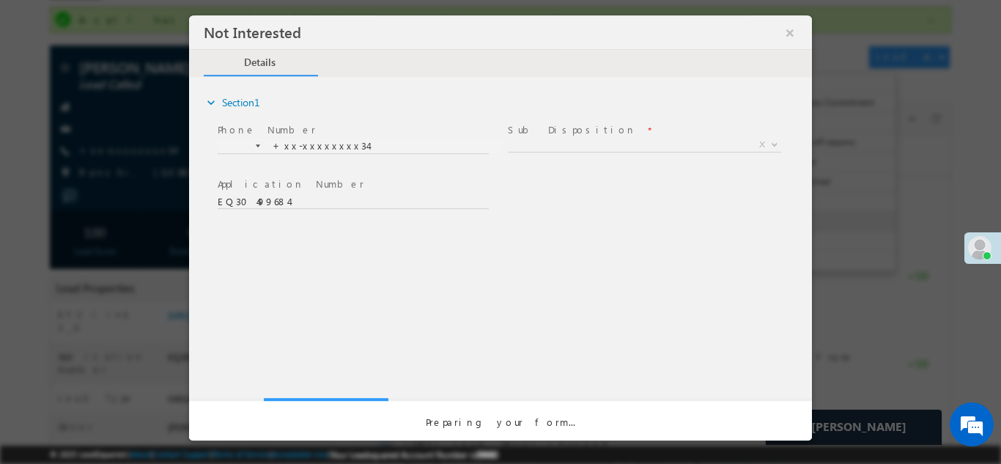
scroll to position [0, 0]
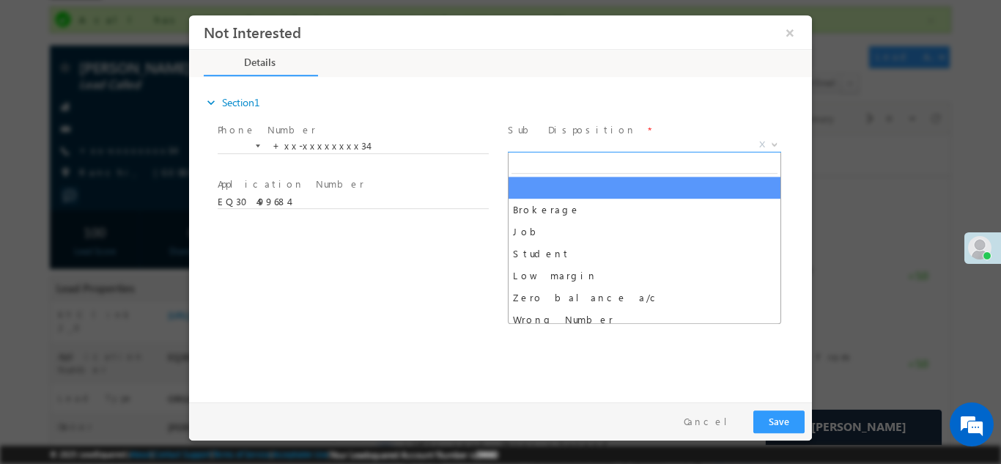
click at [578, 143] on span "X" at bounding box center [644, 144] width 273 height 15
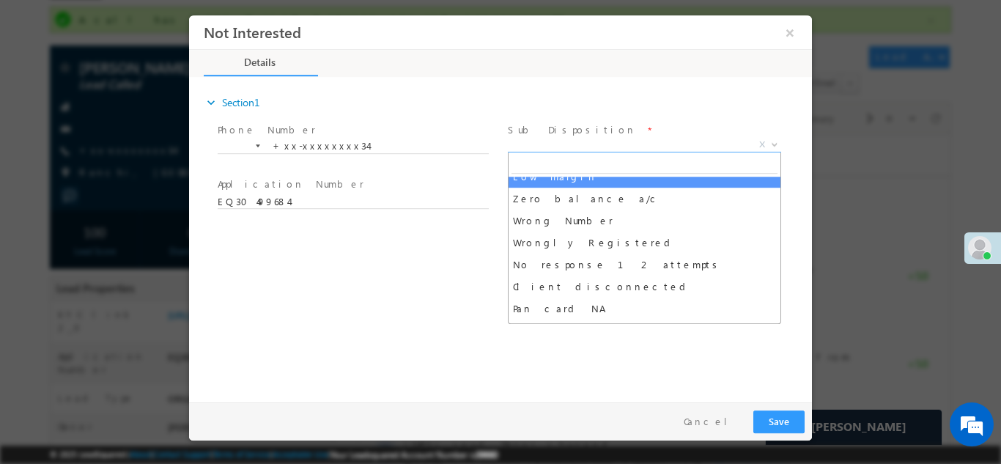
scroll to position [103, 0]
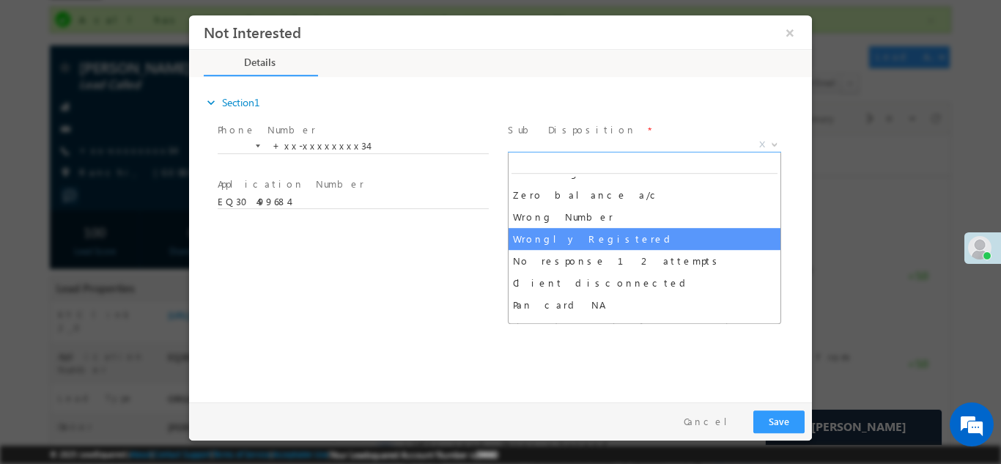
select select "Wrongly Registered"
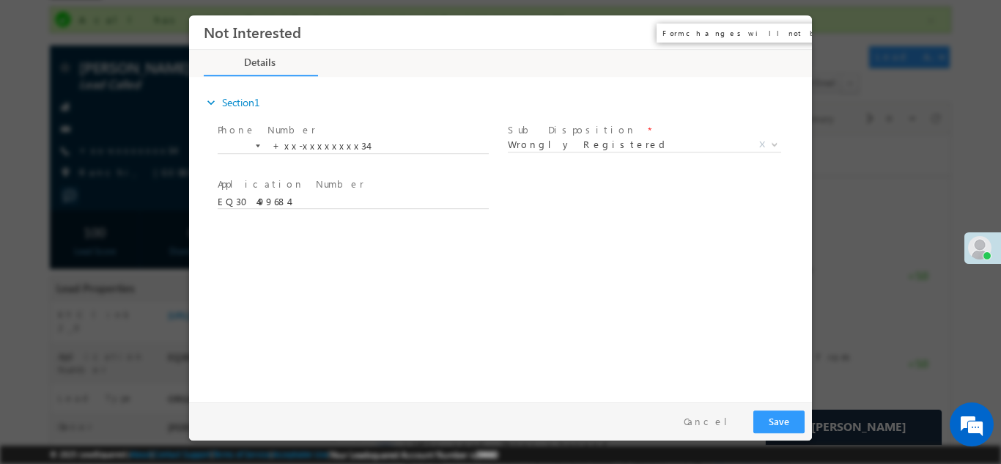
click at [790, 31] on button "×" at bounding box center [790, 31] width 25 height 27
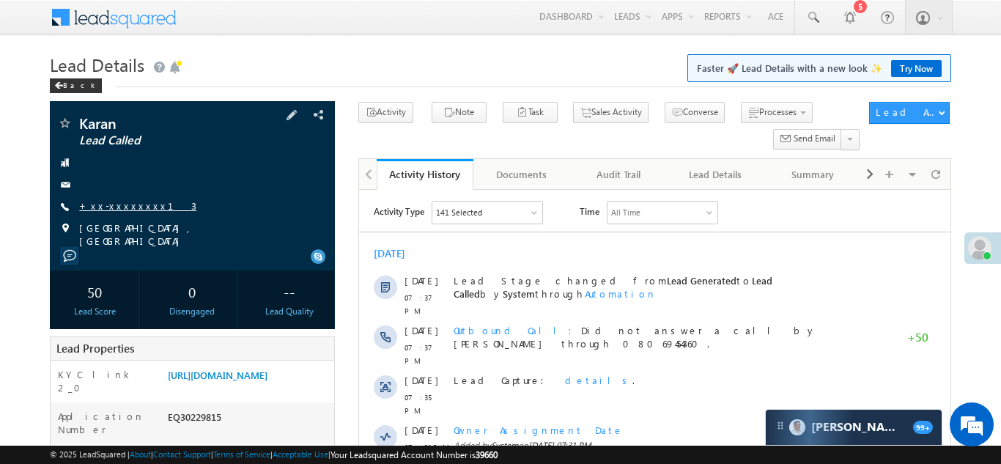
click at [116, 204] on link "+xx-xxxxxxxx13" at bounding box center [137, 205] width 117 height 12
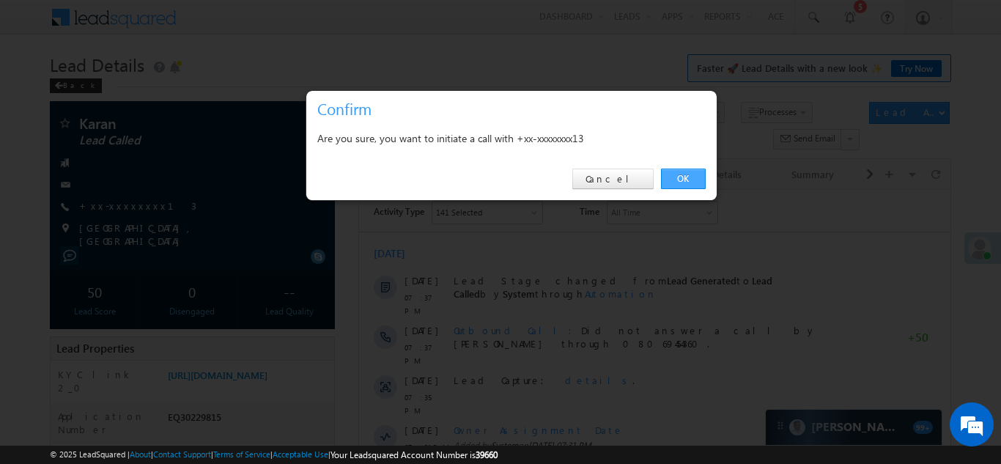
click at [685, 175] on link "OK" at bounding box center [683, 179] width 45 height 21
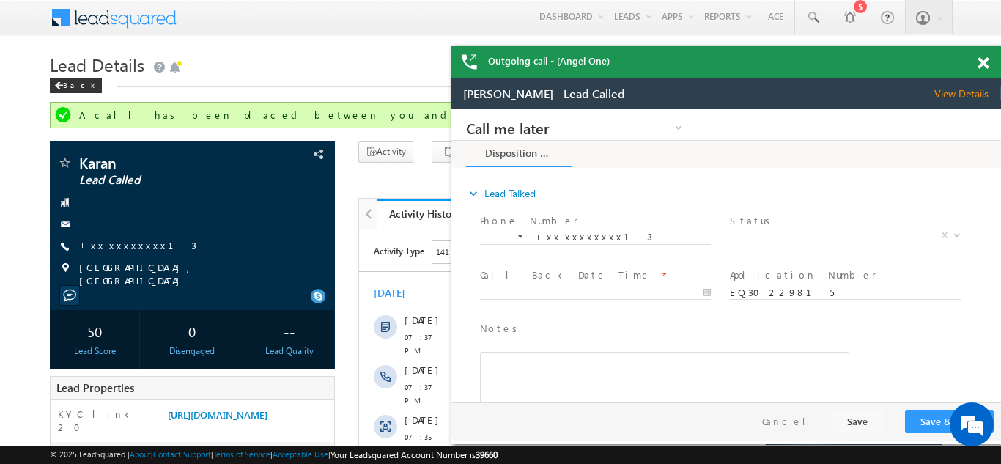
click at [981, 62] on span at bounding box center [983, 63] width 11 height 12
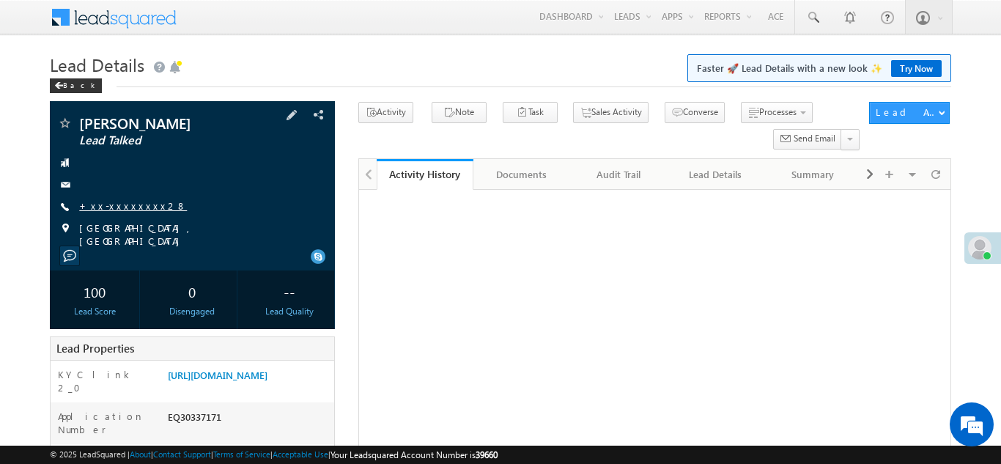
click at [117, 208] on link "+xx-xxxxxxxx28" at bounding box center [133, 205] width 108 height 12
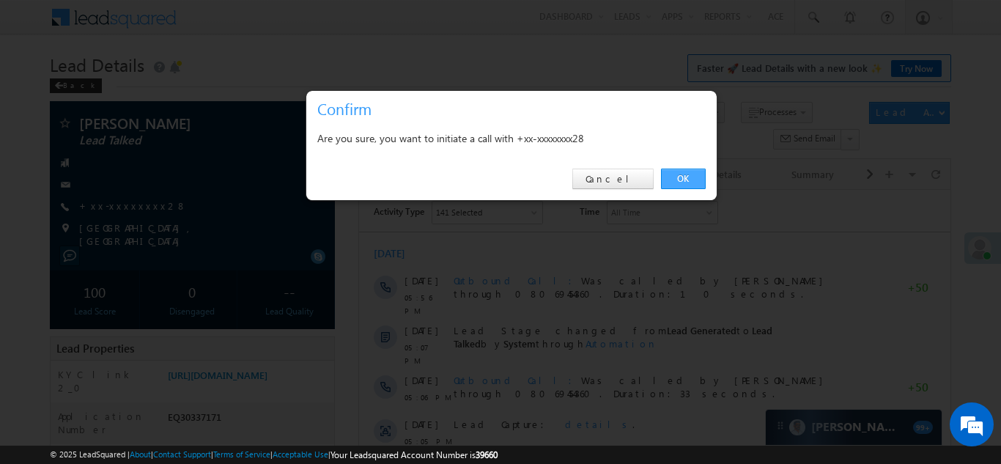
click at [675, 179] on link "OK" at bounding box center [683, 179] width 45 height 21
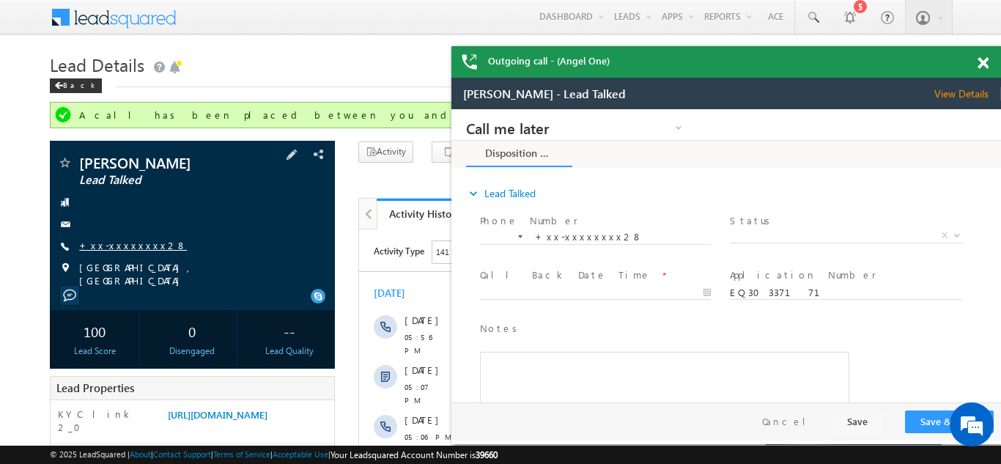
click at [118, 244] on link "+xx-xxxxxxxx28" at bounding box center [133, 245] width 108 height 12
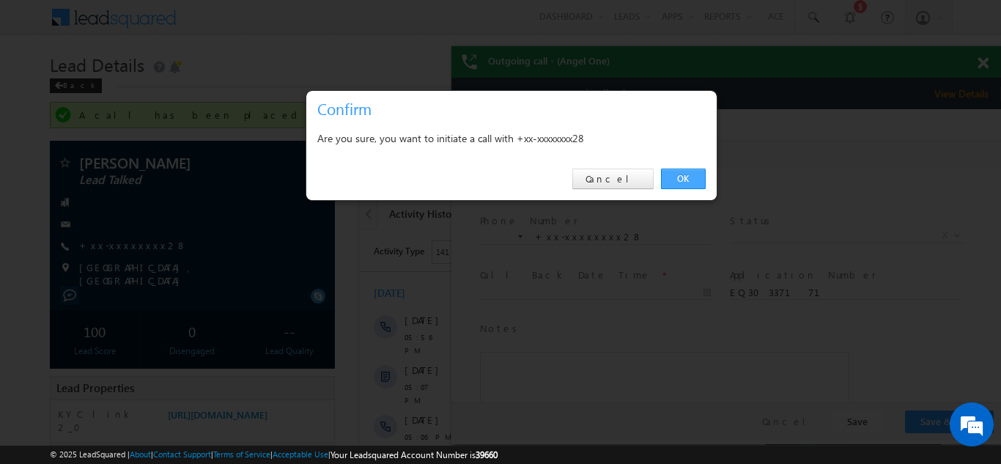
click at [679, 182] on link "OK" at bounding box center [683, 179] width 45 height 21
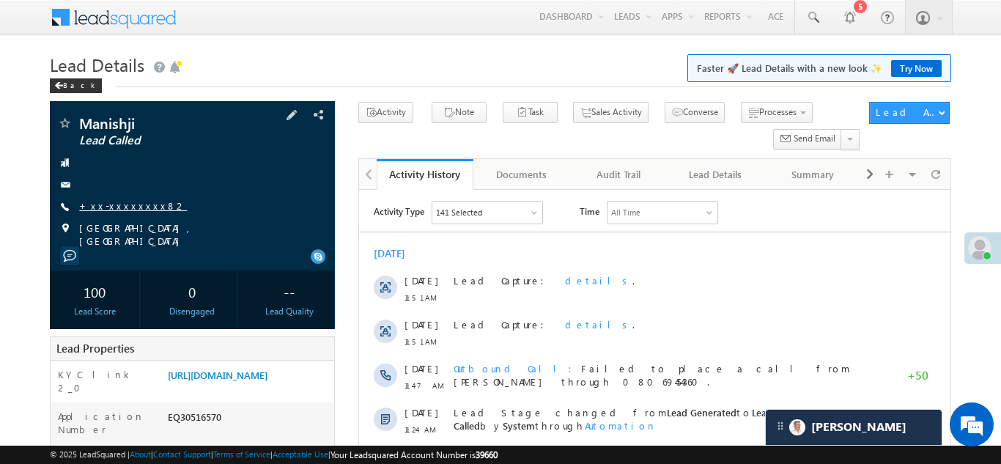
click at [120, 207] on link "+xx-xxxxxxxx82" at bounding box center [133, 205] width 108 height 12
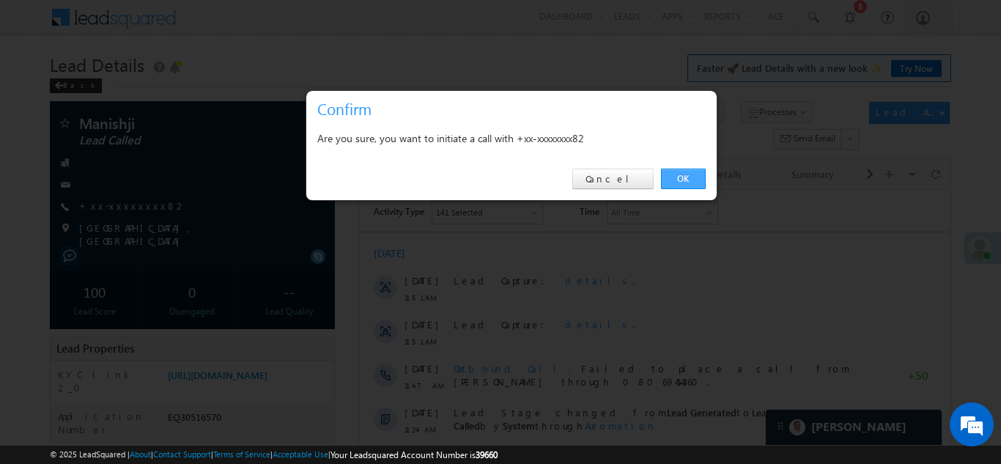
click at [685, 175] on link "OK" at bounding box center [683, 179] width 45 height 21
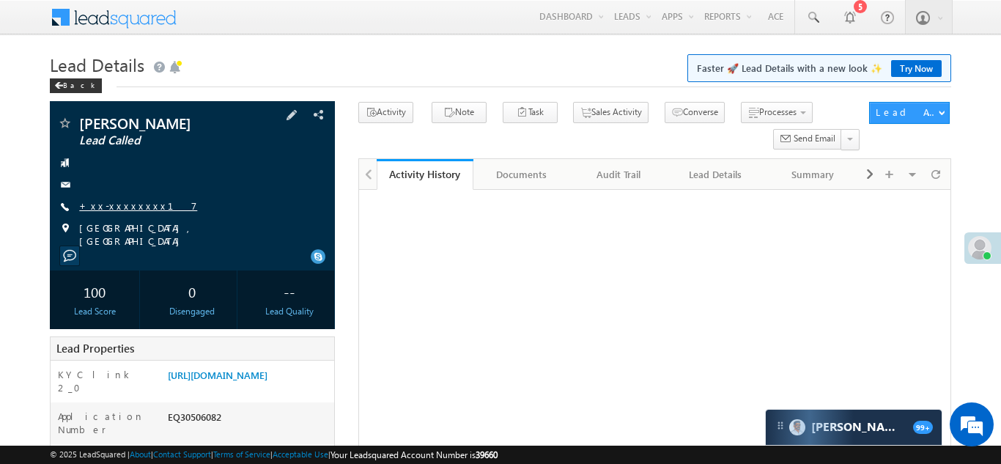
click at [101, 204] on link "+xx-xxxxxxxx17" at bounding box center [138, 205] width 118 height 12
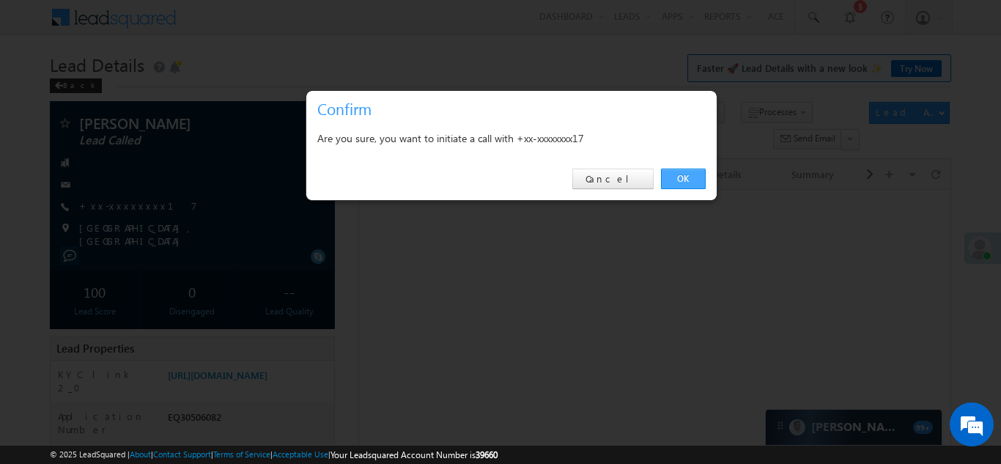
click at [685, 176] on link "OK" at bounding box center [683, 179] width 45 height 21
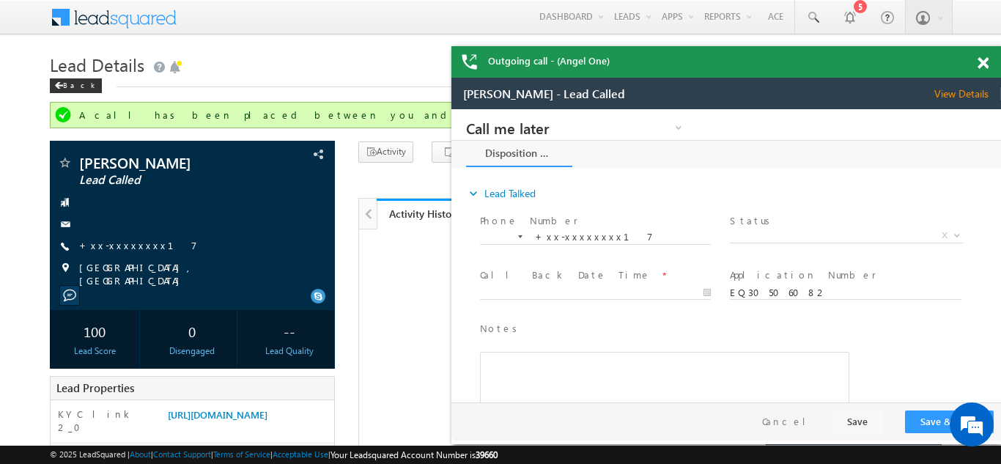
click at [983, 63] on span at bounding box center [983, 63] width 11 height 12
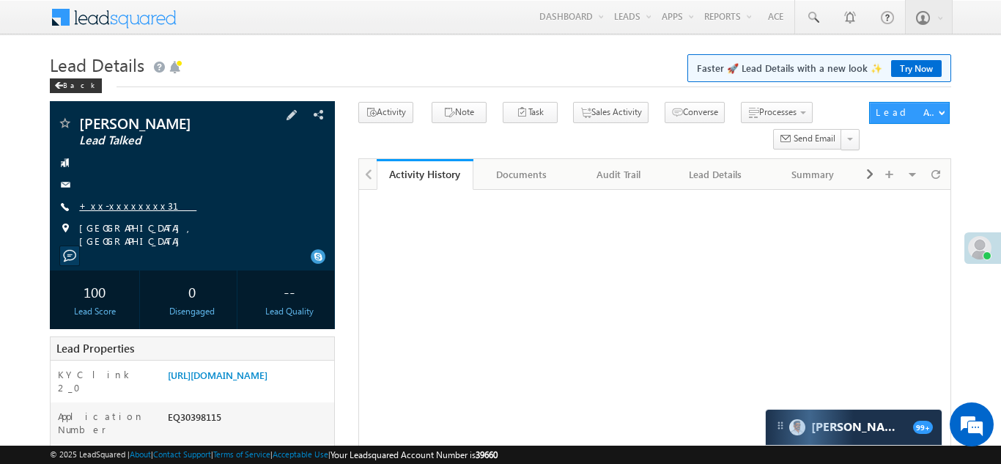
click at [118, 207] on link "+xx-xxxxxxxx31" at bounding box center [137, 205] width 117 height 12
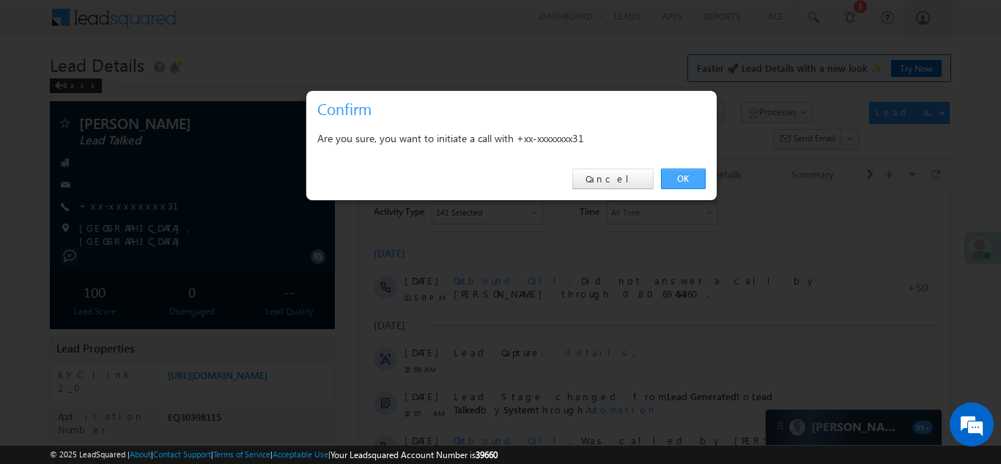
click at [687, 176] on link "OK" at bounding box center [683, 179] width 45 height 21
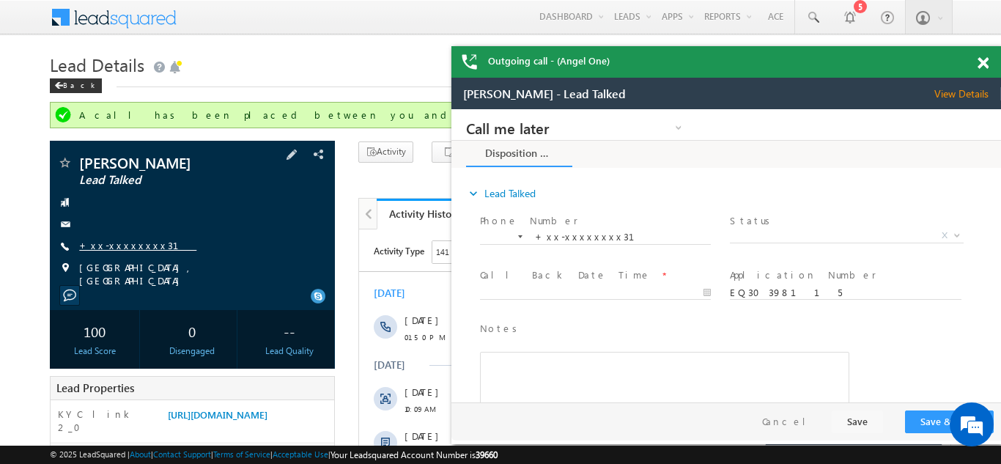
click at [128, 247] on link "+xx-xxxxxxxx31" at bounding box center [137, 245] width 117 height 12
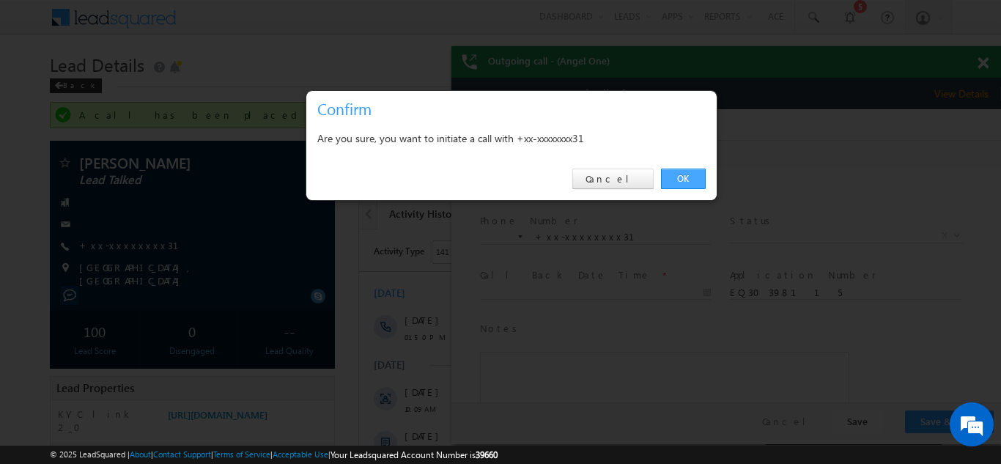
click at [687, 177] on link "OK" at bounding box center [683, 179] width 45 height 21
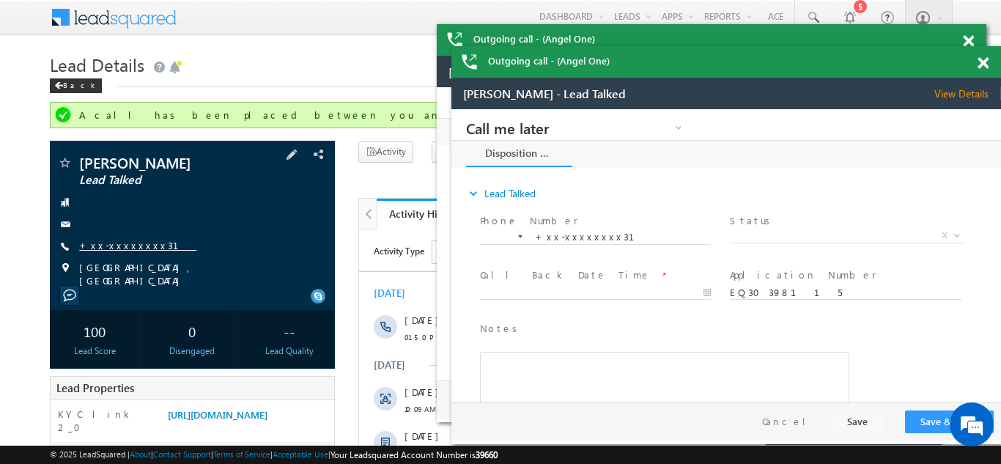
click at [120, 245] on link "+xx-xxxxxxxx31" at bounding box center [137, 245] width 117 height 12
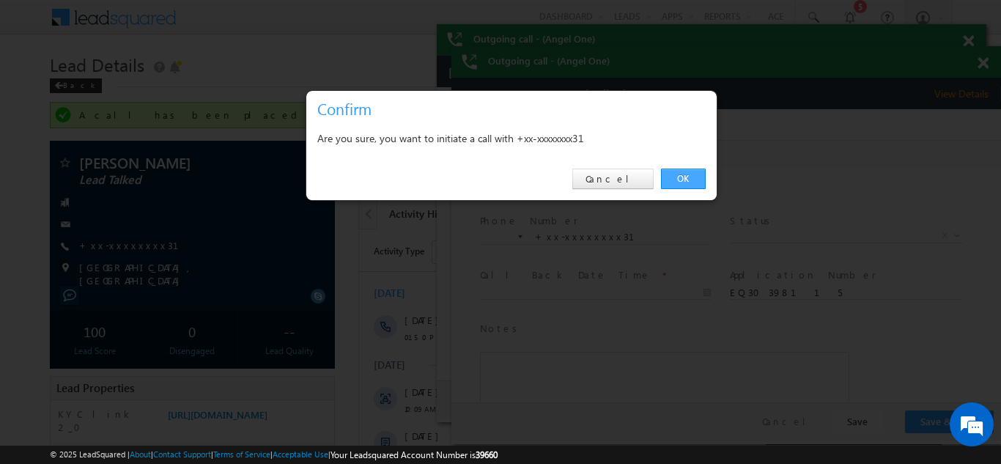
click at [687, 175] on link "OK" at bounding box center [683, 179] width 45 height 21
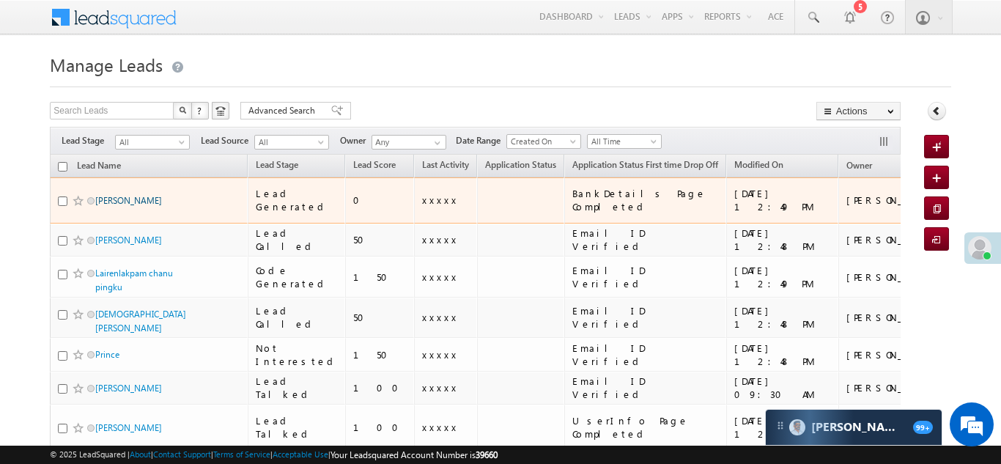
click at [108, 195] on link "[PERSON_NAME]" at bounding box center [128, 200] width 67 height 11
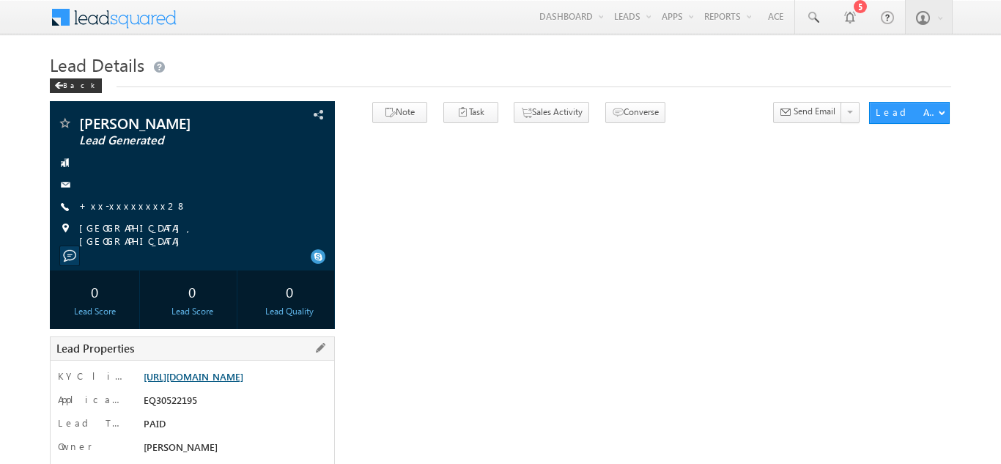
scroll to position [254, 0]
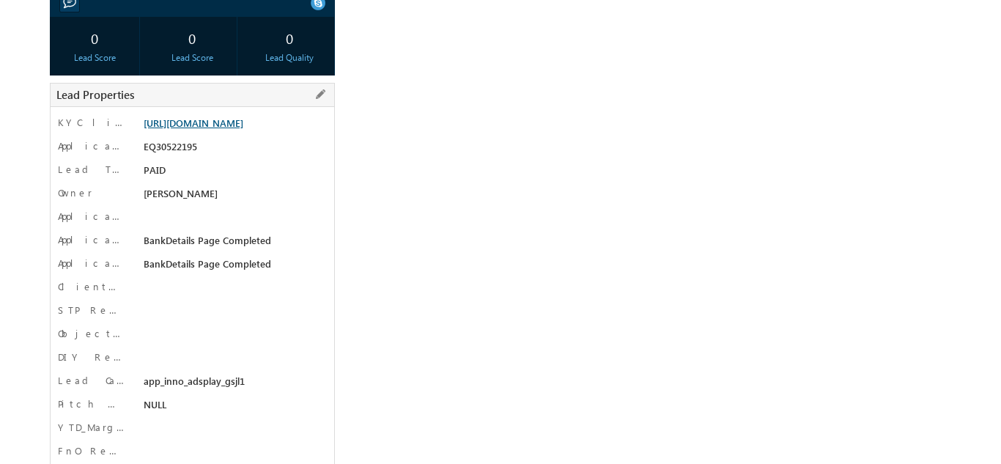
click at [237, 129] on link "[URL][DOMAIN_NAME]" at bounding box center [194, 123] width 100 height 12
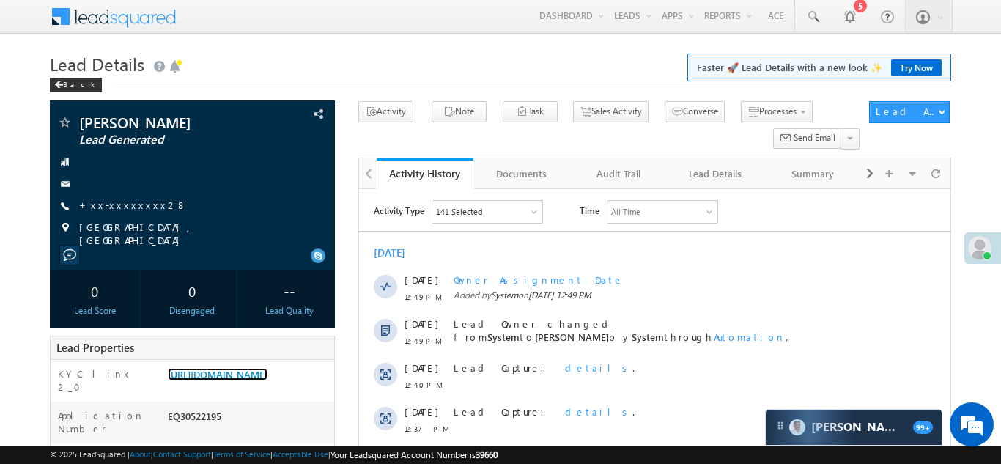
scroll to position [0, 0]
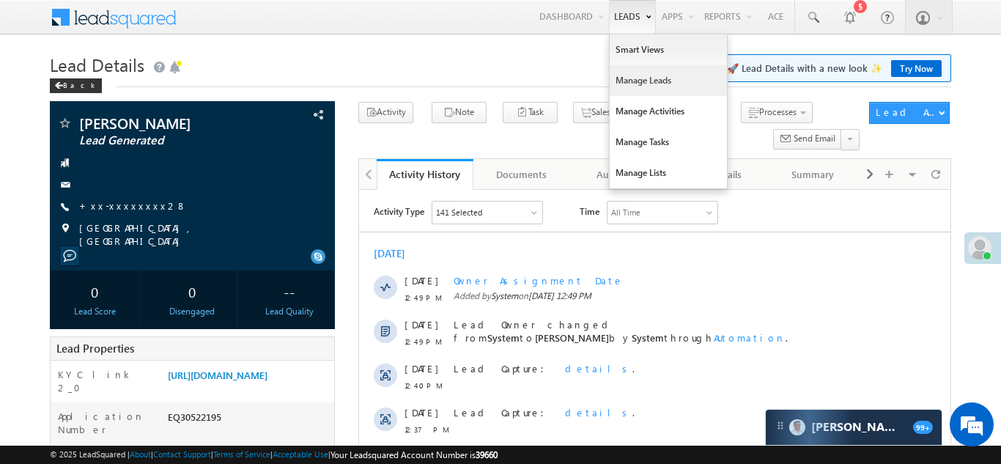
click at [627, 86] on link "Manage Leads" at bounding box center [668, 80] width 117 height 31
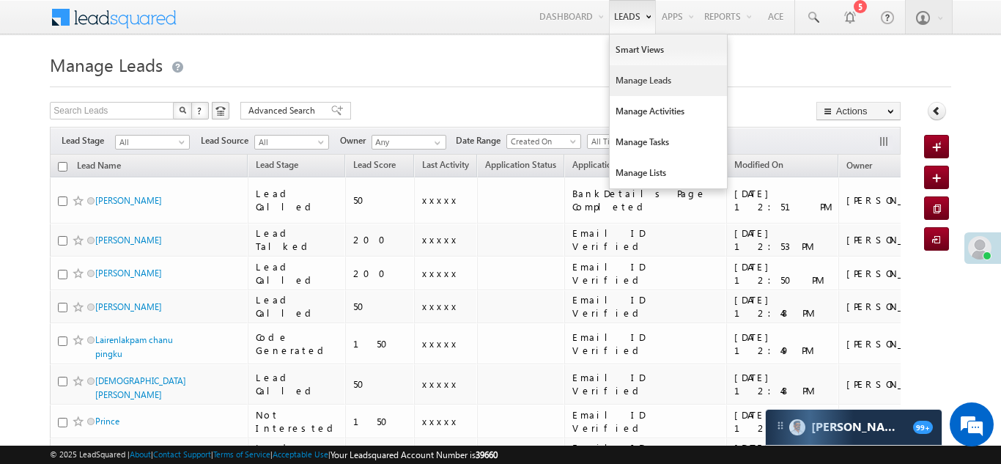
click at [626, 82] on link "Manage Leads" at bounding box center [668, 80] width 117 height 31
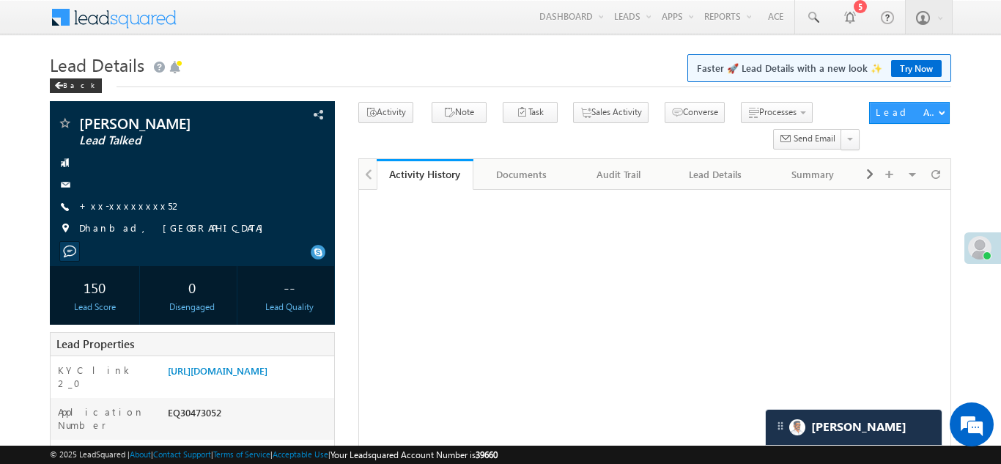
click at [117, 199] on link "+xx-xxxxxxxx52" at bounding box center [130, 205] width 103 height 12
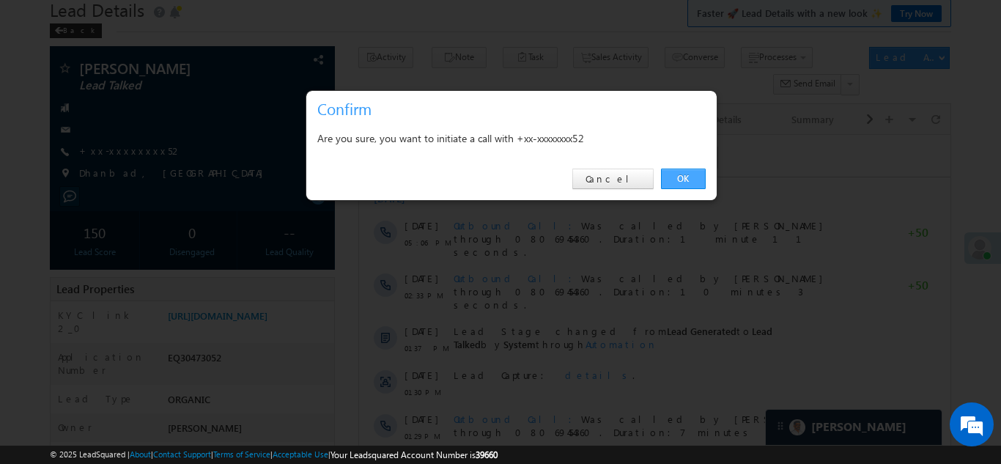
click at [682, 176] on link "OK" at bounding box center [683, 179] width 45 height 21
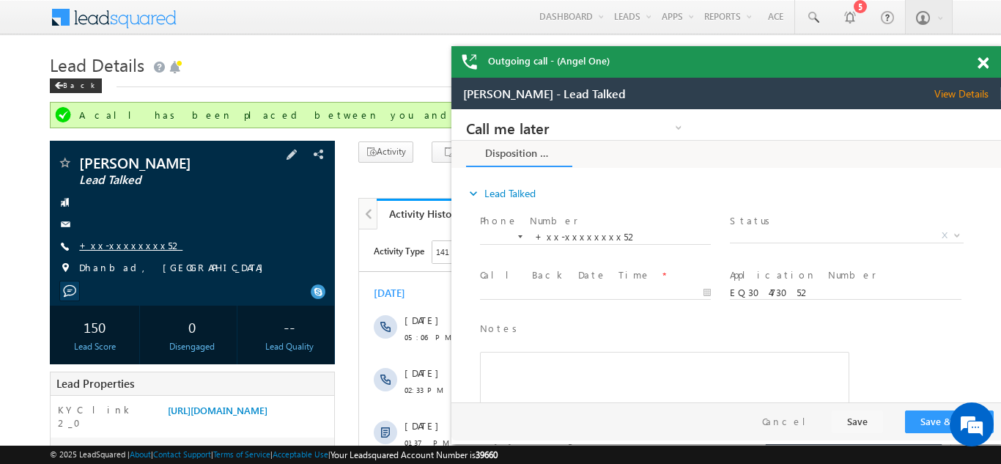
click at [98, 240] on link "+xx-xxxxxxxx52" at bounding box center [130, 245] width 103 height 12
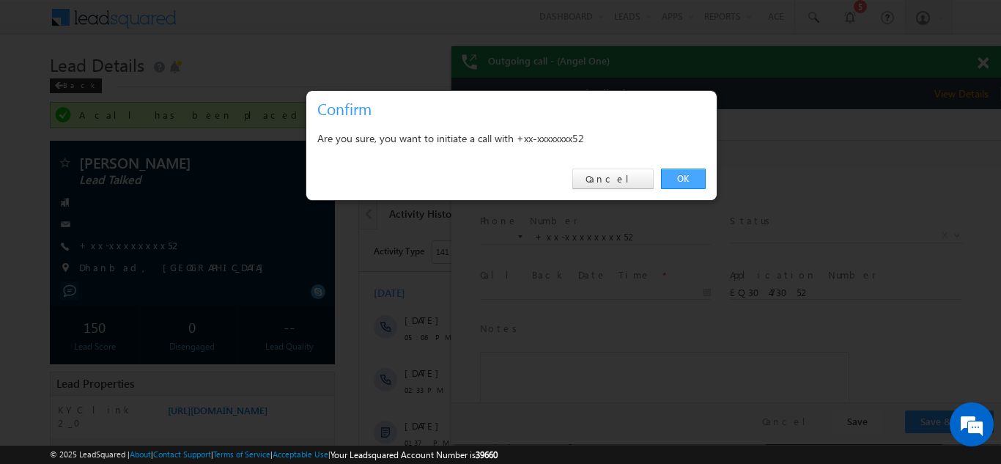
click at [682, 177] on link "OK" at bounding box center [683, 179] width 45 height 21
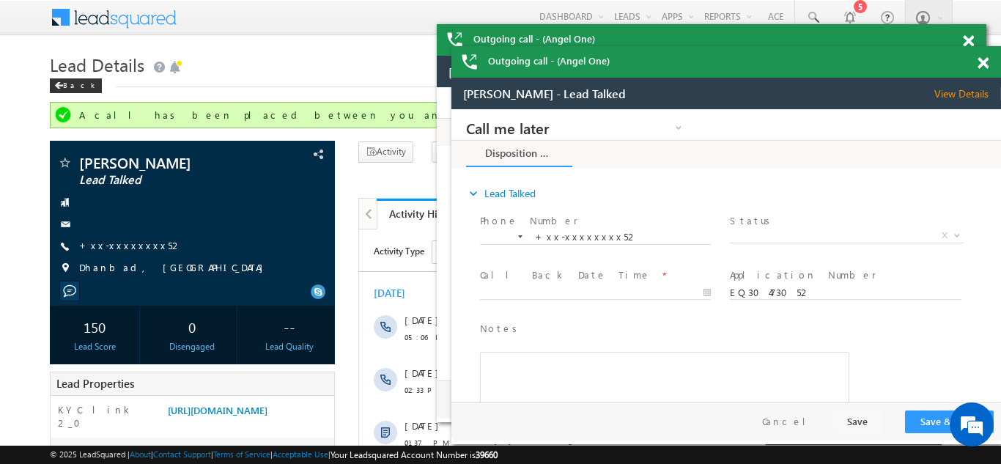
click at [981, 62] on span at bounding box center [983, 63] width 11 height 12
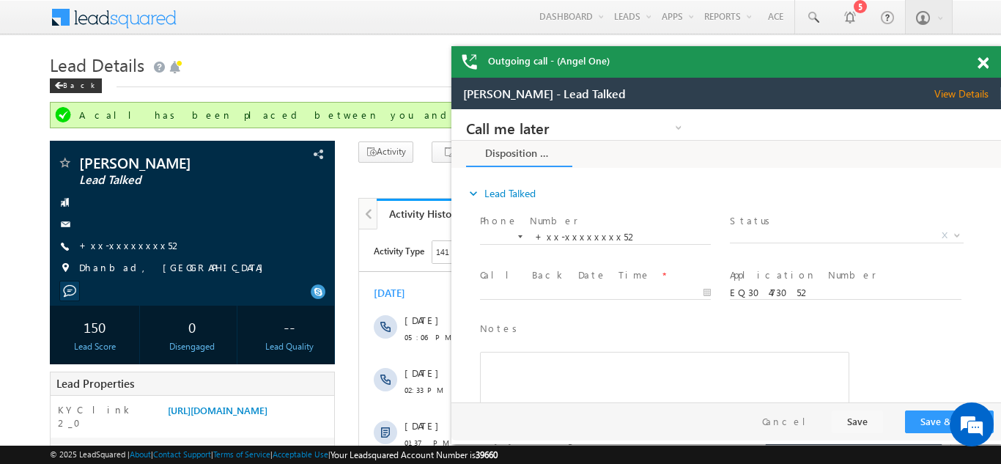
click at [985, 60] on span at bounding box center [983, 63] width 11 height 12
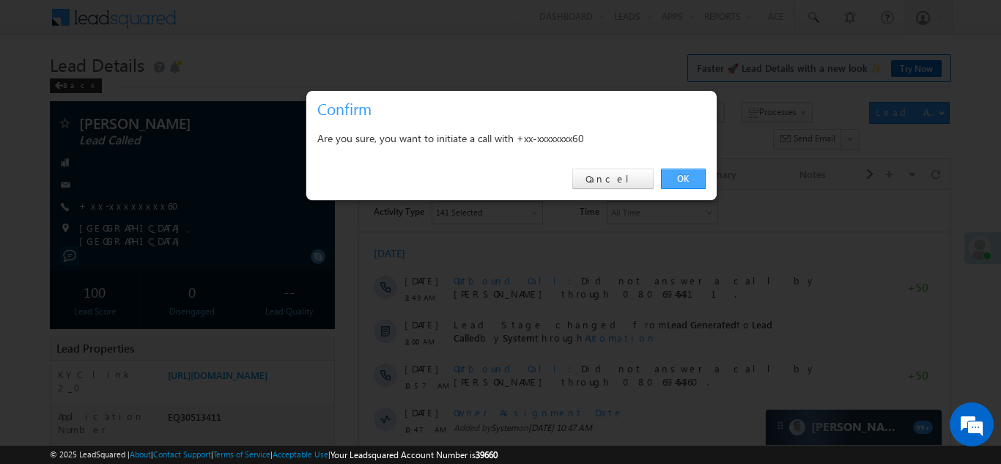
click at [687, 180] on link "OK" at bounding box center [683, 179] width 45 height 21
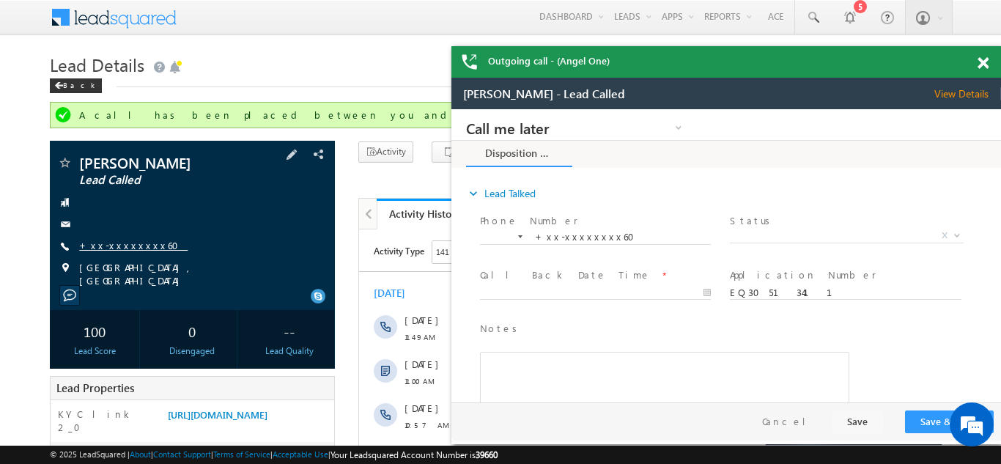
click at [107, 245] on link "+xx-xxxxxxxx60" at bounding box center [133, 245] width 108 height 12
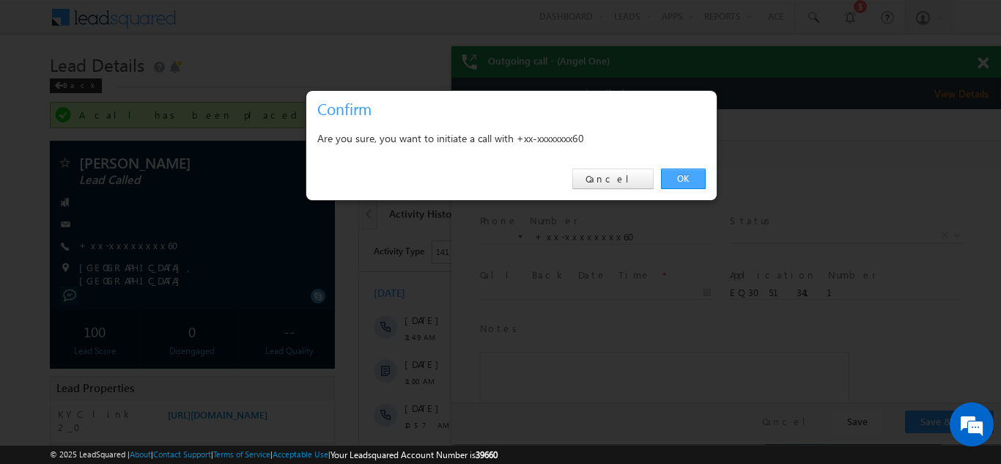
click at [680, 183] on link "OK" at bounding box center [683, 179] width 45 height 21
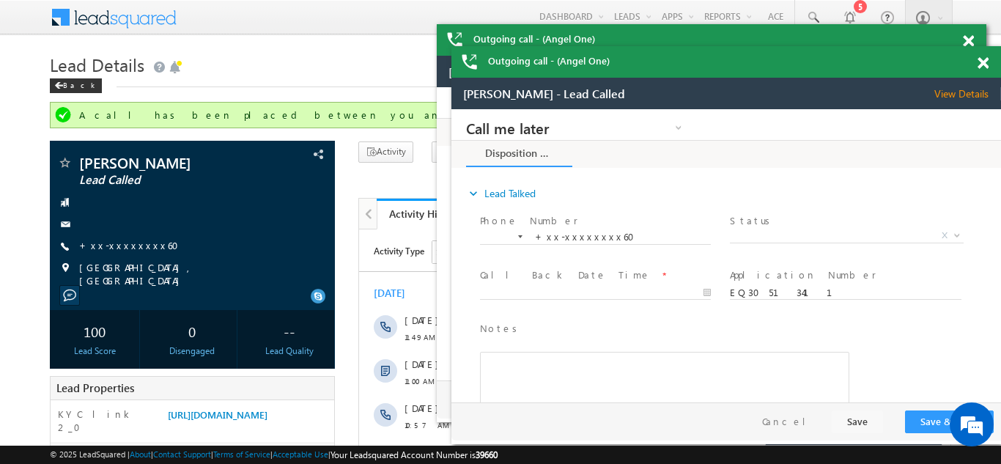
click at [975, 64] on div "Outgoing call - (Angel One)" at bounding box center [726, 62] width 550 height 32
click at [970, 41] on span at bounding box center [968, 41] width 11 height 12
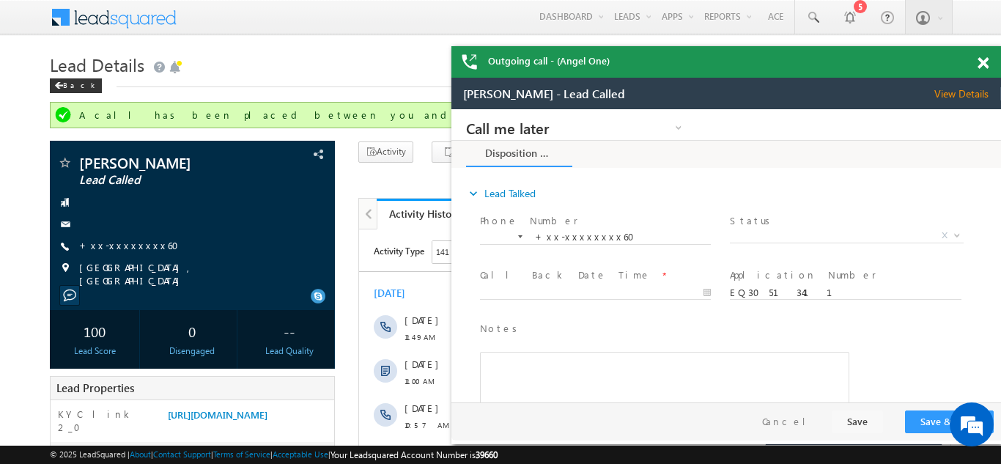
click at [983, 61] on div "Outgoing call - (Angel One)" at bounding box center [726, 62] width 550 height 32
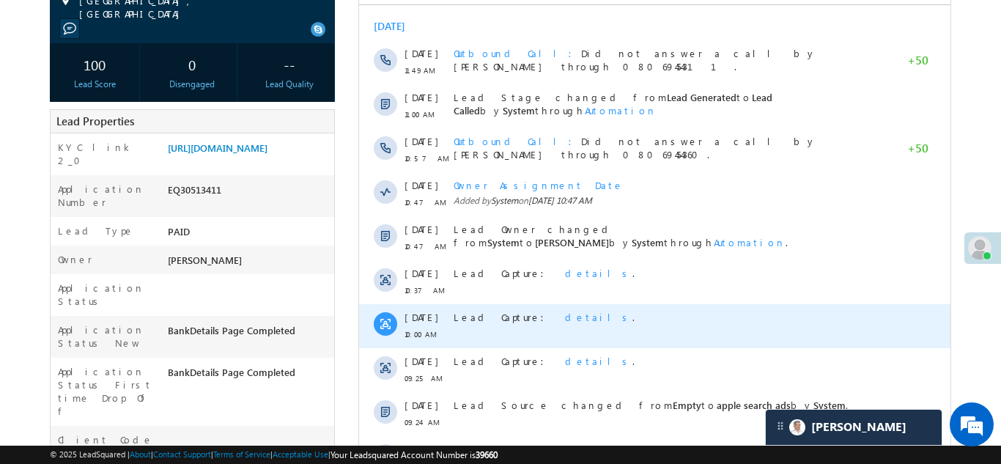
scroll to position [265, 0]
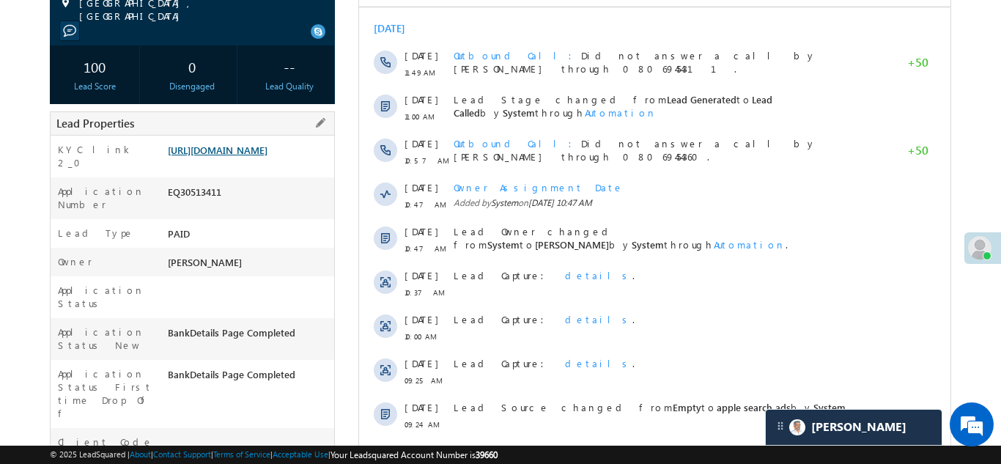
click at [240, 150] on link "[URL][DOMAIN_NAME]" at bounding box center [218, 150] width 100 height 12
